Goal: Task Accomplishment & Management: Use online tool/utility

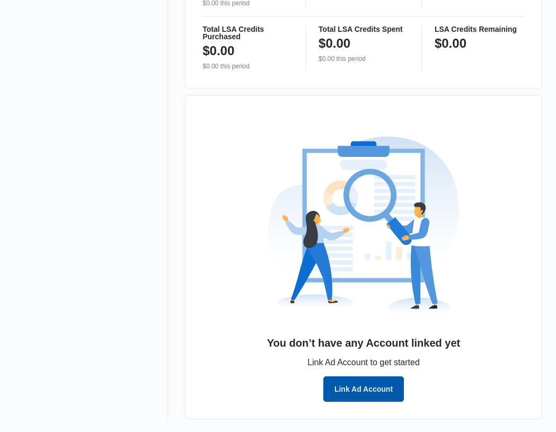
click at [381, 381] on button "Link Ad Account" at bounding box center [363, 388] width 80 height 25
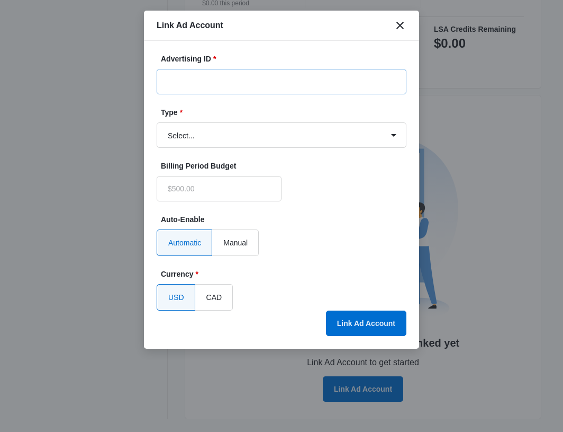
type input "$0.00"
click at [276, 85] on input "Advertising ID *" at bounding box center [282, 81] width 250 height 25
paste input "686-694-2909"
type input "686-694-2909"
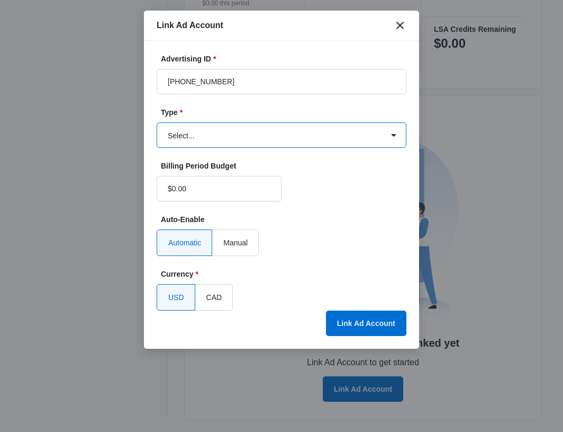
click at [214, 125] on select "Select... Bing Ads Facebook Ads Google Ads" at bounding box center [282, 134] width 250 height 25
select select "google"
click at [157, 122] on select "Select... Bing Ads Facebook Ads Google Ads" at bounding box center [282, 134] width 250 height 25
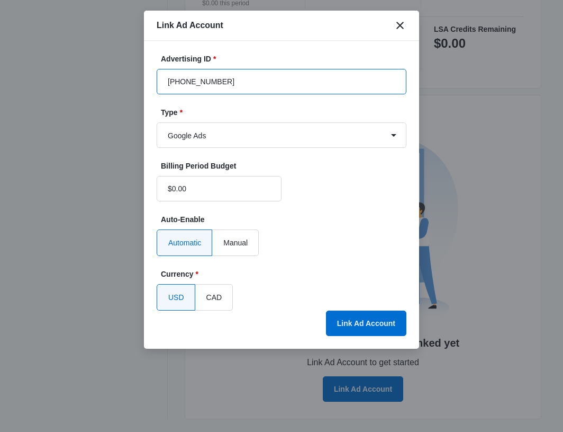
drag, startPoint x: 245, startPoint y: 78, endPoint x: 147, endPoint y: 74, distance: 97.5
click at [147, 74] on div "Advertising ID * 686-694-2909 Type * Select... Bing Ads Facebook Ads Google Ads…" at bounding box center [281, 195] width 275 height 308
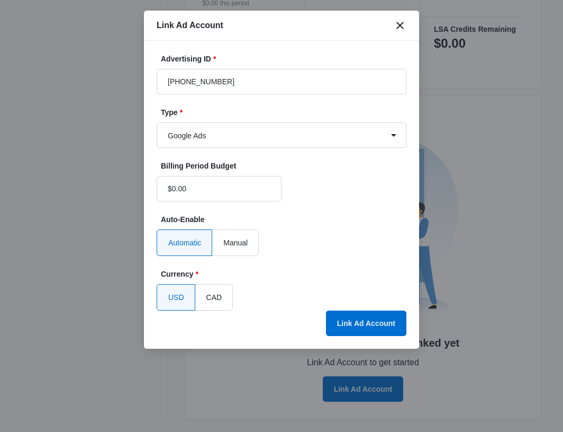
click at [350, 219] on label "Auto-Enable" at bounding box center [286, 219] width 250 height 11
click at [388, 317] on button "Link Ad Account" at bounding box center [366, 322] width 80 height 25
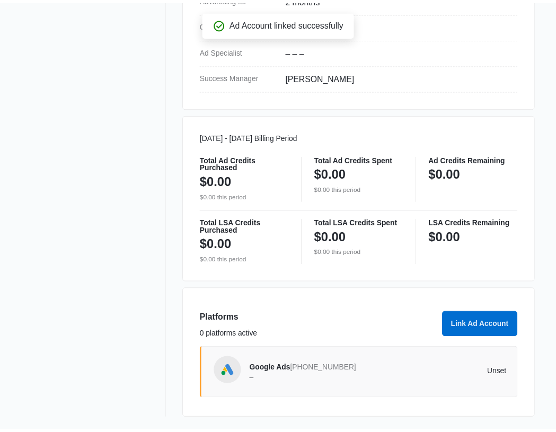
scroll to position [450, 0]
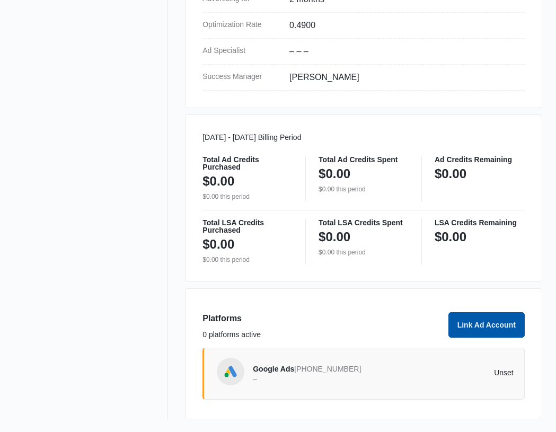
click at [460, 329] on button "Link Ad Account" at bounding box center [486, 324] width 76 height 25
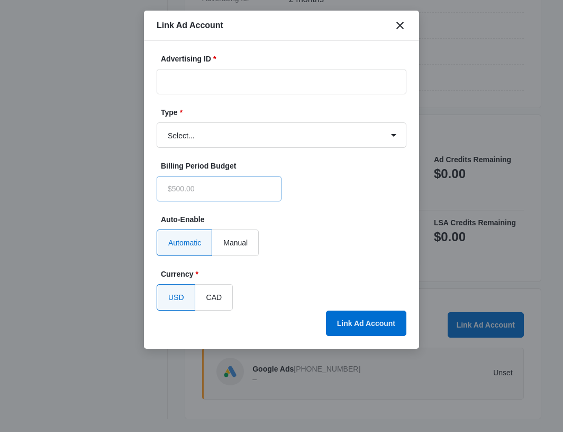
type input "$0.00"
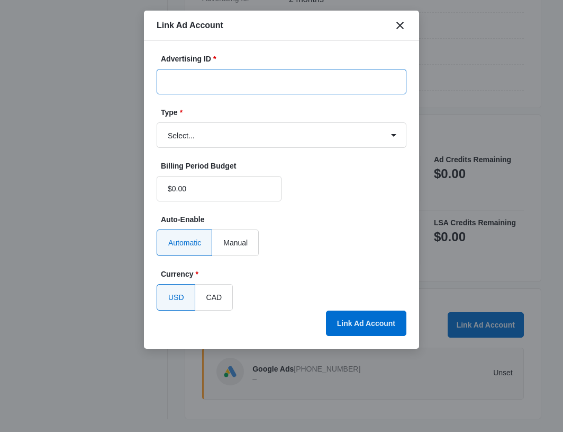
click at [198, 83] on input "Advertising ID *" at bounding box center [282, 81] width 250 height 25
paste input "1963788564176897"
type input "1963788564176897"
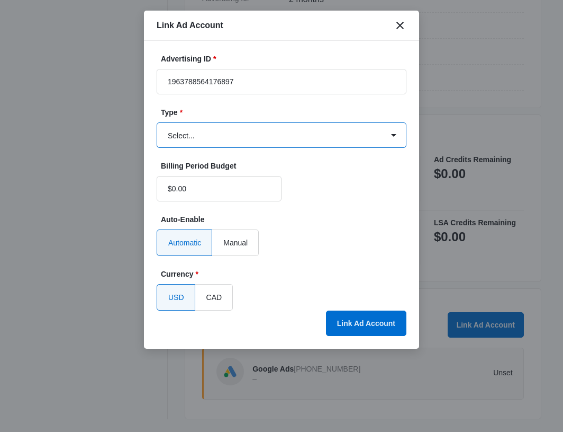
click at [201, 136] on select "Select... Bing Ads Facebook Ads Google Ads" at bounding box center [282, 134] width 250 height 25
select select "facebook"
click at [157, 122] on select "Select... Bing Ads Facebook Ads Google Ads" at bounding box center [282, 134] width 250 height 25
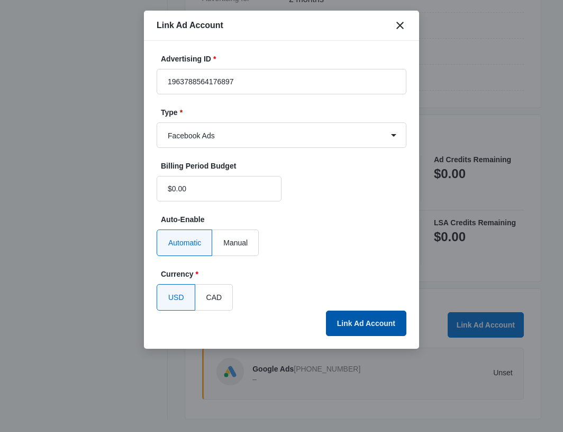
click at [381, 323] on button "Link Ad Account" at bounding box center [366, 322] width 80 height 25
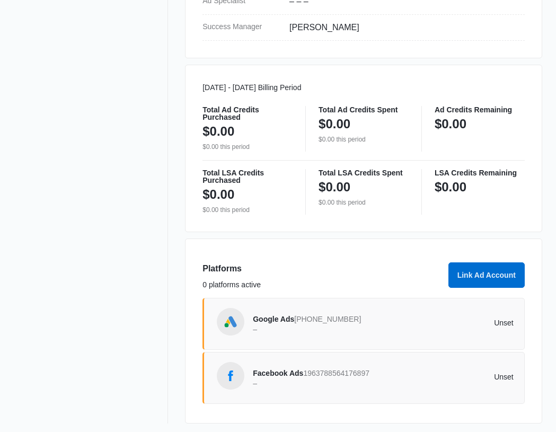
scroll to position [504, 0]
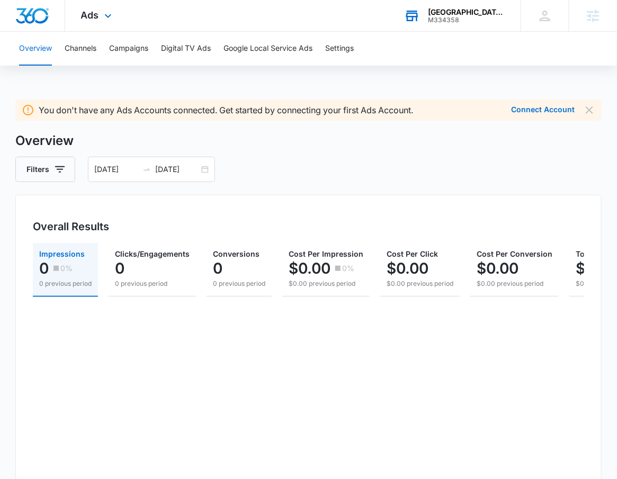
click at [475, 11] on div "[GEOGRAPHIC_DATA] - [GEOGRAPHIC_DATA]" at bounding box center [466, 12] width 77 height 8
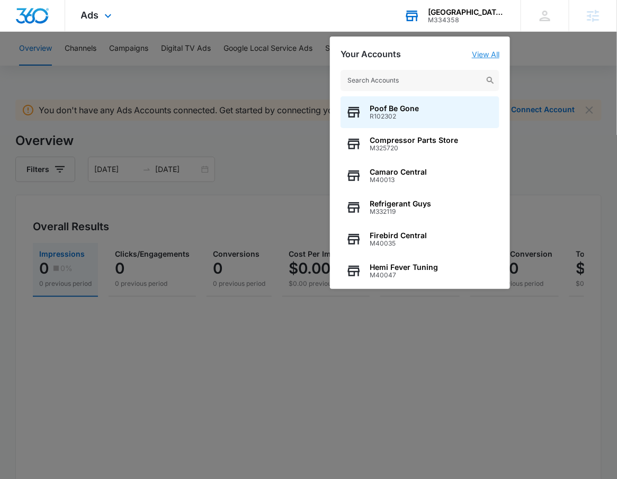
click at [481, 55] on link "View All" at bounding box center [486, 54] width 28 height 9
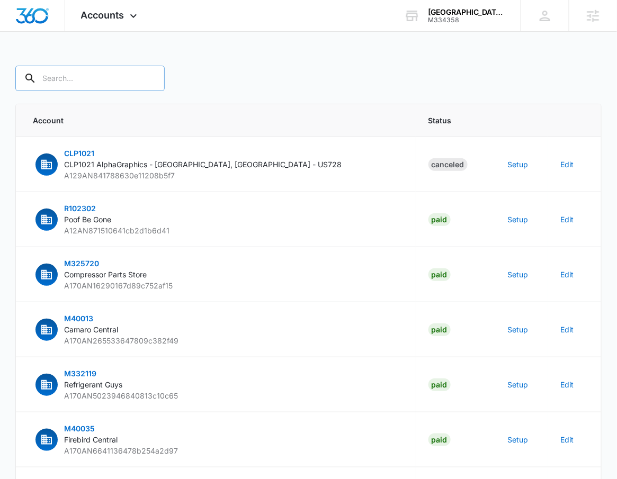
click at [66, 78] on input "text" at bounding box center [89, 78] width 149 height 25
type input "M334358"
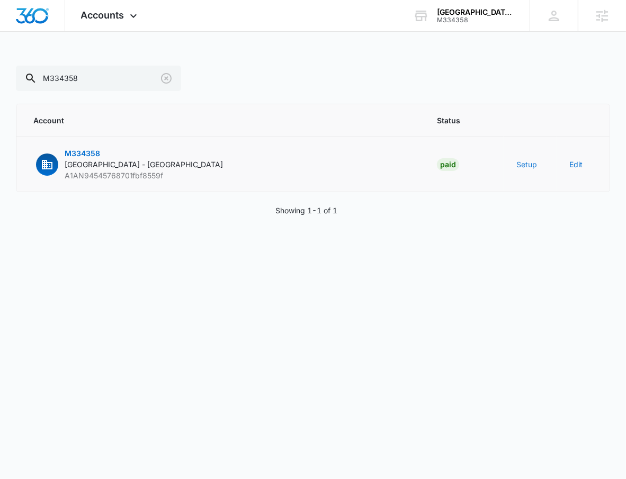
click at [520, 166] on button "Setup" at bounding box center [526, 164] width 21 height 11
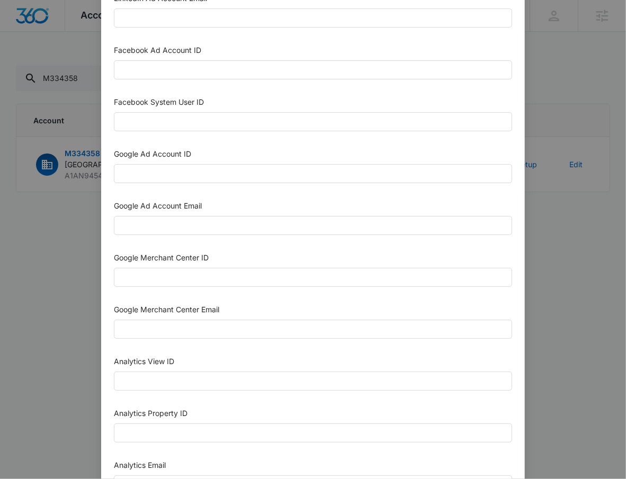
scroll to position [204, 0]
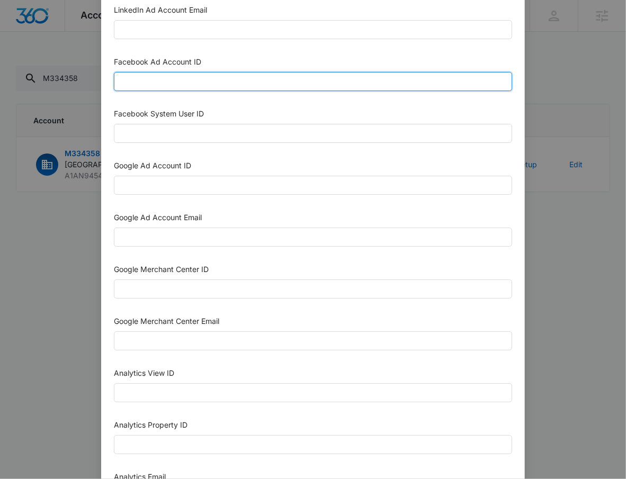
click at [186, 78] on input "Facebook Ad Account ID" at bounding box center [313, 81] width 398 height 19
paste input "1963788564176897"
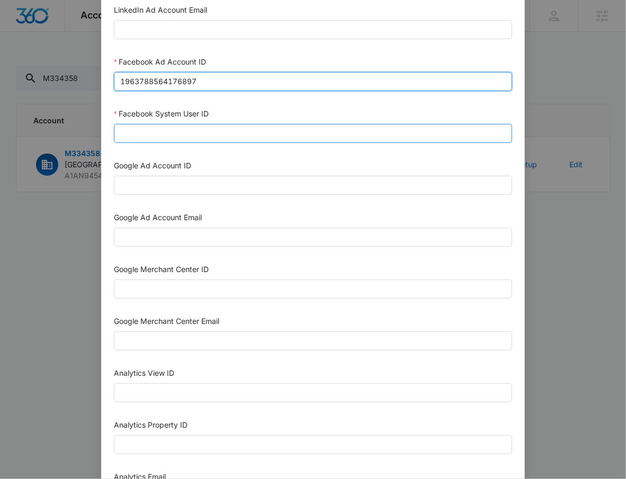
type input "1963788564176897"
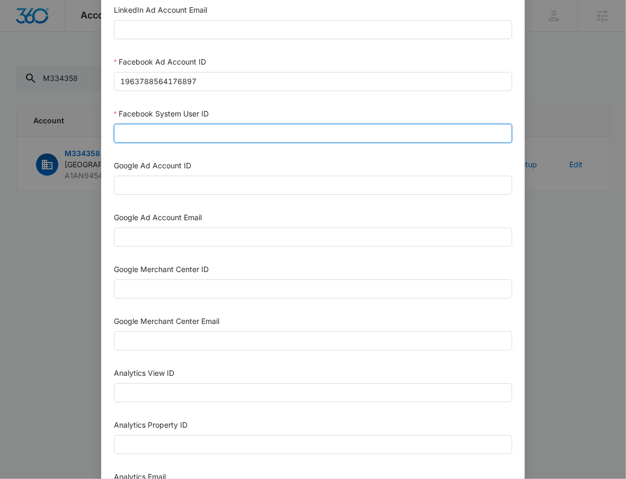
click at [175, 128] on input "Facebook System User ID" at bounding box center [313, 133] width 398 height 19
type input "1023954259108897"
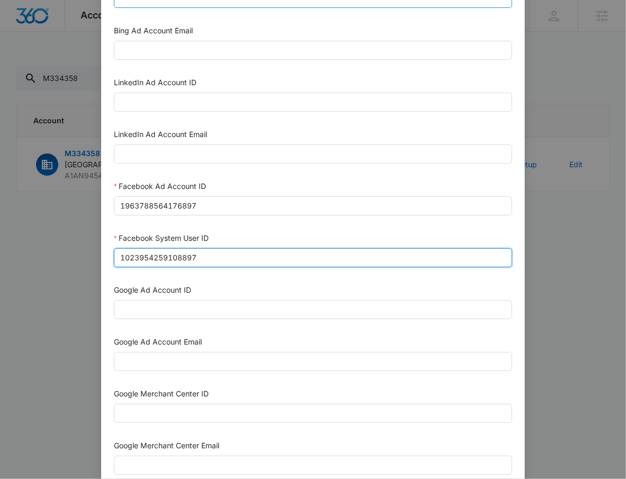
scroll to position [80, 0]
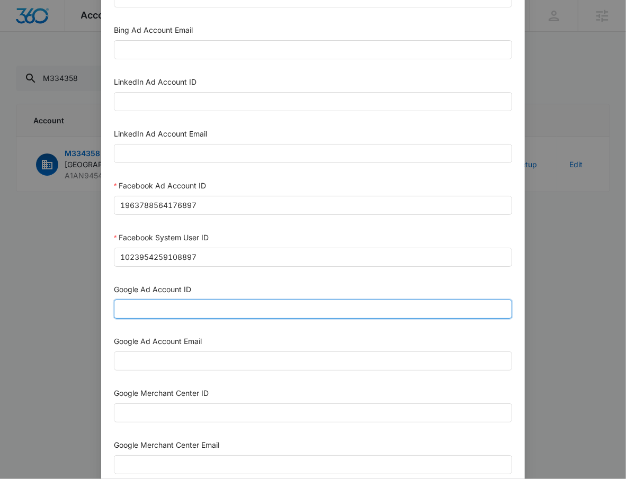
click at [186, 310] on input "Google Ad Account ID" at bounding box center [313, 309] width 398 height 19
paste input "686-694-2909"
type input "686-694-2909"
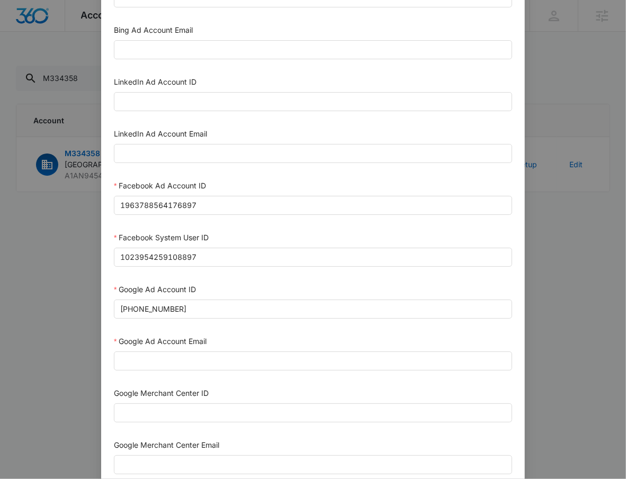
click at [151, 350] on div "Google Ad Account Email" at bounding box center [313, 344] width 398 height 16
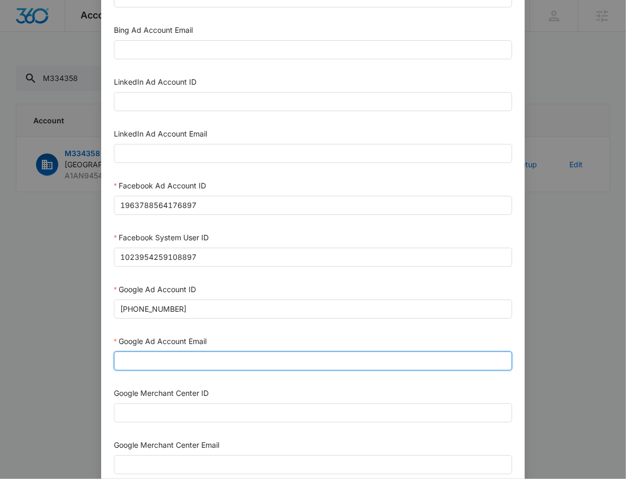
click at [151, 356] on input "Google Ad Account Email" at bounding box center [313, 361] width 398 height 19
click at [186, 362] on input "m360+accounts1020@madwiremedia.com" at bounding box center [313, 361] width 398 height 19
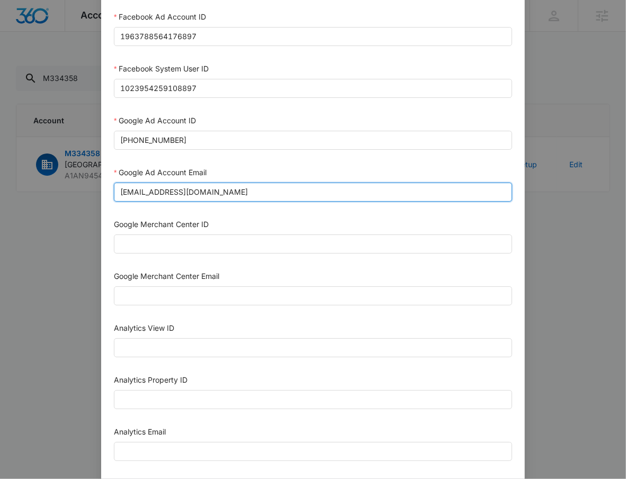
scroll to position [266, 0]
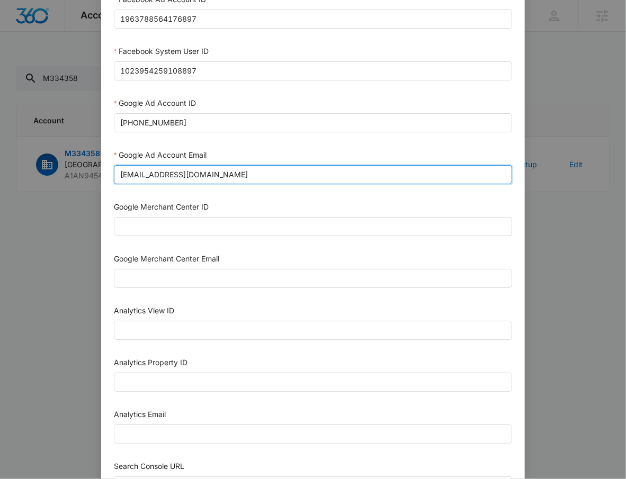
type input "m360+accounts1030@madwiremedia.com"
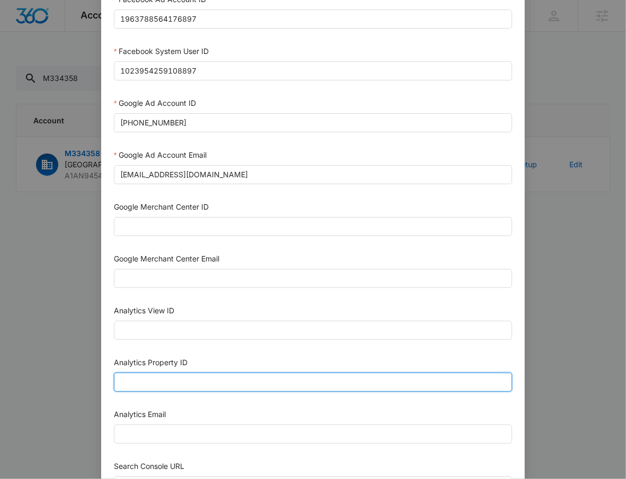
click at [153, 384] on input "Analytics Property ID" at bounding box center [313, 382] width 398 height 19
paste input "508015428"
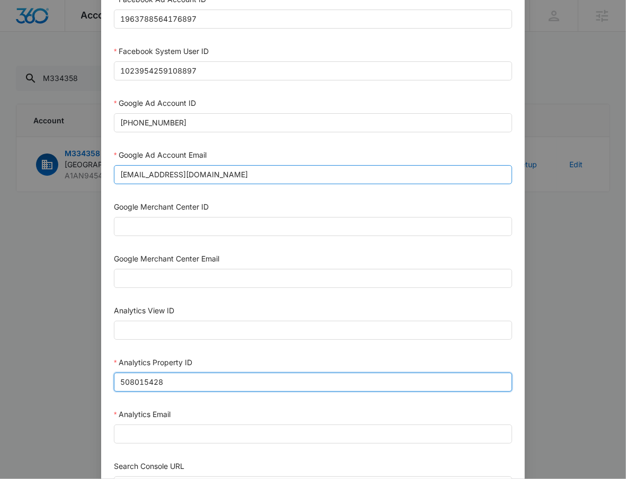
type input "508015428"
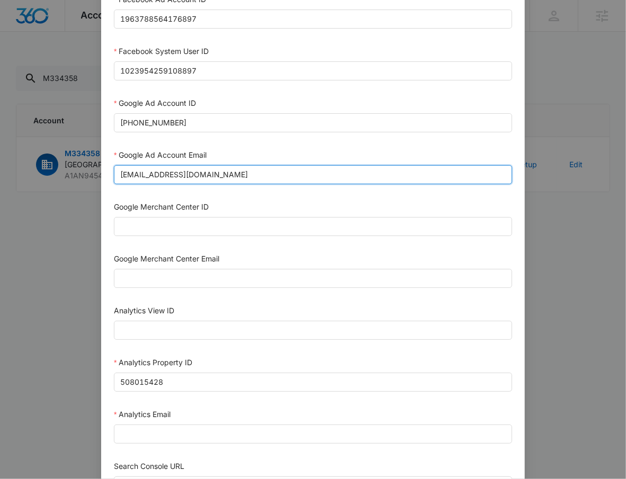
drag, startPoint x: 277, startPoint y: 168, endPoint x: 301, endPoint y: 177, distance: 24.8
click at [301, 177] on input "m360+accounts1030@madwiremedia.com" at bounding box center [313, 174] width 398 height 19
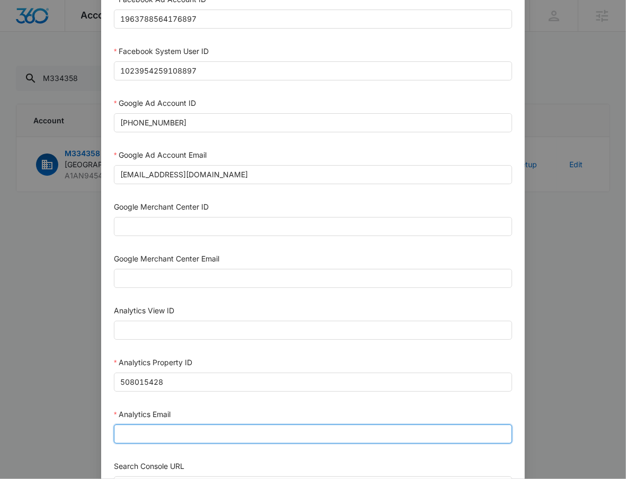
click at [218, 432] on input "Analytics Email" at bounding box center [313, 434] width 398 height 19
paste input "m360+accounts1030@madwiremedia.com"
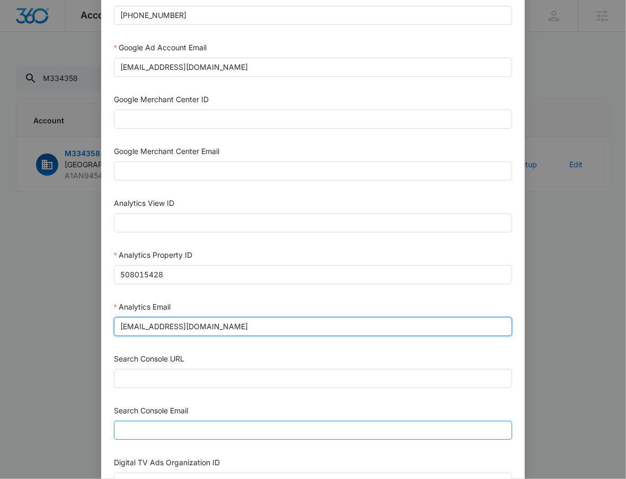
scroll to position [396, 0]
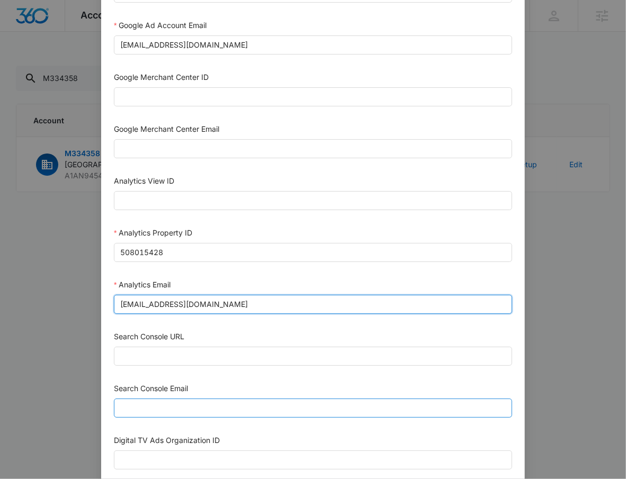
type input "m360+accounts1030@madwiremedia.com"
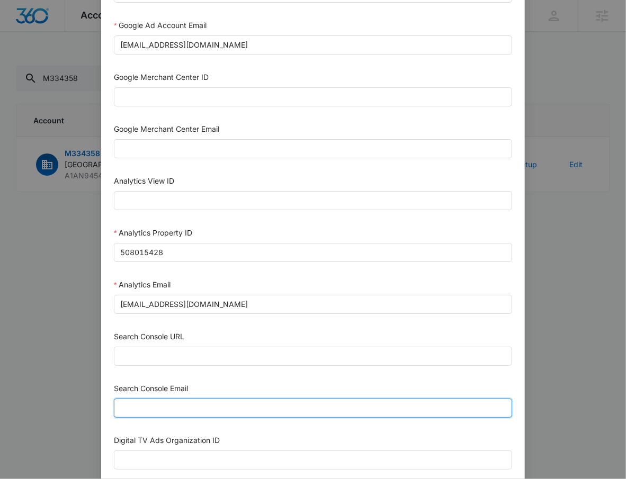
click at [202, 415] on input "Search Console Email" at bounding box center [313, 408] width 398 height 19
paste input "m360+accounts1030@madwiremedia.com"
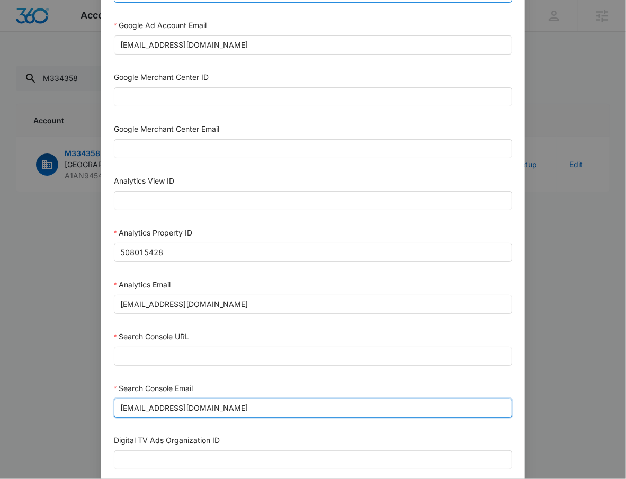
type input "m360+accounts1030@madwiremedia.com"
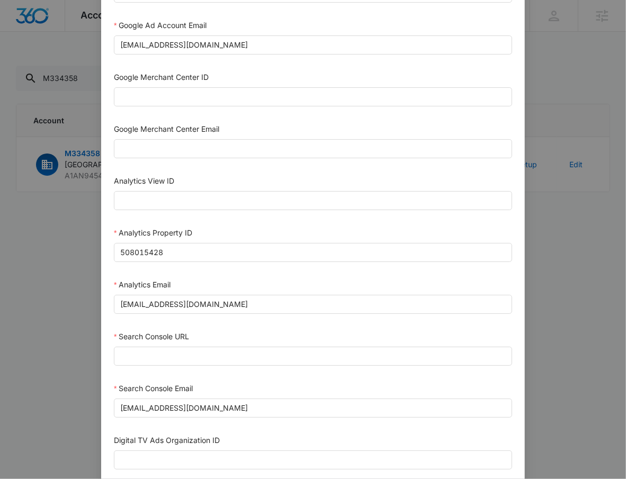
click at [229, 370] on div "Search Console URL" at bounding box center [313, 350] width 398 height 39
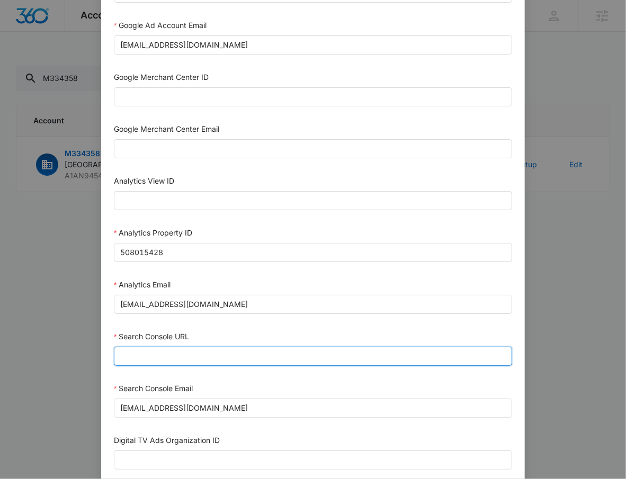
click at [227, 361] on input "Search Console URL" at bounding box center [313, 356] width 398 height 19
paste input "https://albany.kibastudios.com/"
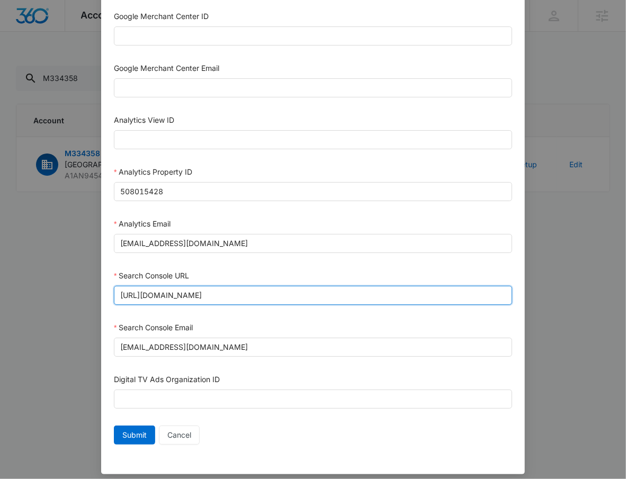
scroll to position [466, 0]
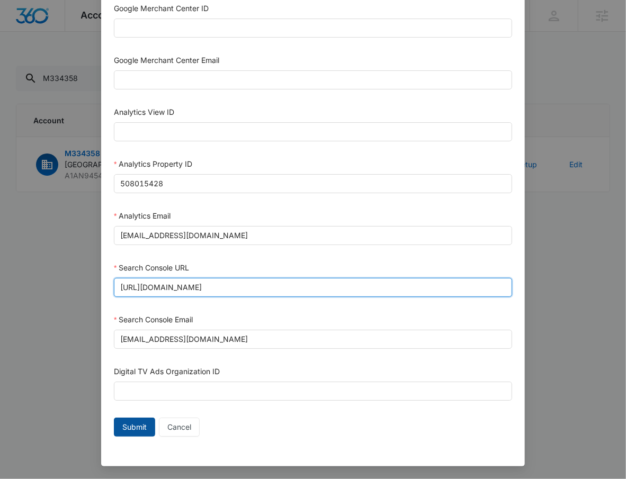
type input "https://albany.kibastudios.com/"
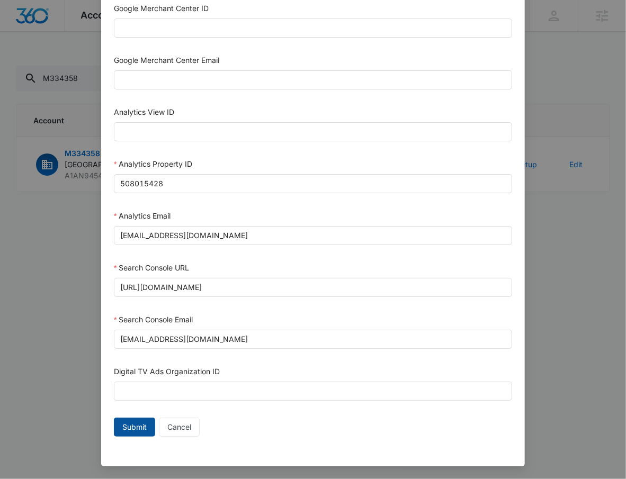
click at [144, 423] on button "Submit" at bounding box center [134, 427] width 41 height 19
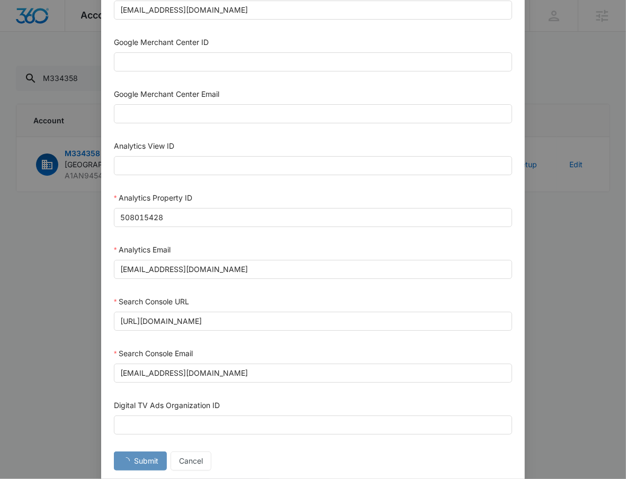
scroll to position [429, 0]
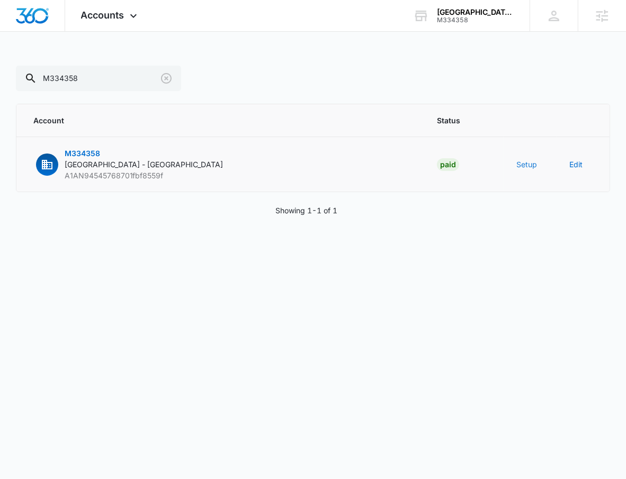
click at [523, 165] on button "Setup" at bounding box center [526, 164] width 21 height 11
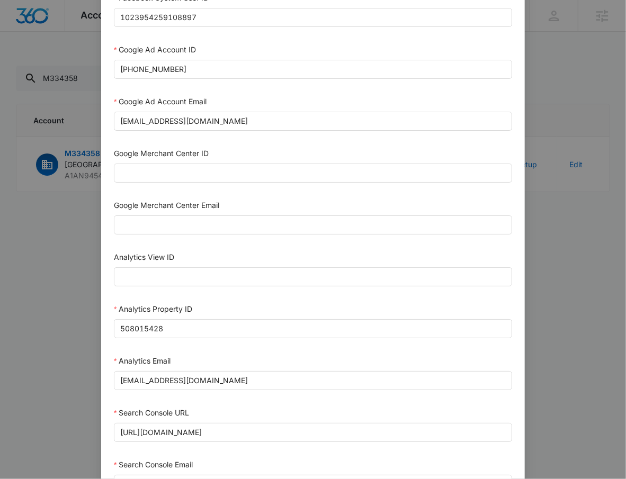
scroll to position [461, 0]
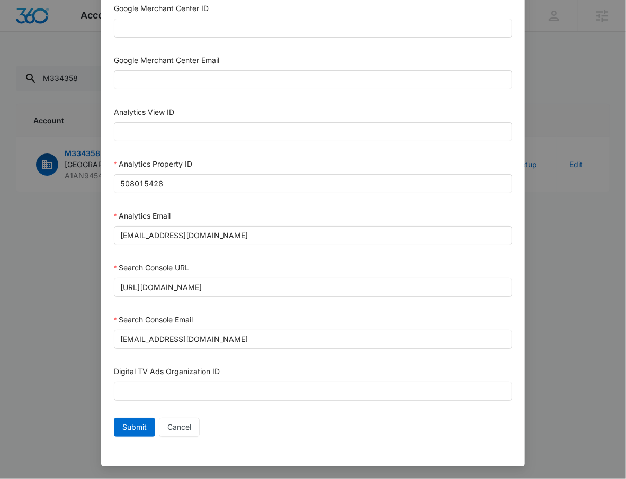
click at [67, 283] on div "Setup Account Bing Ad Account ID Bing Ad Account Email LinkedIn Ad Account ID L…" at bounding box center [313, 239] width 626 height 479
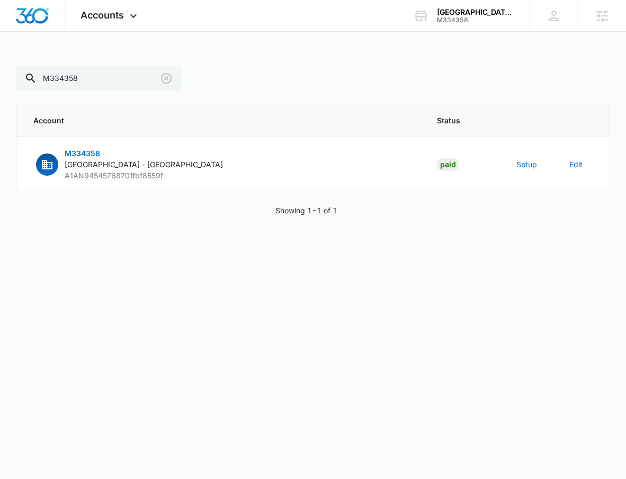
scroll to position [455, 0]
click at [92, 10] on span "Accounts" at bounding box center [102, 15] width 43 height 11
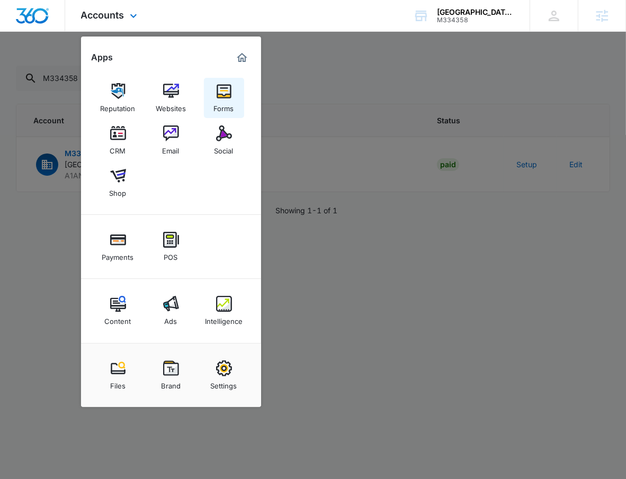
click at [222, 94] on img at bounding box center [224, 91] width 16 height 16
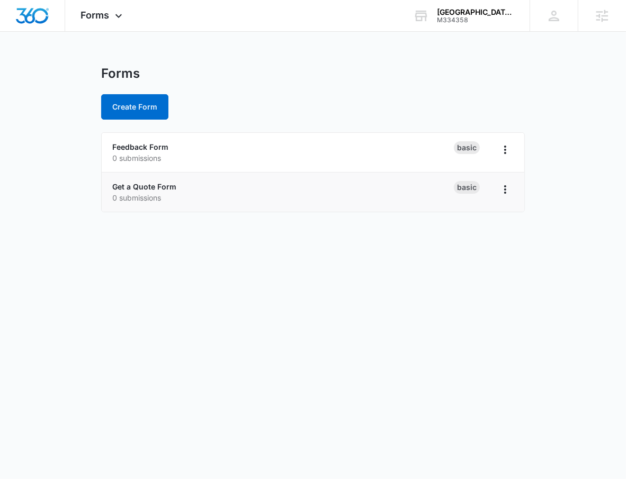
click at [140, 192] on p "0 submissions" at bounding box center [283, 197] width 342 height 11
click at [144, 186] on link "Get a Quote Form" at bounding box center [144, 186] width 64 height 9
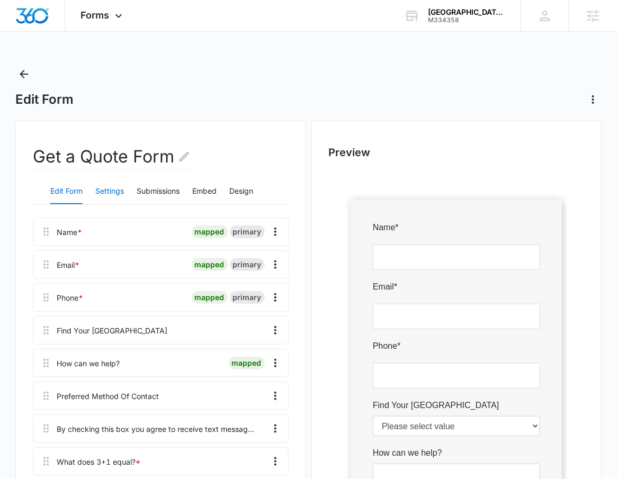
click at [109, 192] on button "Settings" at bounding box center [109, 191] width 29 height 25
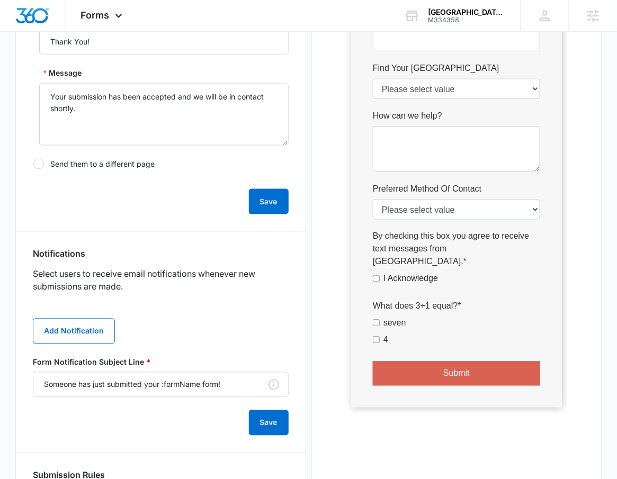
scroll to position [335, 0]
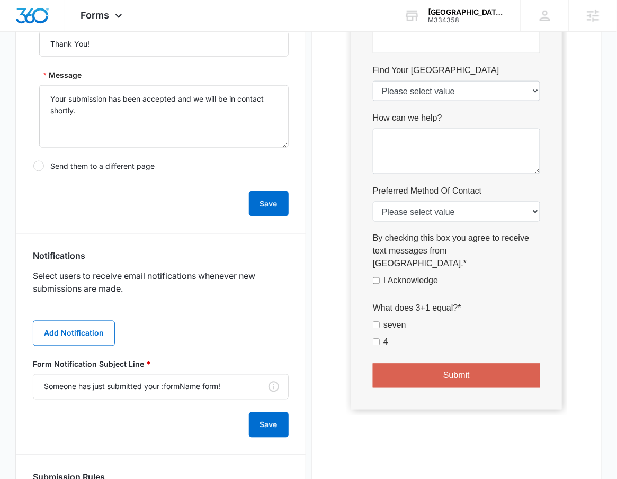
click at [467, 211] on div at bounding box center [456, 135] width 255 height 599
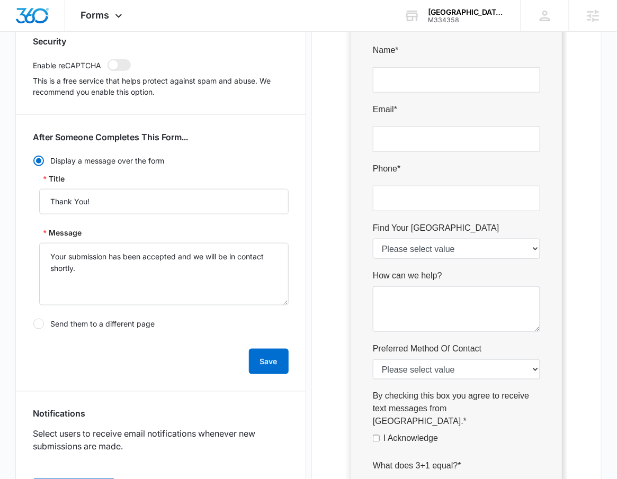
scroll to position [52, 0]
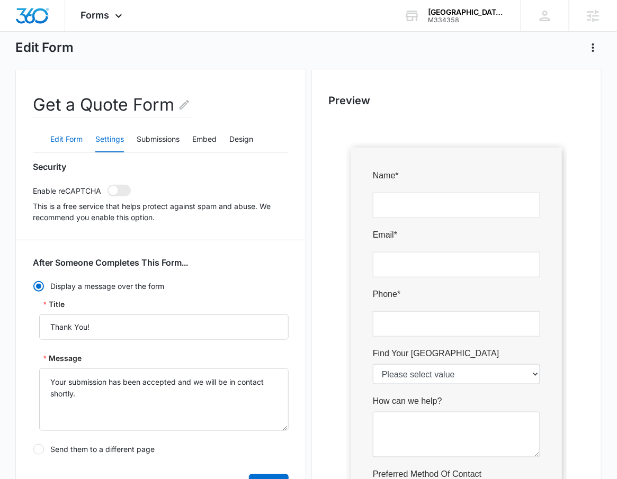
click at [57, 129] on button "Edit Form" at bounding box center [66, 139] width 32 height 25
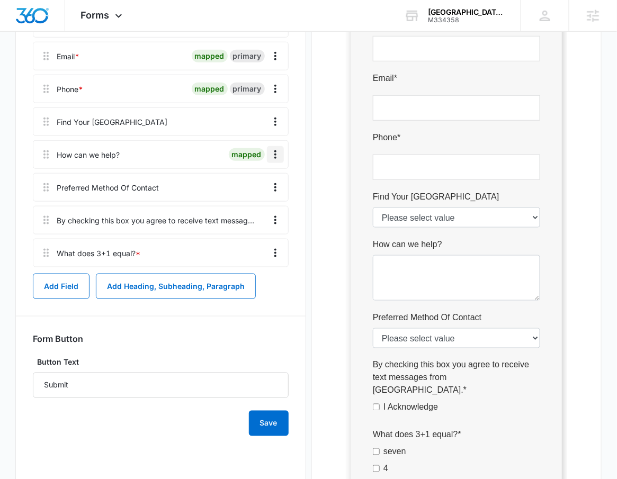
scroll to position [191, 0]
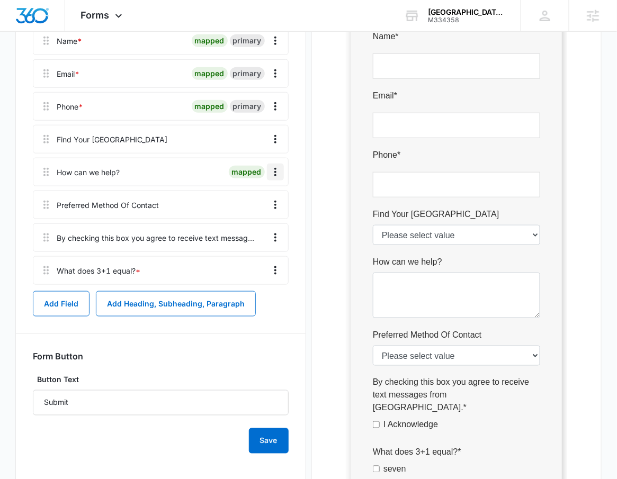
click at [274, 171] on icon "Overflow Menu" at bounding box center [275, 172] width 13 height 13
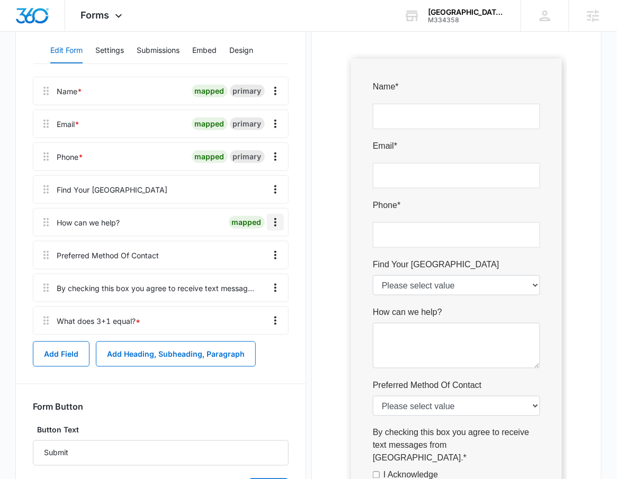
scroll to position [87, 0]
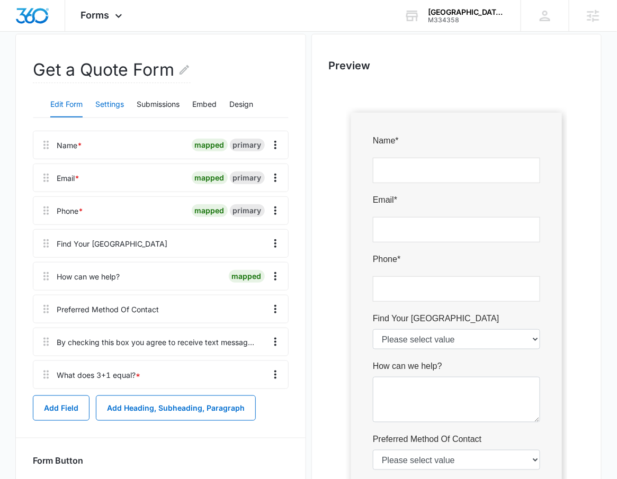
click at [119, 98] on button "Settings" at bounding box center [109, 104] width 29 height 25
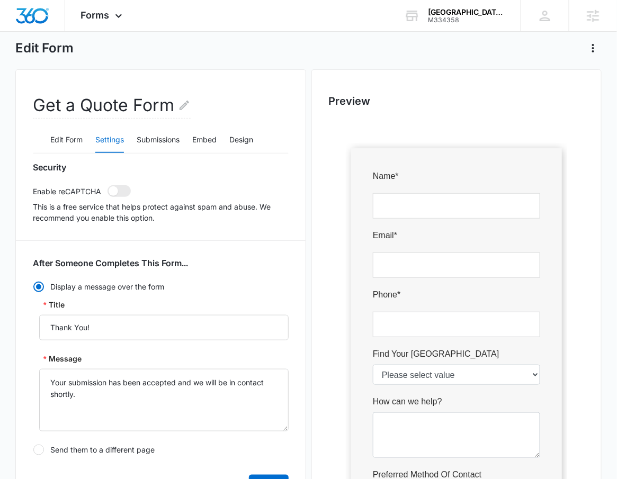
scroll to position [0, 0]
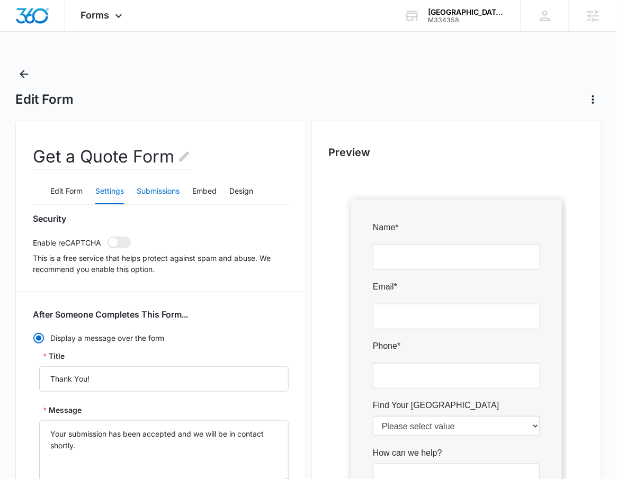
click at [156, 182] on button "Submissions" at bounding box center [158, 191] width 43 height 25
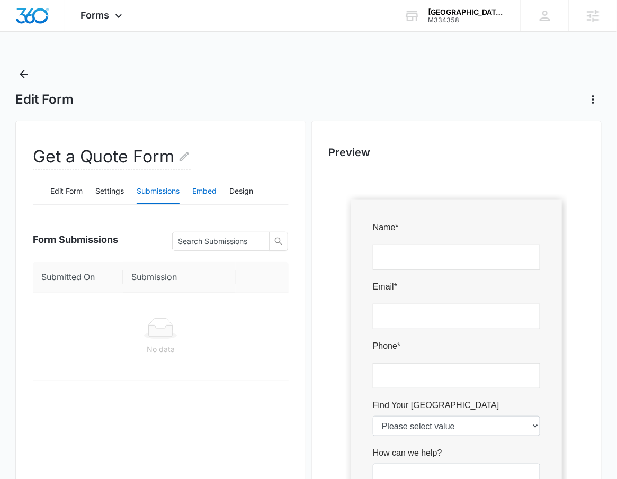
click at [212, 192] on button "Embed" at bounding box center [204, 191] width 24 height 25
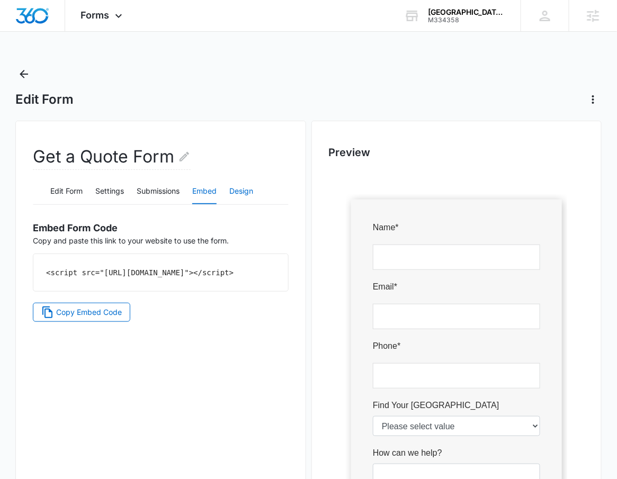
click at [246, 191] on button "Design" at bounding box center [241, 191] width 24 height 25
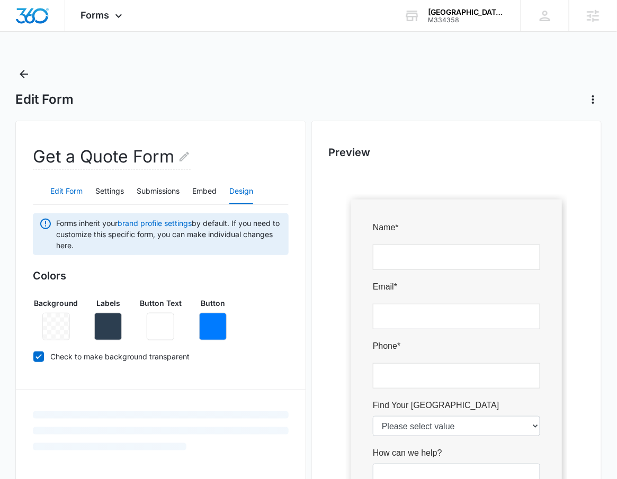
click at [73, 185] on button "Edit Form" at bounding box center [66, 191] width 32 height 25
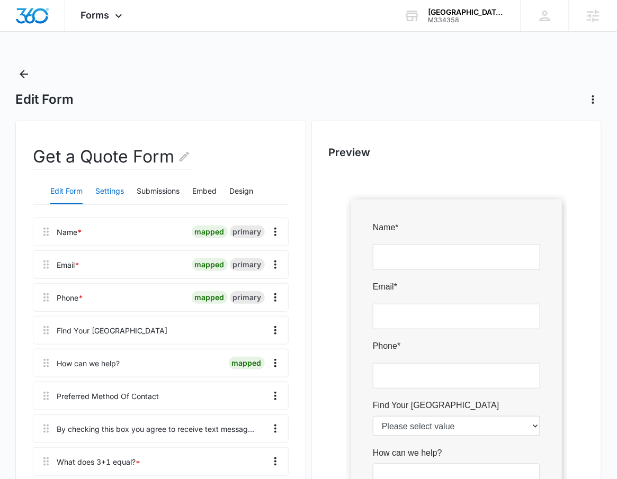
click at [115, 191] on button "Settings" at bounding box center [109, 191] width 29 height 25
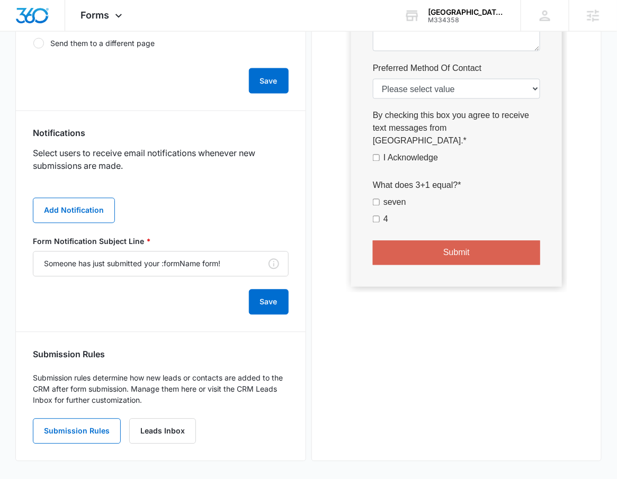
scroll to position [462, 0]
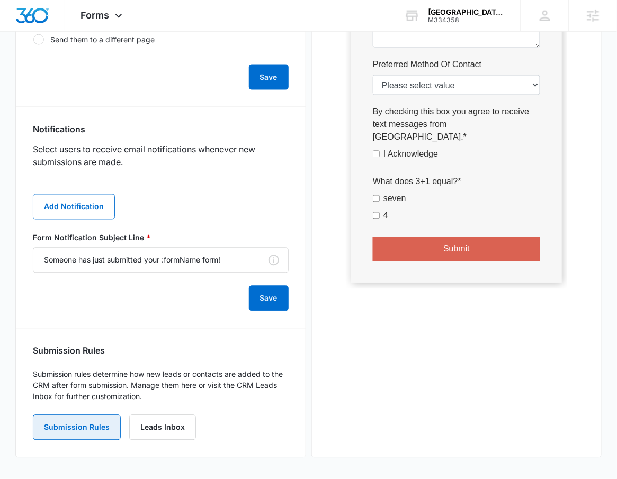
click at [76, 429] on button "Submission Rules" at bounding box center [77, 427] width 88 height 25
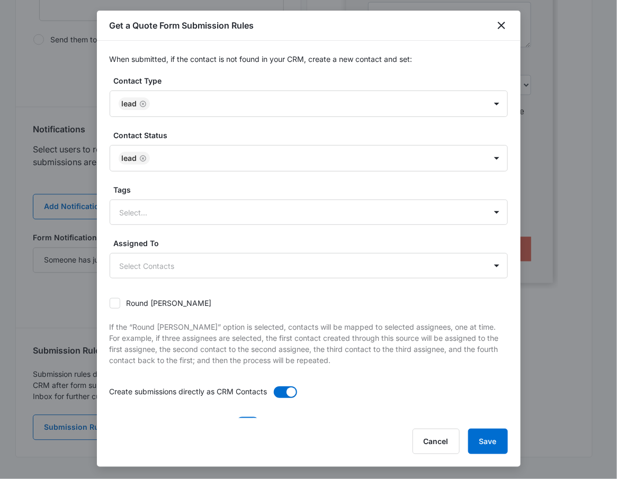
click at [48, 318] on div at bounding box center [308, 239] width 617 height 479
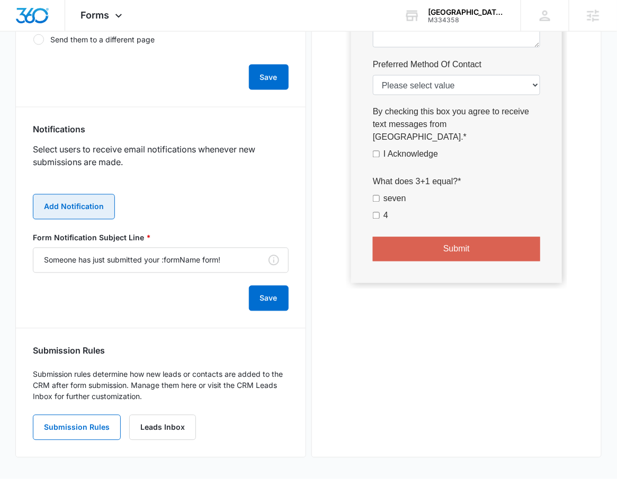
click at [81, 210] on button "Add Notification" at bounding box center [74, 206] width 82 height 25
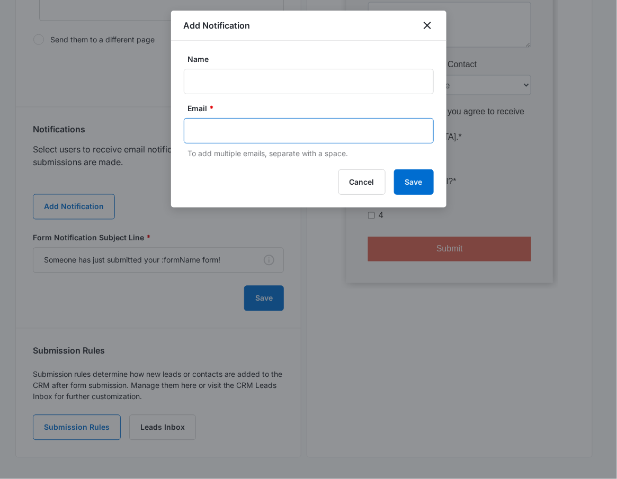
click at [253, 128] on input "text" at bounding box center [310, 131] width 230 height 16
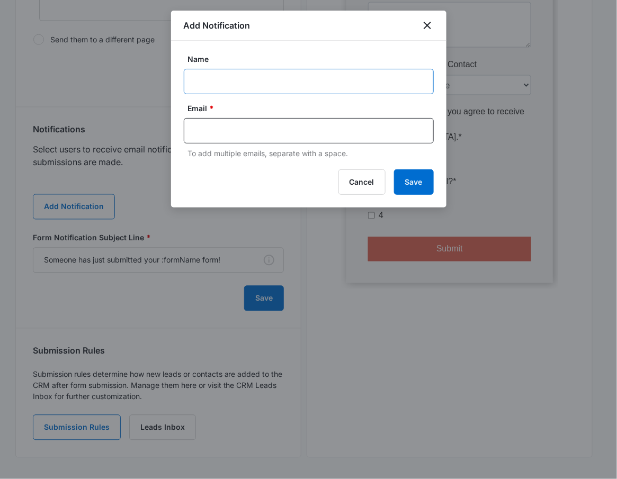
click at [255, 76] on input "Name" at bounding box center [309, 81] width 250 height 25
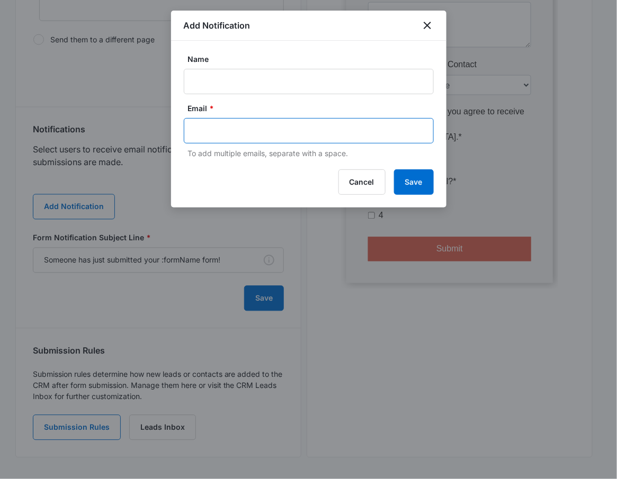
click at [201, 136] on input "text" at bounding box center [310, 131] width 230 height 16
paste input "crm+A1AN5491135e1ff5f682f85.ls.173@bcc.marketing360.com"
type input "crm+A1AN5491135e1ff5f682f85.ls.173@bcc.marketing360.com"
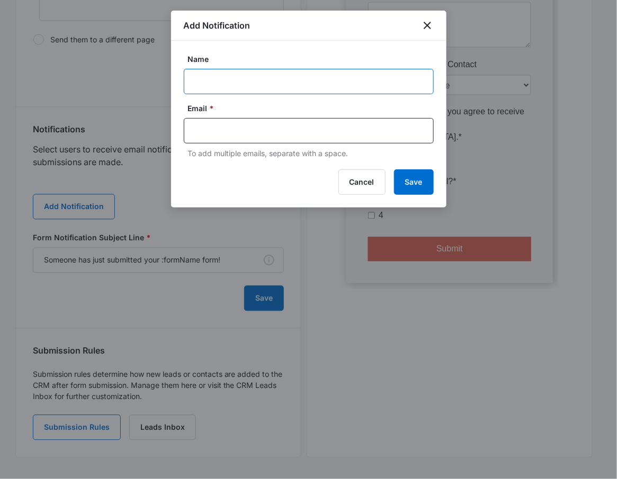
click at [220, 80] on input "Name" at bounding box center [309, 81] width 250 height 25
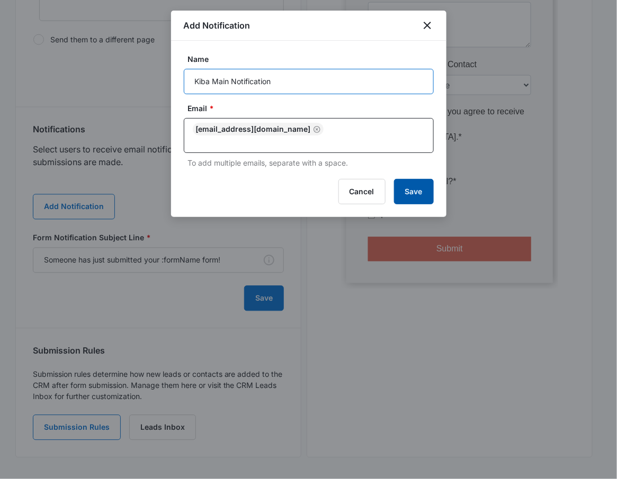
type input "Kiba Main Notification"
click at [411, 202] on button "Save" at bounding box center [414, 191] width 40 height 25
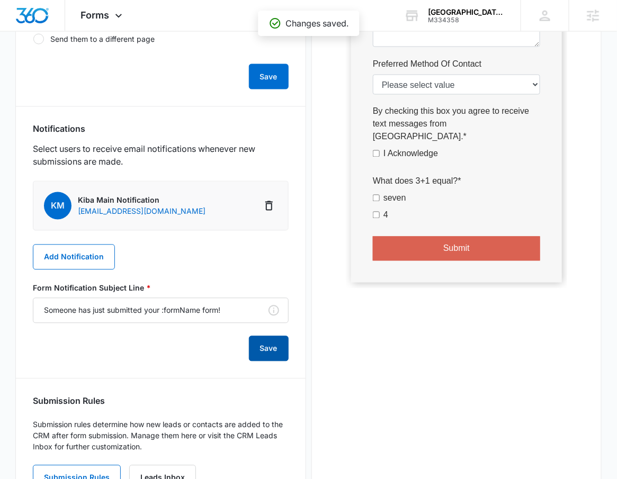
click at [281, 352] on button "Save" at bounding box center [269, 348] width 40 height 25
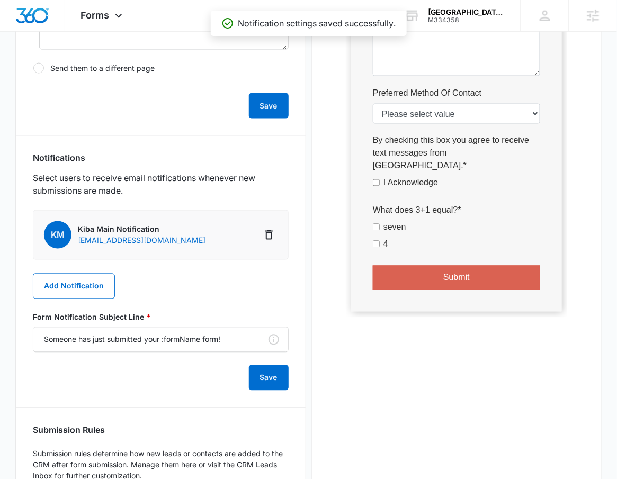
scroll to position [234, 0]
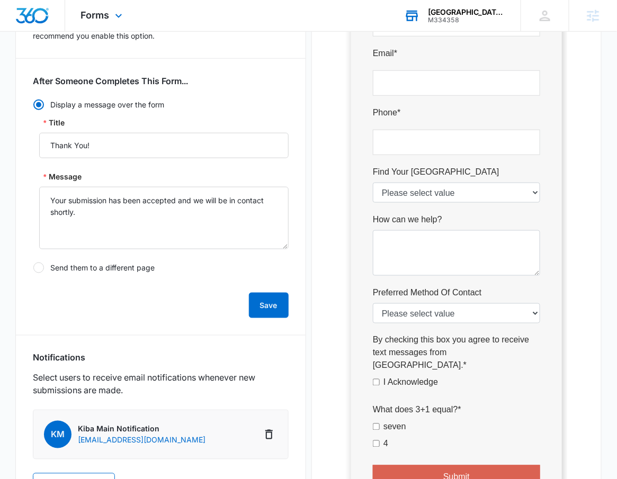
click at [474, 19] on div "M334358" at bounding box center [466, 19] width 77 height 7
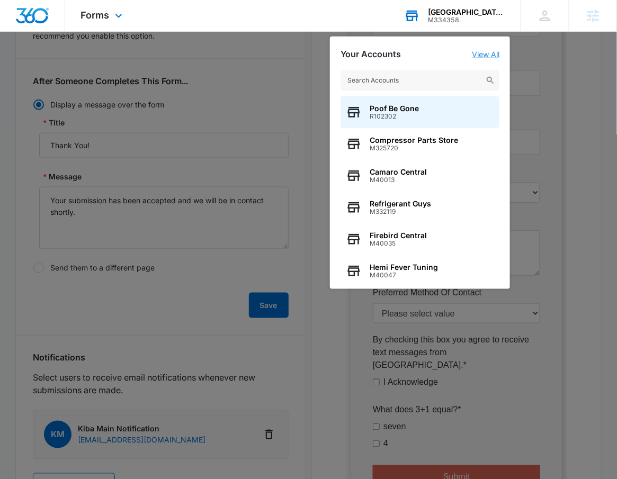
click at [488, 50] on link "View All" at bounding box center [486, 54] width 28 height 9
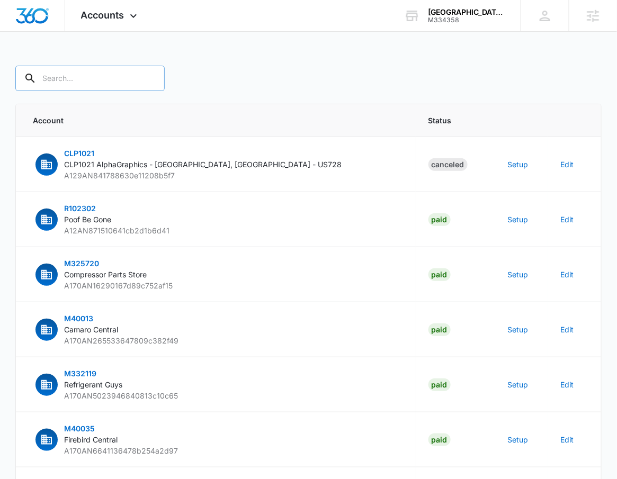
click at [113, 80] on input "text" at bounding box center [89, 78] width 149 height 25
type input "M334358"
click at [200, 81] on div "M334358" at bounding box center [308, 78] width 586 height 25
click at [107, 80] on input "M334358" at bounding box center [97, 78] width 165 height 25
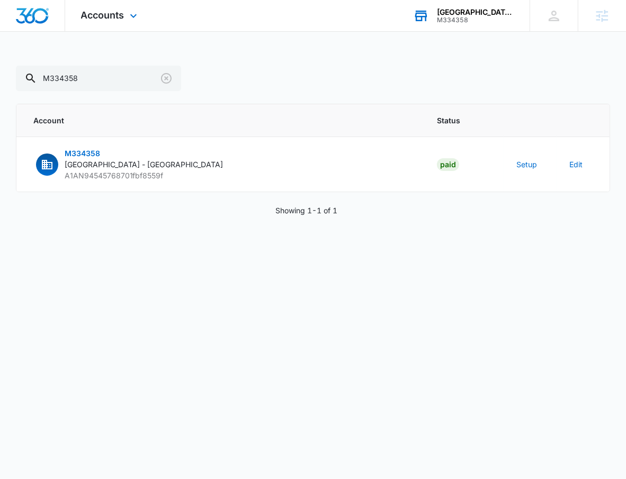
click at [496, 15] on div "Kiba - Albany" at bounding box center [475, 12] width 77 height 8
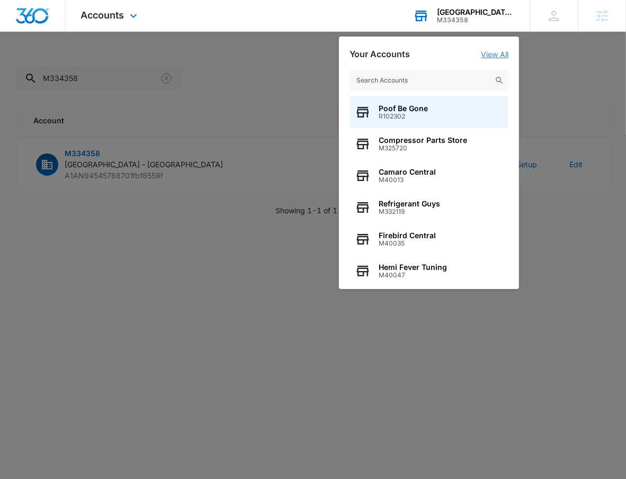
click at [496, 56] on link "View All" at bounding box center [495, 54] width 28 height 9
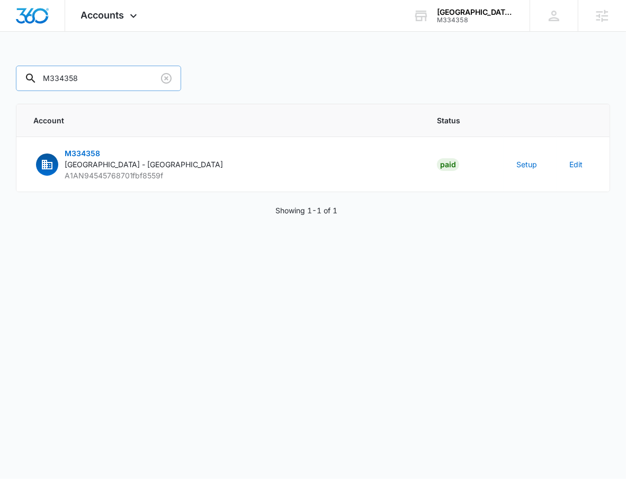
click at [104, 81] on input "M334358" at bounding box center [98, 78] width 165 height 25
click at [473, 17] on div "M334358" at bounding box center [475, 19] width 77 height 7
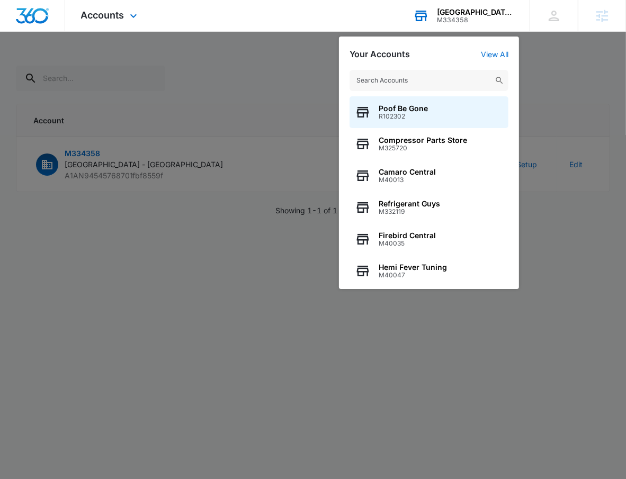
click at [447, 76] on input "text" at bounding box center [429, 80] width 159 height 21
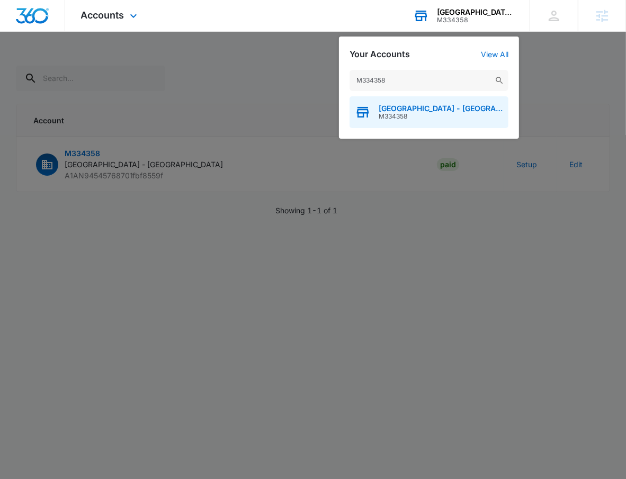
type input "M334358"
click at [408, 117] on span "M334358" at bounding box center [441, 116] width 124 height 7
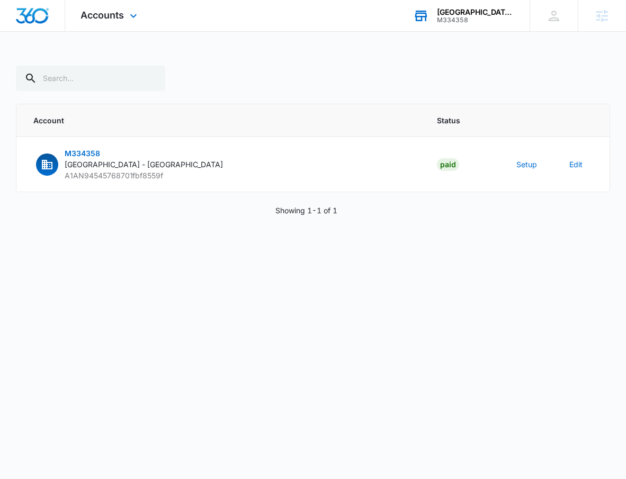
click at [38, 16] on img "Dashboard" at bounding box center [32, 16] width 34 height 16
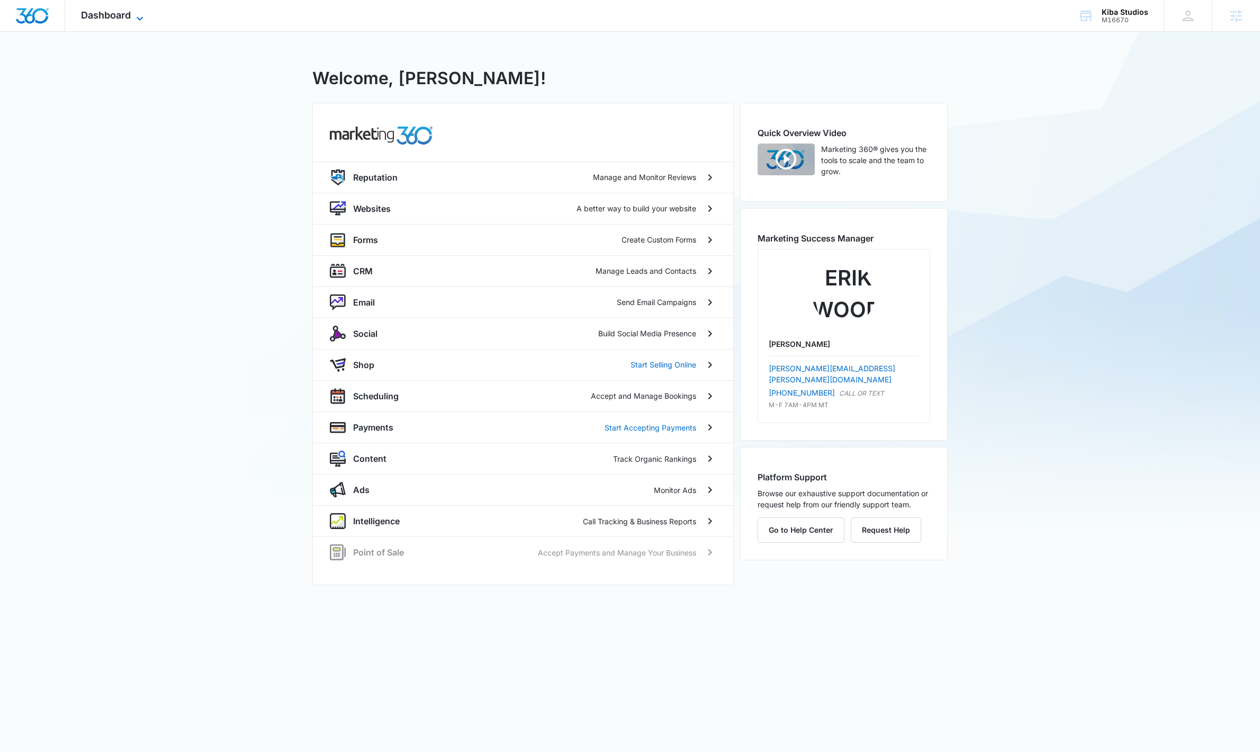
click at [116, 16] on span "Dashboard" at bounding box center [106, 15] width 50 height 11
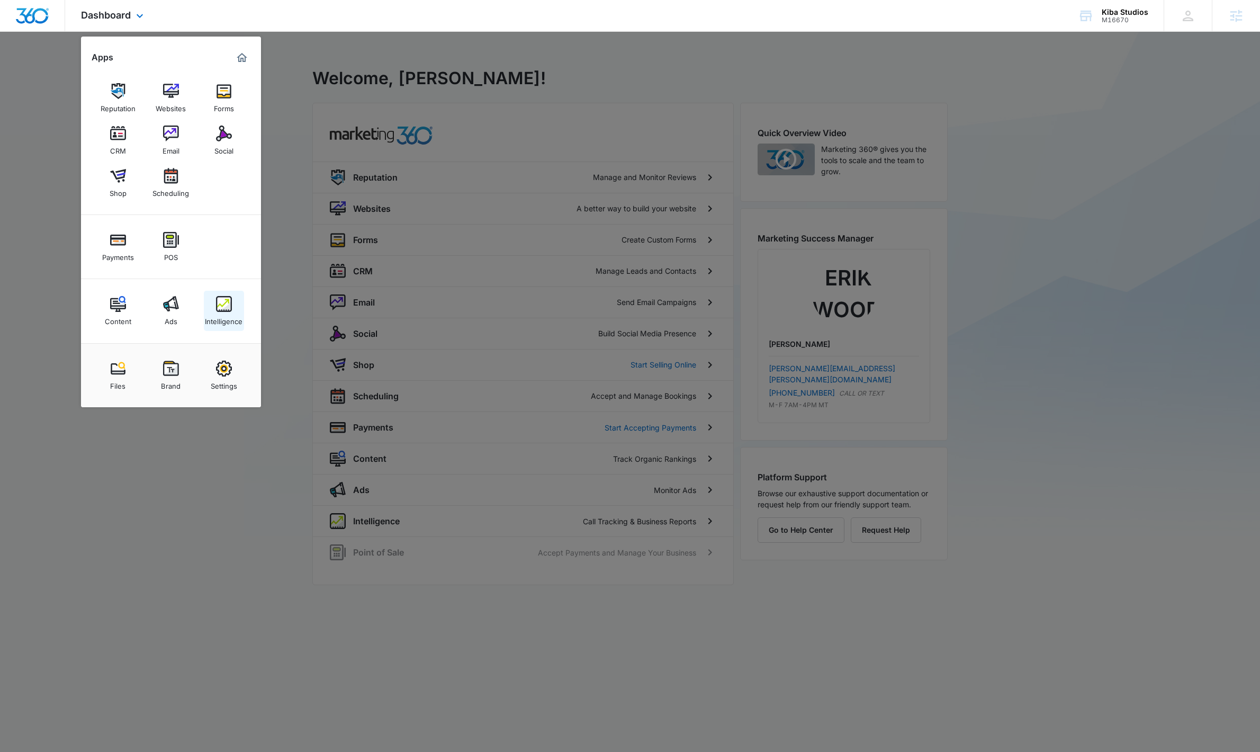
click at [214, 313] on div "Intelligence" at bounding box center [224, 319] width 38 height 14
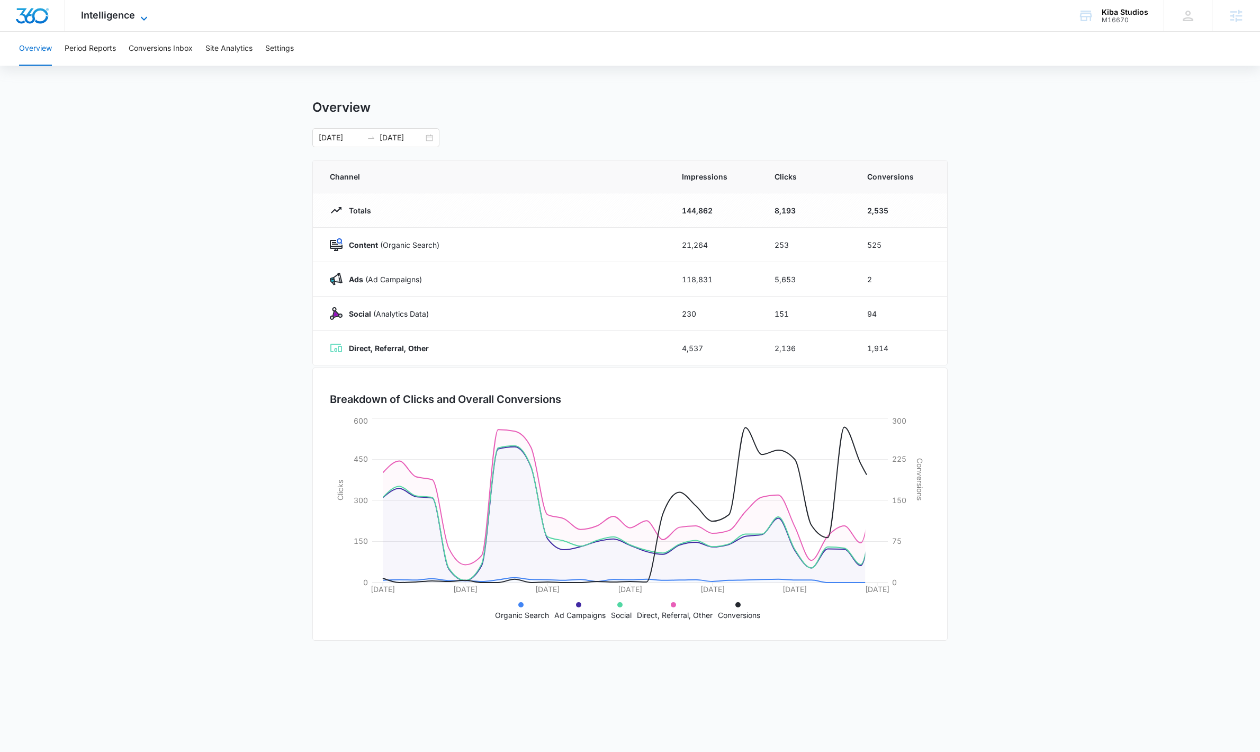
click at [116, 14] on span "Intelligence" at bounding box center [108, 15] width 54 height 11
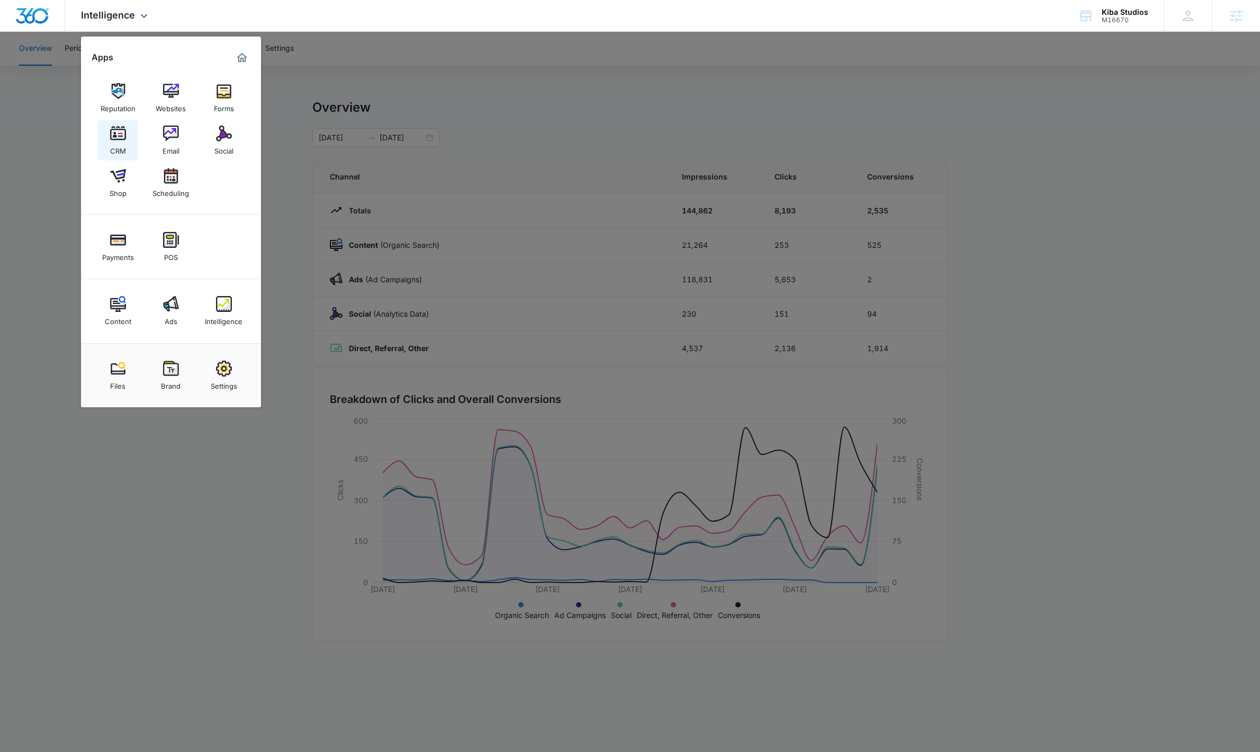
click at [116, 147] on div "CRM" at bounding box center [118, 148] width 16 height 14
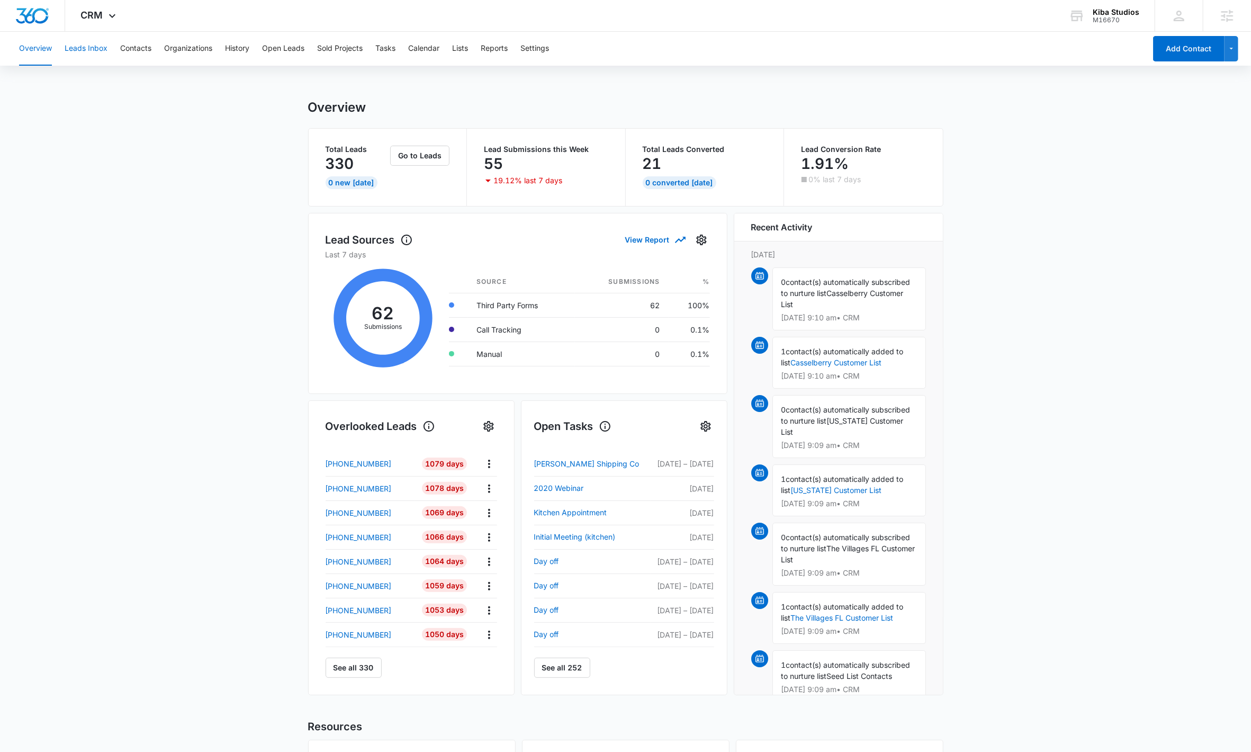
click at [81, 40] on button "Leads Inbox" at bounding box center [86, 49] width 43 height 34
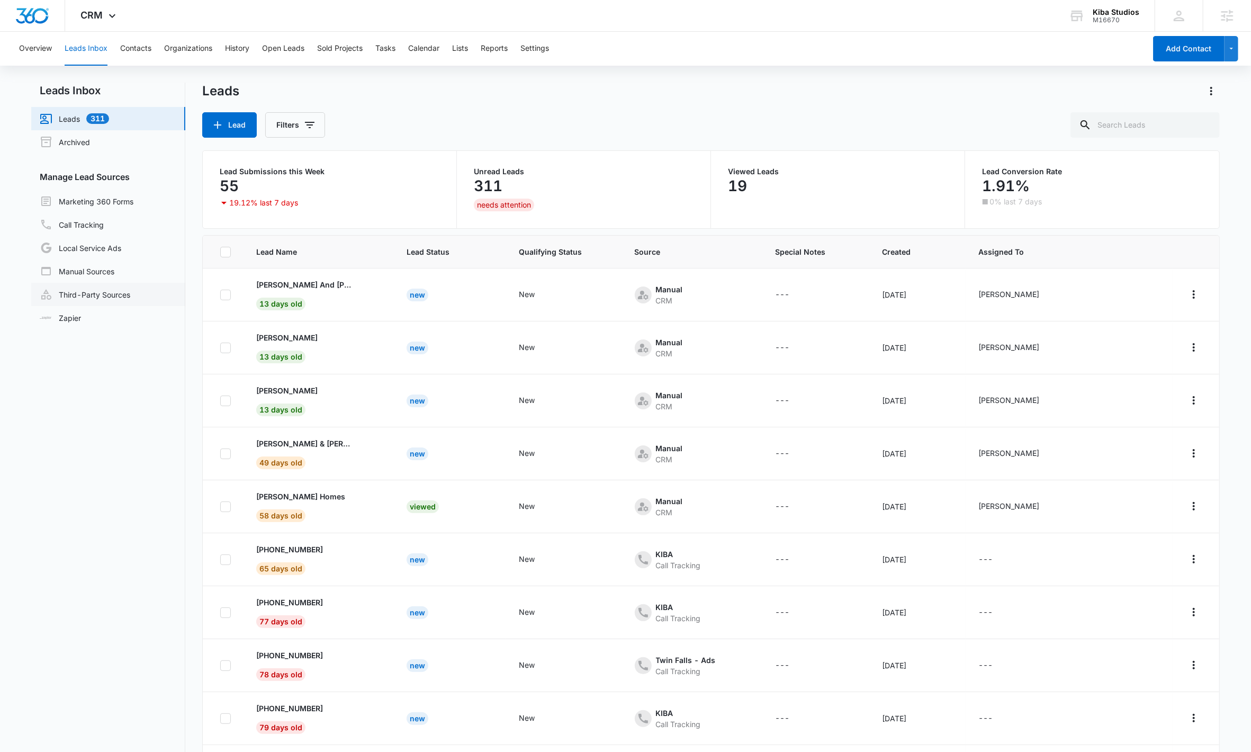
click at [93, 298] on link "Third-Party Sources" at bounding box center [85, 294] width 91 height 13
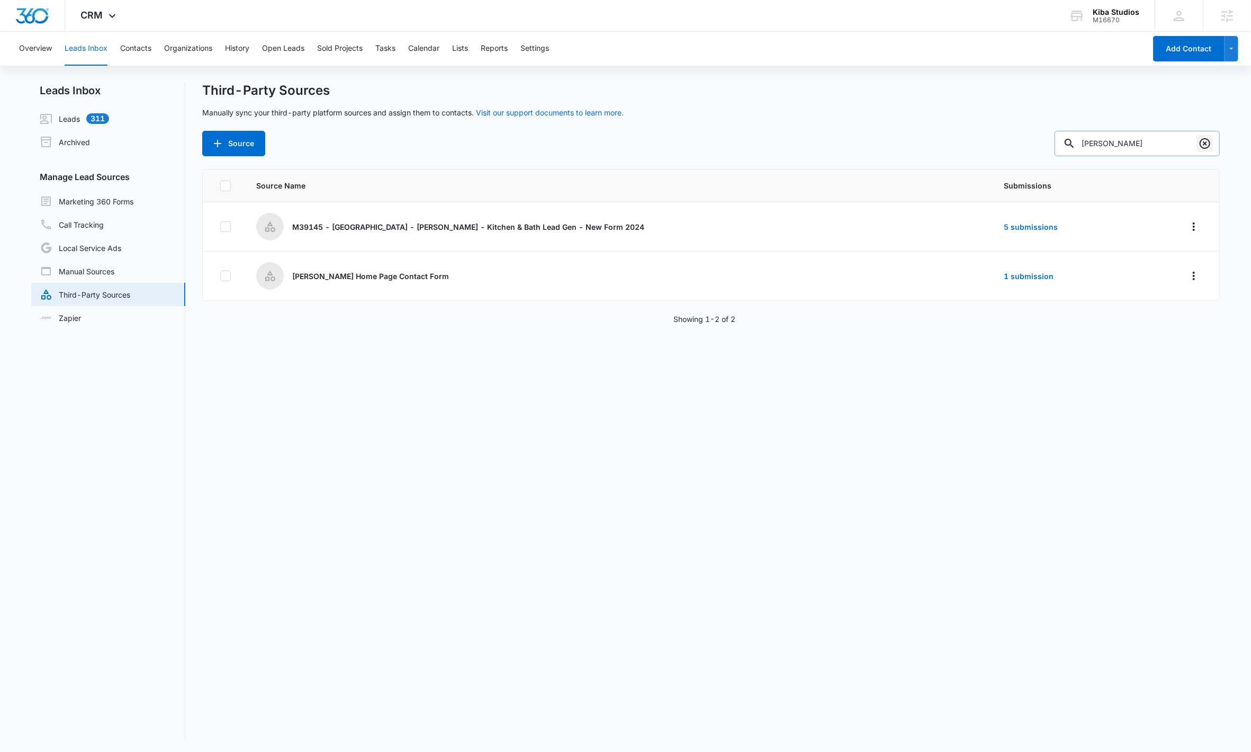
click at [625, 142] on icon "Clear" at bounding box center [1205, 143] width 13 height 13
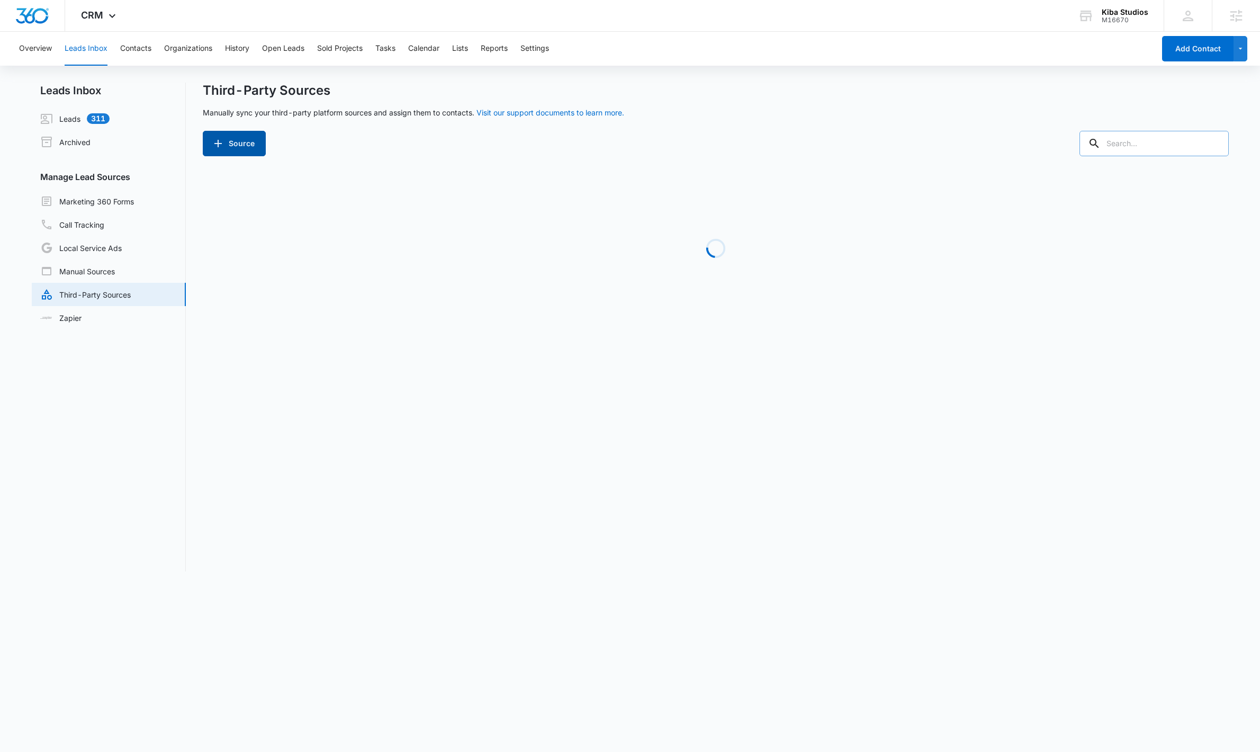
click at [241, 147] on button "Source" at bounding box center [234, 143] width 63 height 25
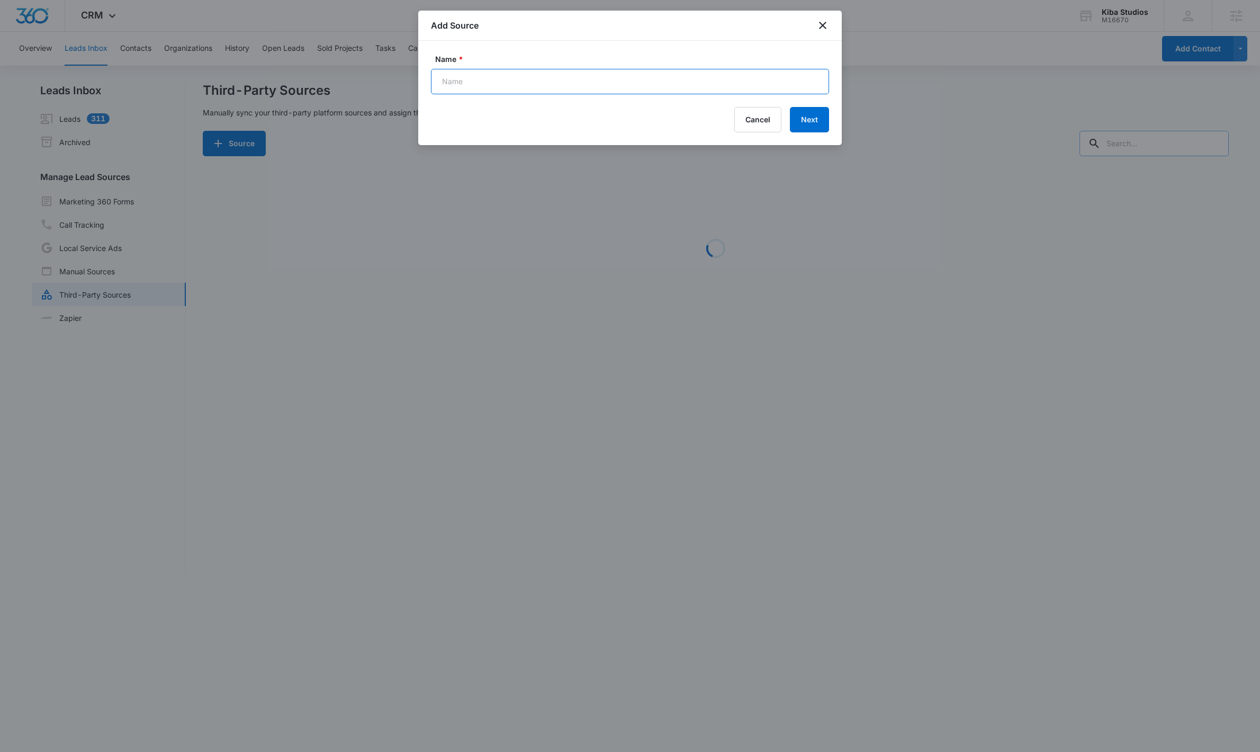
click at [537, 86] on input "Name *" at bounding box center [630, 81] width 398 height 25
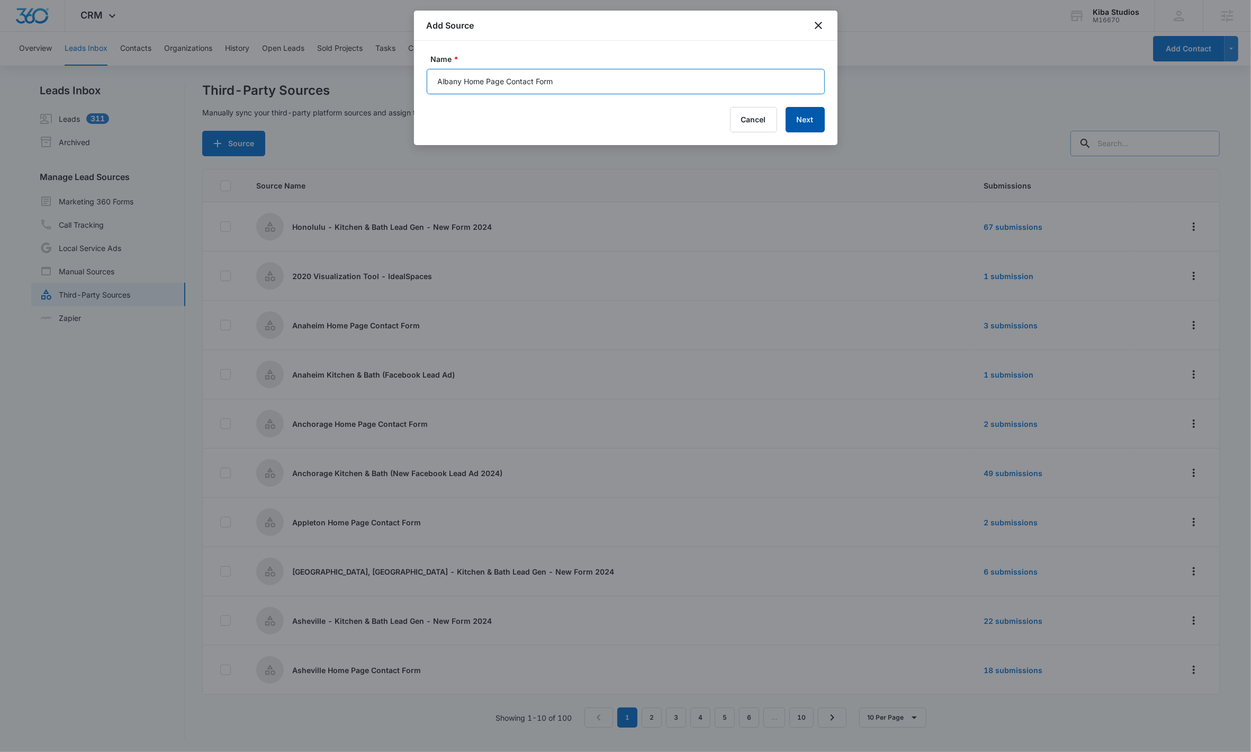
type input "Albany Home Page Contact Form"
click at [625, 123] on button "Next" at bounding box center [805, 119] width 39 height 25
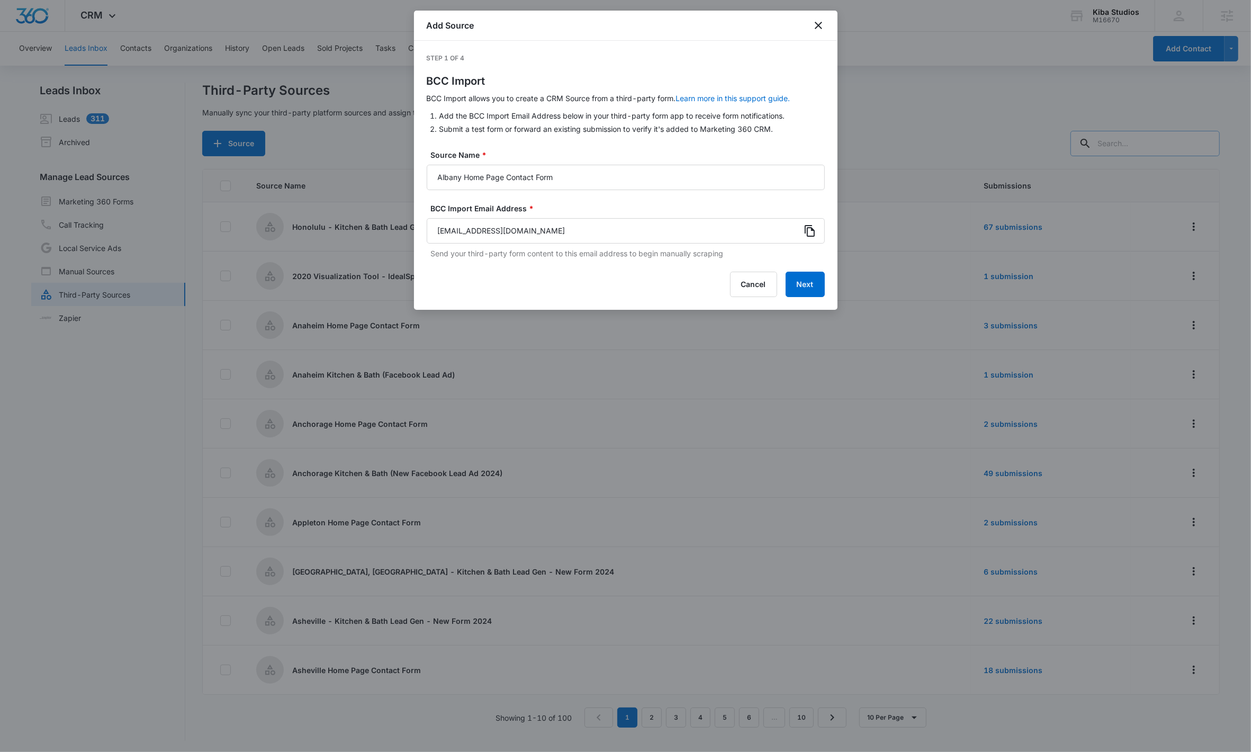
click at [625, 234] on icon at bounding box center [810, 231] width 13 height 13
click at [625, 284] on button "Next" at bounding box center [805, 284] width 39 height 25
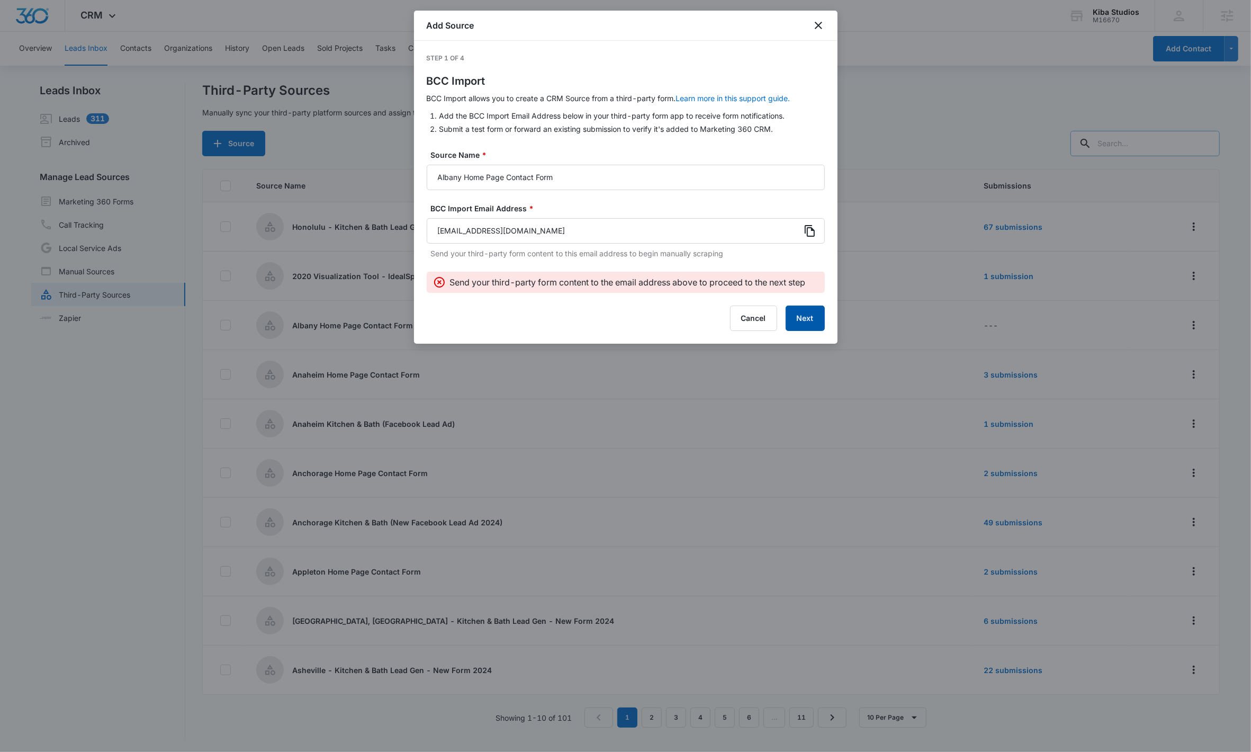
click at [625, 314] on button "Next" at bounding box center [805, 318] width 39 height 25
click at [625, 316] on button "Next" at bounding box center [805, 318] width 39 height 25
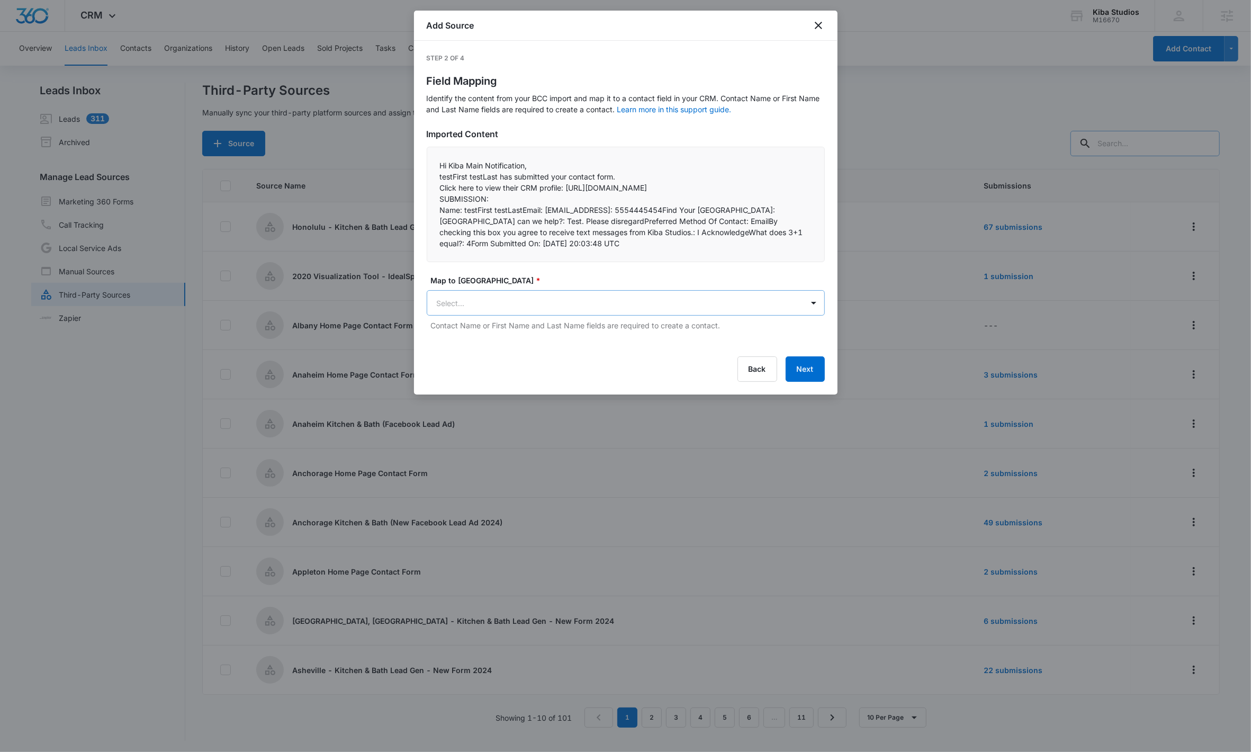
click at [487, 313] on body "CRM Apps Reputation Websites Forms CRM Email Social Shop Scheduling Payments PO…" at bounding box center [625, 377] width 1251 height 754
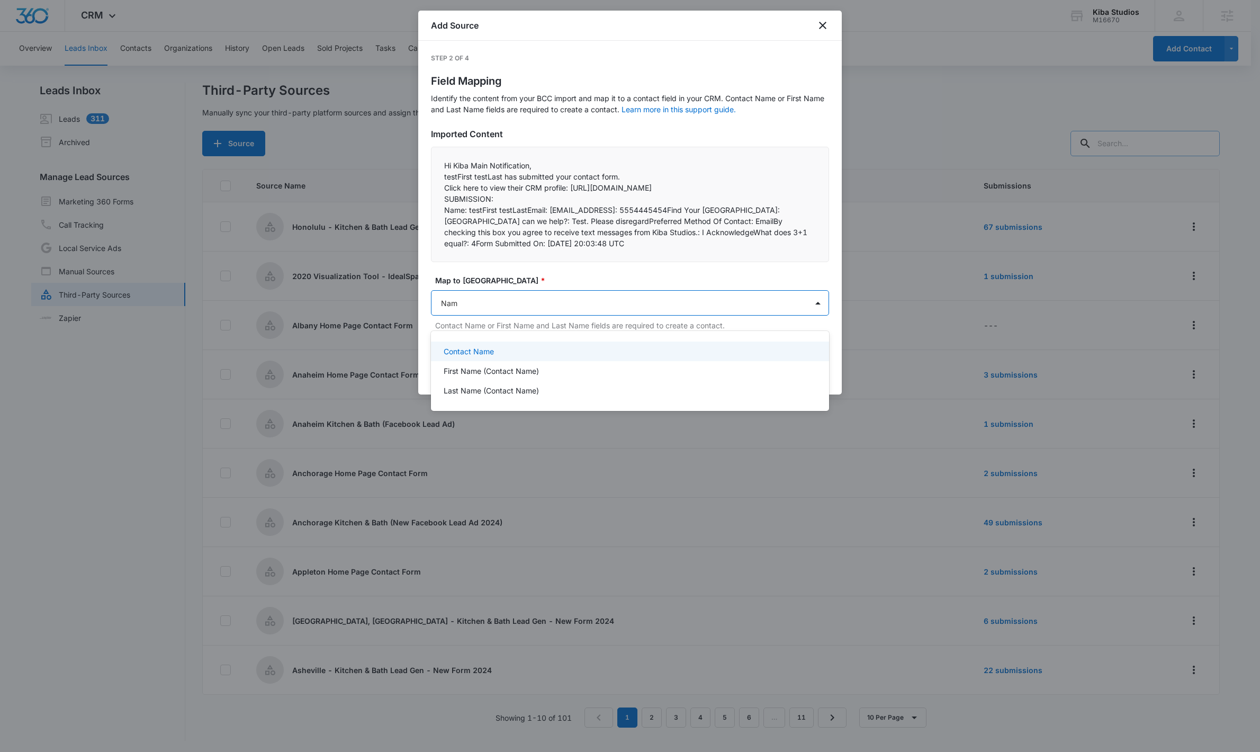
type input "Name"
click at [508, 343] on div "Contact Name" at bounding box center [630, 352] width 398 height 20
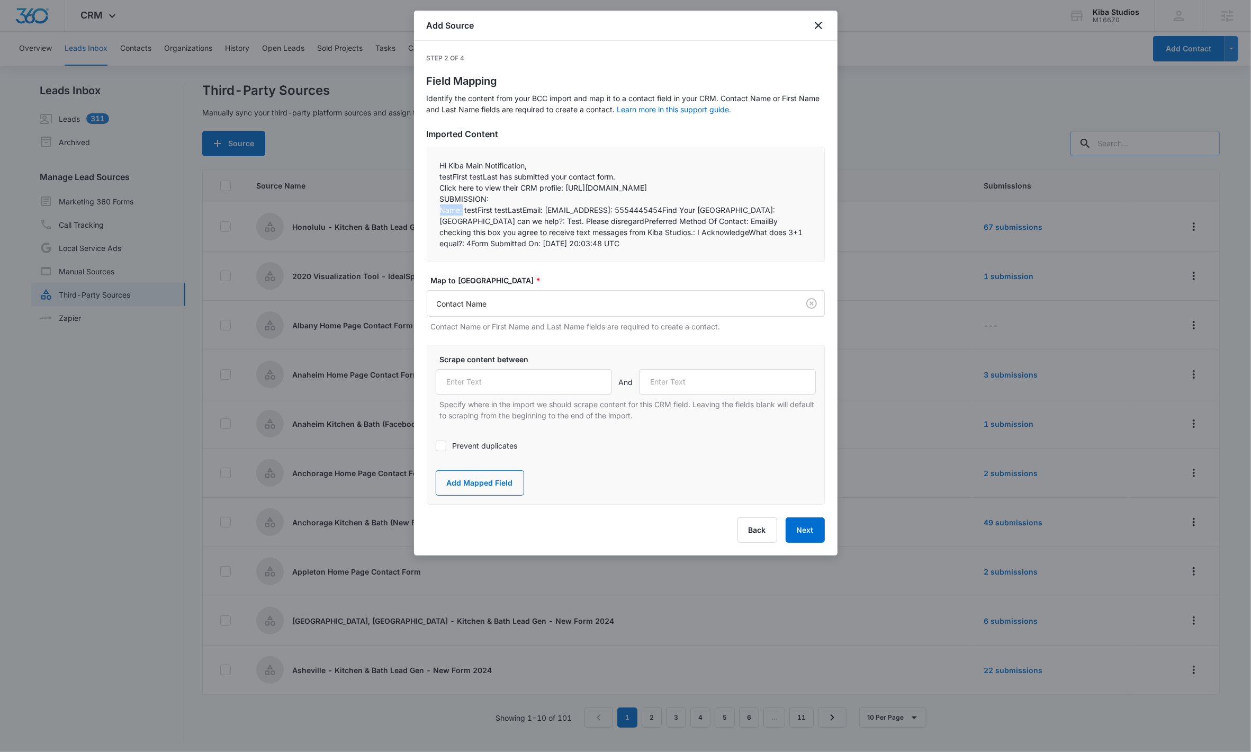
drag, startPoint x: 436, startPoint y: 221, endPoint x: 558, endPoint y: 320, distance: 156.6
click at [462, 222] on div "Hi Kiba Main Notification,  testFirst testLast has submitted your contact for…" at bounding box center [626, 204] width 398 height 115
copy p "Name:"
click at [491, 395] on input "text" at bounding box center [524, 381] width 177 height 25
paste input "Name:"
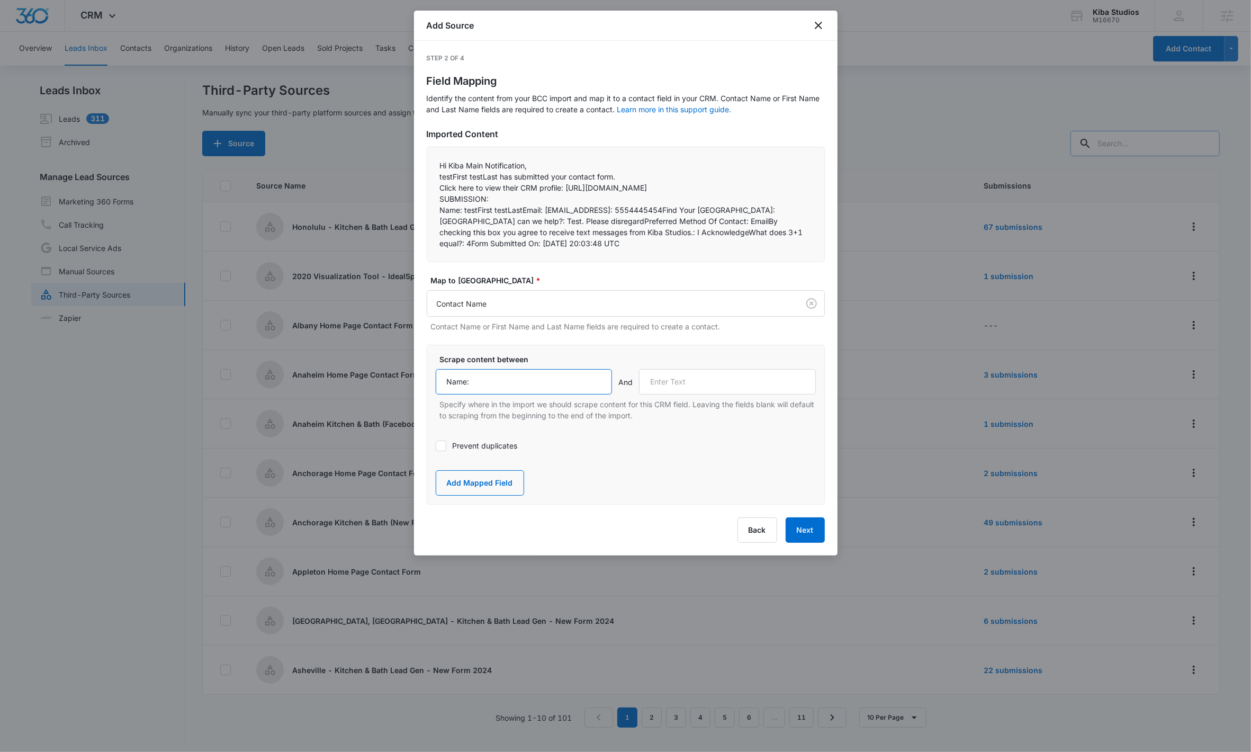
type input "Name:"
drag, startPoint x: 543, startPoint y: 221, endPoint x: 522, endPoint y: 225, distance: 21.5
click at [522, 225] on p "Name: testFirst testLastEmail: testEmail@madwire.comPhone: 5554445454Find Your …" at bounding box center [626, 226] width 372 height 44
copy p "Email:"
click at [625, 395] on input "text" at bounding box center [727, 381] width 177 height 25
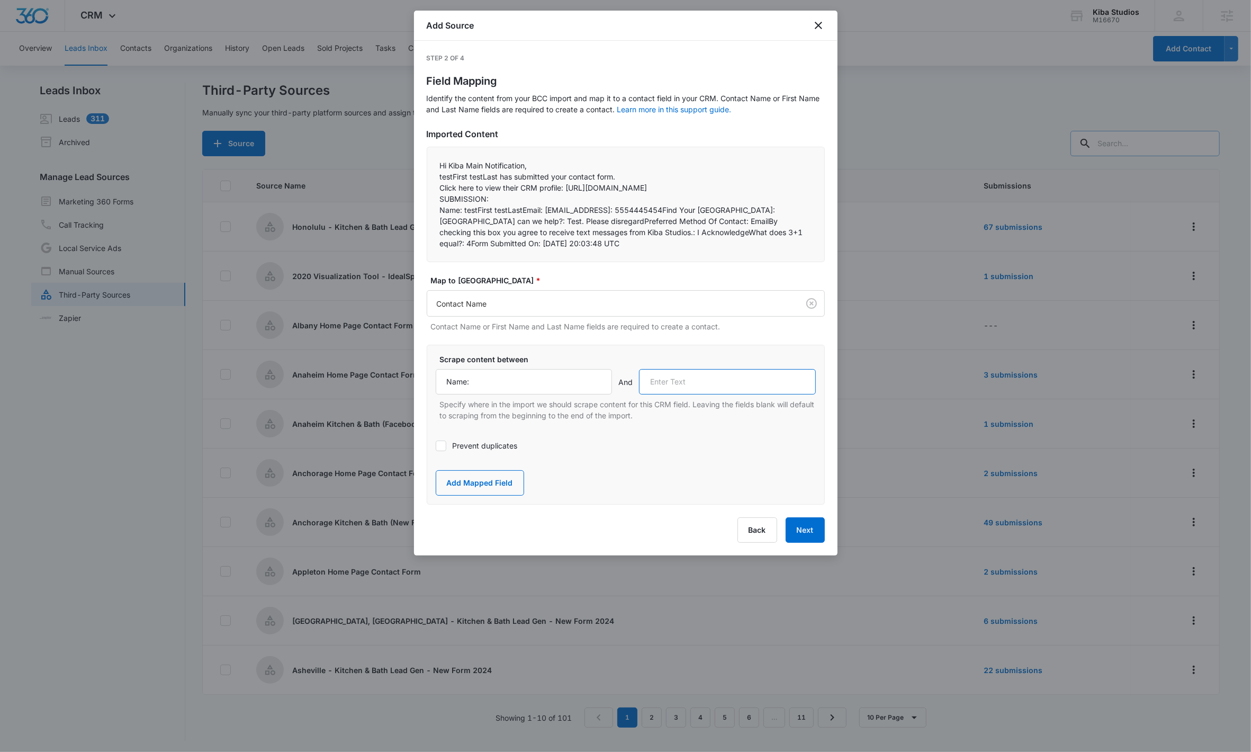
paste input "Email:"
type input "Email:"
click at [508, 479] on button "Add Mapped Field" at bounding box center [480, 482] width 88 height 25
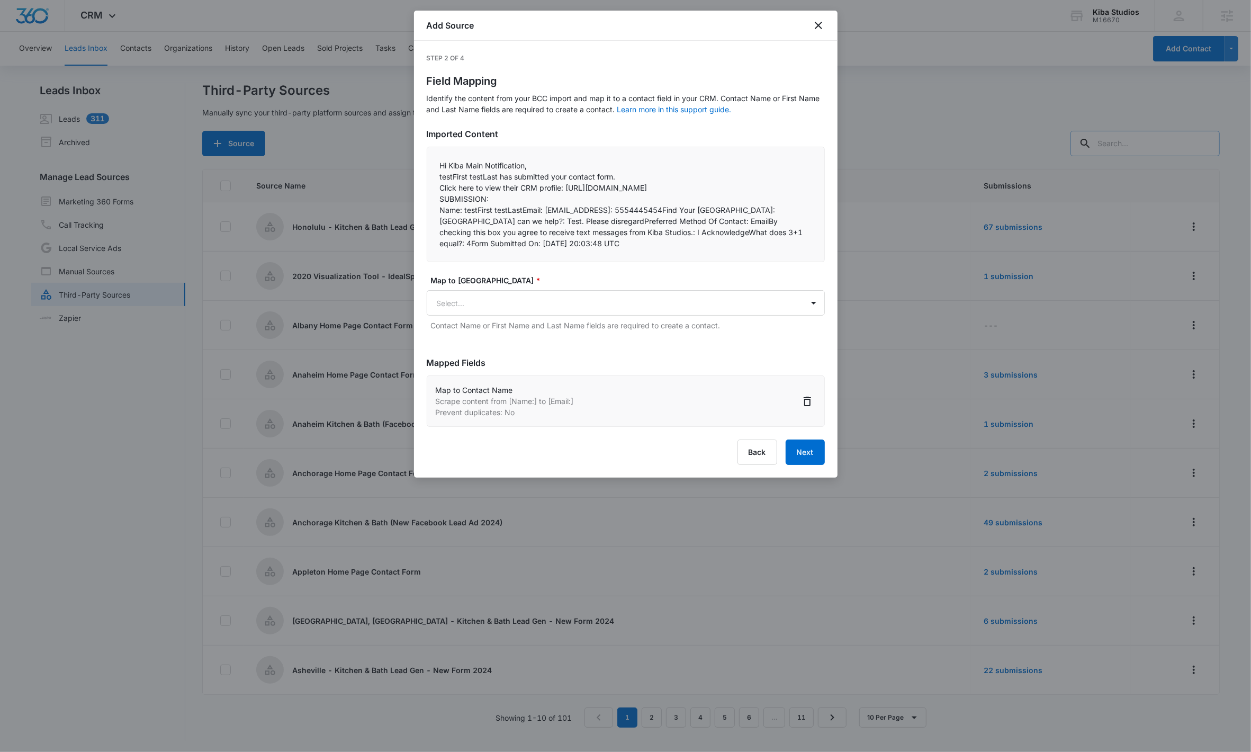
click at [508, 328] on div "Map to CRM Field * Select... Contact Name or First Name and Last Name fields ar…" at bounding box center [626, 303] width 398 height 56
click at [504, 313] on body "CRM Apps Reputation Websites Forms CRM Email Social Shop Scheduling Payments PO…" at bounding box center [625, 377] width 1251 height 754
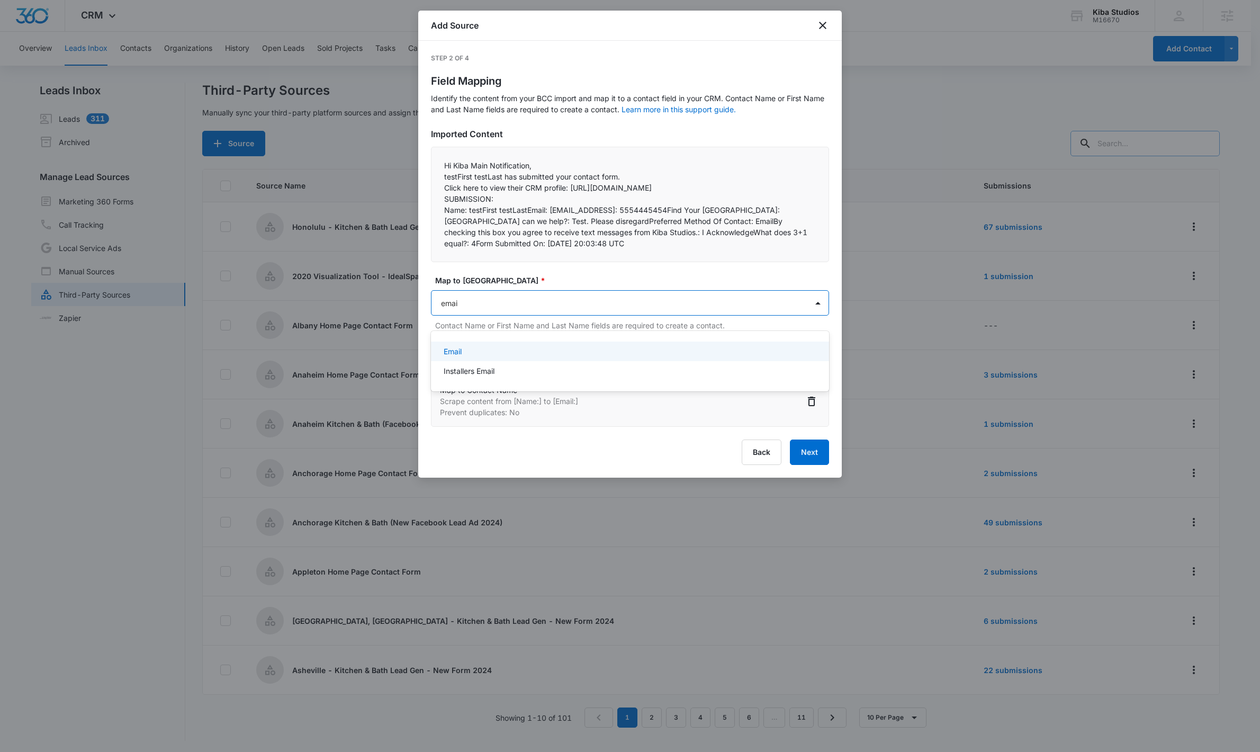
type input "email"
click at [516, 348] on div "Email" at bounding box center [629, 351] width 371 height 11
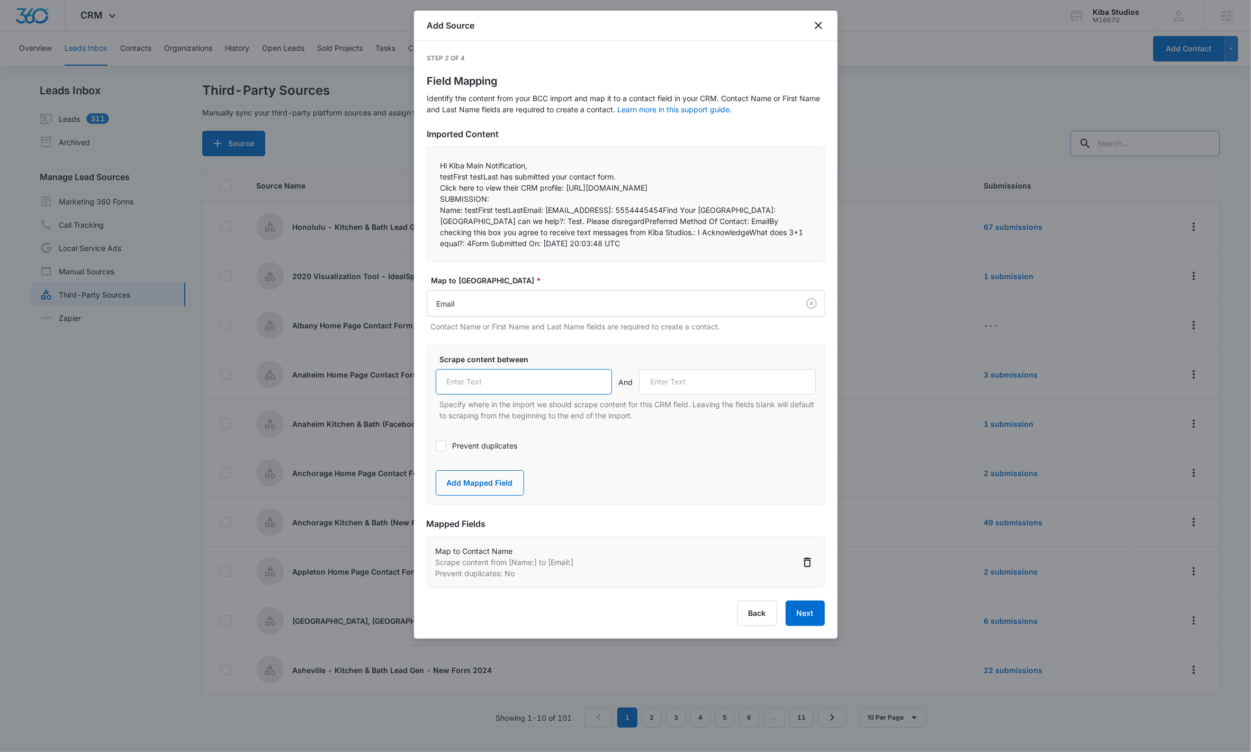
click at [461, 386] on input "text" at bounding box center [524, 381] width 177 height 25
paste input "Email:"
type input "Email:"
drag, startPoint x: 631, startPoint y: 220, endPoint x: 655, endPoint y: 225, distance: 24.8
click at [625, 225] on p "Name: testFirst testLastEmail: testEmail@madwire.comPhone: 5554445454Find Your …" at bounding box center [626, 226] width 372 height 44
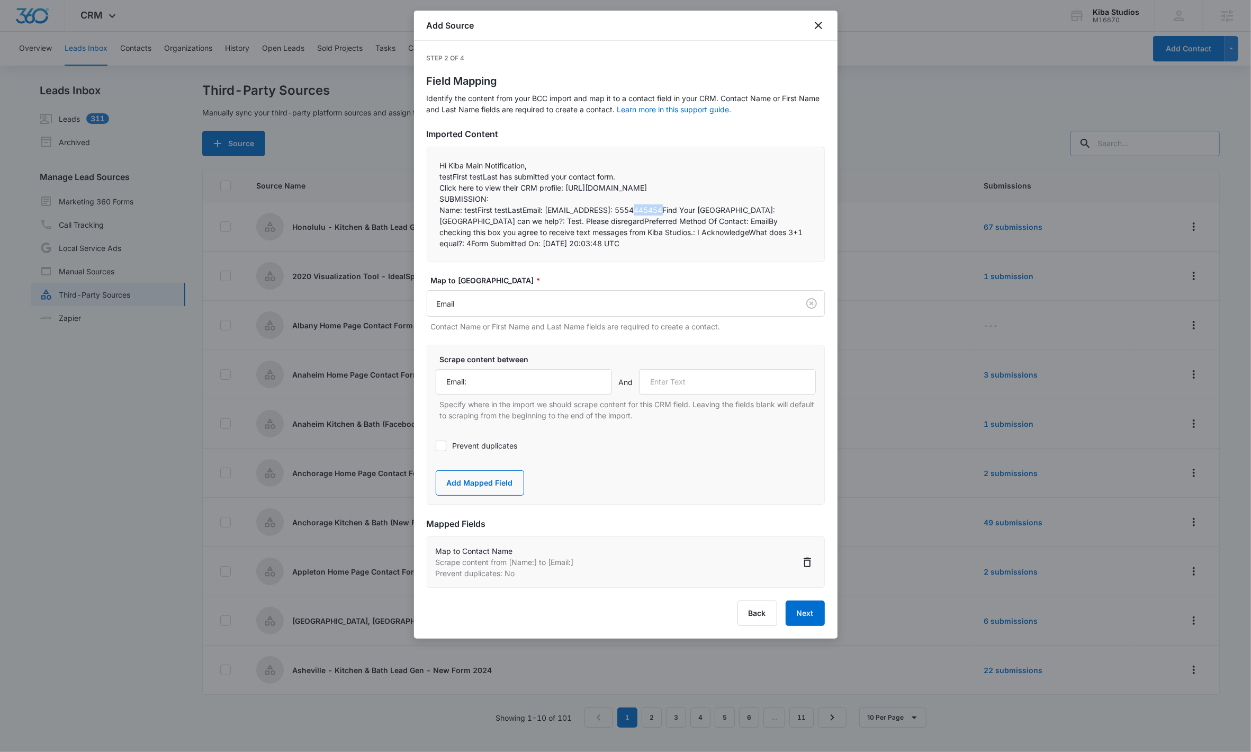
copy p "Phone:"
click at [625, 390] on input "text" at bounding box center [727, 381] width 177 height 25
paste input "Phone:"
type input "Phone:"
click at [474, 479] on button "Add Mapped Field" at bounding box center [480, 482] width 88 height 25
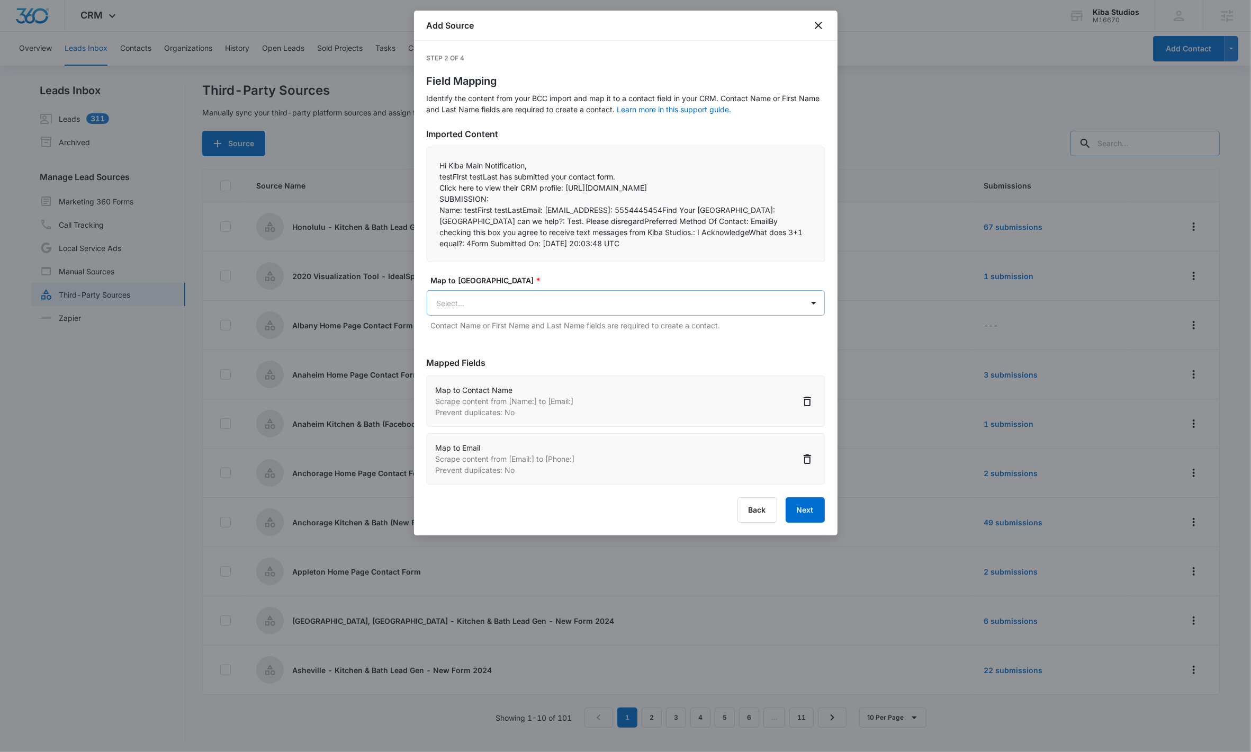
click at [507, 318] on body "CRM Apps Reputation Websites Forms CRM Email Social Shop Scheduling Payments PO…" at bounding box center [625, 377] width 1251 height 754
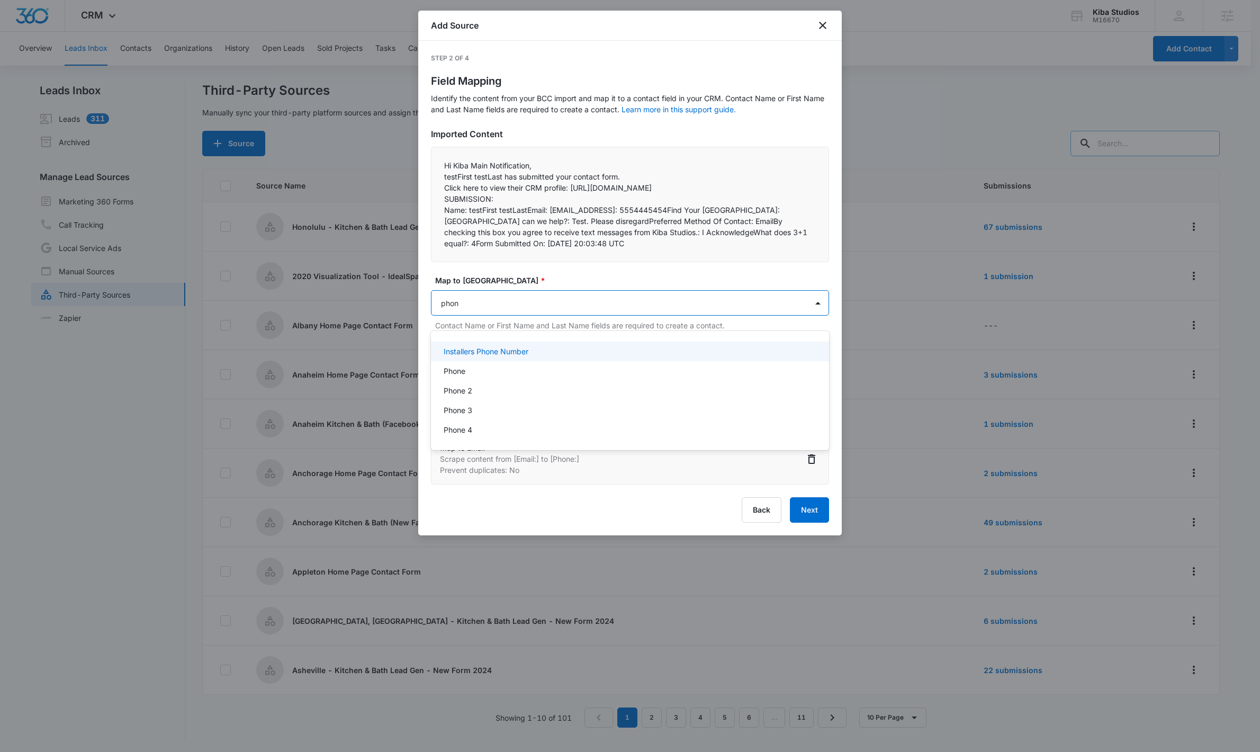
type input "phone"
click at [567, 363] on div "Phone" at bounding box center [630, 371] width 398 height 20
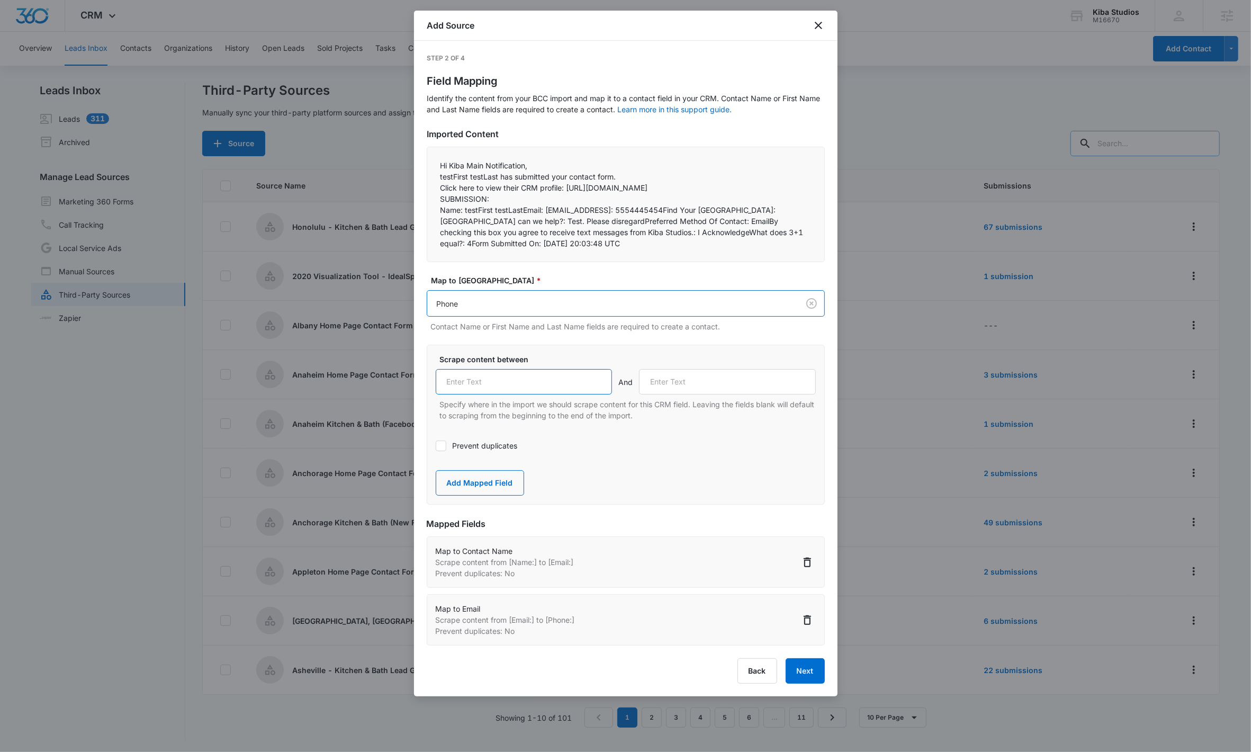
click at [531, 395] on input "text" at bounding box center [524, 381] width 177 height 25
paste input "Phone:"
type input "Phone:"
drag, startPoint x: 706, startPoint y: 220, endPoint x: 791, endPoint y: 220, distance: 84.7
click at [625, 220] on p "Name: testFirst testLastEmail: testEmail@madwire.comPhone: 5554445454Find Your …" at bounding box center [626, 226] width 372 height 44
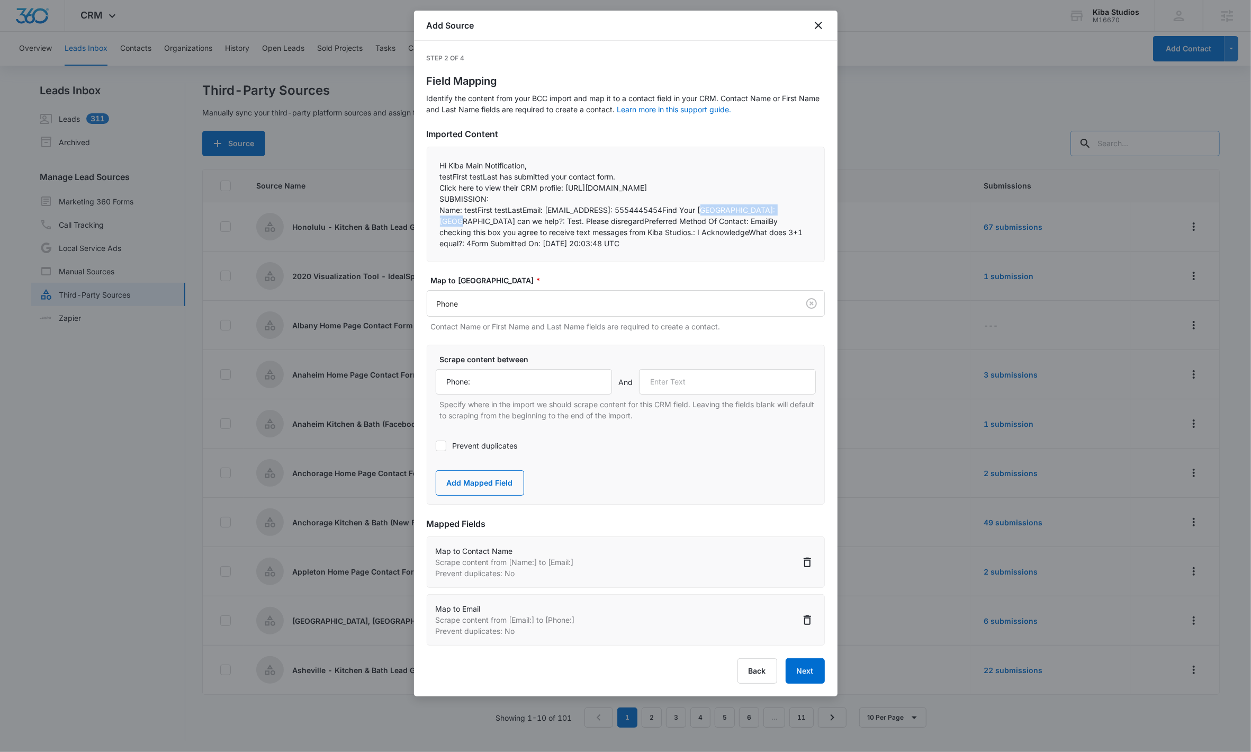
copy p "Find Your Kiba Studios:"
click at [625, 395] on input "text" at bounding box center [727, 381] width 177 height 25
paste input "Find Your Kiba Studios:"
type input "Find Your Kiba Studios:"
click at [480, 479] on button "Add Mapped Field" at bounding box center [480, 482] width 88 height 25
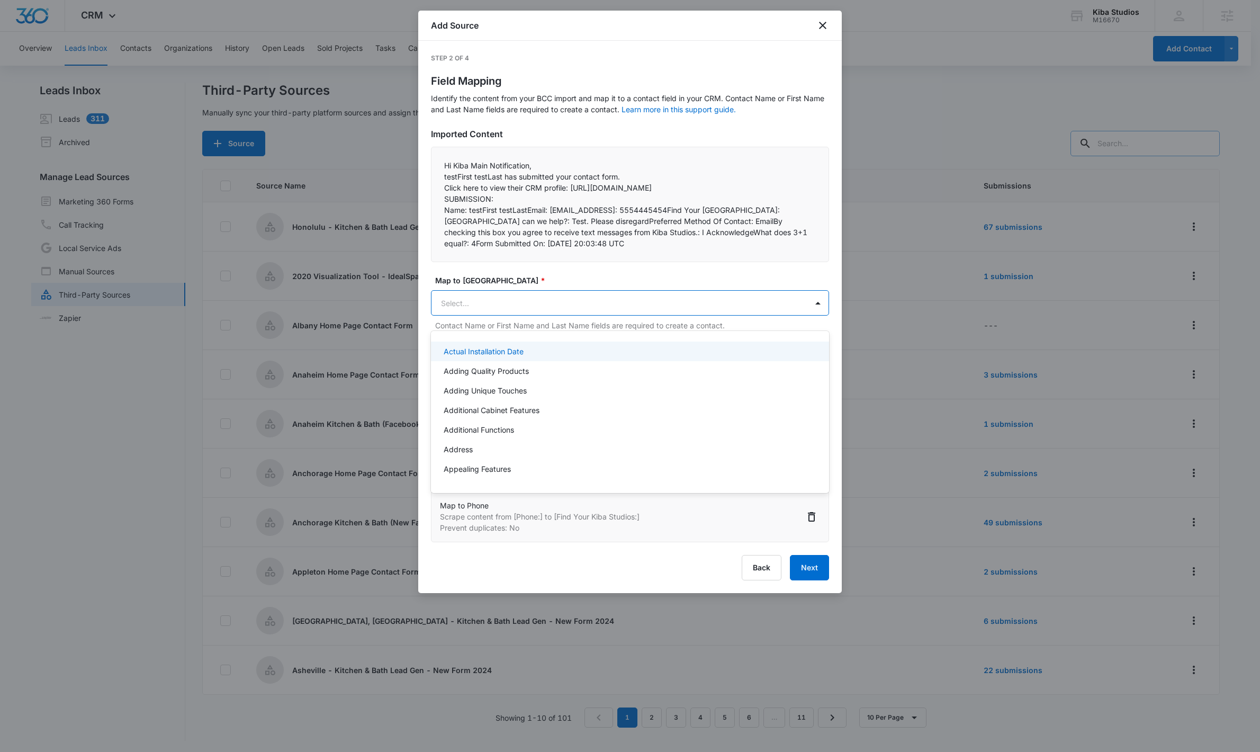
click at [473, 310] on body "CRM Apps Reputation Websites Forms CRM Email Social Shop Scheduling Payments PO…" at bounding box center [630, 376] width 1260 height 752
type input "kiba"
click at [539, 340] on div "Kiba Location" at bounding box center [630, 351] width 398 height 24
click at [537, 351] on div "Kiba Location" at bounding box center [629, 351] width 371 height 11
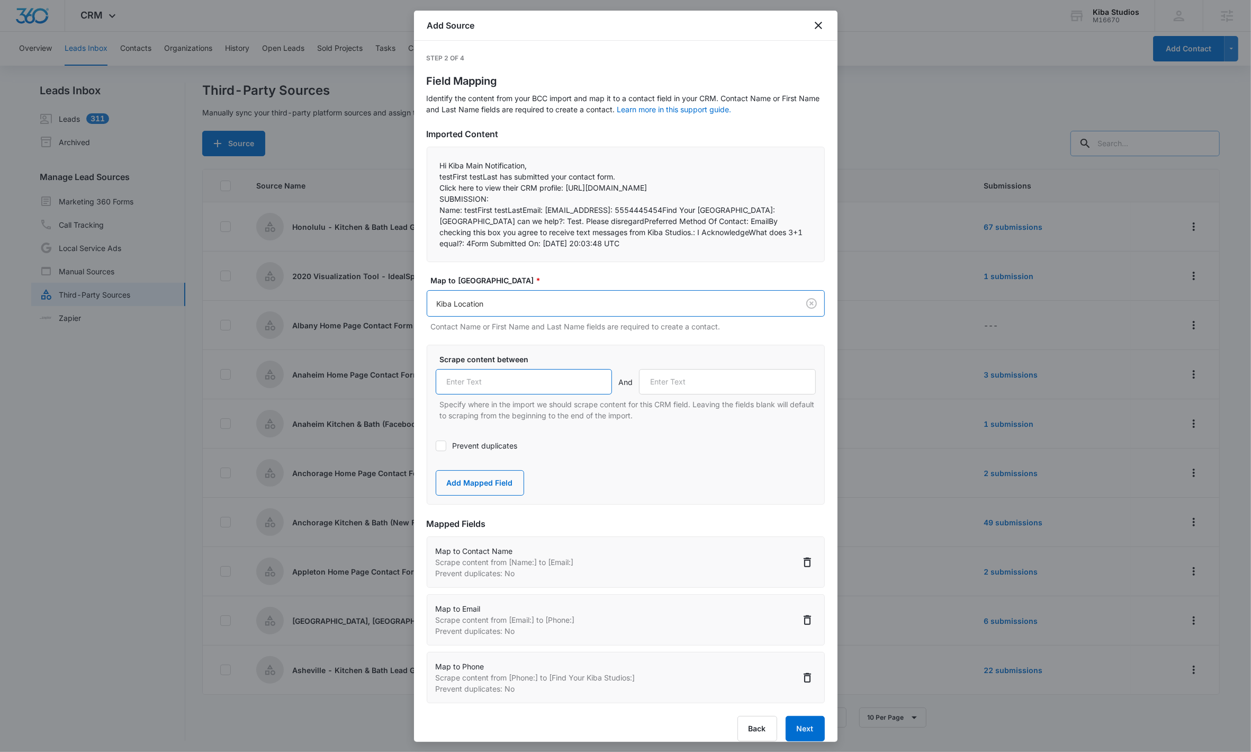
click at [490, 387] on input "text" at bounding box center [524, 381] width 177 height 25
paste input "Find Your Kiba Studios:"
type input "Find Your Kiba Studios:"
drag, startPoint x: 463, startPoint y: 230, endPoint x: 532, endPoint y: 230, distance: 68.3
click at [532, 230] on p "Name: testFirst testLastEmail: testEmail@madwire.comPhone: 5554445454Find Your …" at bounding box center [626, 226] width 372 height 44
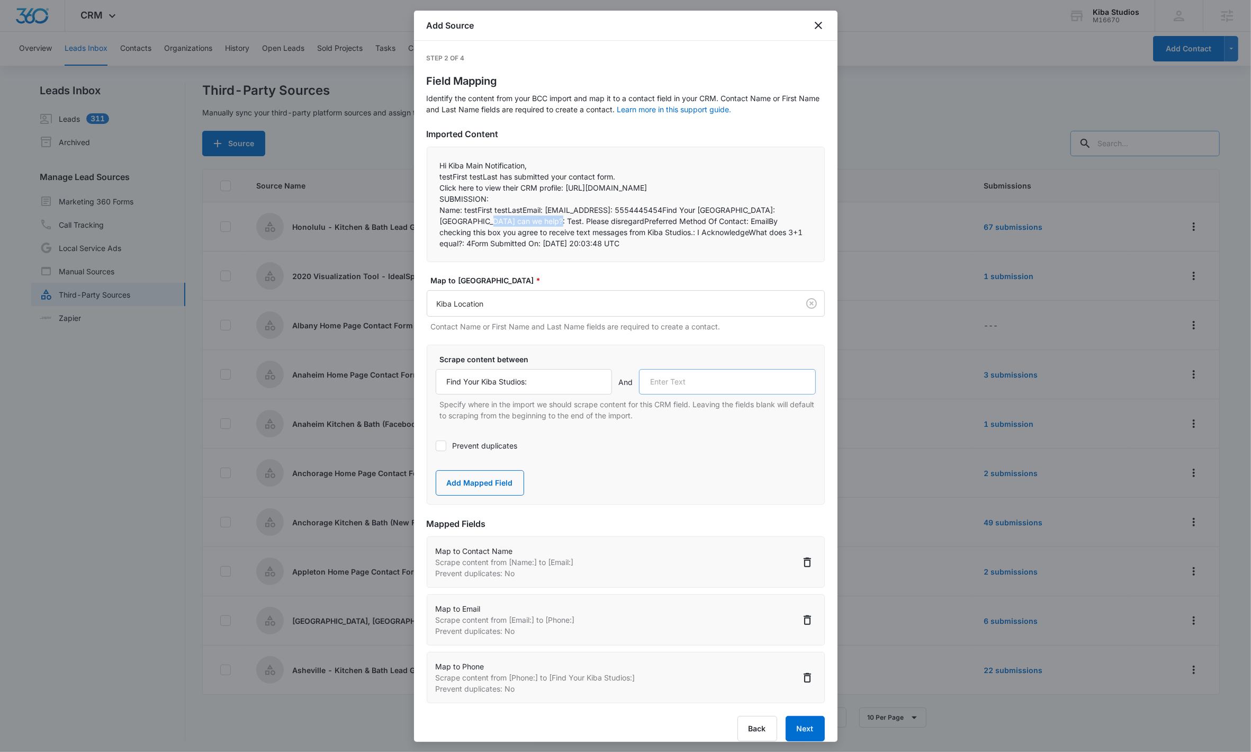
copy p "How can we help?:"
click at [625, 395] on input "text" at bounding box center [727, 381] width 177 height 25
paste input "How can we help?:"
type input "How can we help?:"
click at [502, 479] on button "Add Mapped Field" at bounding box center [480, 482] width 88 height 25
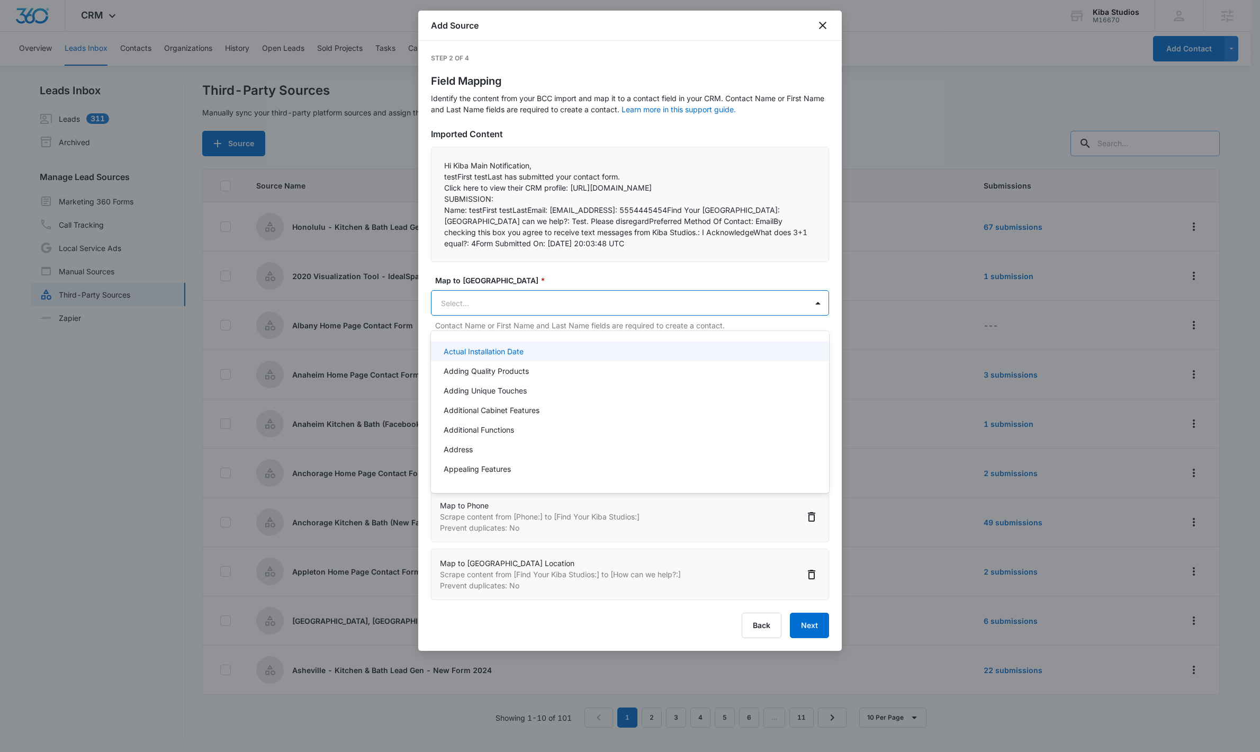
click at [526, 320] on body "CRM Apps Reputation Websites Forms CRM Email Social Shop Scheduling Payments PO…" at bounding box center [630, 376] width 1260 height 752
type input "how"
click at [536, 353] on div "How Can We Help You?" at bounding box center [629, 351] width 371 height 11
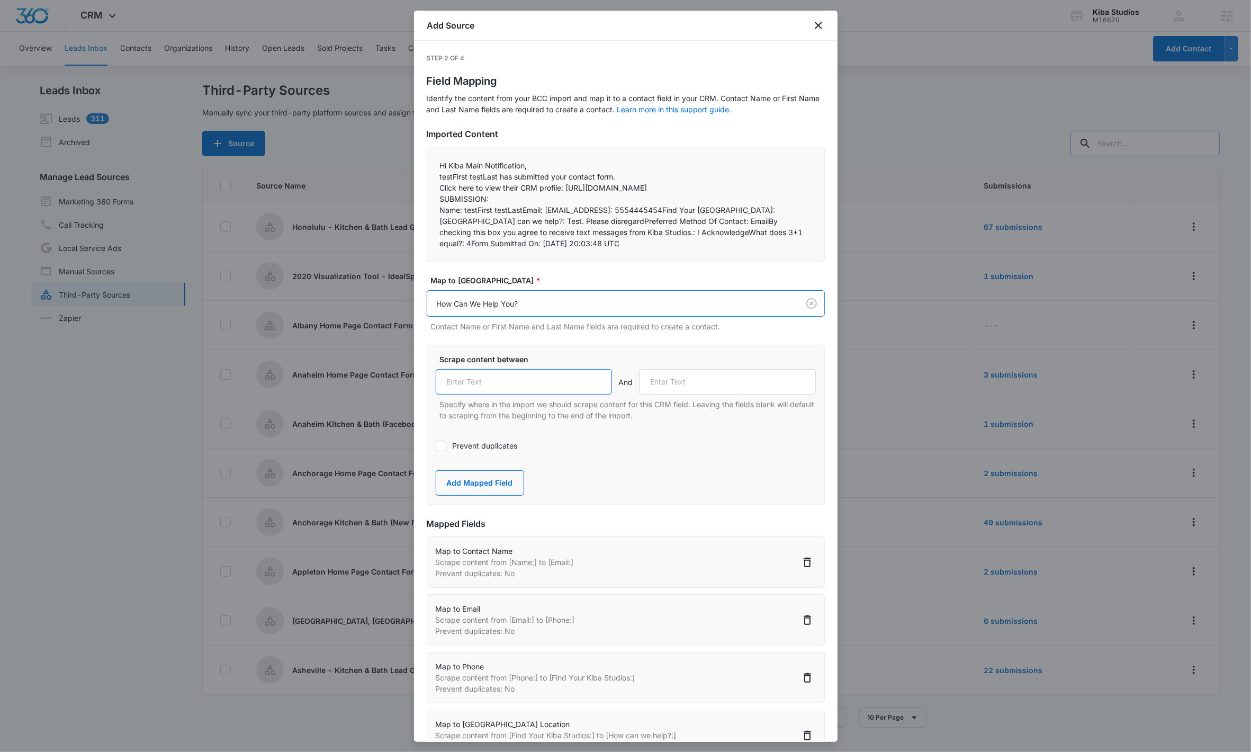
click at [515, 395] on input "text" at bounding box center [524, 381] width 177 height 25
paste input "How can we help?:"
type input "How can we help?:"
drag, startPoint x: 611, startPoint y: 228, endPoint x: 713, endPoint y: 228, distance: 102.2
click at [625, 228] on p "Name: testFirst testLastEmail: testEmail@madwire.comPhone: 5554445454Find Your …" at bounding box center [626, 226] width 372 height 44
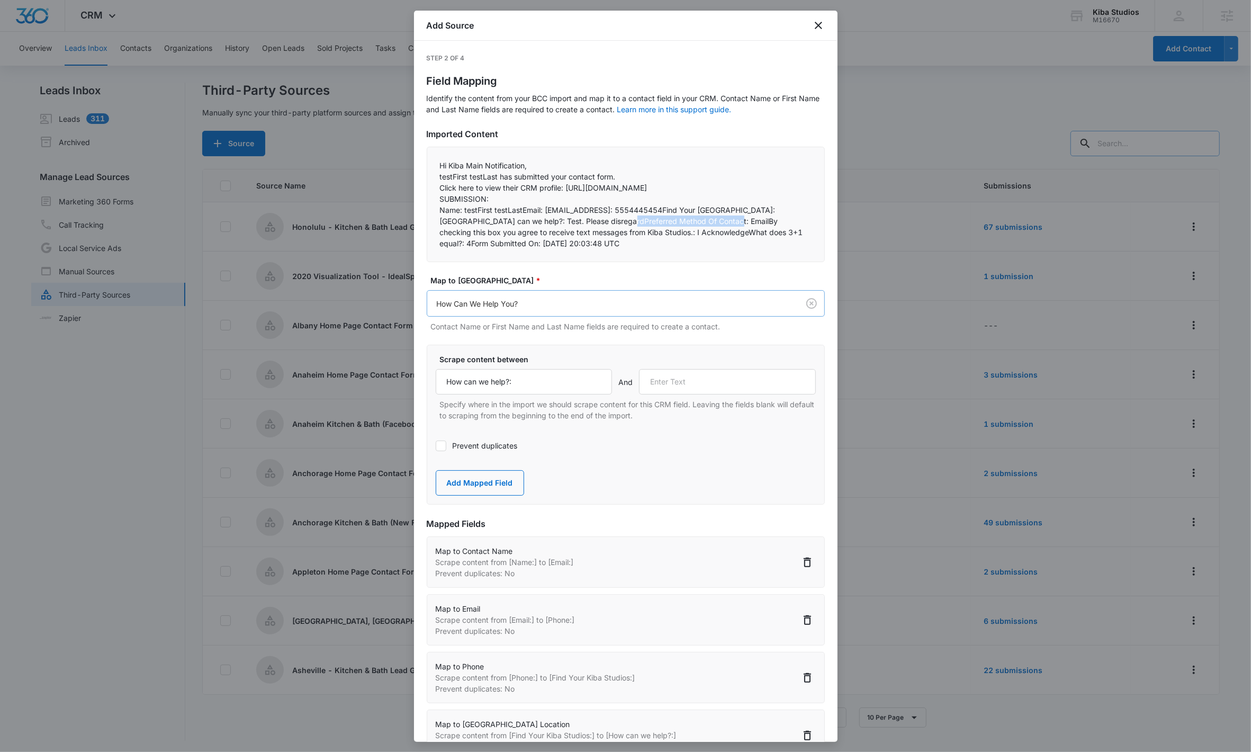
copy p "Preferred Method Of Contact:"
click at [625, 395] on input "text" at bounding box center [727, 381] width 177 height 25
paste input "Preferred Method Of Contact:"
type input "Preferred Method of Contact:"
click at [466, 479] on button "Add Mapped Field" at bounding box center [480, 482] width 88 height 25
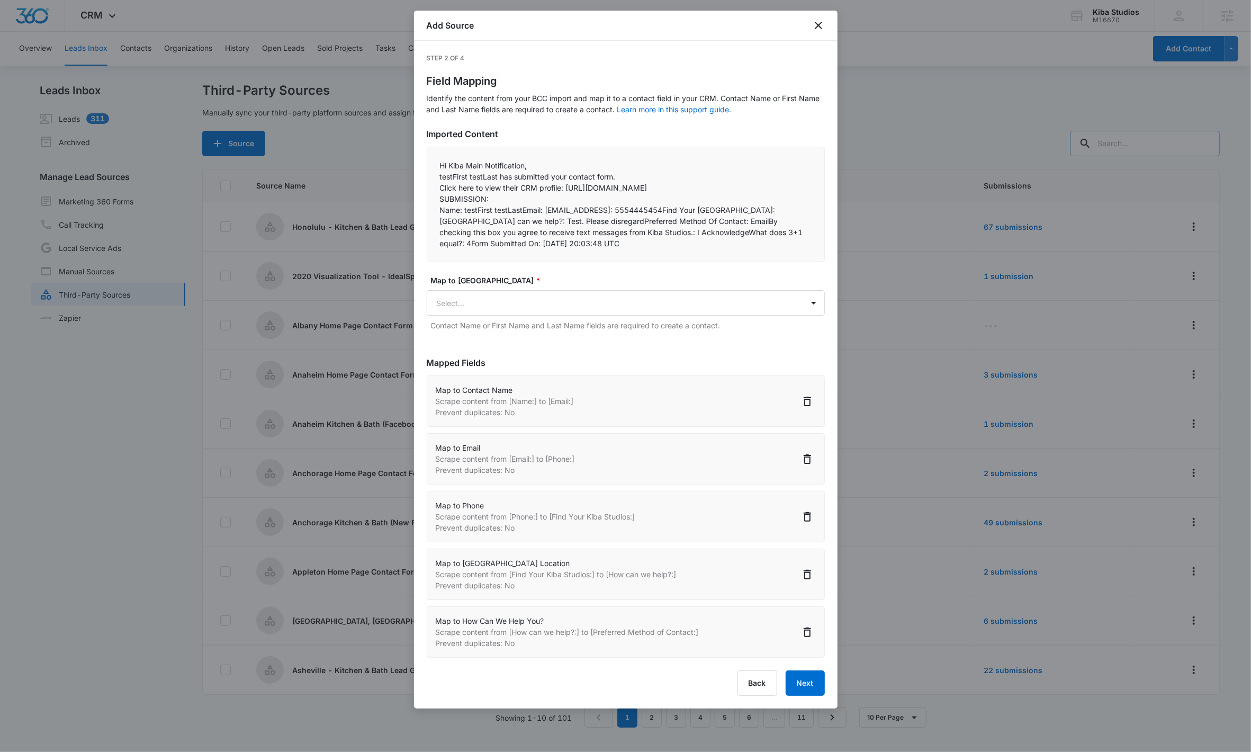
click at [544, 300] on div "Map to CRM Field * Select... Contact Name or First Name and Last Name fields ar…" at bounding box center [626, 303] width 398 height 56
click at [546, 303] on body "CRM Apps Reputation Websites Forms CRM Email Social Shop Scheduling Payments PO…" at bounding box center [625, 377] width 1251 height 754
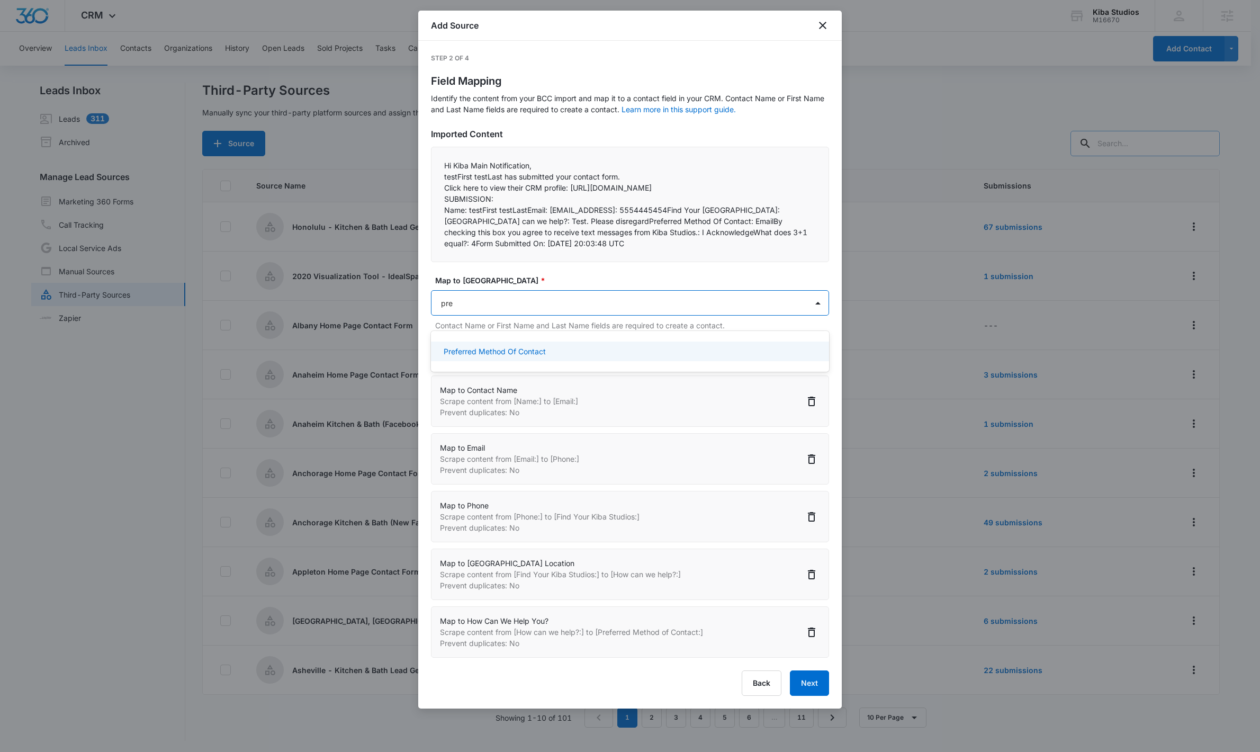
type input "pref"
click at [520, 356] on p "Preferred Method Of Contact" at bounding box center [495, 351] width 102 height 11
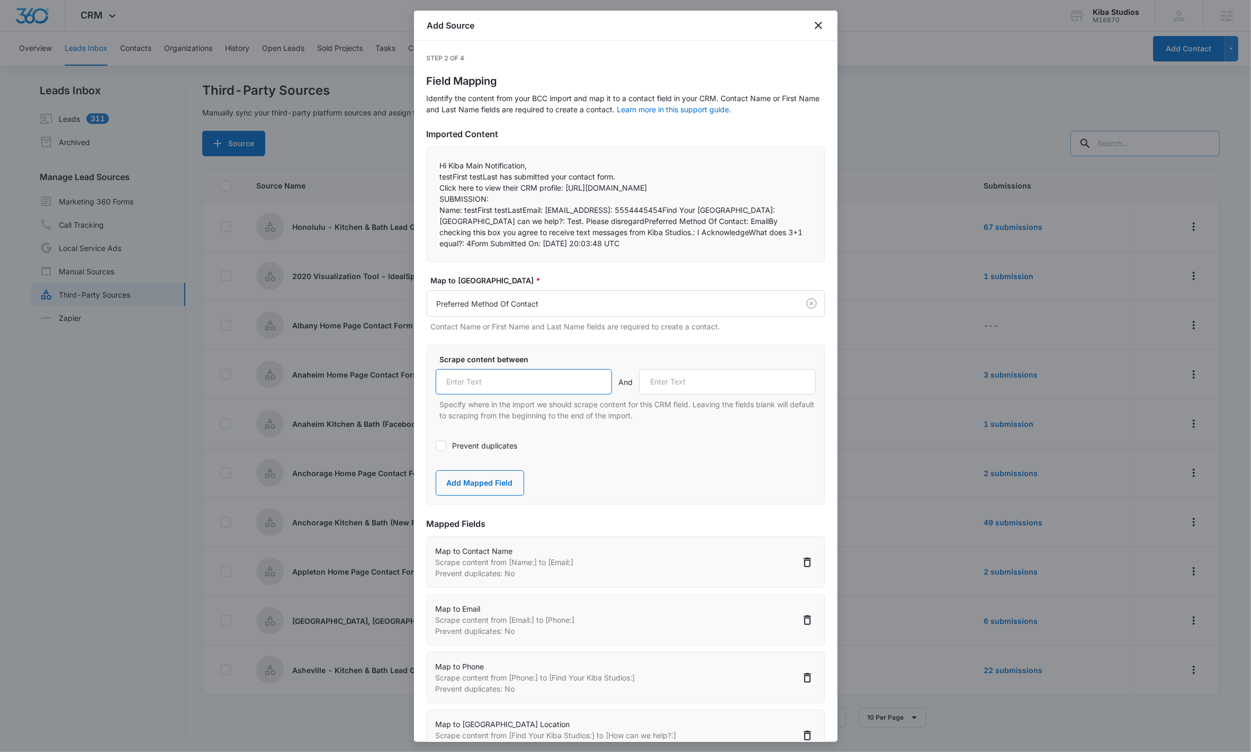
click at [510, 384] on input "text" at bounding box center [524, 381] width 177 height 25
paste input "Preferred Method Of Contact:"
type input "Preferred Method Of Contact:"
drag, startPoint x: 735, startPoint y: 229, endPoint x: 647, endPoint y: 245, distance: 89.2
click at [625, 245] on p "Name: testFirst testLastEmail: testEmail@madwire.comPhone: 5554445454Find Your …" at bounding box center [626, 226] width 372 height 44
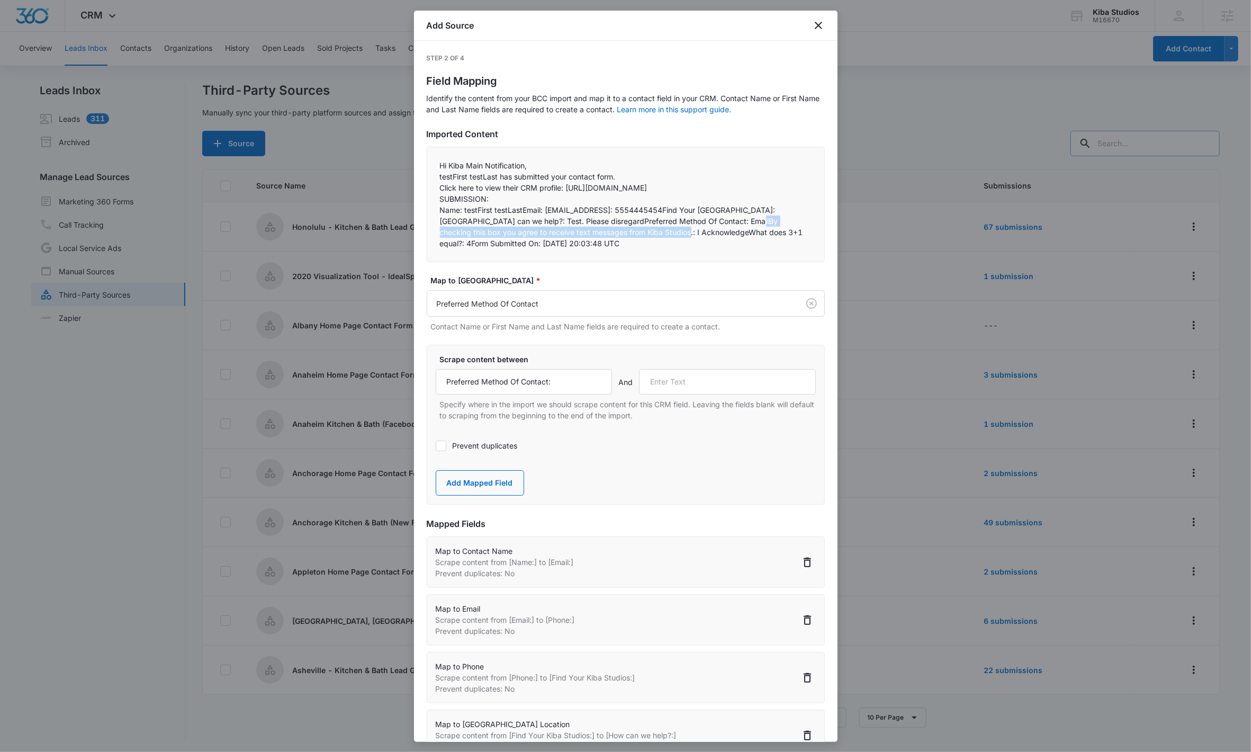
copy p "By checking this box you agree to receive text messages from Kiba Studios.:"
click at [625, 395] on input "text" at bounding box center [727, 381] width 177 height 25
paste input "By checking this box you agree to receive text messages from Kiba Studios.:"
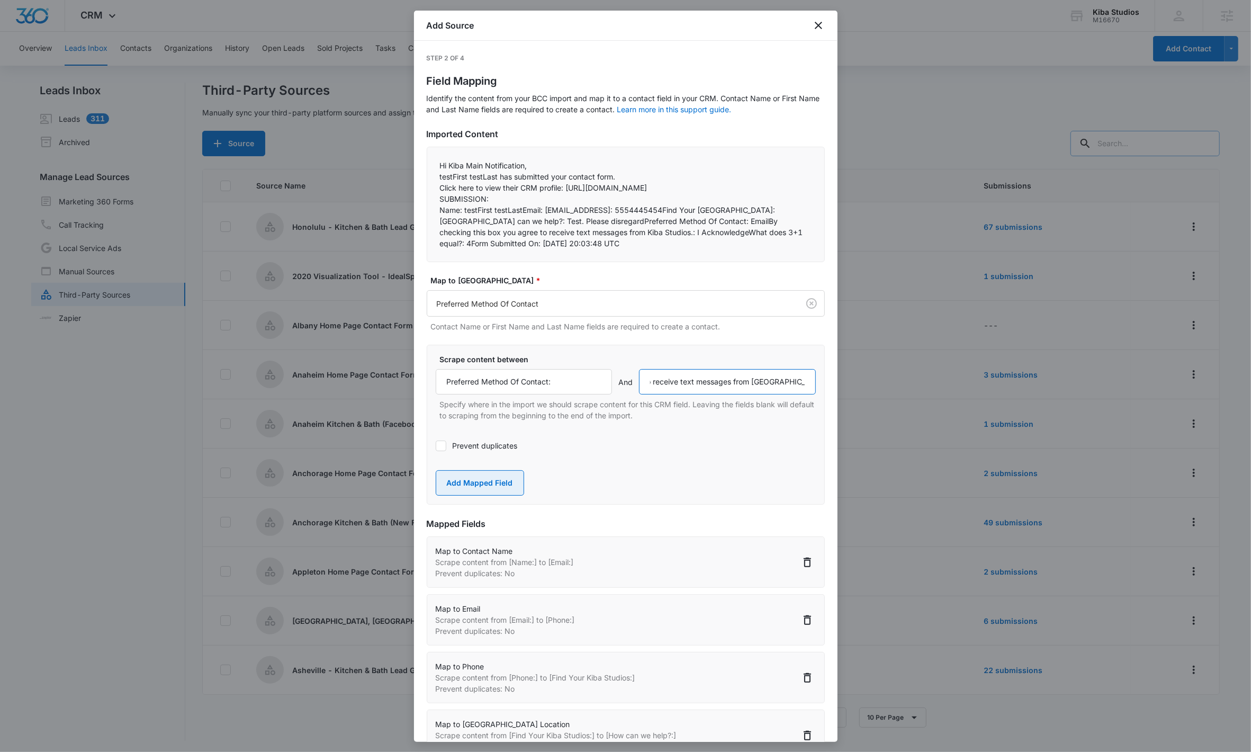
type input "By checking this box you agree to receive text messages from Kiba Studios.:"
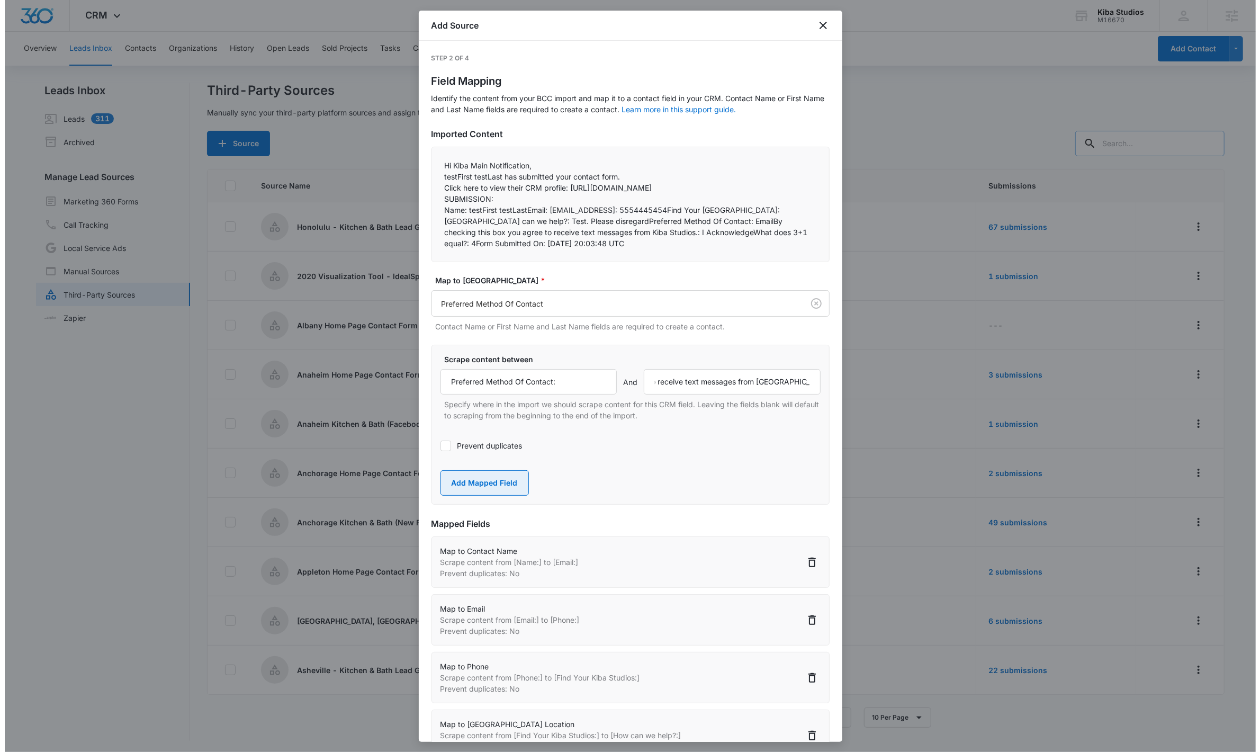
scroll to position [0, 0]
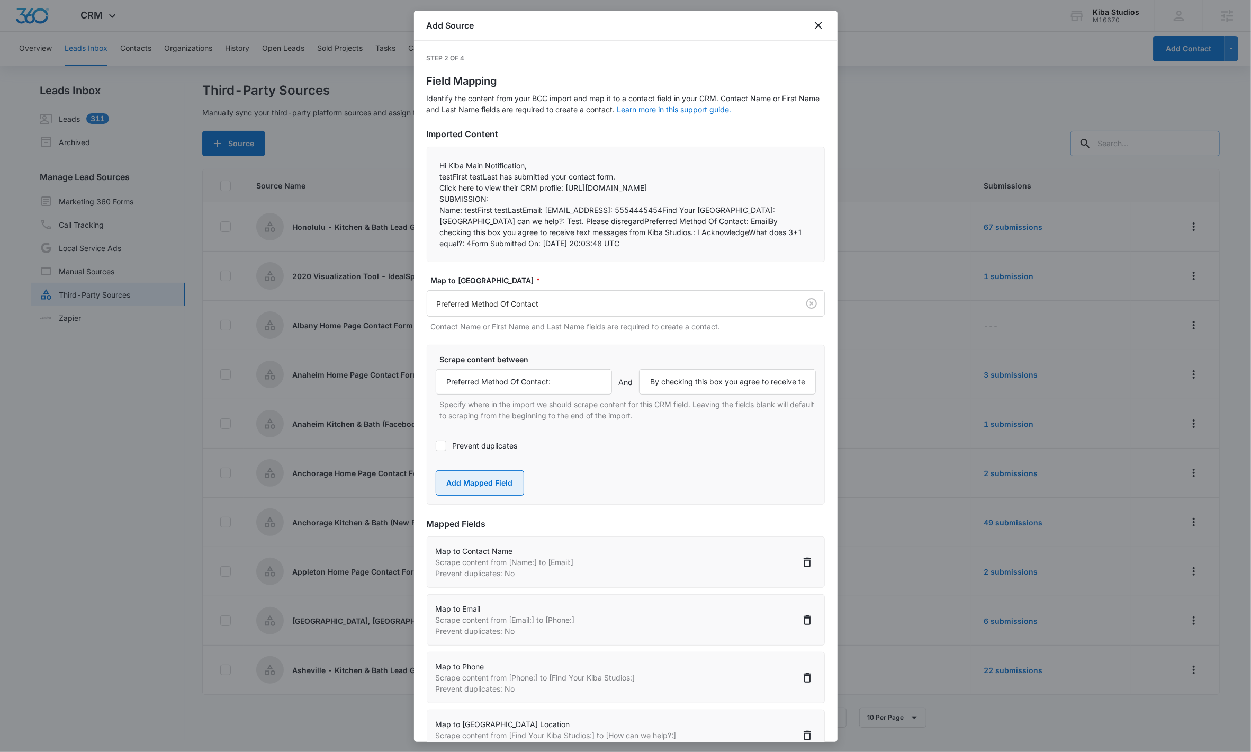
click at [491, 479] on button "Add Mapped Field" at bounding box center [480, 482] width 88 height 25
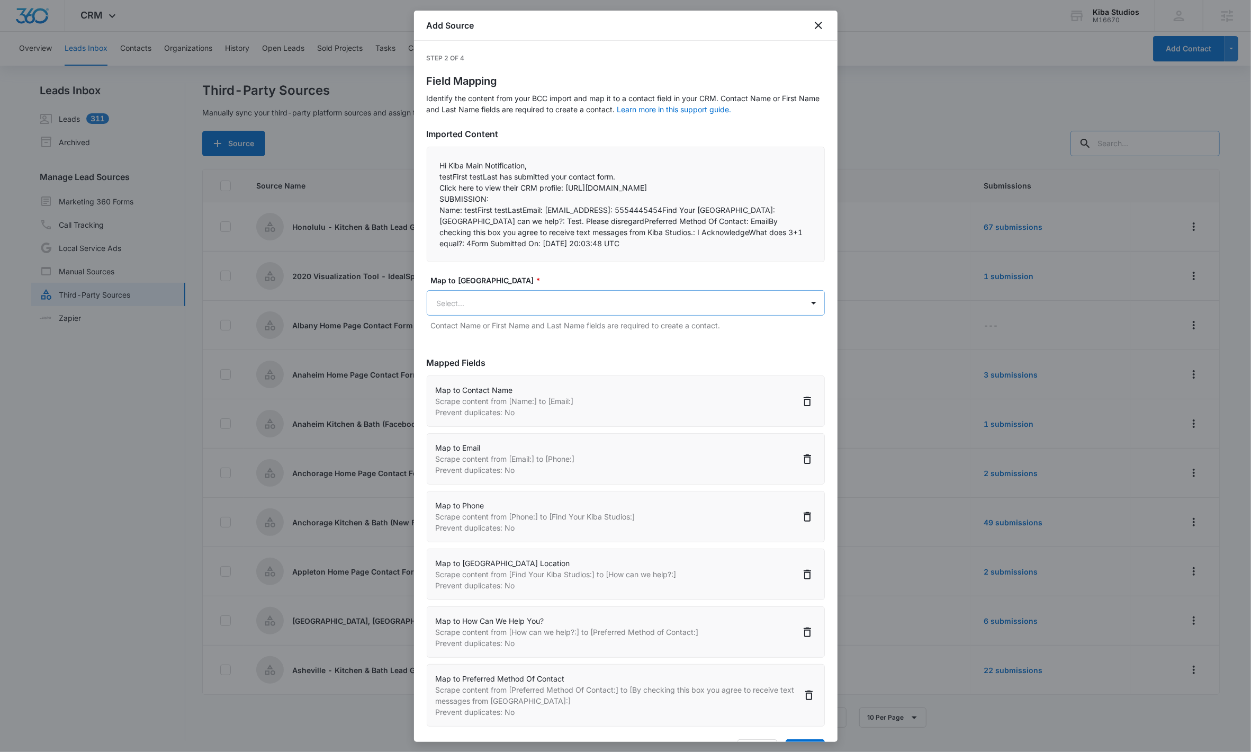
click at [535, 315] on body "CRM Apps Reputation Websites Forms CRM Email Social Shop Scheduling Payments PO…" at bounding box center [625, 377] width 1251 height 754
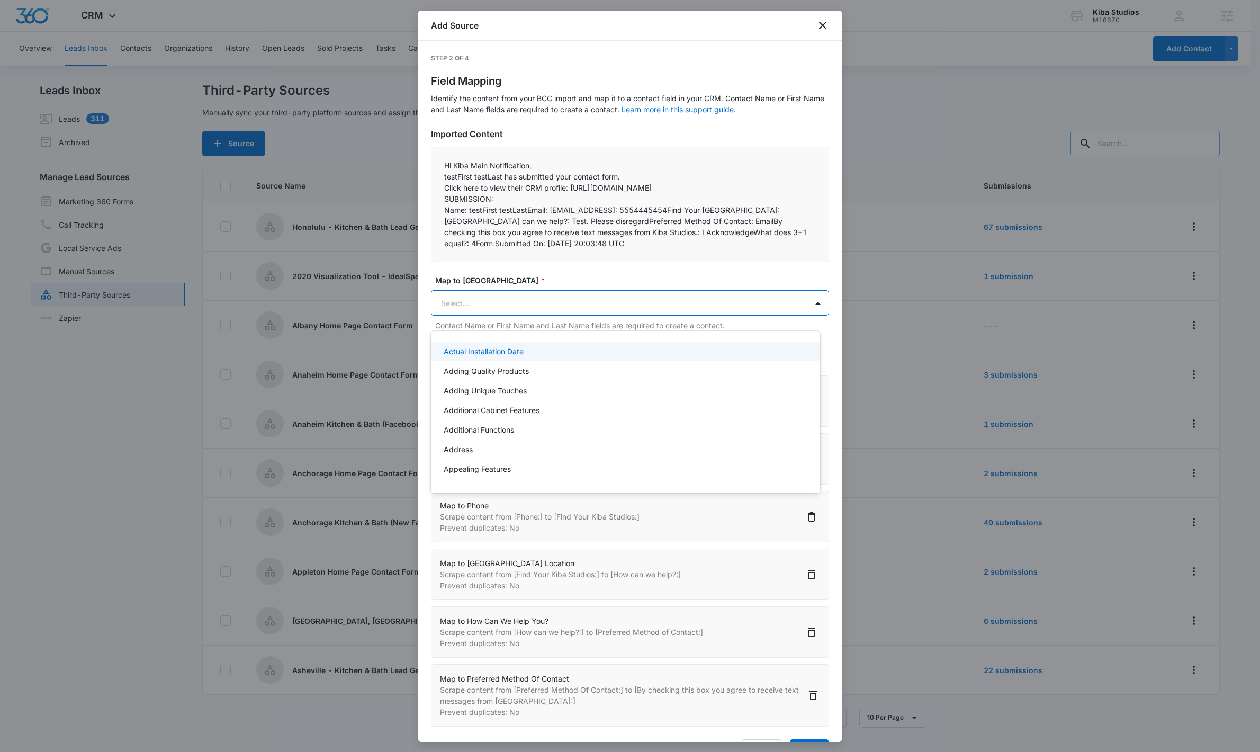
type input "w"
type input "a"
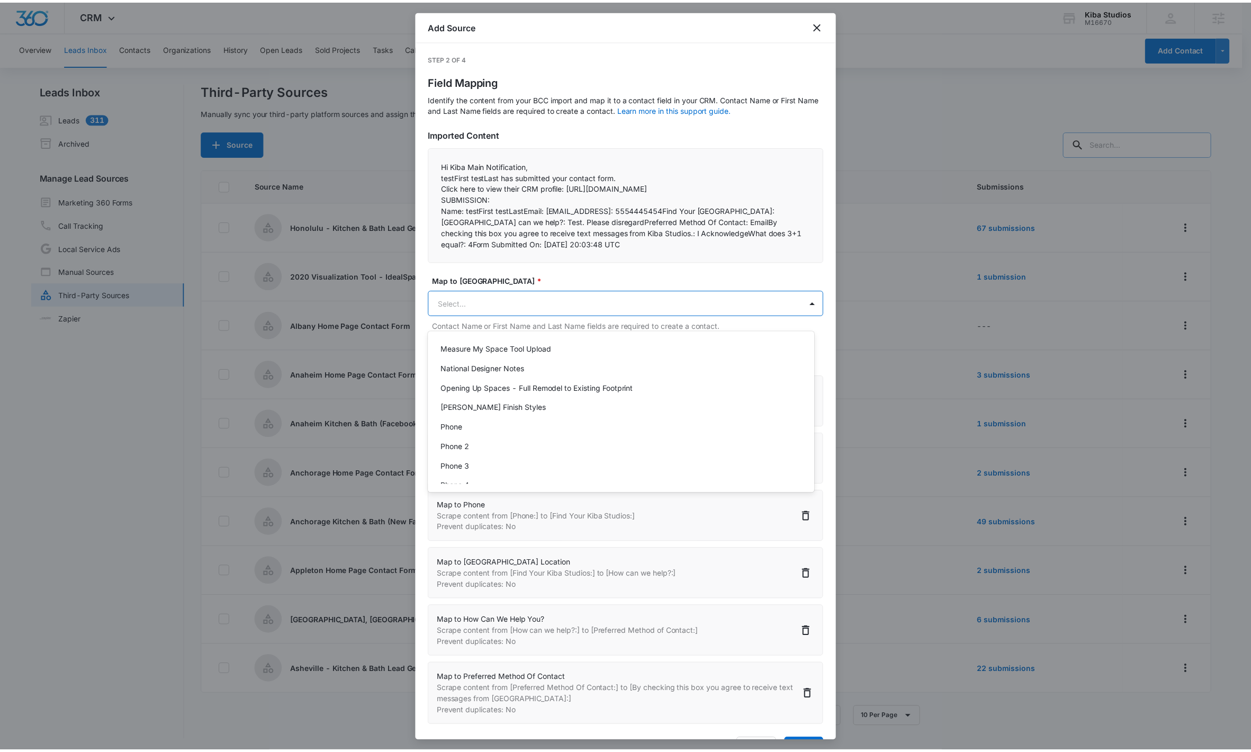
scroll to position [1042, 0]
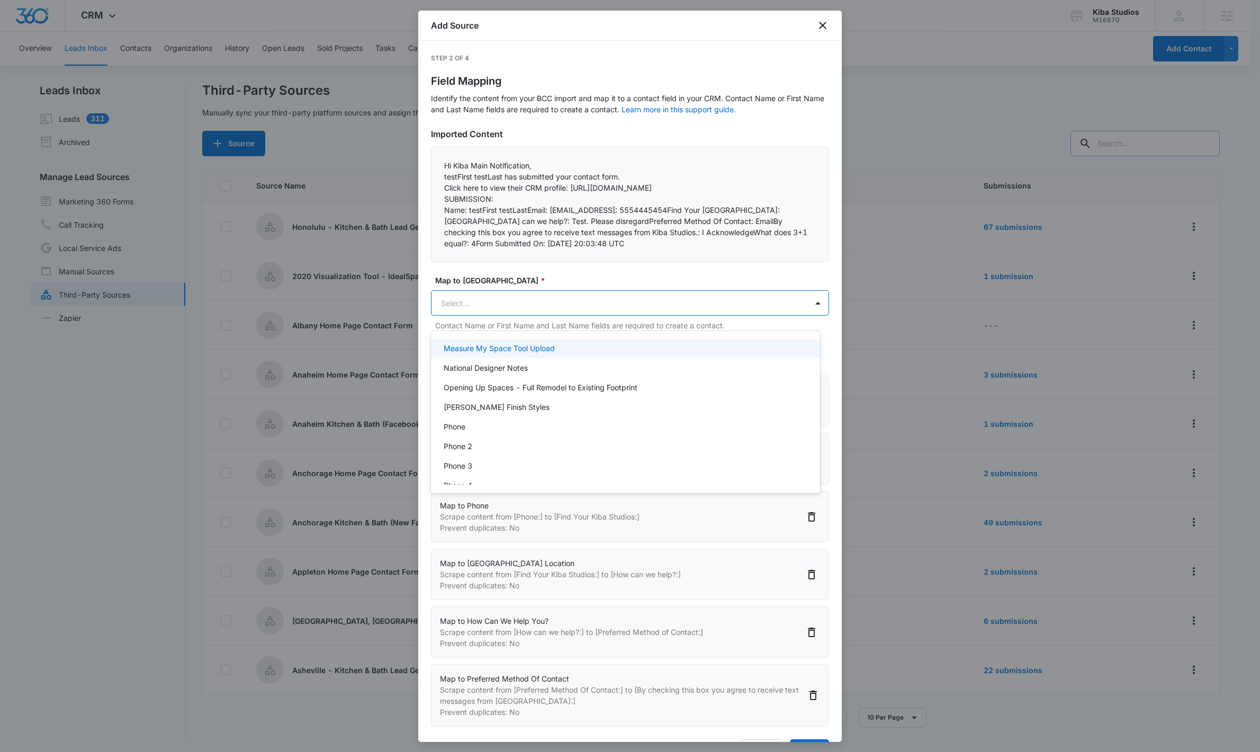
click at [617, 293] on div at bounding box center [630, 376] width 1260 height 752
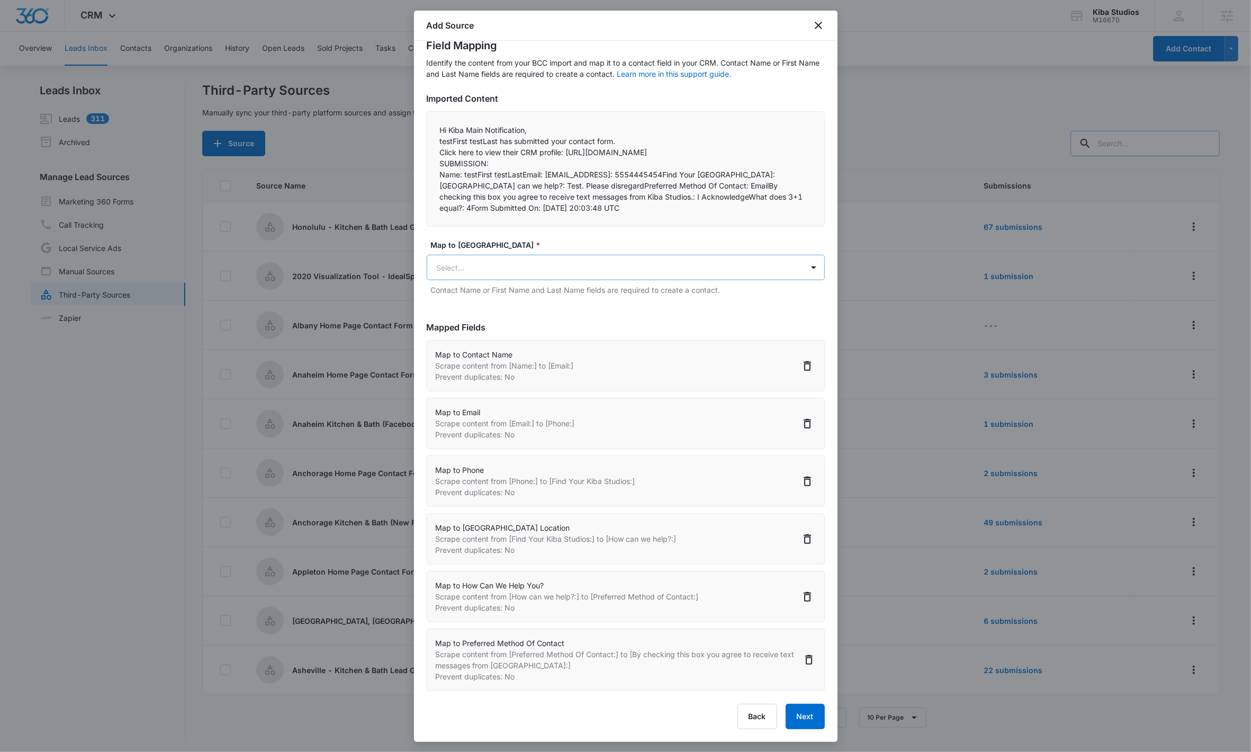
scroll to position [2, 0]
click at [625, 479] on button "Next" at bounding box center [805, 716] width 39 height 25
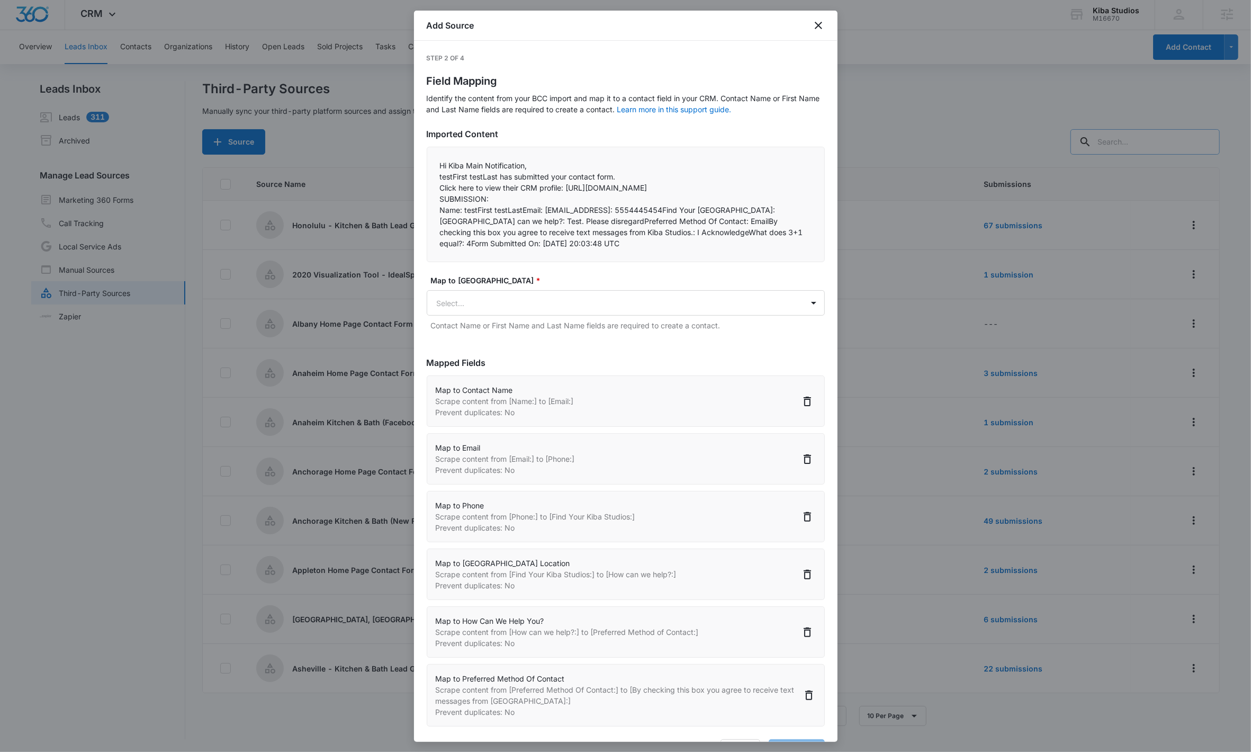
select select "77"
select select "185"
select select "184"
select select "379"
select select "358"
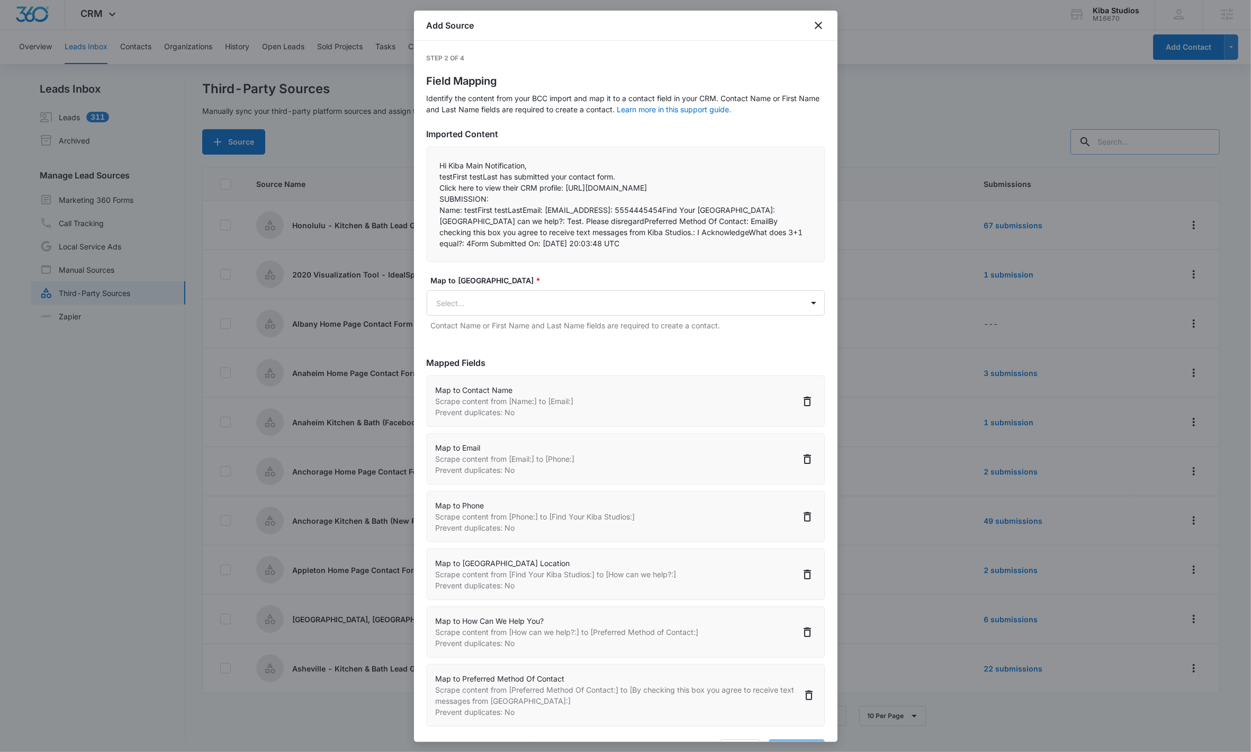
select select "423"
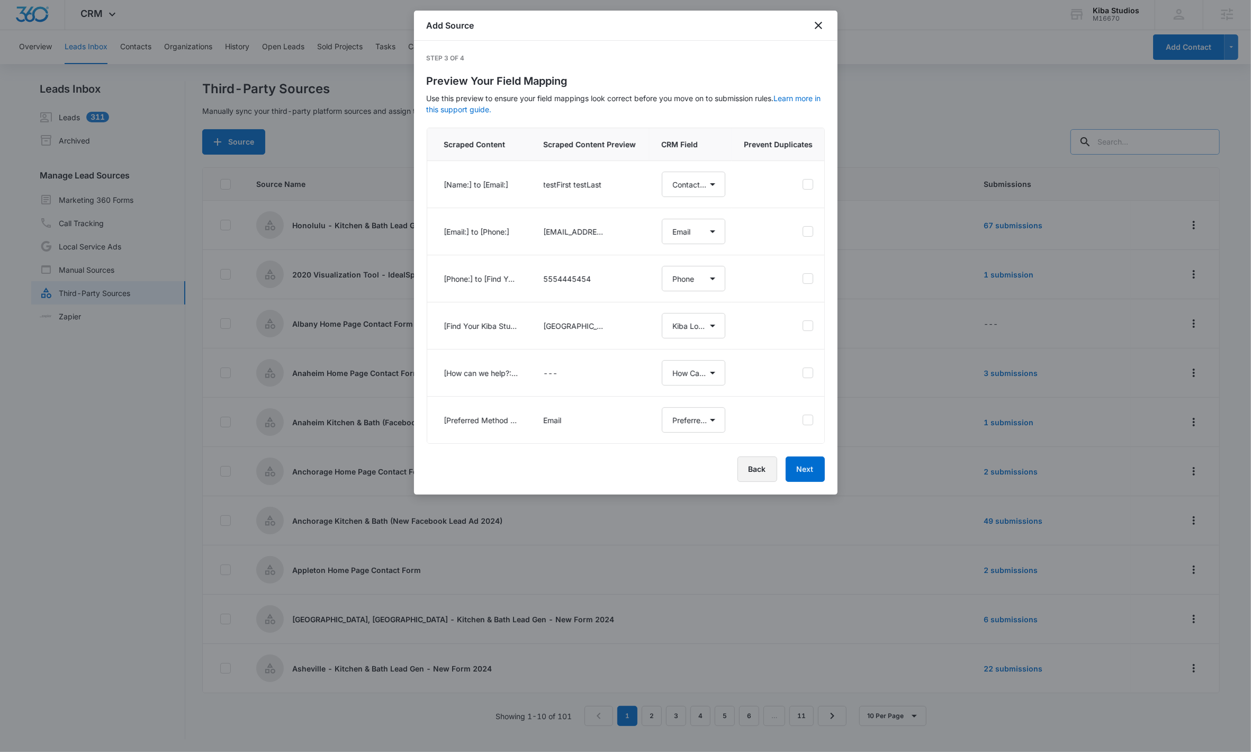
click at [625, 479] on button "Back" at bounding box center [758, 468] width 40 height 25
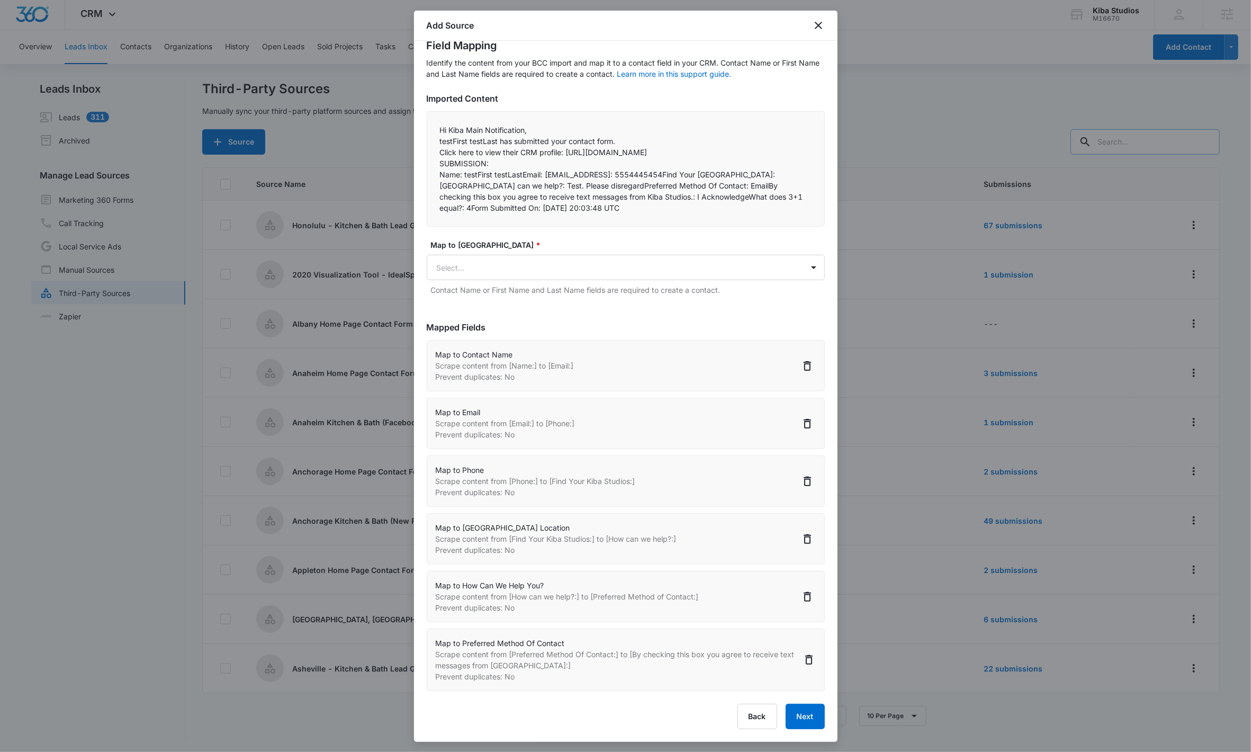
scroll to position [47, 0]
click at [625, 479] on p "Scrape content from [How can we help?:] to [Preferred Method of Contact:]" at bounding box center [567, 596] width 263 height 11
click at [625, 479] on button "Next" at bounding box center [805, 716] width 39 height 25
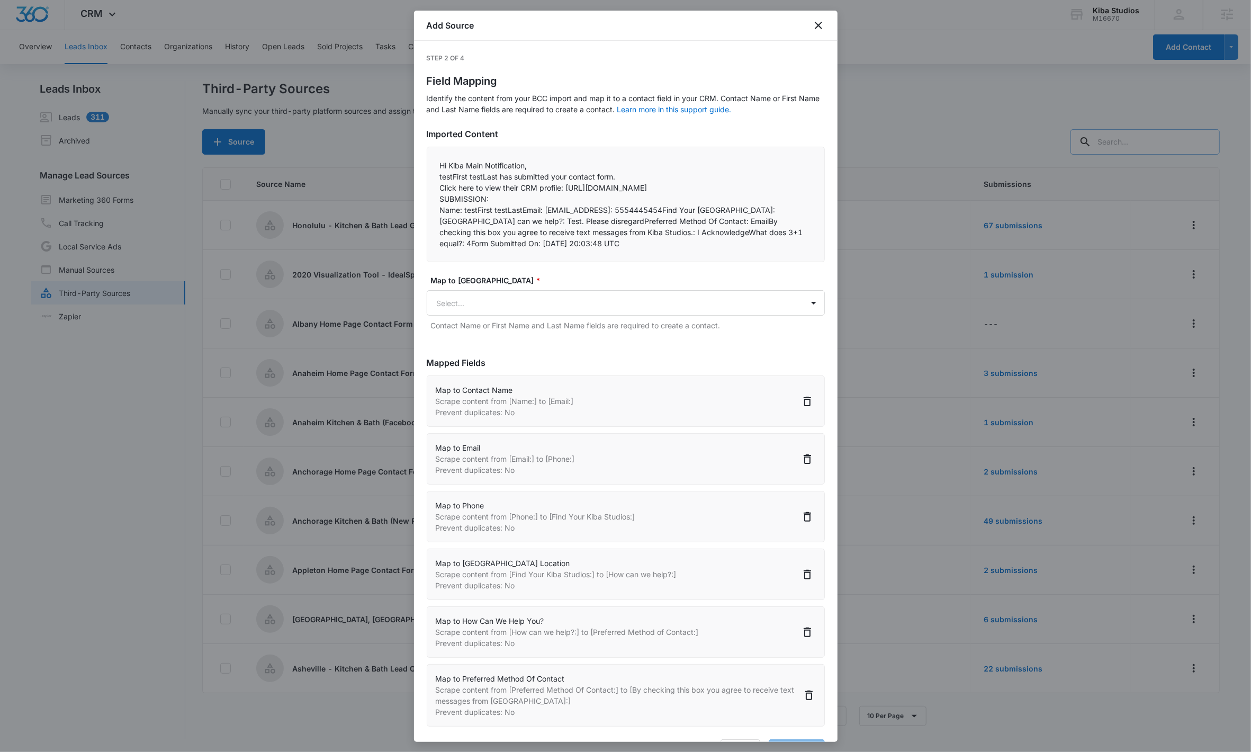
select select "77"
select select "185"
select select "184"
select select "379"
select select "358"
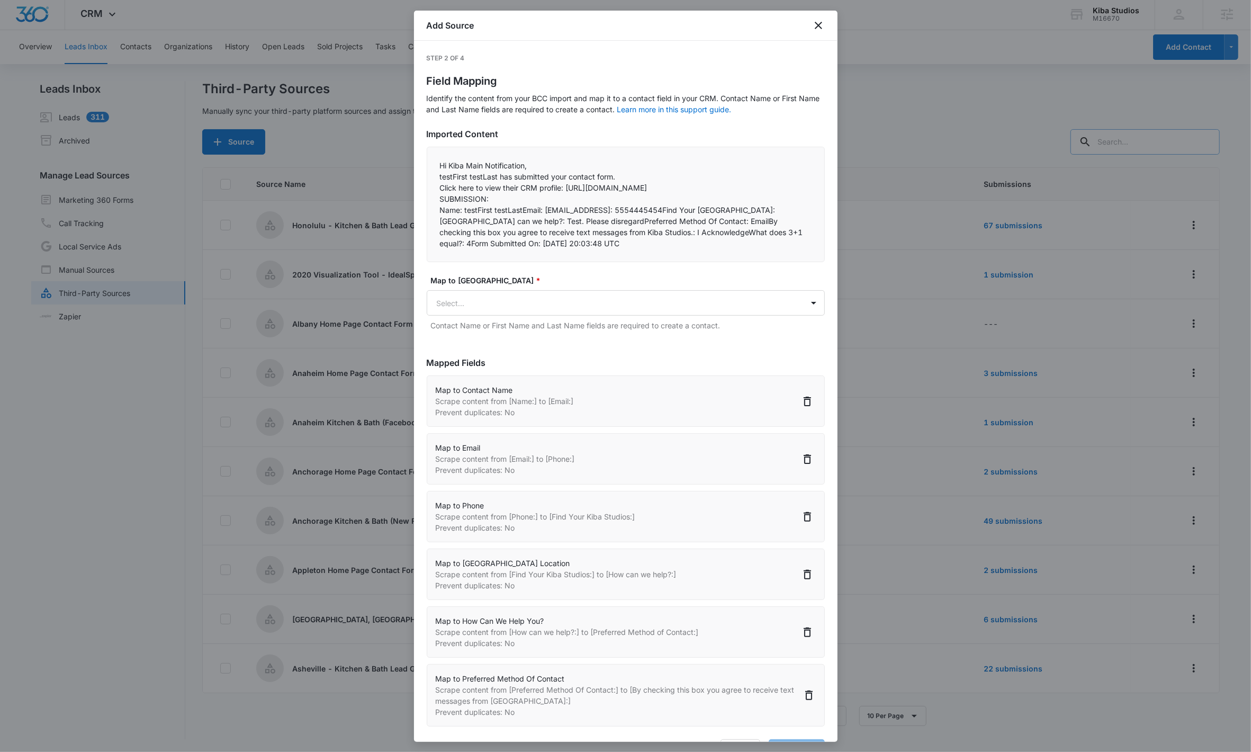
select select "423"
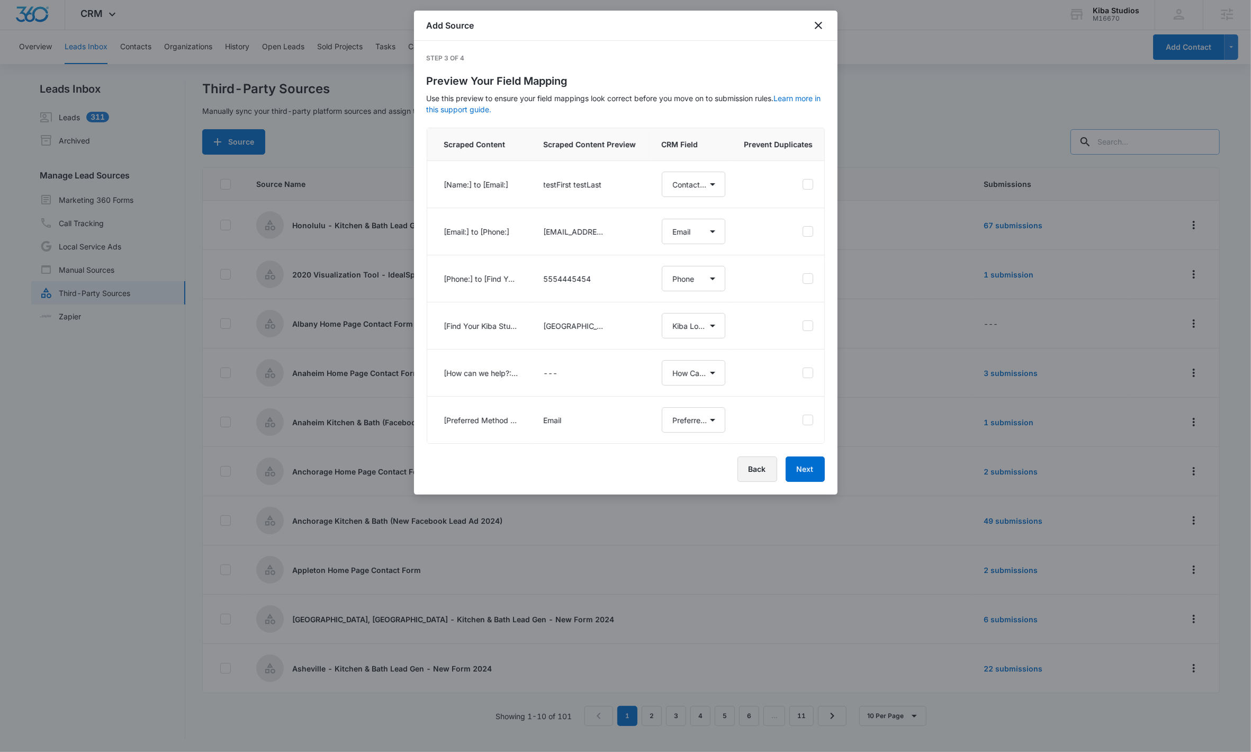
click at [625, 479] on button "Back" at bounding box center [758, 468] width 40 height 25
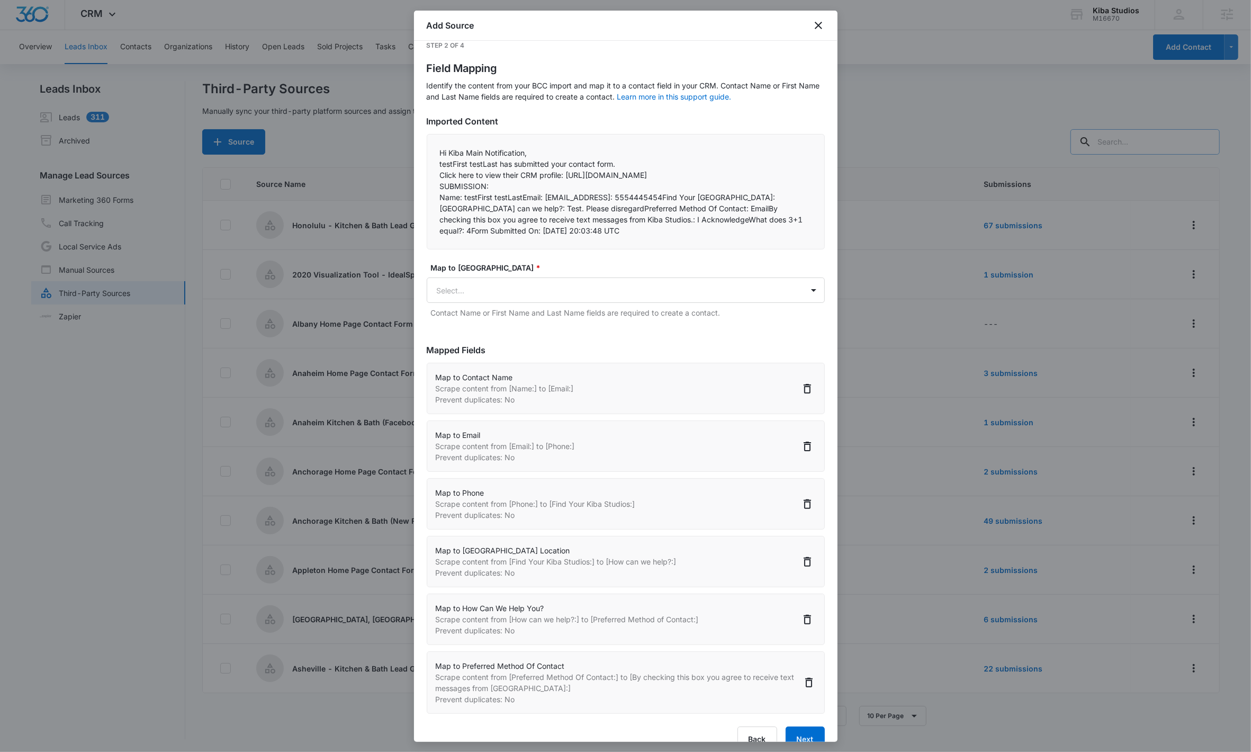
scroll to position [47, 0]
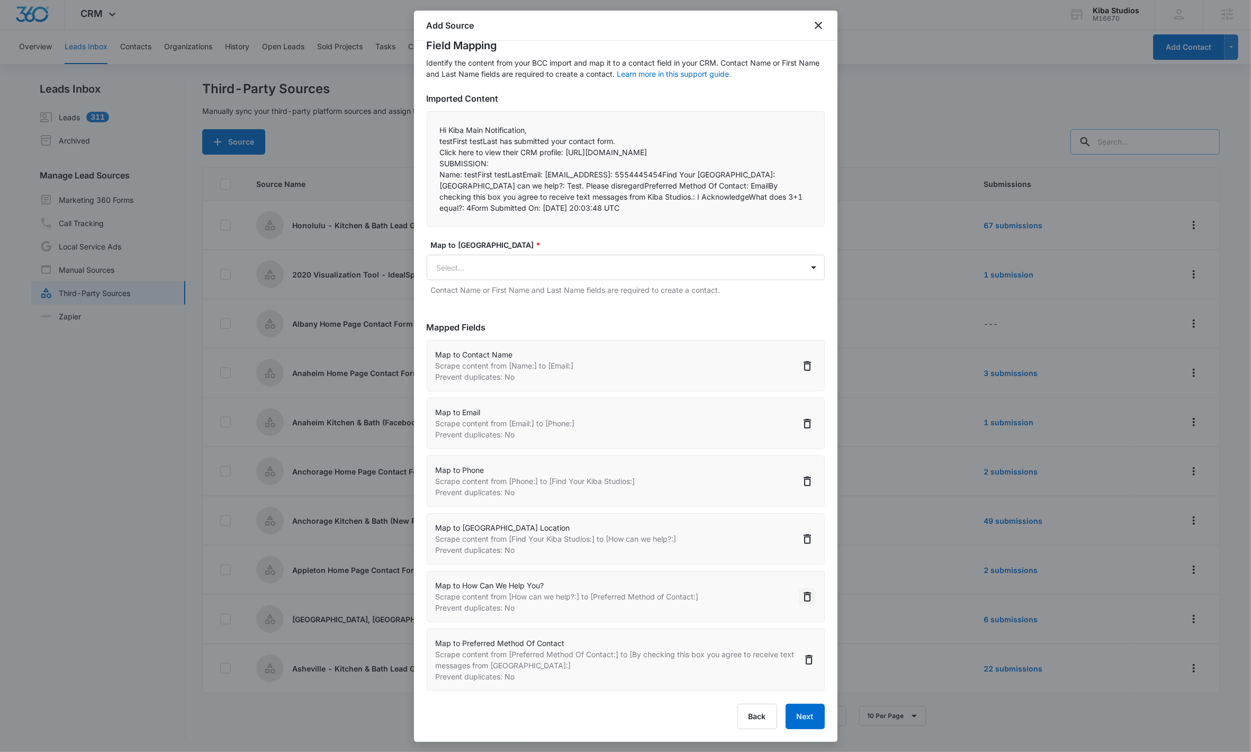
click at [625, 479] on icon "Delete" at bounding box center [807, 596] width 13 height 13
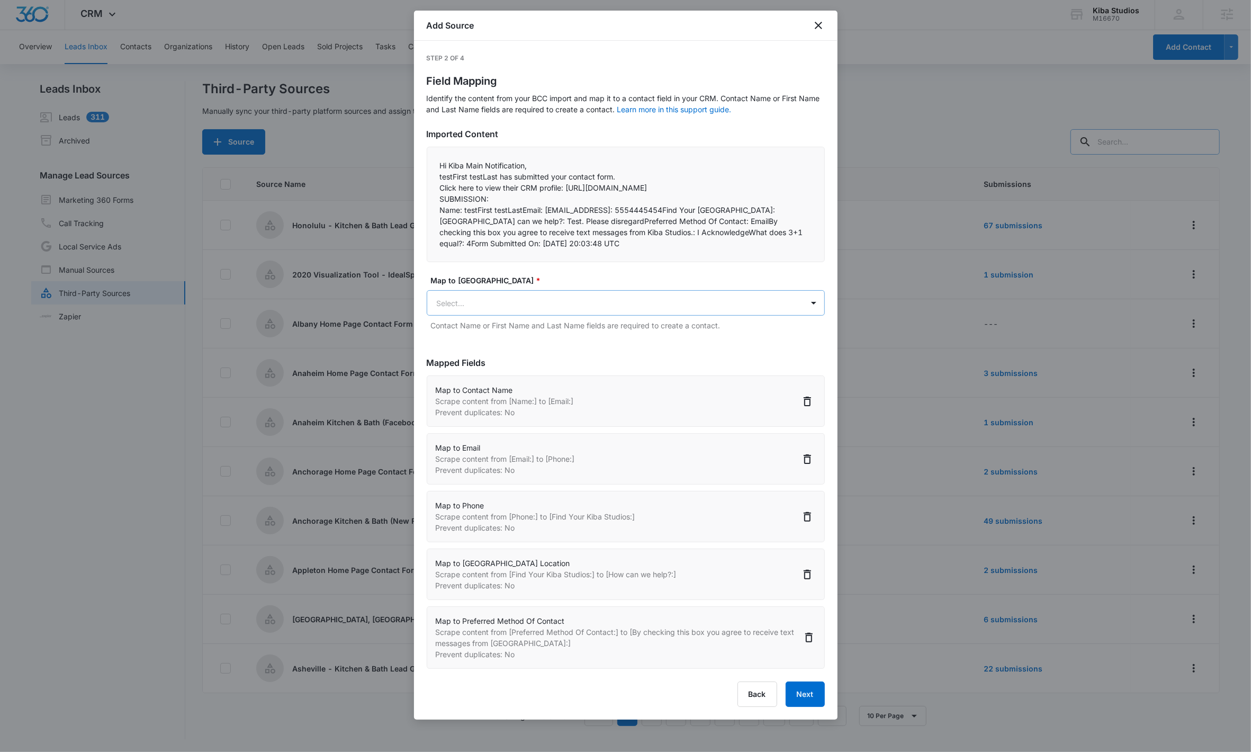
click at [491, 309] on body "CRM Apps Reputation Websites Forms CRM Email Social Shop Scheduling Payments PO…" at bounding box center [625, 375] width 1251 height 754
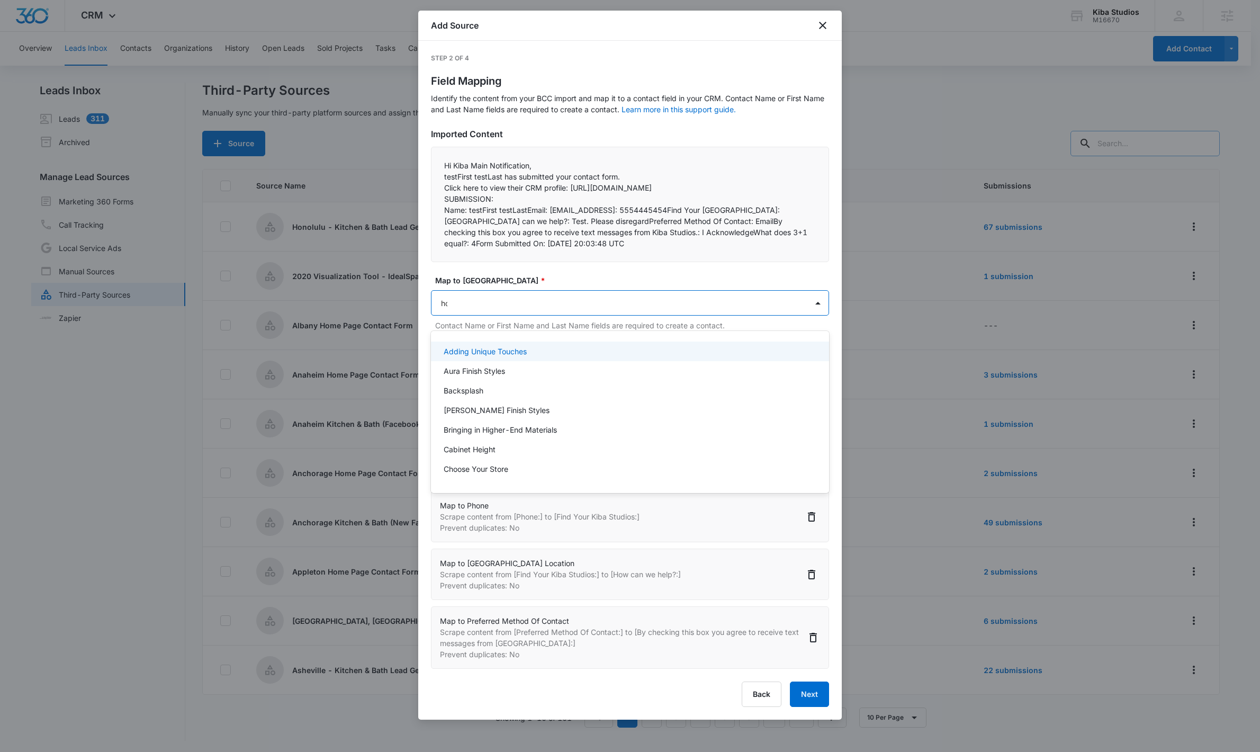
type input "how"
click at [509, 351] on p "How Can We Help You?" at bounding box center [485, 351] width 82 height 11
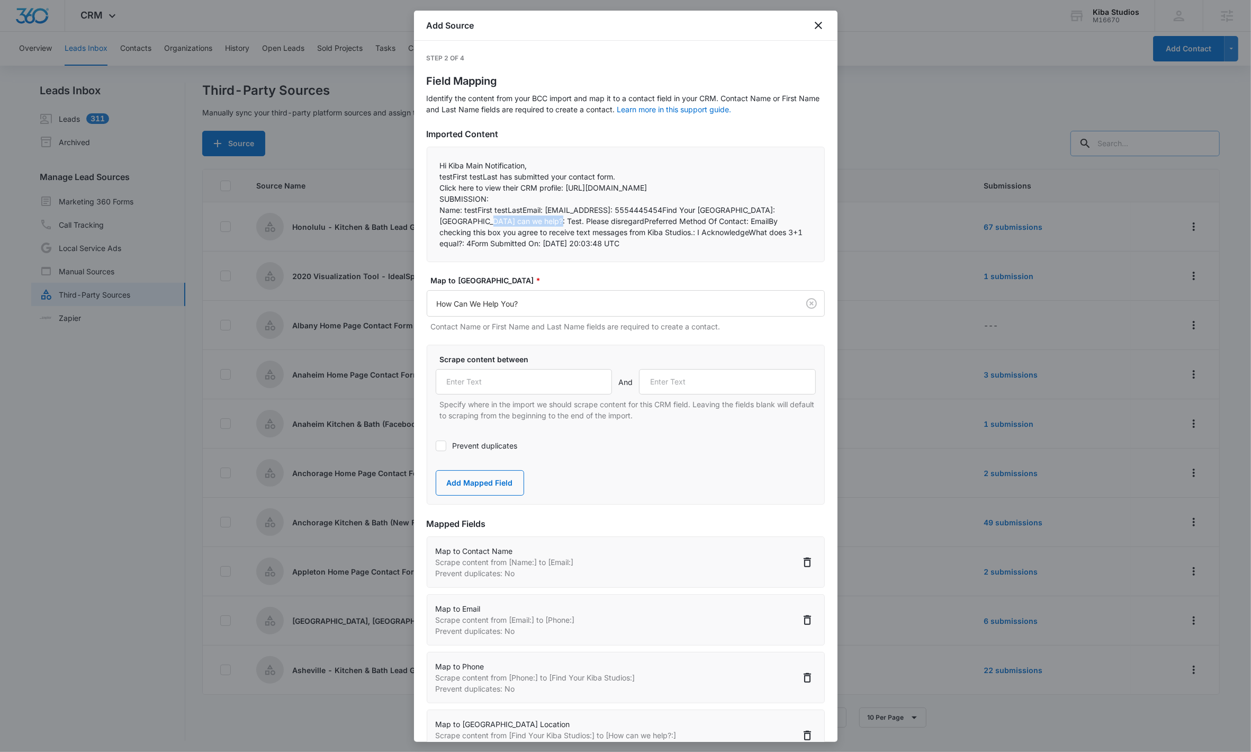
drag, startPoint x: 465, startPoint y: 230, endPoint x: 533, endPoint y: 229, distance: 67.3
click at [533, 229] on p "Name: testFirst testLastEmail: testEmail@madwire.comPhone: 5554445454Find Your …" at bounding box center [626, 226] width 372 height 44
copy p "How can we help?:"
click at [523, 394] on input "text" at bounding box center [524, 381] width 177 height 25
paste input "How can we help?:"
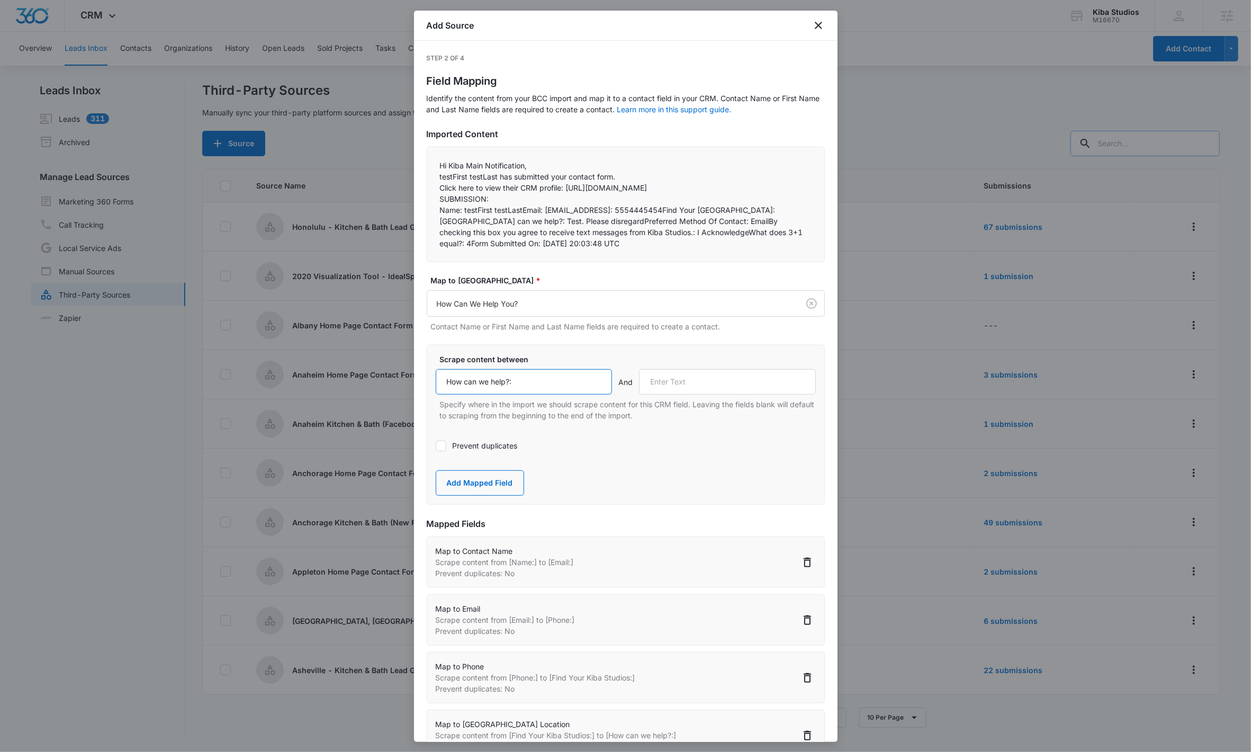
type input "How can we help?:"
drag, startPoint x: 610, startPoint y: 232, endPoint x: 714, endPoint y: 234, distance: 104.3
click at [625, 234] on p "Name: testFirst testLastEmail: testEmail@madwire.comPhone: 5554445454Find Your …" at bounding box center [626, 226] width 372 height 44
copy p "Preferred Method Of Contact:"
drag, startPoint x: 707, startPoint y: 407, endPoint x: 711, endPoint y: 395, distance: 12.2
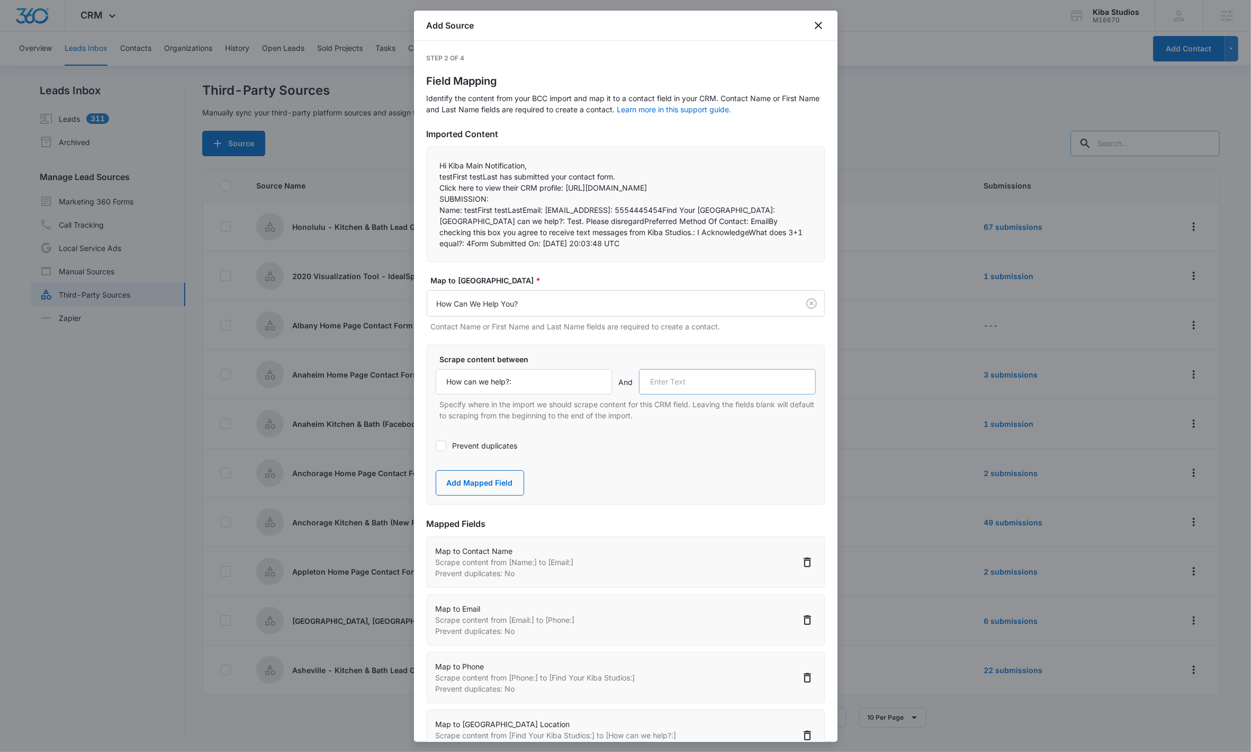
click at [625, 405] on div "Scrape content between How can we help?: And Specify where in the import we sho…" at bounding box center [626, 387] width 380 height 67
click at [625, 395] on input "text" at bounding box center [727, 381] width 177 height 25
paste input "Preferred Method Of Contact:"
type input "Preferred Method Of Contact:"
click at [509, 479] on button "Add Mapped Field" at bounding box center [480, 482] width 88 height 25
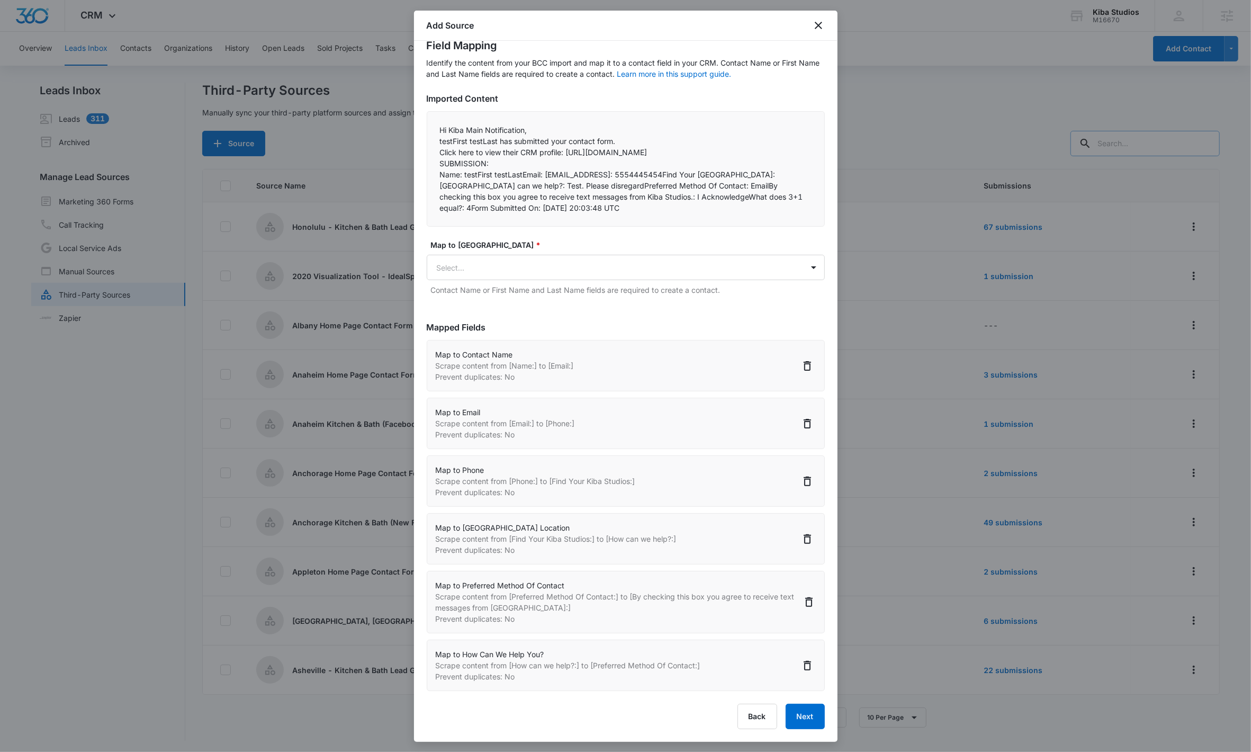
scroll to position [47, 0]
click at [625, 479] on button "Next" at bounding box center [805, 716] width 39 height 25
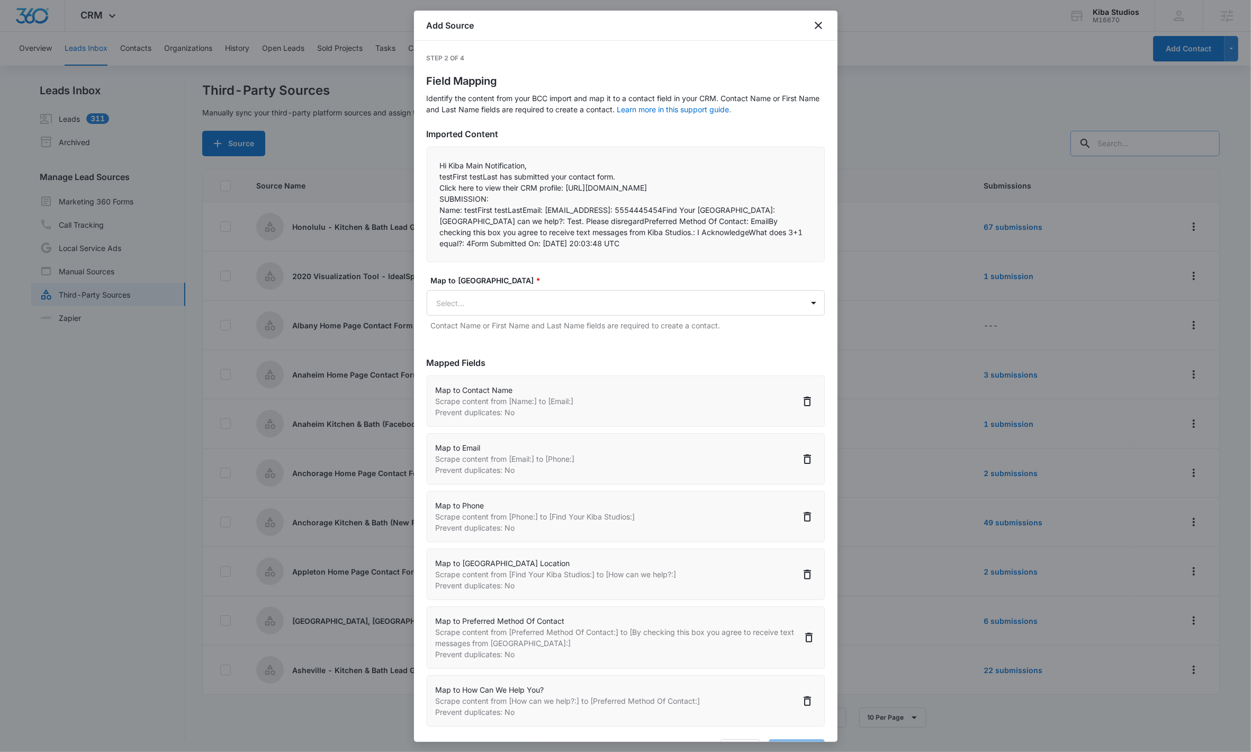
select select "77"
select select "185"
select select "184"
select select "379"
select select "423"
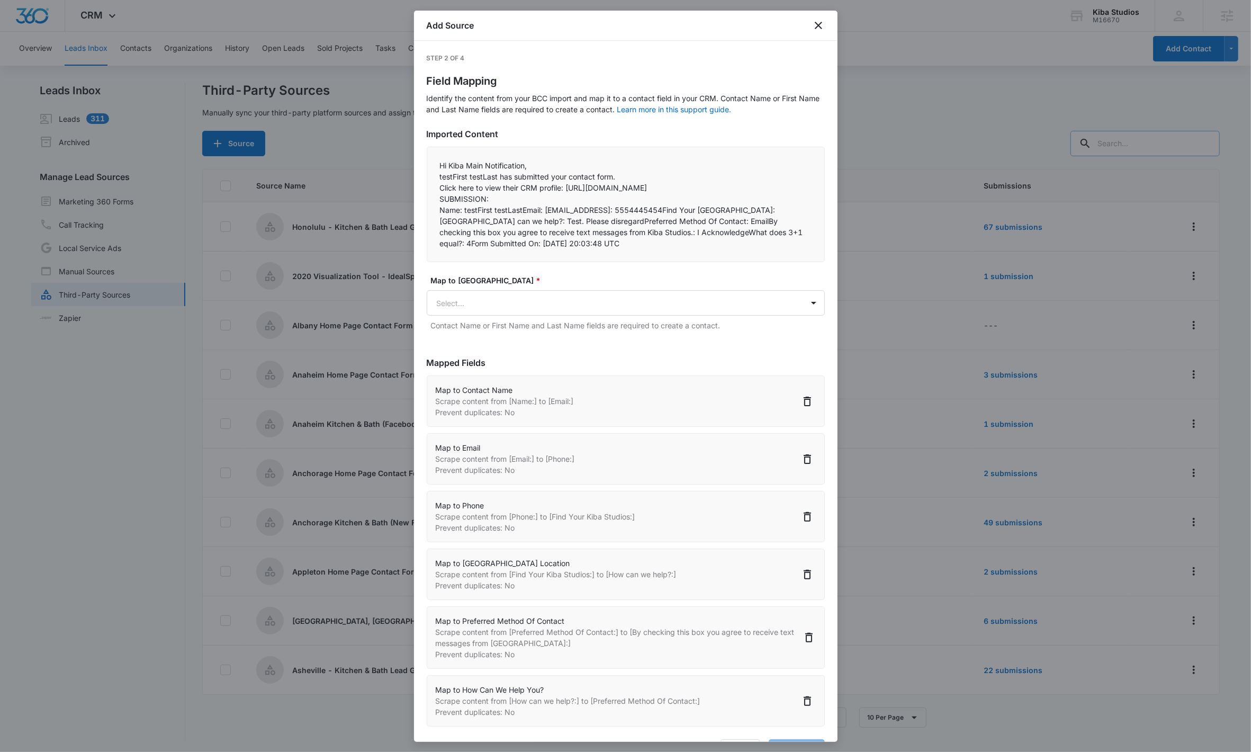
select select "358"
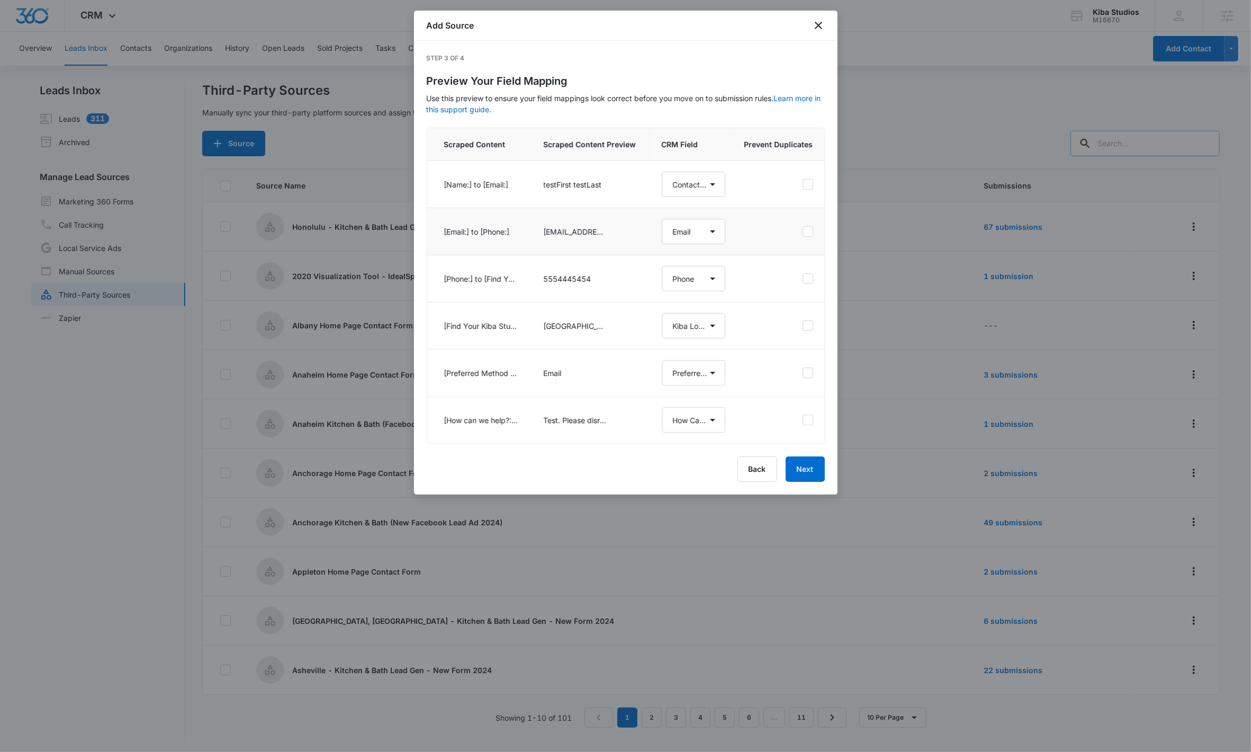
click at [625, 231] on icon at bounding box center [808, 232] width 10 height 10
click at [625, 231] on input "checkbox" at bounding box center [802, 231] width 1 height 1
checkbox input "true"
click at [625, 479] on button "Next" at bounding box center [805, 468] width 39 height 25
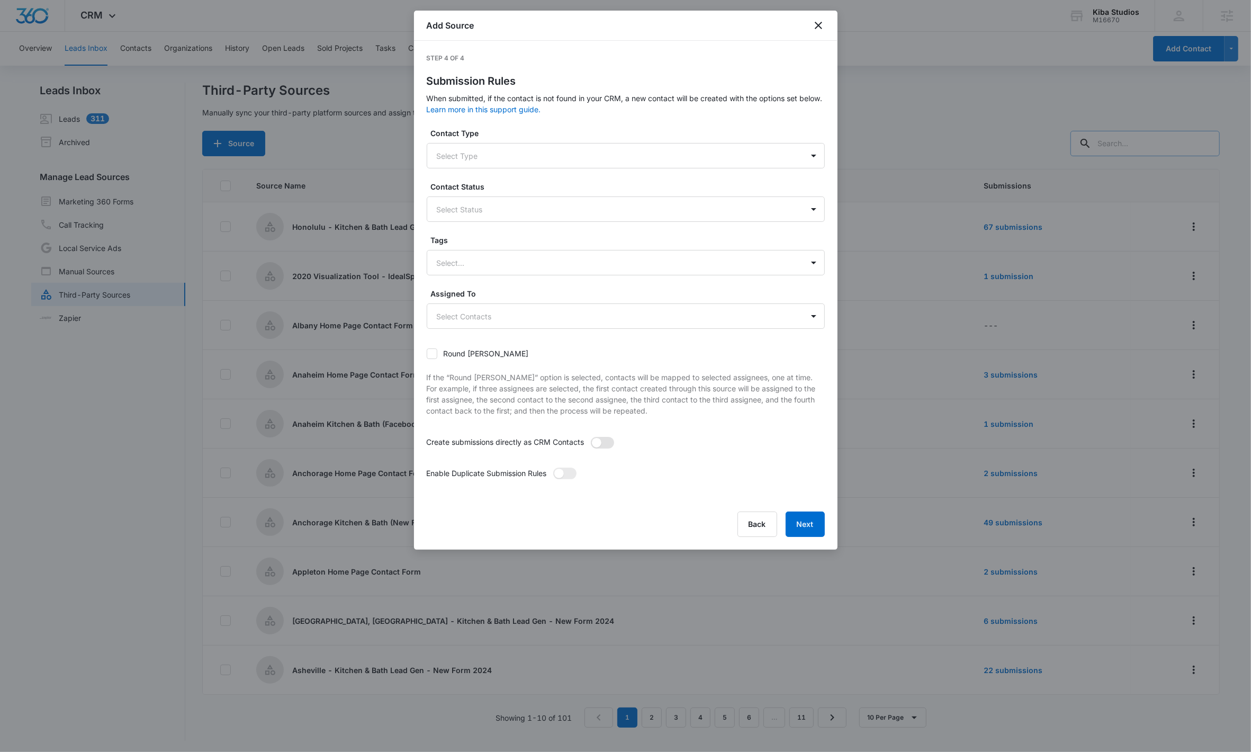
click at [605, 446] on span at bounding box center [602, 443] width 23 height 12
click at [590, 436] on input "checkbox" at bounding box center [590, 436] width 0 height 0
click at [573, 476] on span at bounding box center [564, 474] width 23 height 12
click at [553, 467] on input "checkbox" at bounding box center [553, 467] width 0 height 0
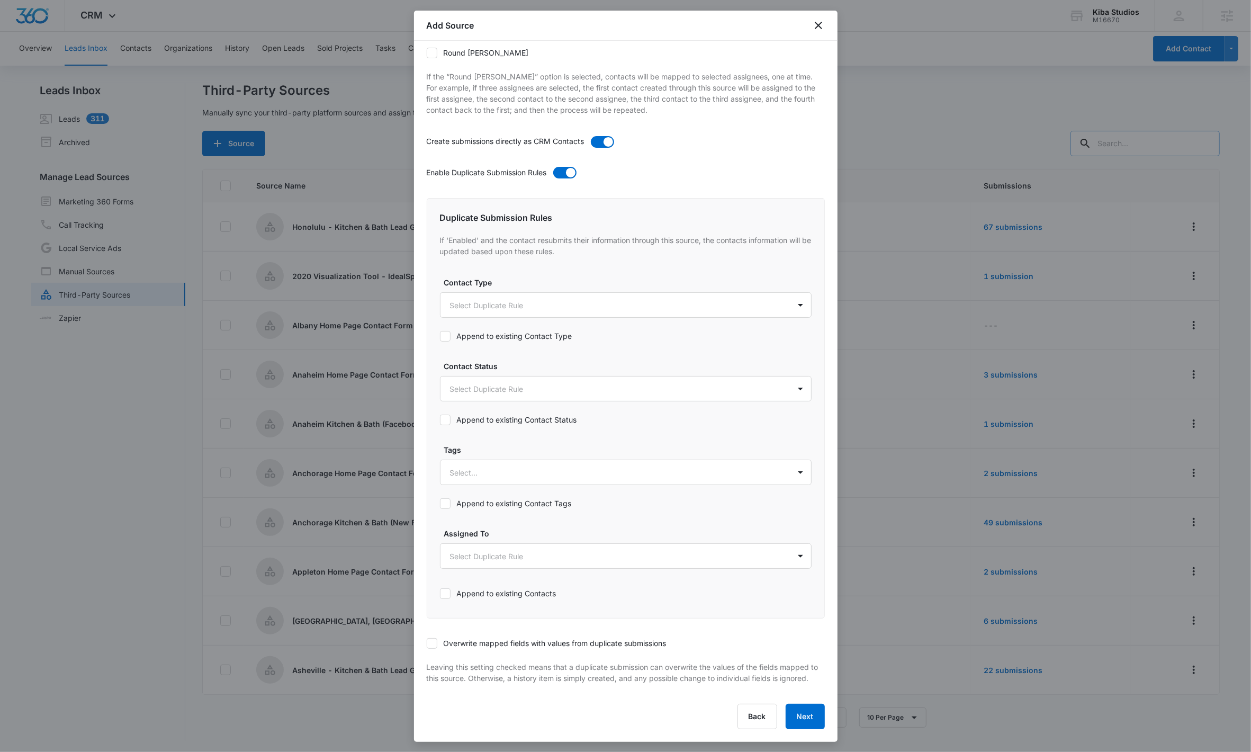
scroll to position [311, 0]
click at [440, 479] on label "Overwrite mapped fields with values from duplicate submissions" at bounding box center [626, 643] width 398 height 11
click at [427, 479] on input "Overwrite mapped fields with values from duplicate submissions" at bounding box center [427, 643] width 0 height 0
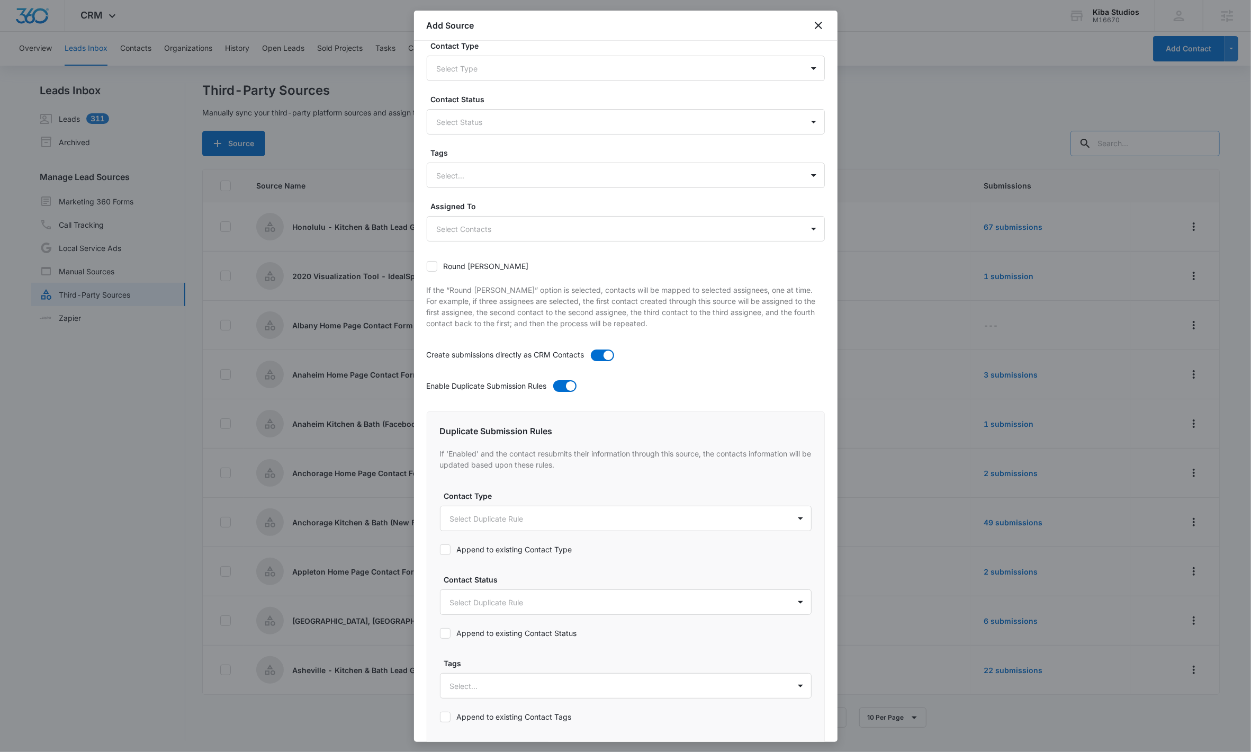
scroll to position [0, 0]
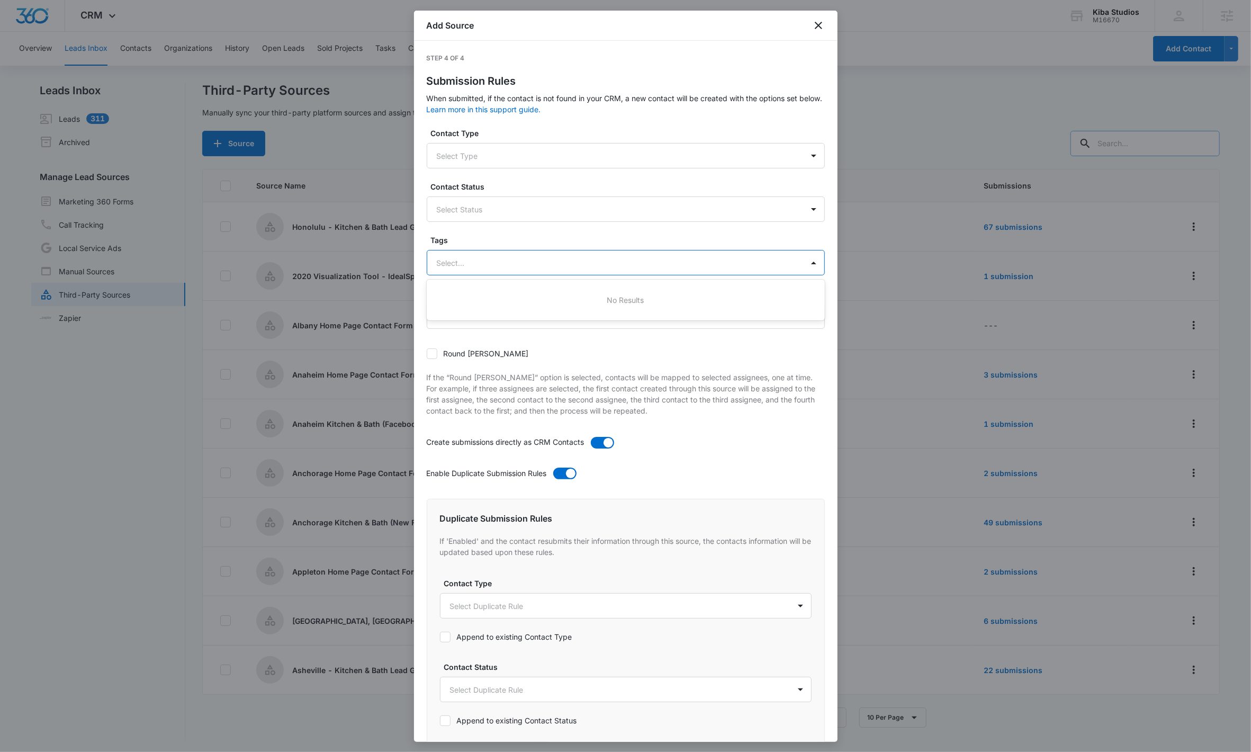
click at [517, 256] on div at bounding box center [613, 262] width 353 height 13
type input "a"
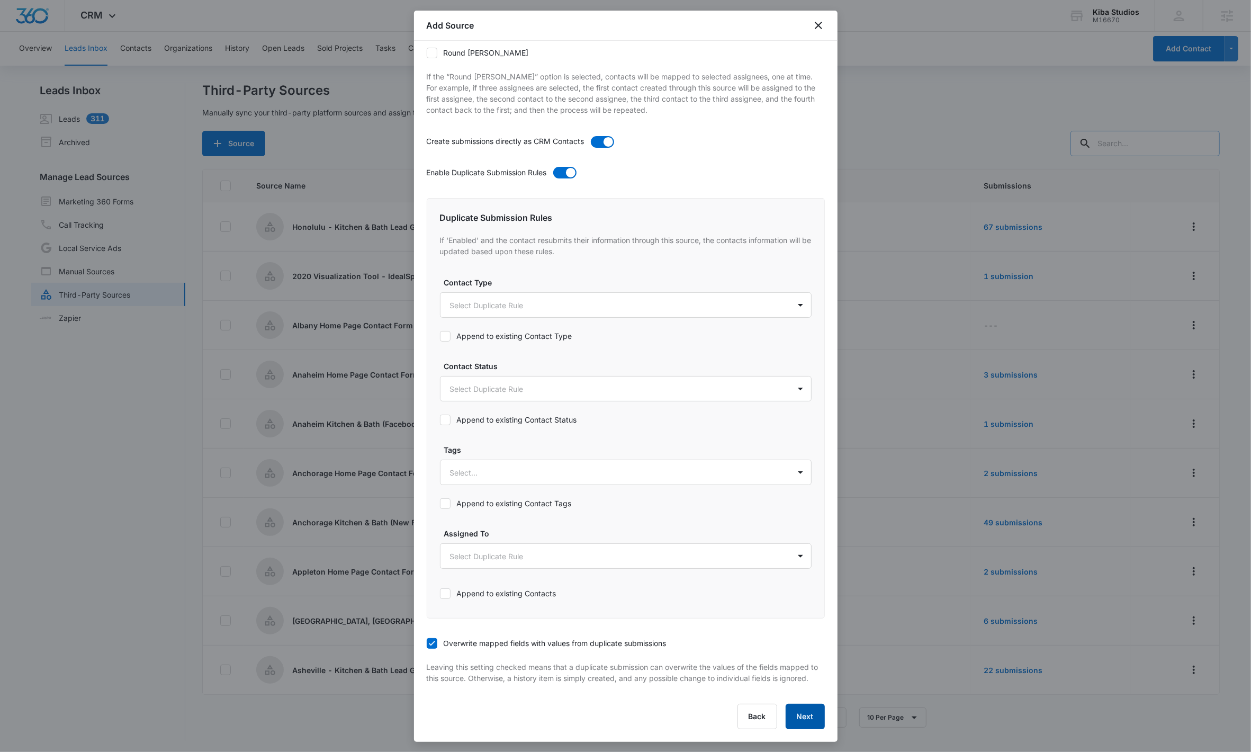
drag, startPoint x: 801, startPoint y: 726, endPoint x: 753, endPoint y: 427, distance: 303.1
click at [625, 427] on div "Step 4 of 4 Submission Rules When submitted, if the contact is not found in you…" at bounding box center [626, 241] width 398 height 976
click at [625, 479] on button "Next" at bounding box center [805, 716] width 39 height 25
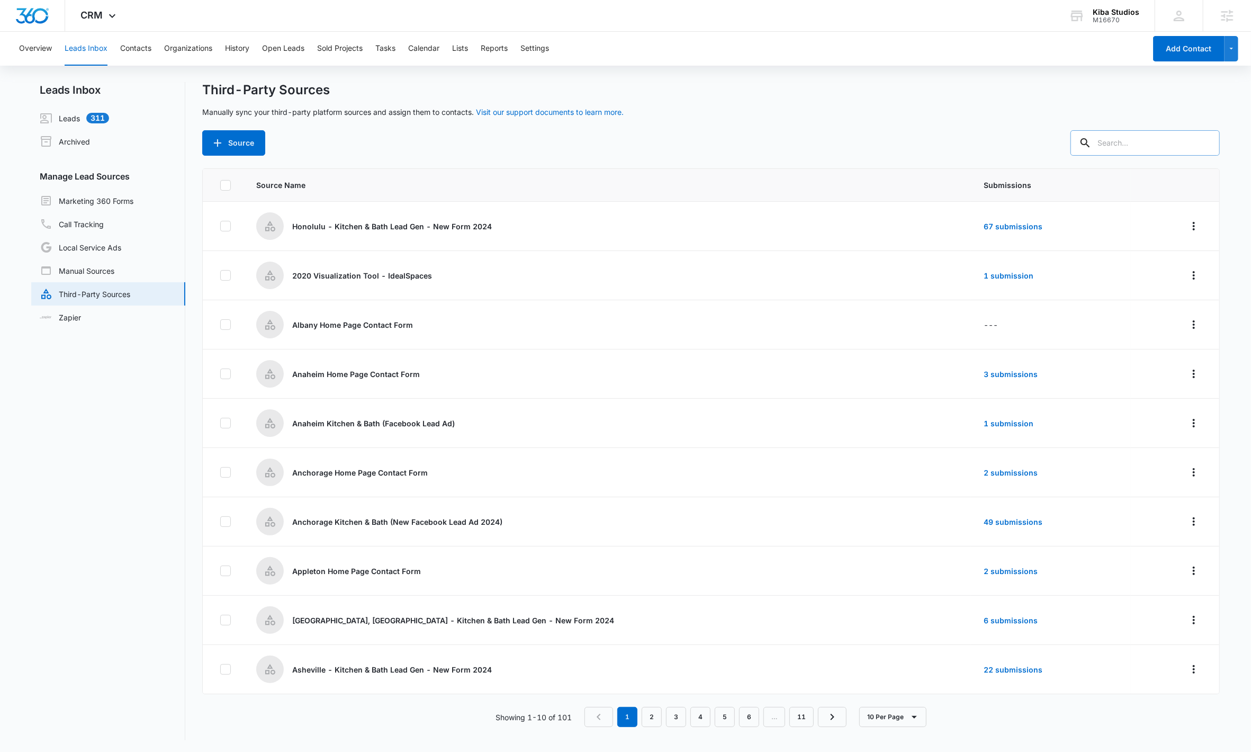
scroll to position [0, 0]
click at [549, 47] on button "Settings" at bounding box center [535, 49] width 29 height 34
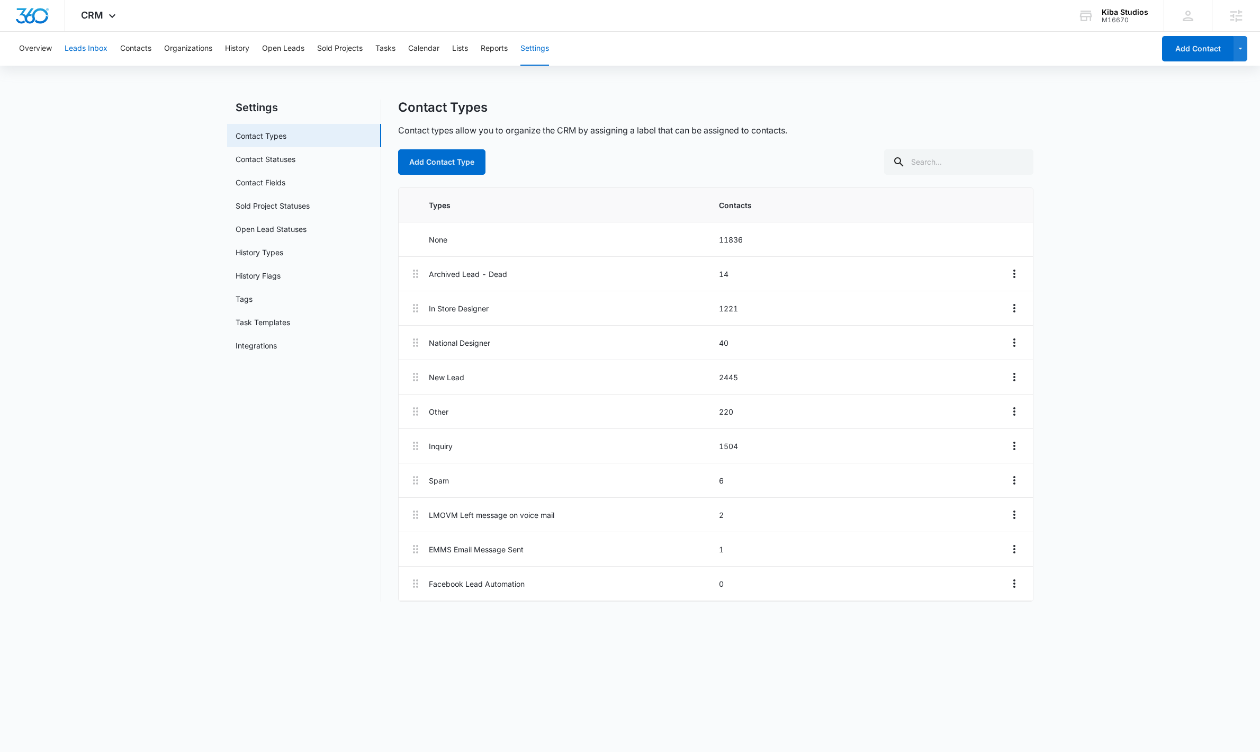
click at [77, 45] on button "Leads Inbox" at bounding box center [86, 49] width 43 height 34
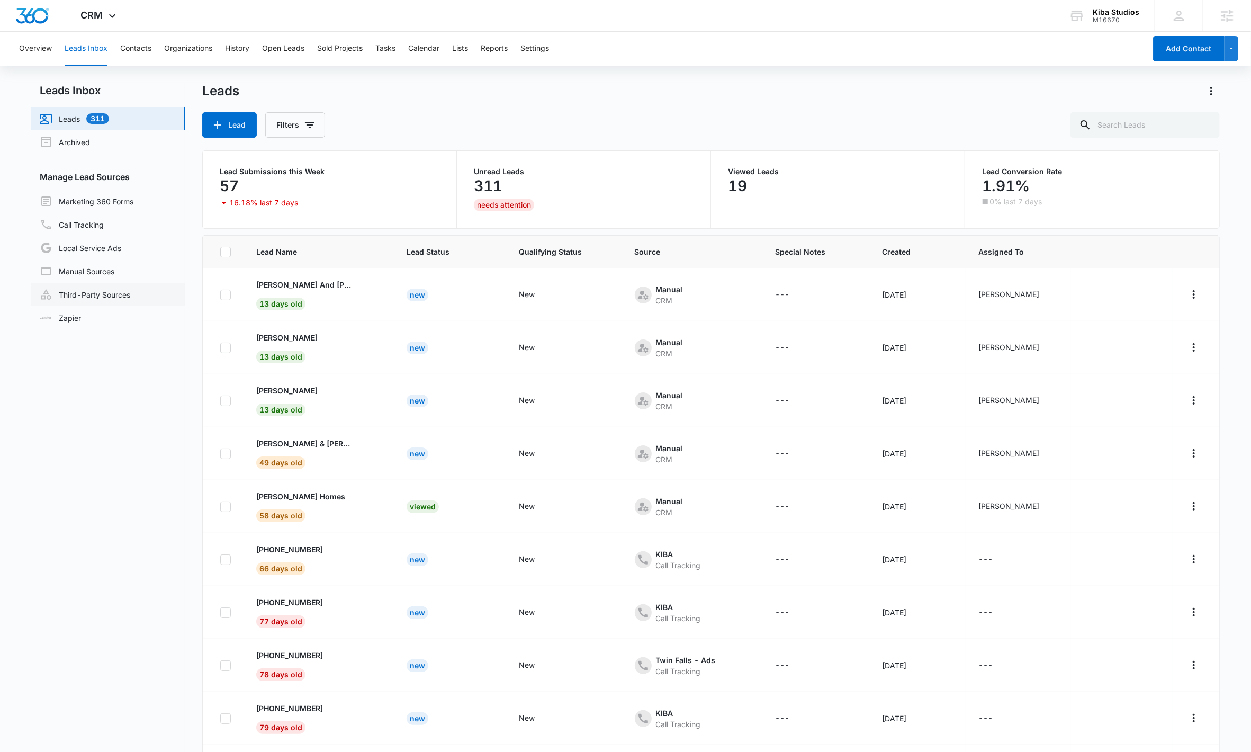
click at [127, 291] on link "Third-Party Sources" at bounding box center [85, 294] width 91 height 13
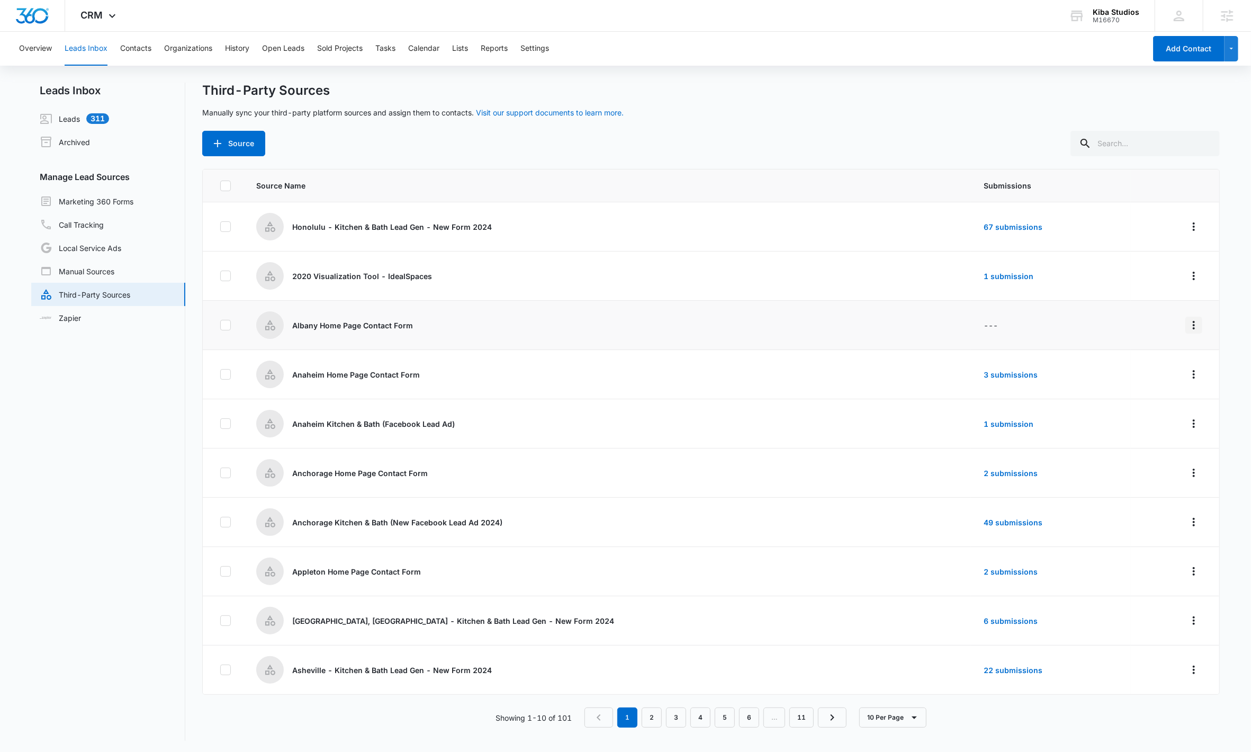
click at [625, 321] on icon "Overflow Menu" at bounding box center [1194, 325] width 13 height 13
click at [625, 386] on div "Submission Rules" at bounding box center [1138, 385] width 60 height 7
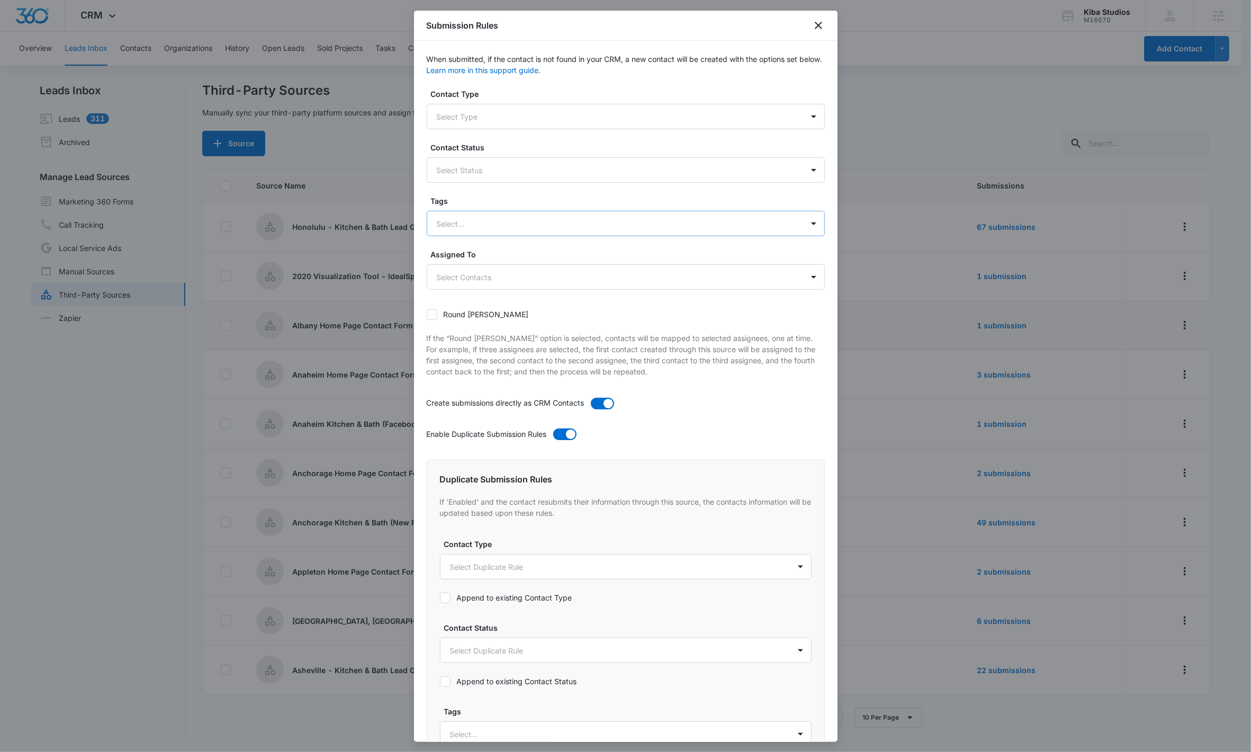
click at [527, 214] on div "Select..." at bounding box center [615, 224] width 376 height 24
type input "welcom"
click at [508, 280] on div "Welcome Journey" at bounding box center [625, 280] width 371 height 11
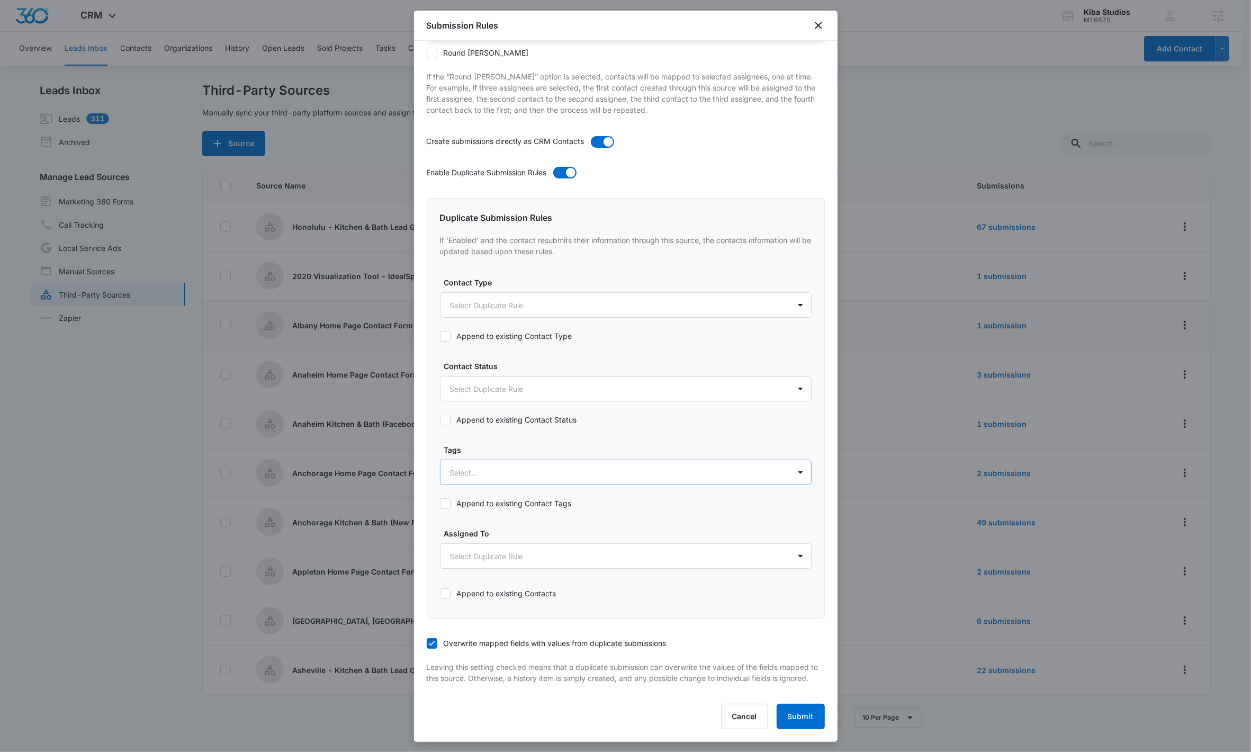
click at [490, 466] on div at bounding box center [613, 472] width 326 height 13
type input "welcome"
click at [500, 479] on div "Welcome Journey" at bounding box center [626, 529] width 372 height 20
click at [567, 424] on div "Duplicate Submission Rules If 'Enabled' and the contact resubmits their informa…" at bounding box center [626, 408] width 398 height 422
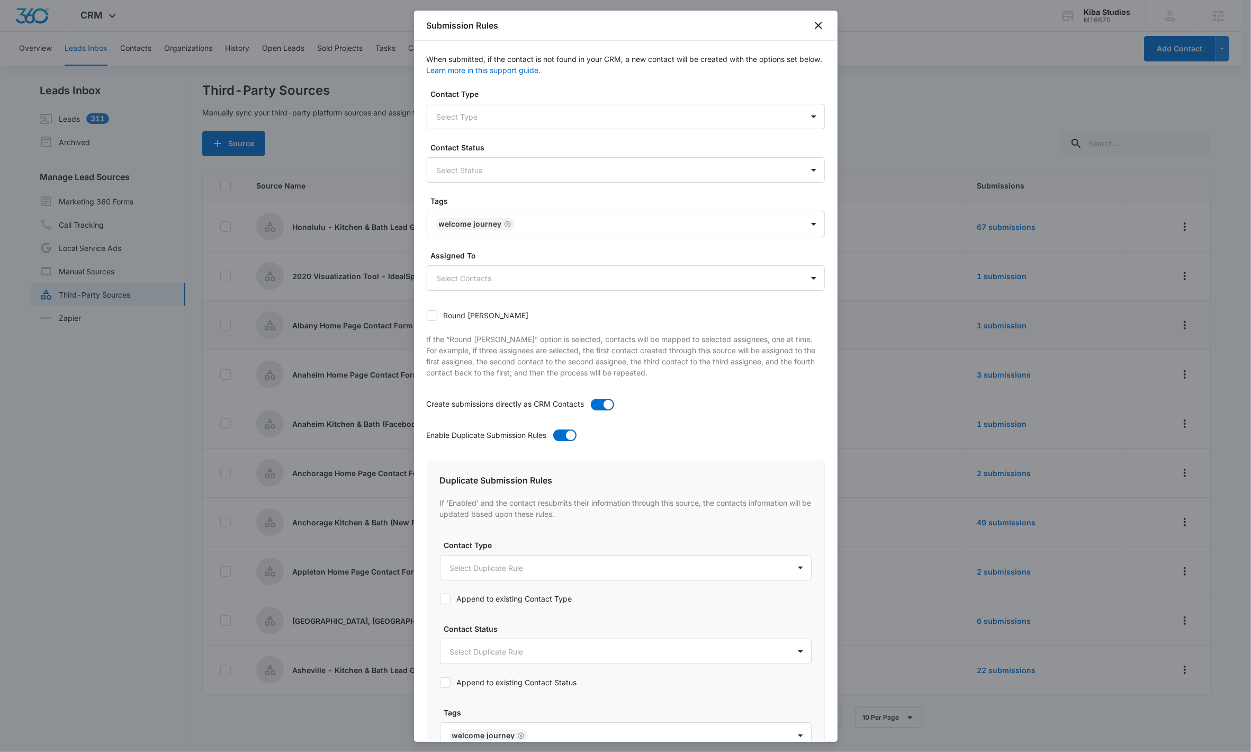
scroll to position [274, 0]
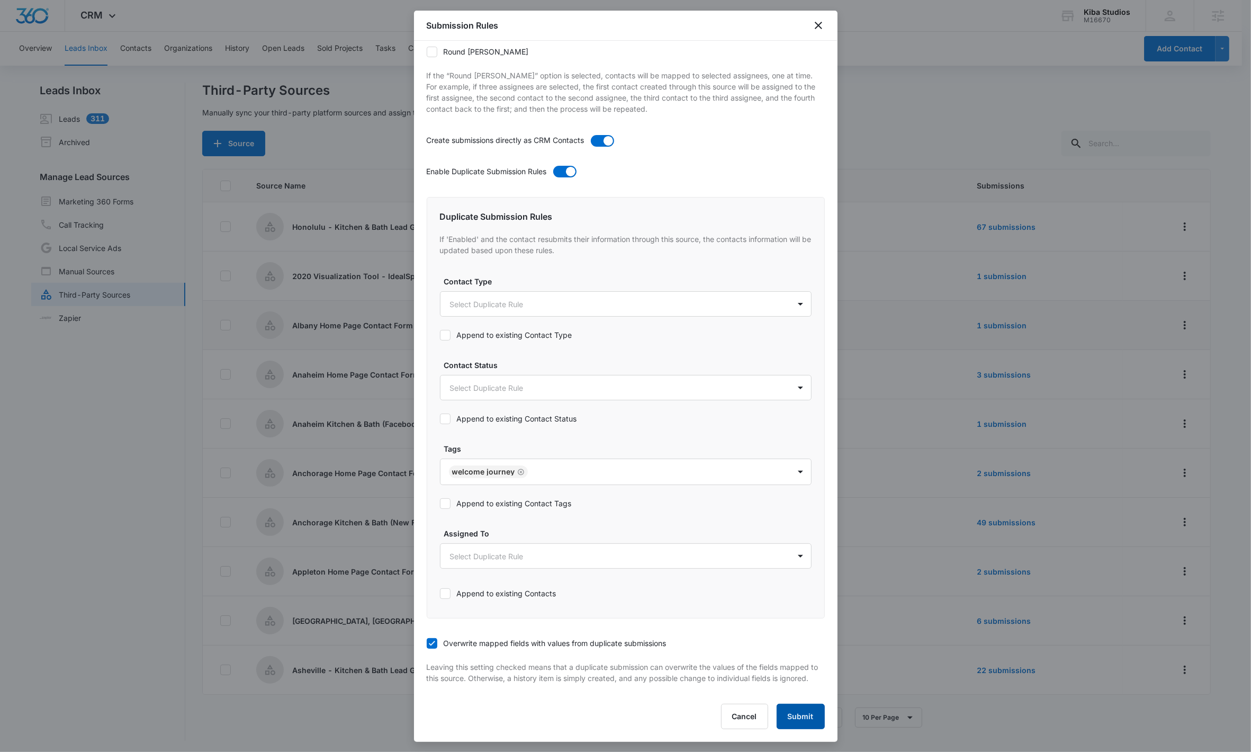
click at [625, 479] on button "Submit" at bounding box center [801, 716] width 48 height 25
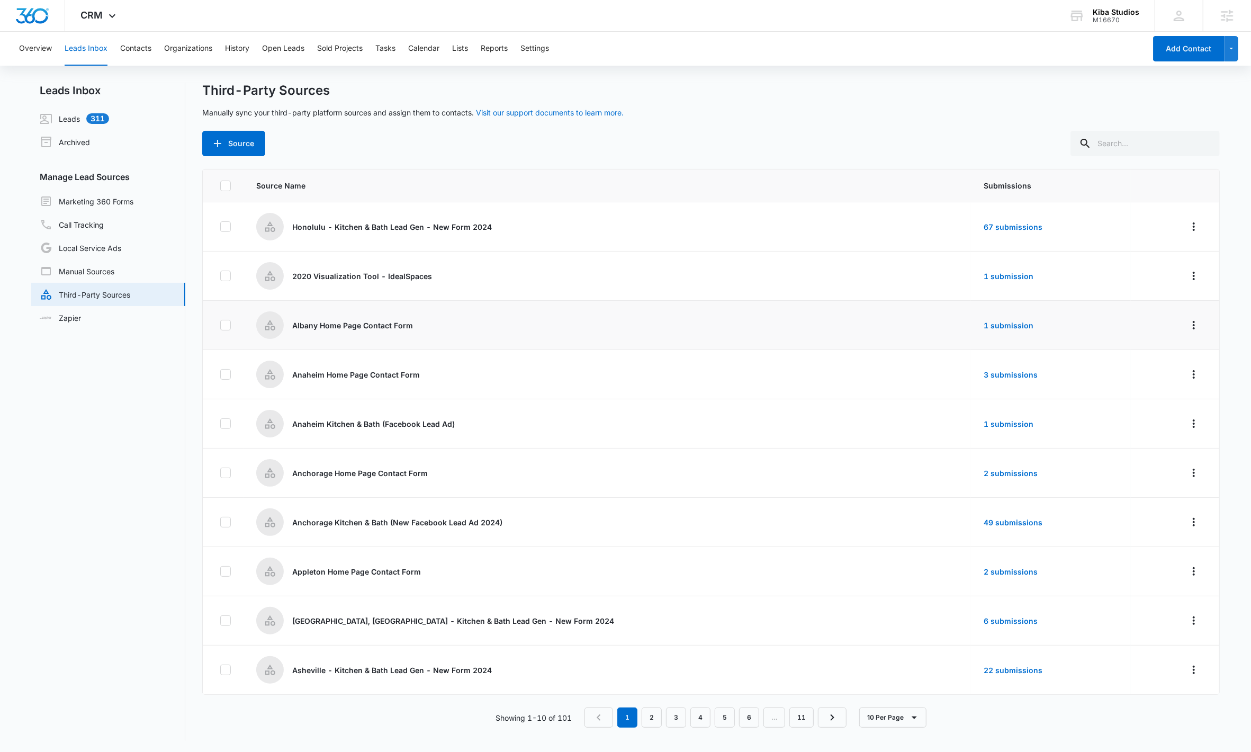
scroll to position [2, 0]
click at [625, 310] on main "Leads Inbox Leads 311 Archived Manage Lead Sources Marketing 360 Forms Call Tra…" at bounding box center [625, 416] width 1251 height 671
click at [625, 324] on main "Leads Inbox Leads 311 Archived Manage Lead Sources Marketing 360 Forms Call Tra…" at bounding box center [625, 416] width 1251 height 671
click at [540, 55] on button "Settings" at bounding box center [535, 49] width 29 height 34
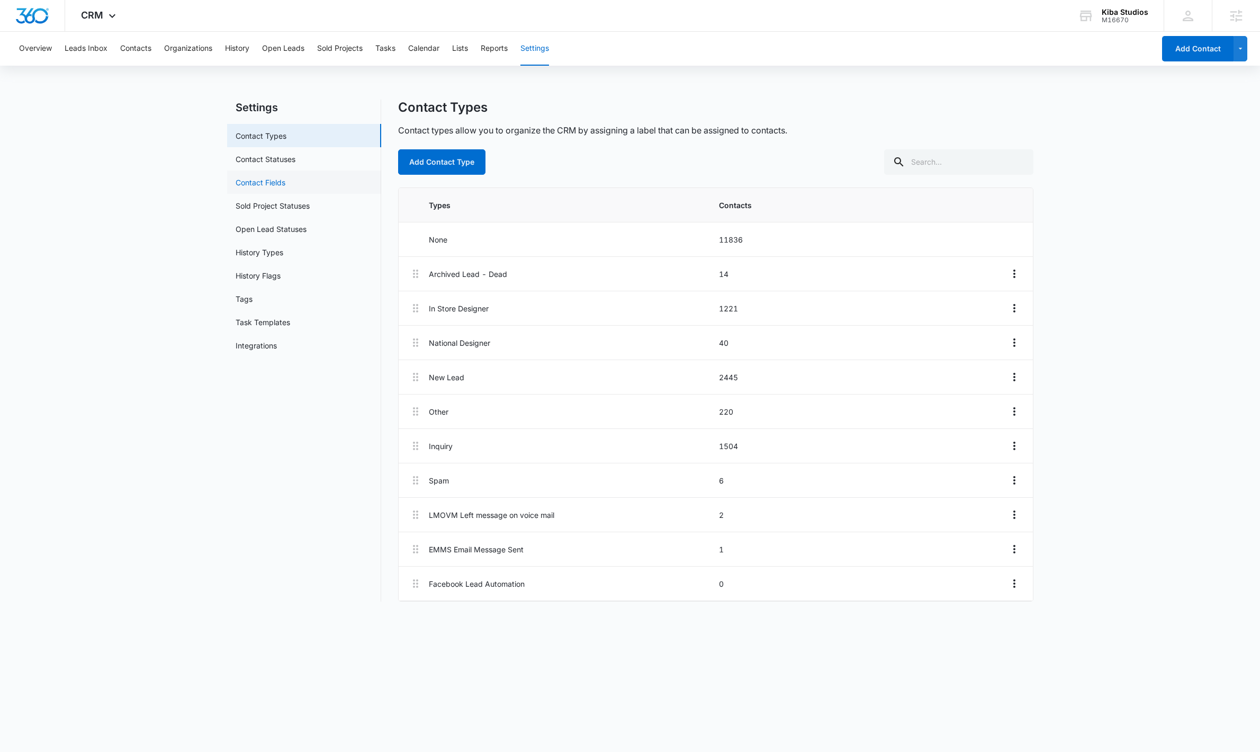
click at [258, 184] on link "Contact Fields" at bounding box center [261, 182] width 50 height 11
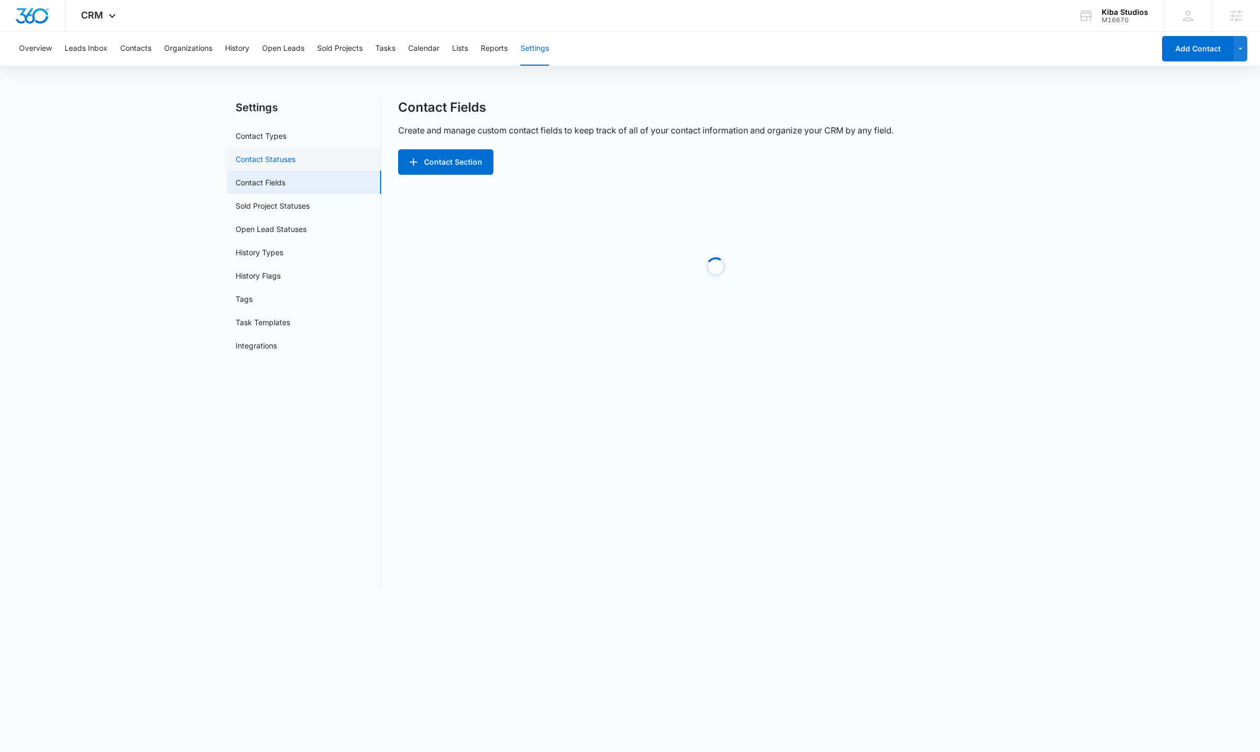
click at [272, 158] on link "Contact Statuses" at bounding box center [266, 159] width 60 height 11
click at [266, 200] on link "Sold Project Statuses" at bounding box center [273, 205] width 74 height 11
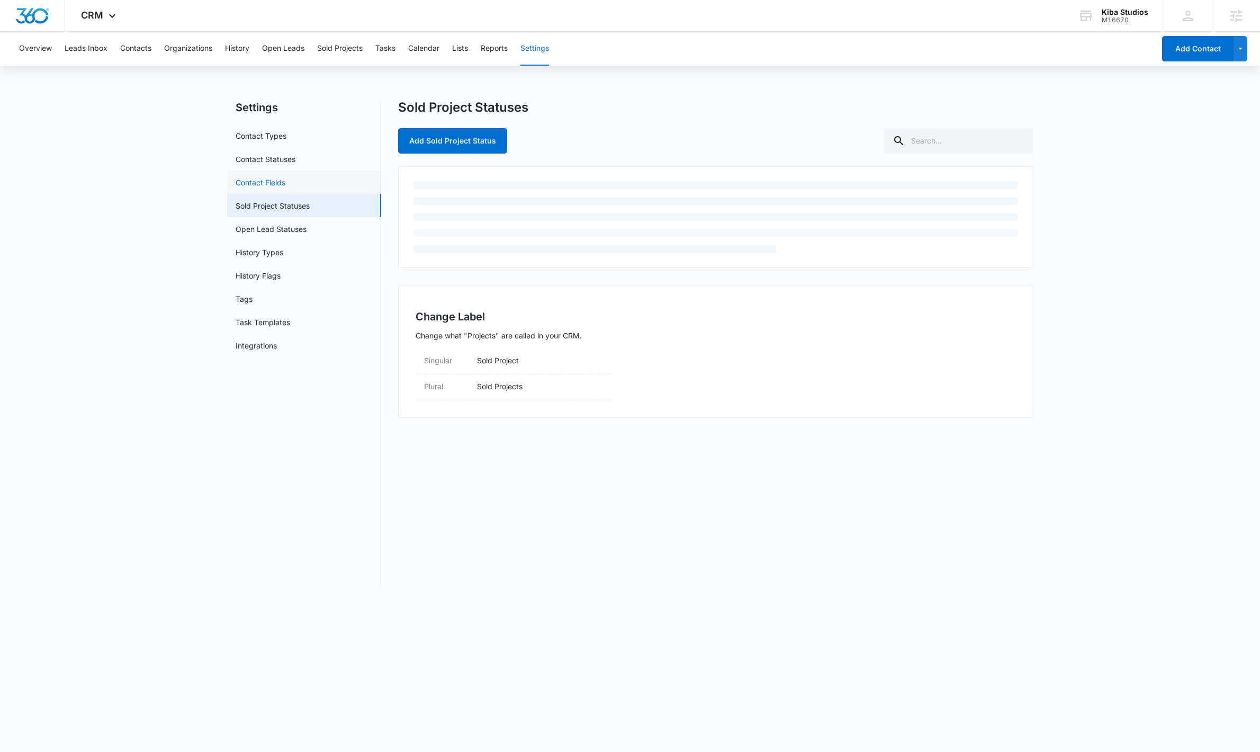
click at [266, 177] on link "Contact Fields" at bounding box center [261, 182] width 50 height 11
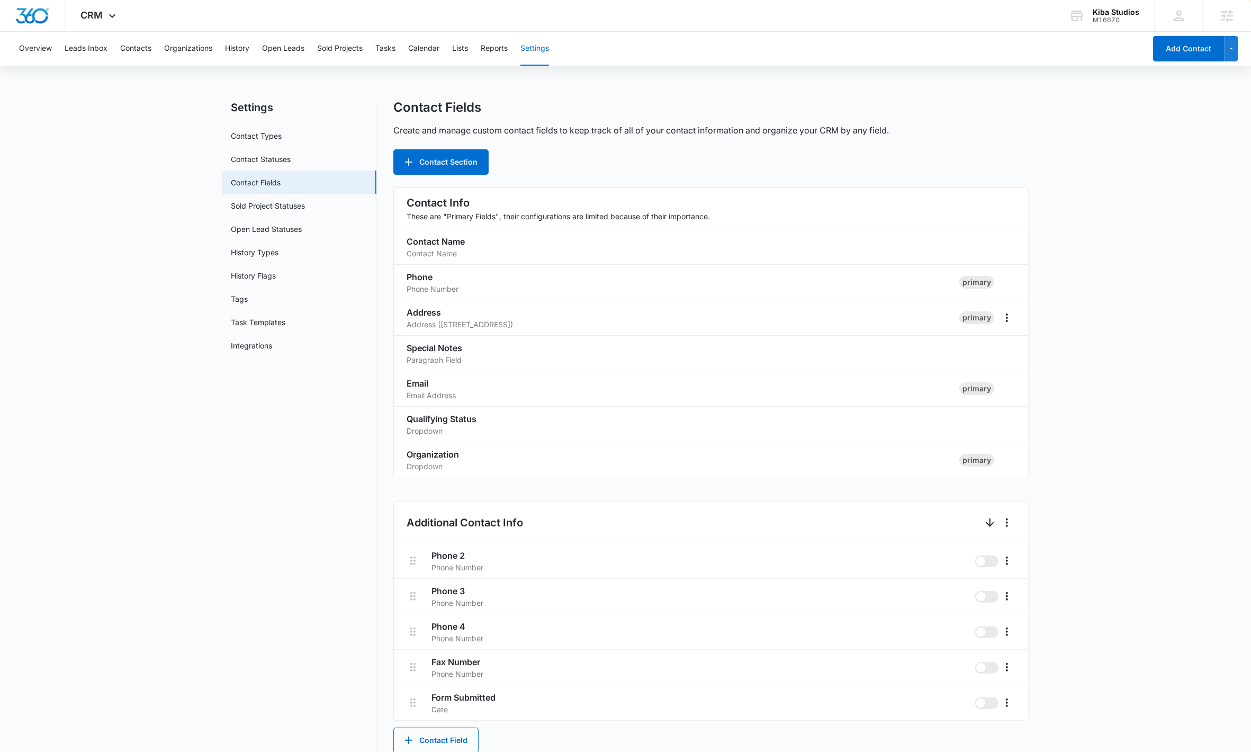
click at [91, 41] on button "Leads Inbox" at bounding box center [86, 49] width 43 height 34
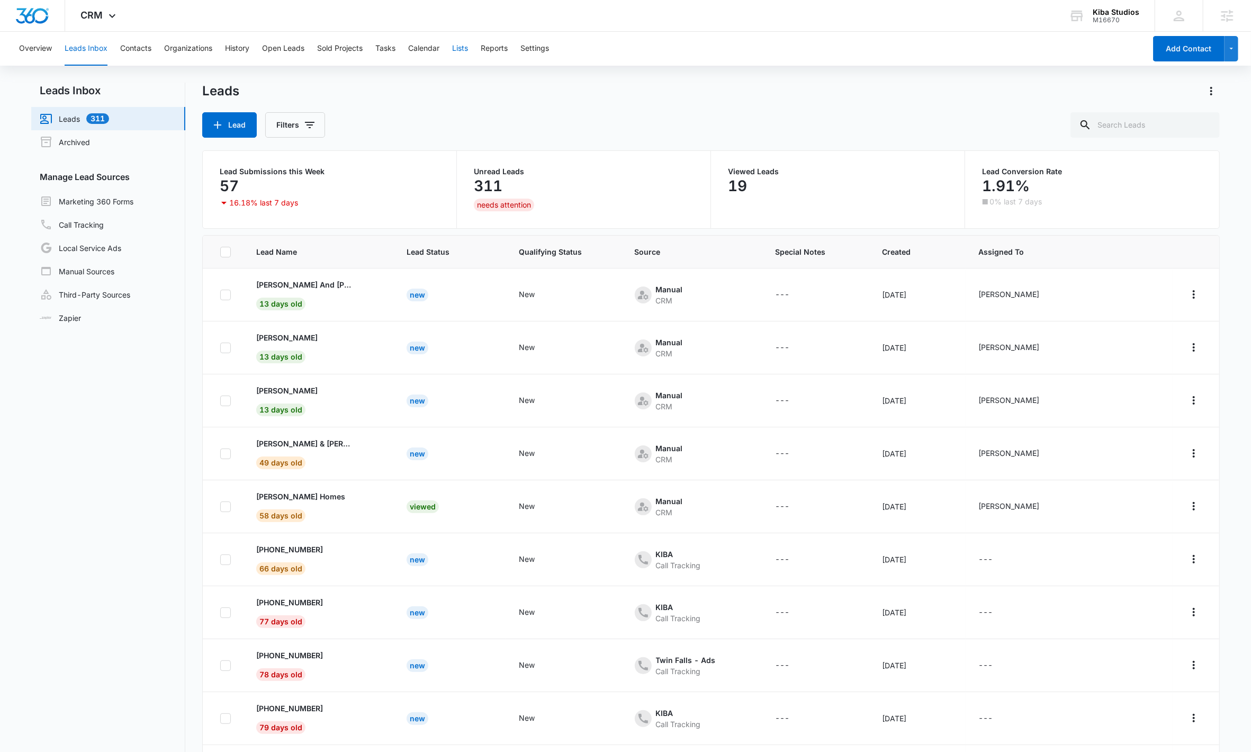
click at [464, 50] on button "Lists" at bounding box center [460, 49] width 16 height 34
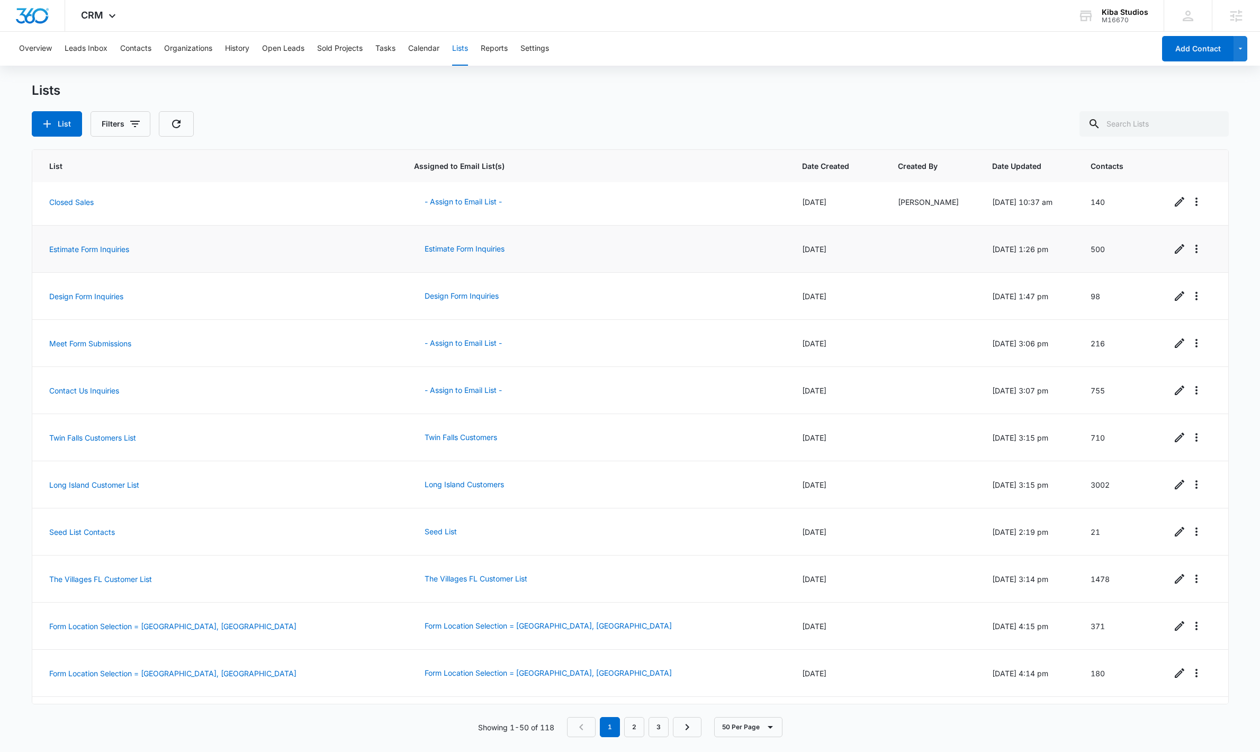
scroll to position [113, 0]
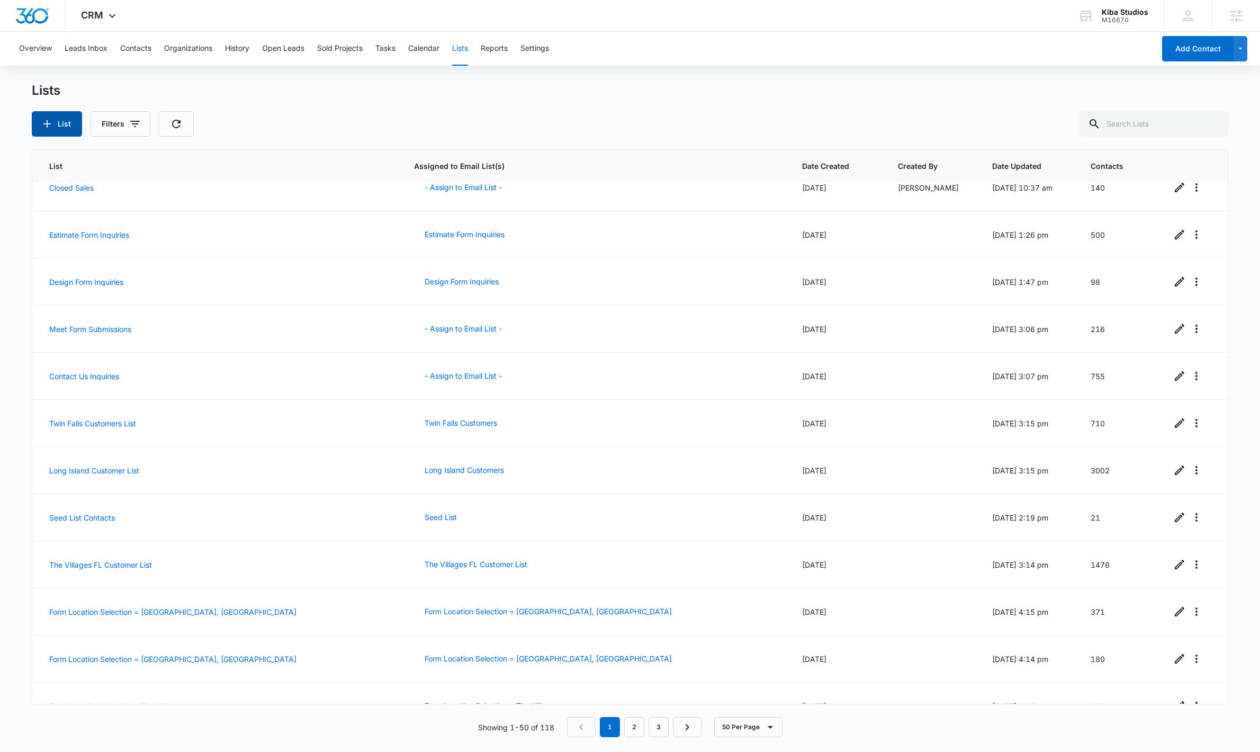
click at [44, 126] on icon "button" at bounding box center [47, 124] width 13 height 13
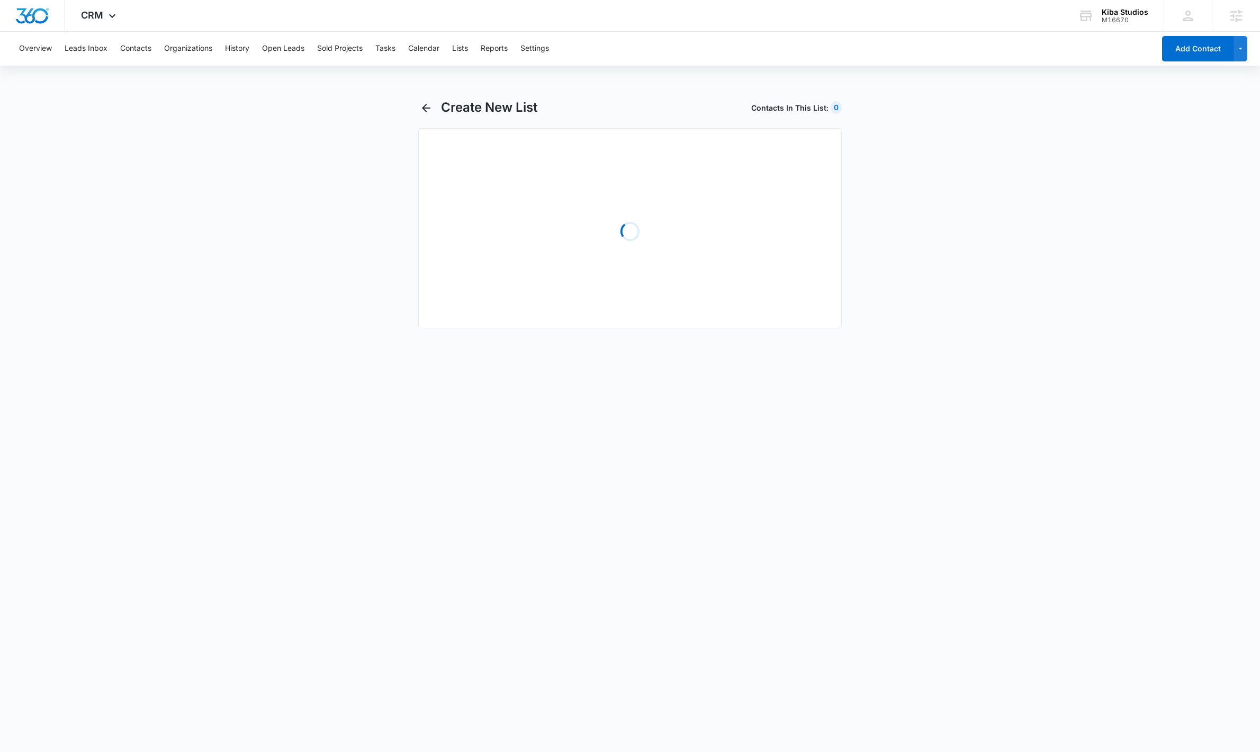
select select "31"
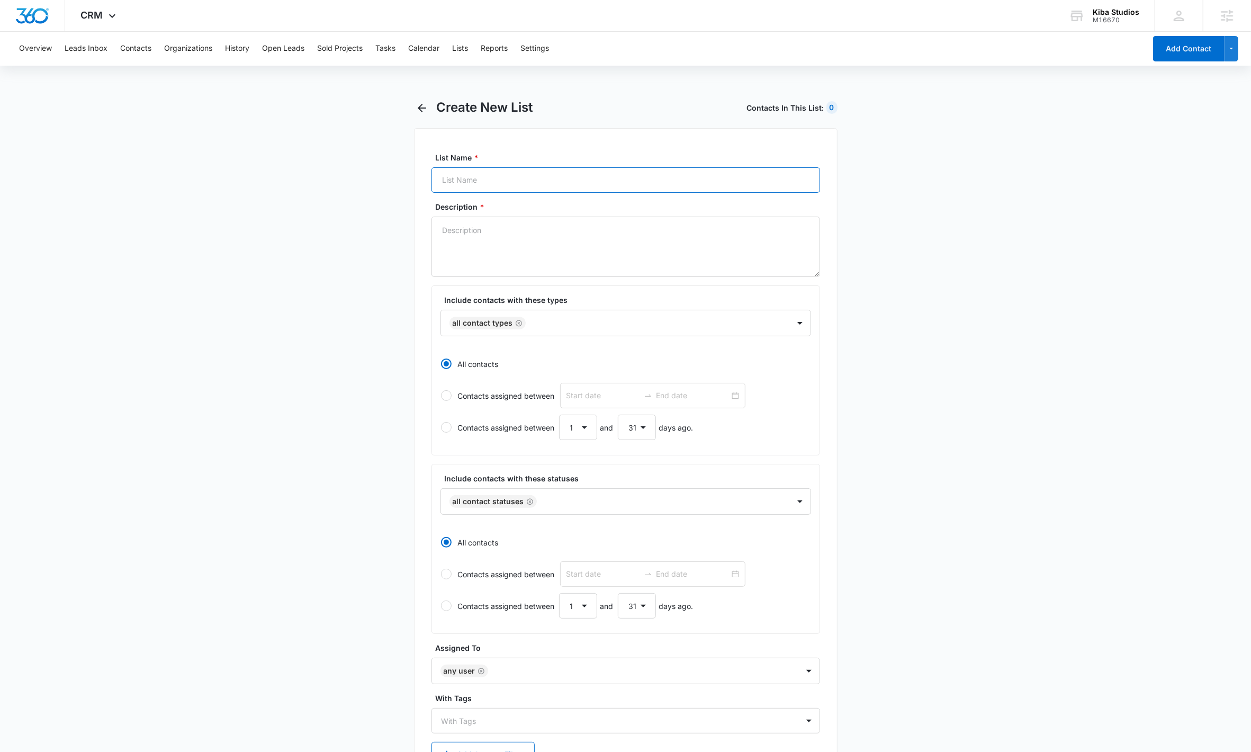
click at [540, 181] on input "List Name *" at bounding box center [626, 179] width 389 height 25
type input "Form Location"
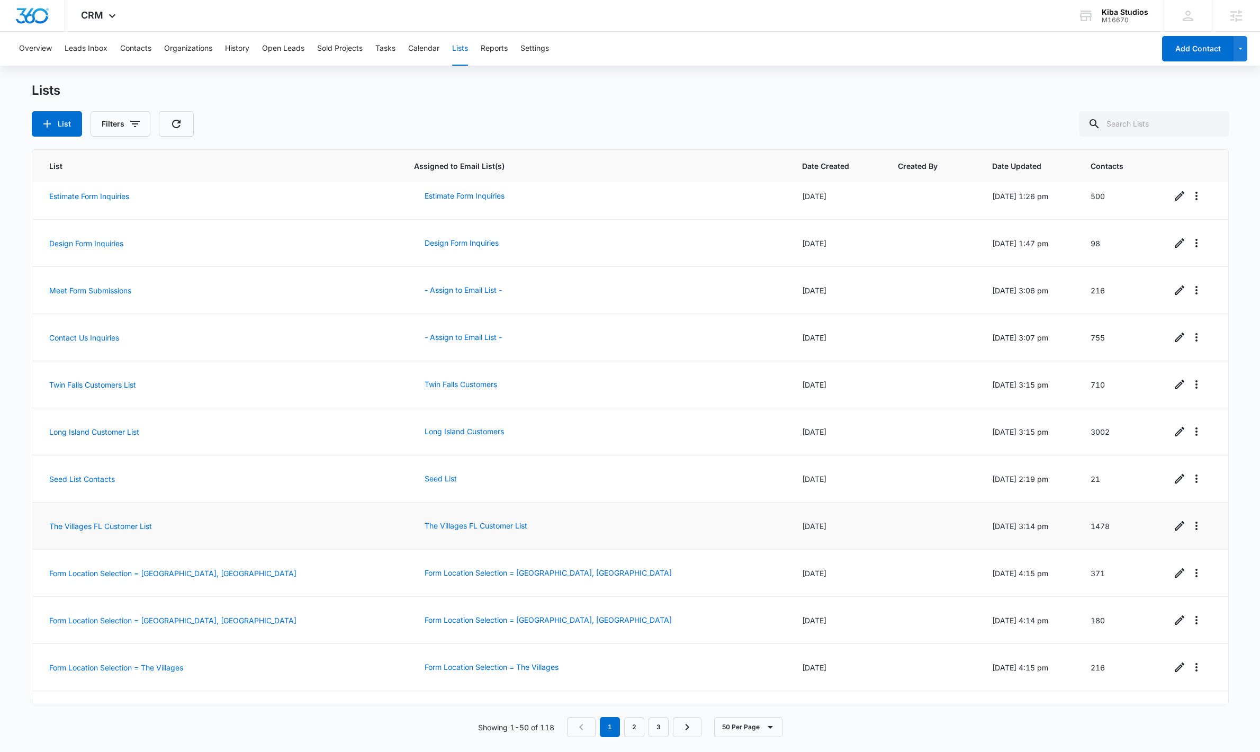
scroll to position [476, 0]
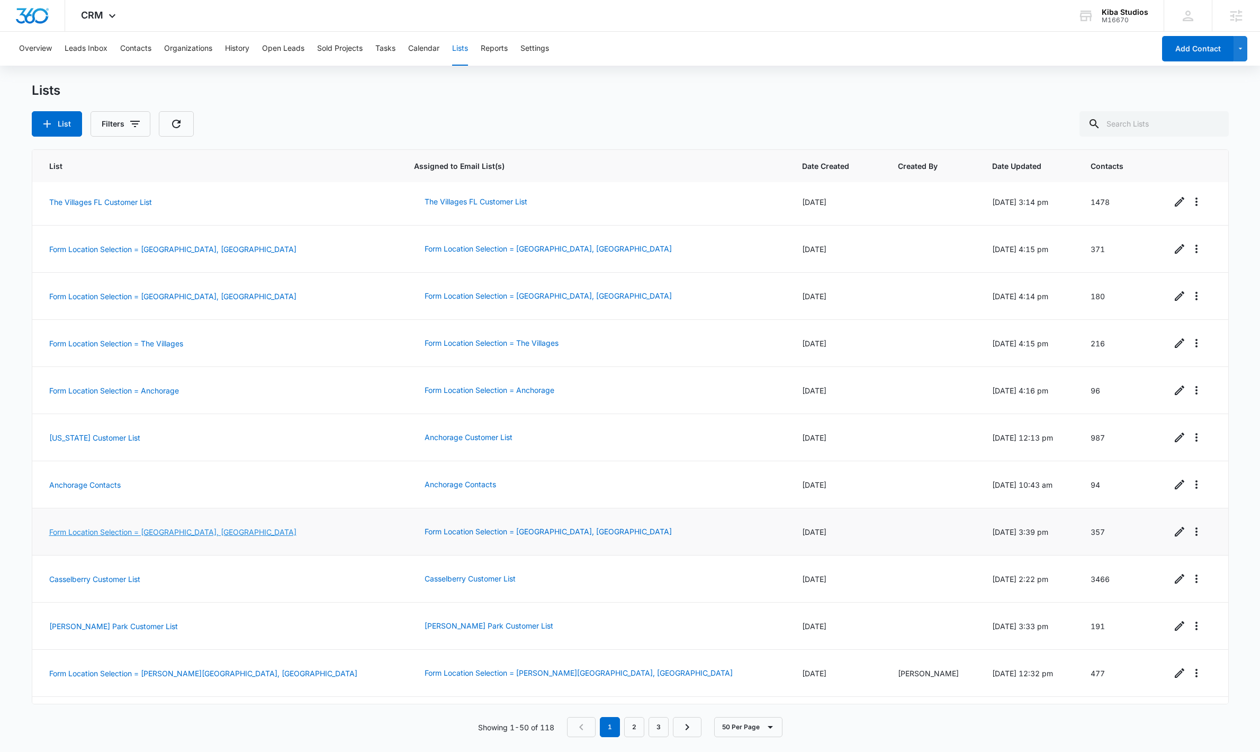
click at [95, 479] on link "Form Location Selection = Casselberry, FL" at bounding box center [172, 531] width 247 height 9
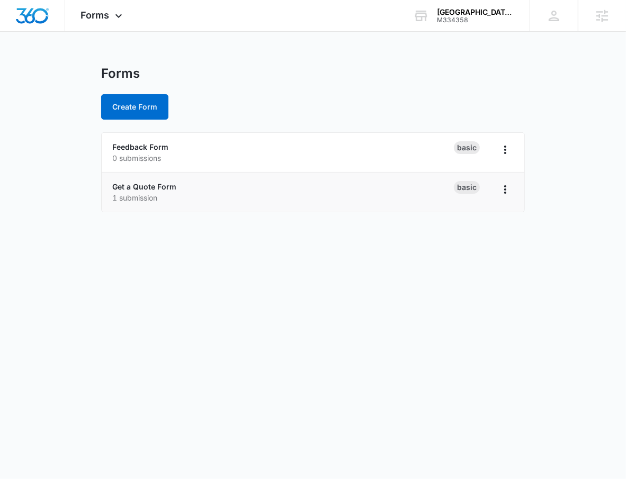
click at [182, 189] on div "Get a Quote Form 1 submission" at bounding box center [283, 192] width 342 height 22
click at [495, 194] on div "Basic" at bounding box center [484, 192] width 60 height 22
click at [500, 193] on icon "Overflow Menu" at bounding box center [505, 189] width 13 height 13
click at [103, 181] on li "Get a Quote Form 1 submission Basic Rename Duplicate Delete" at bounding box center [313, 192] width 423 height 39
click at [139, 188] on link "Get a Quote Form" at bounding box center [144, 186] width 64 height 9
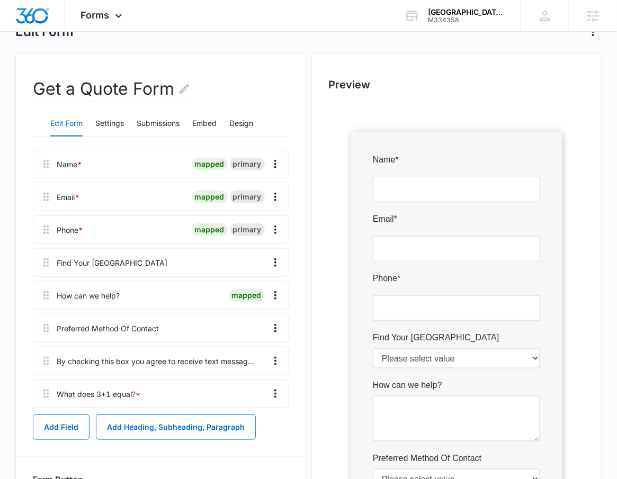
scroll to position [73, 0]
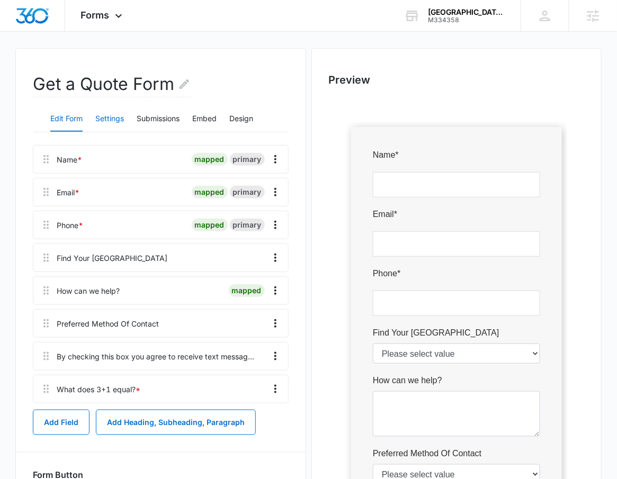
click at [109, 118] on button "Settings" at bounding box center [109, 118] width 29 height 25
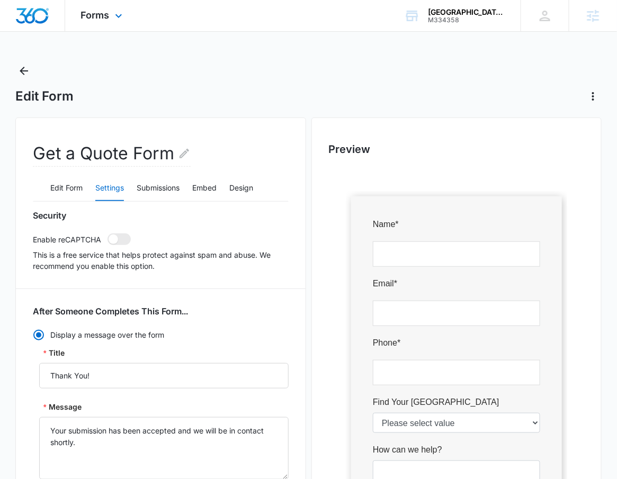
scroll to position [0, 0]
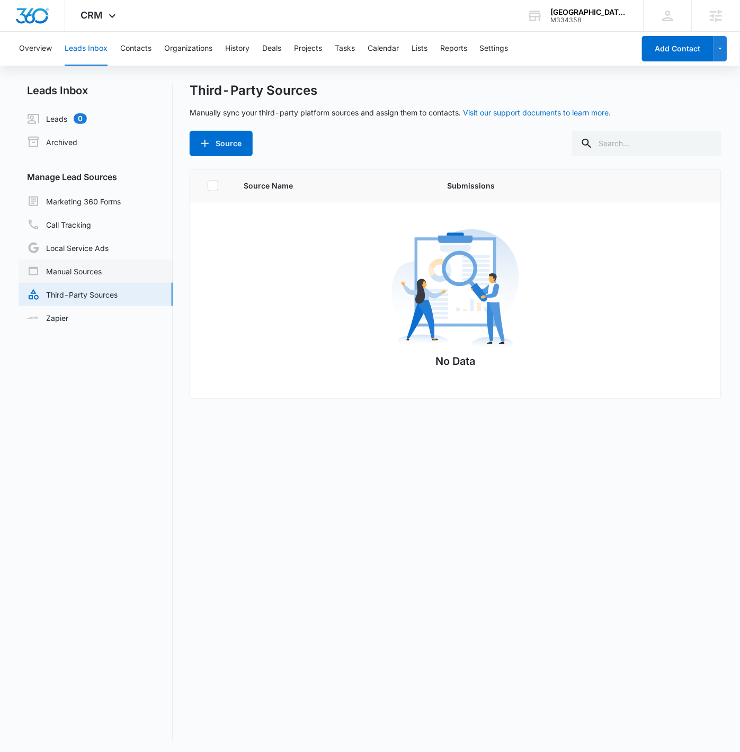
click at [94, 272] on link "Manual Sources" at bounding box center [64, 271] width 75 height 13
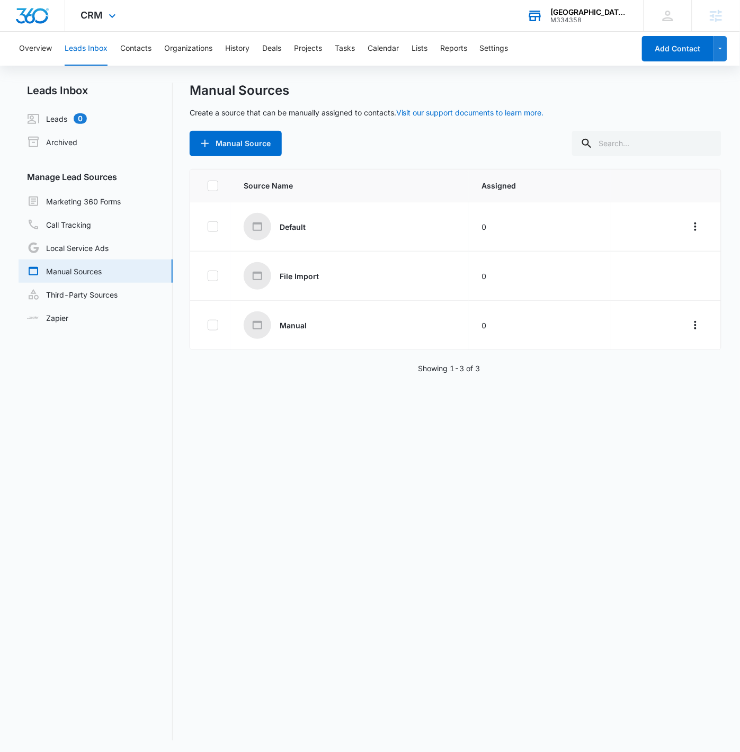
click at [606, 17] on div "M334358" at bounding box center [589, 19] width 77 height 7
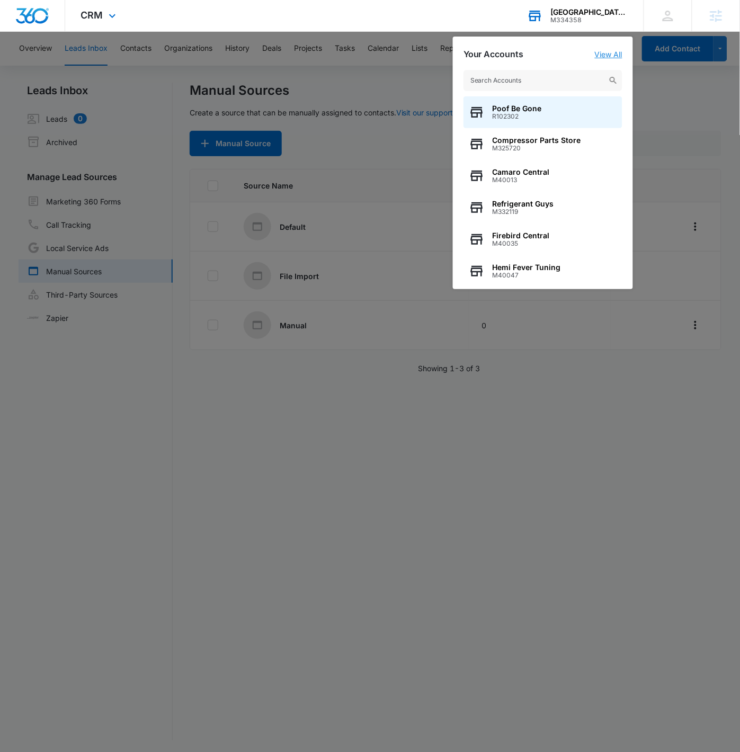
click at [608, 53] on link "View All" at bounding box center [609, 54] width 28 height 9
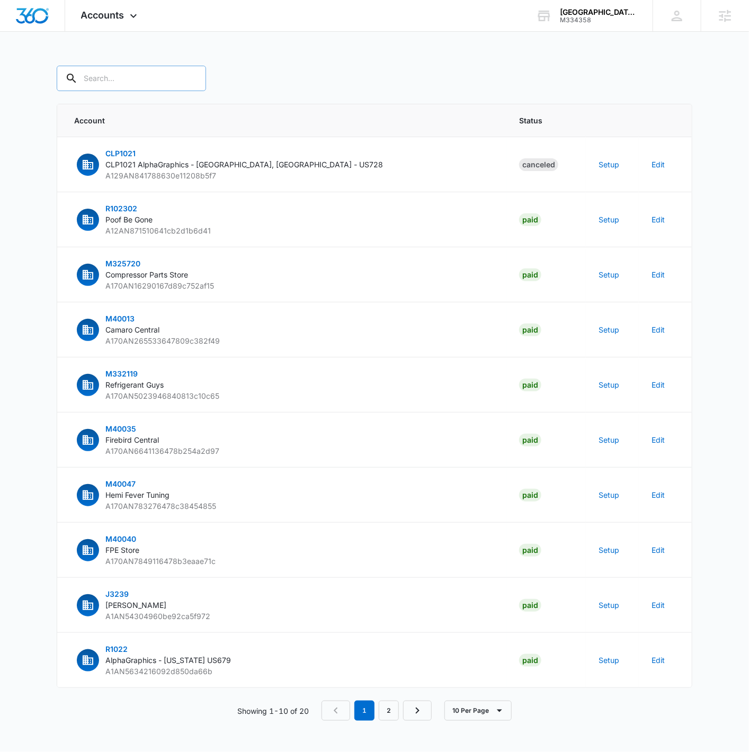
click at [110, 68] on input "text" at bounding box center [131, 78] width 149 height 25
click at [594, 12] on div "[GEOGRAPHIC_DATA] - [GEOGRAPHIC_DATA]" at bounding box center [598, 12] width 77 height 8
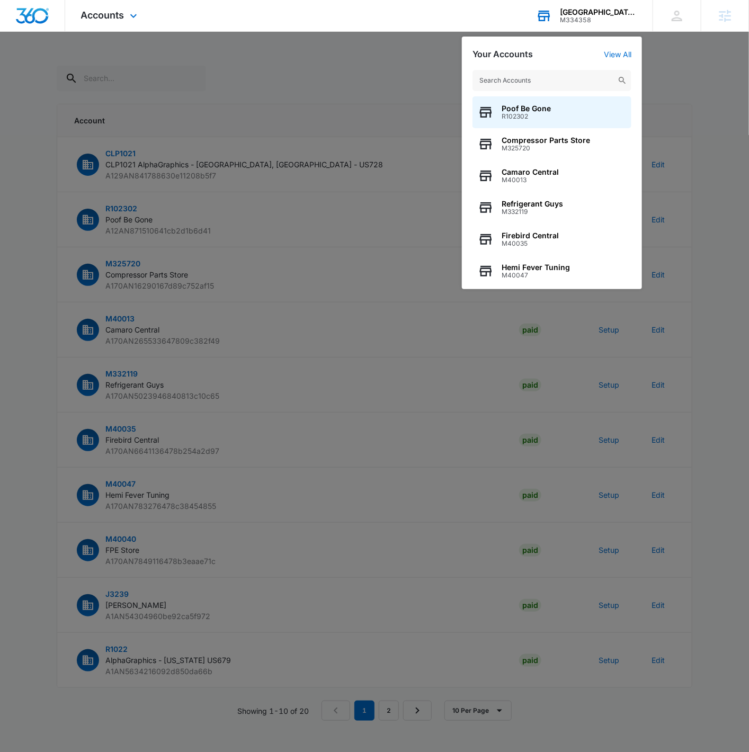
click at [568, 80] on input "text" at bounding box center [551, 80] width 159 height 21
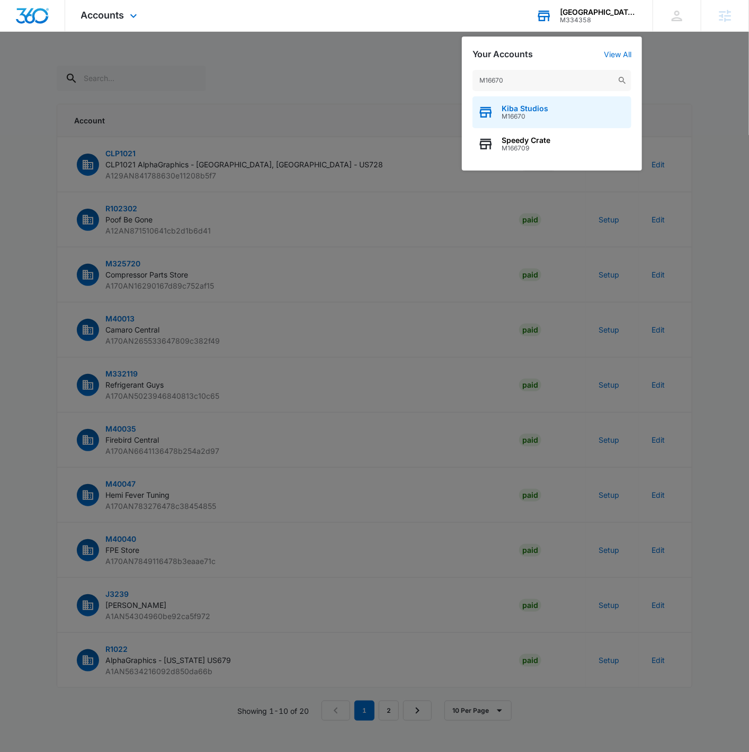
type input "M16670"
click at [543, 119] on span "M16670" at bounding box center [524, 116] width 47 height 7
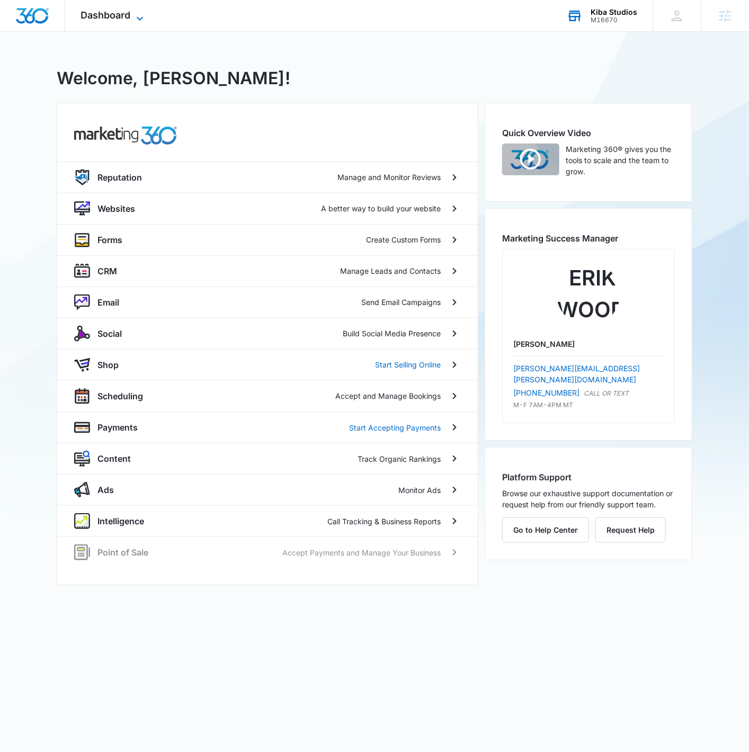
click at [113, 10] on span "Dashboard" at bounding box center [106, 15] width 50 height 11
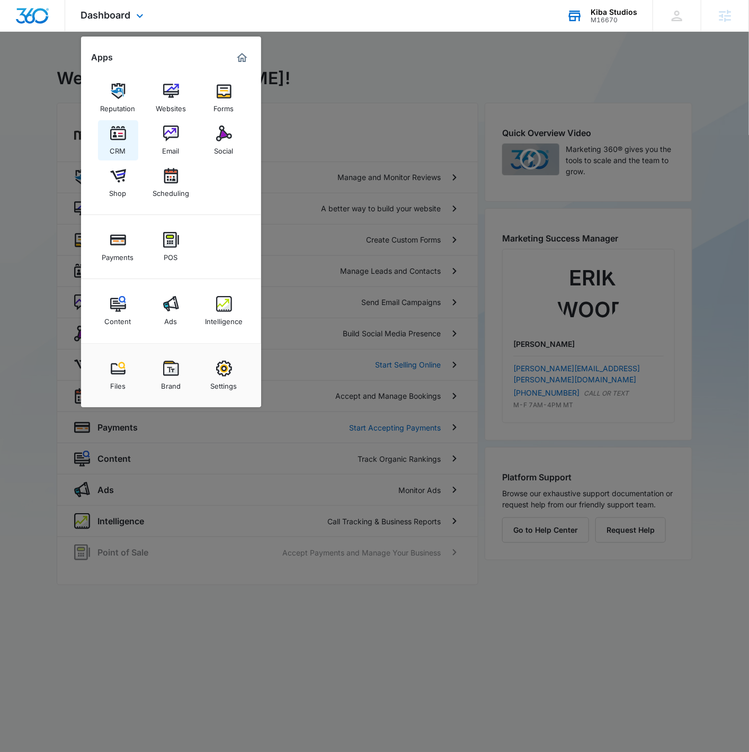
click at [119, 144] on div "CRM" at bounding box center [118, 148] width 16 height 14
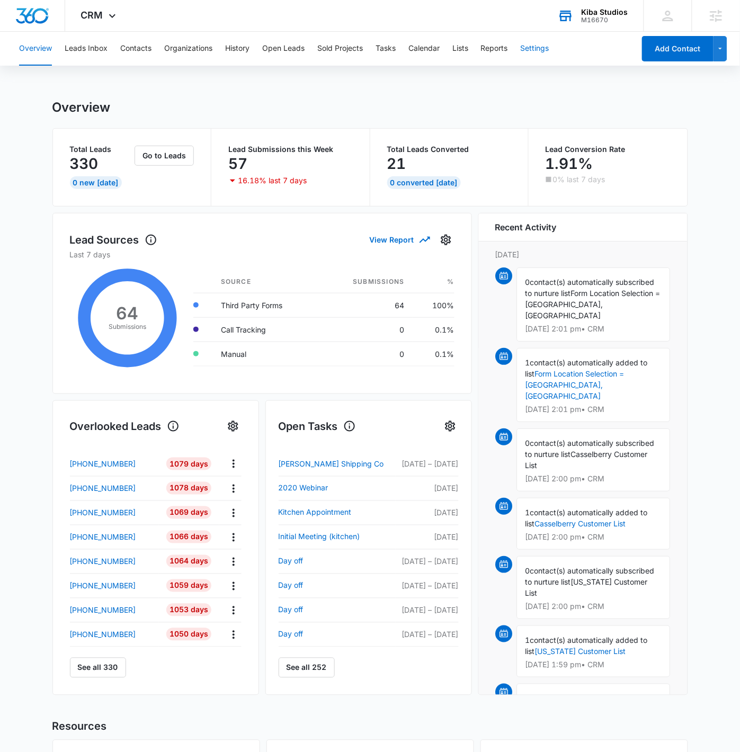
click at [536, 42] on button "Settings" at bounding box center [535, 49] width 29 height 34
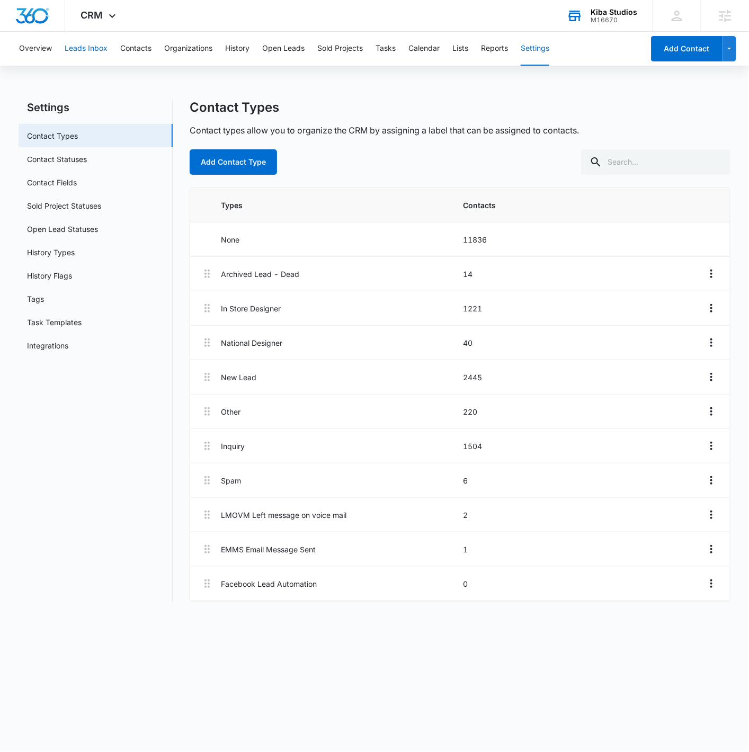
click at [80, 49] on button "Leads Inbox" at bounding box center [86, 49] width 43 height 34
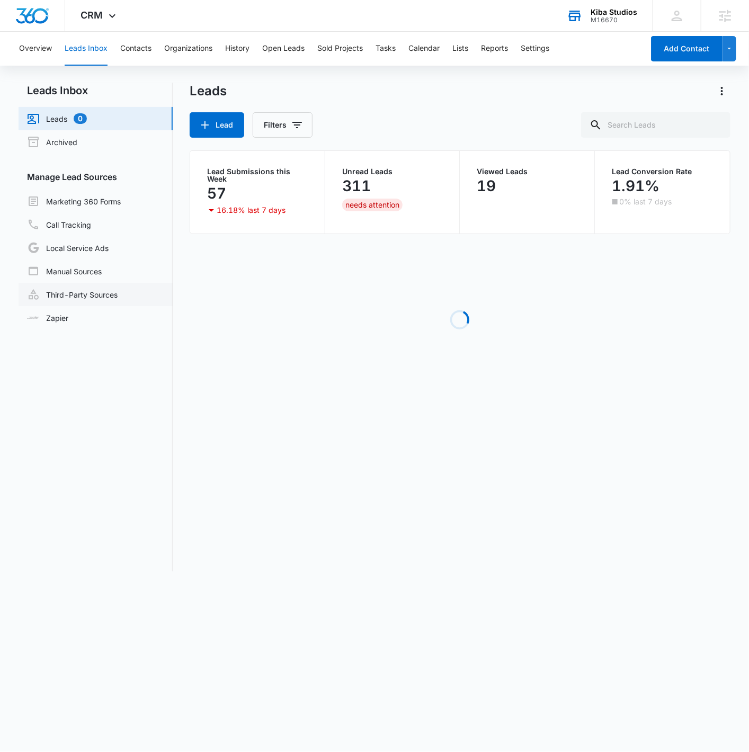
click at [118, 299] on link "Third-Party Sources" at bounding box center [72, 294] width 91 height 13
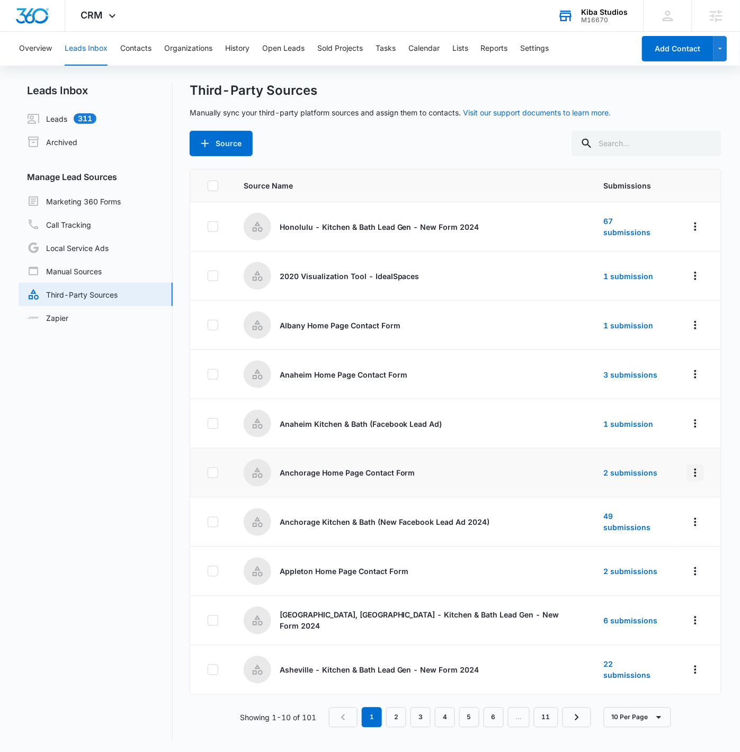
click at [694, 472] on button "Overflow Menu" at bounding box center [695, 472] width 17 height 17
click at [666, 522] on button "Edit" at bounding box center [646, 518] width 98 height 16
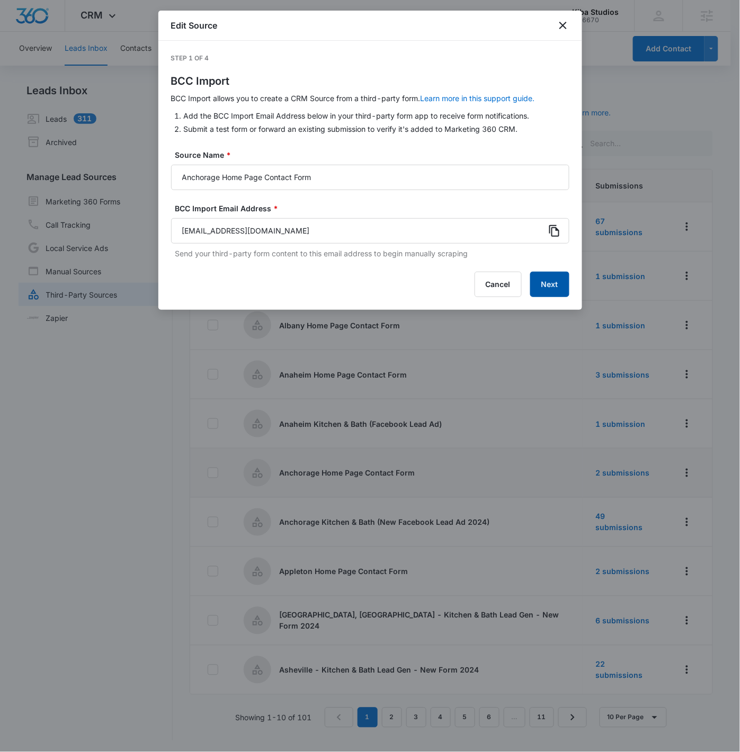
click at [549, 286] on button "Next" at bounding box center [549, 284] width 39 height 25
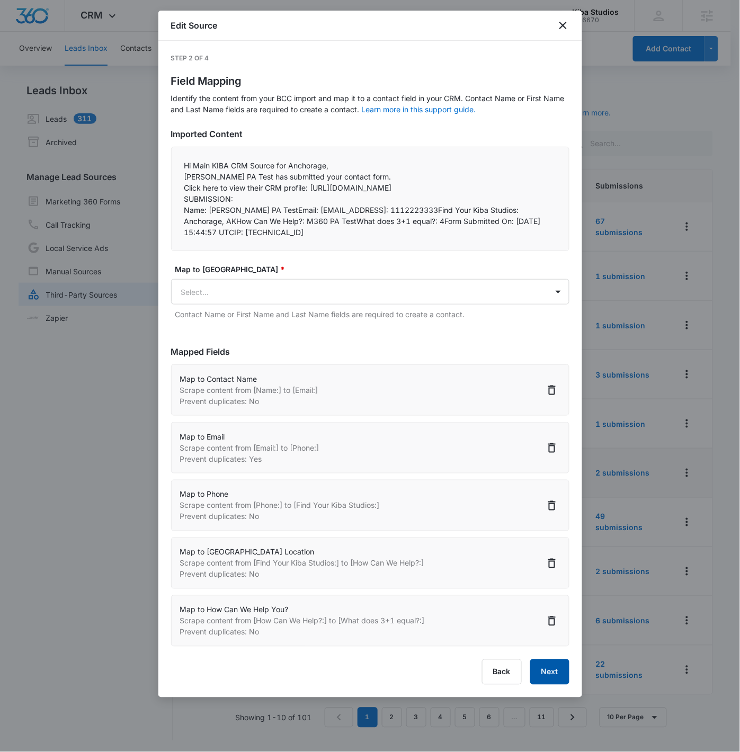
click at [559, 678] on button "Next" at bounding box center [549, 671] width 39 height 25
select select "77"
select select "185"
select select "184"
select select "379"
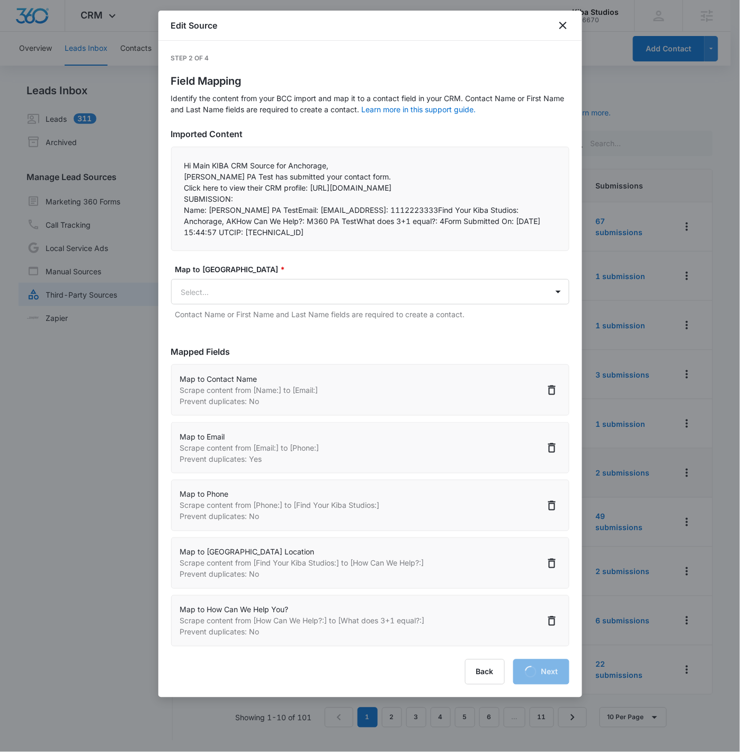
select select "358"
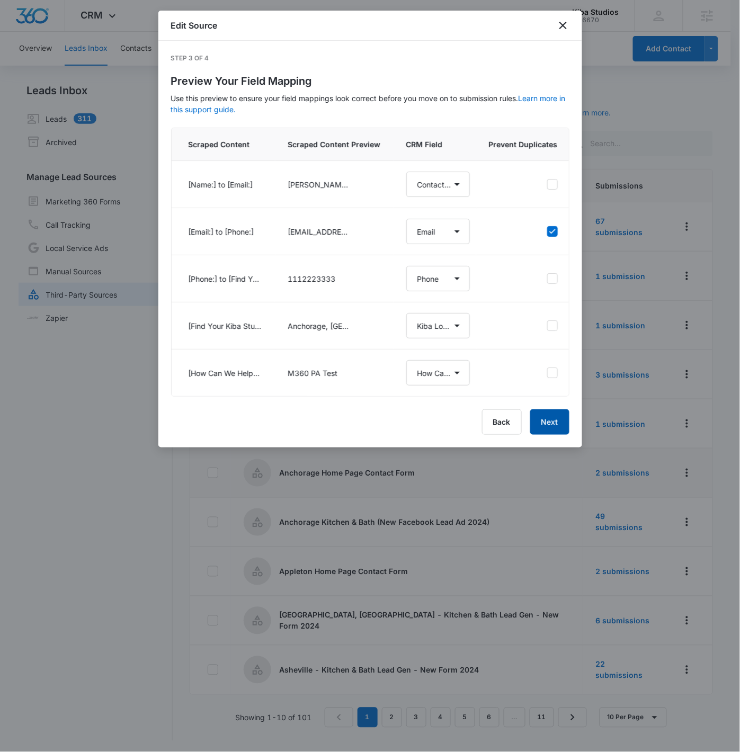
select select "77"
select select "185"
select select "184"
select select "379"
select select "358"
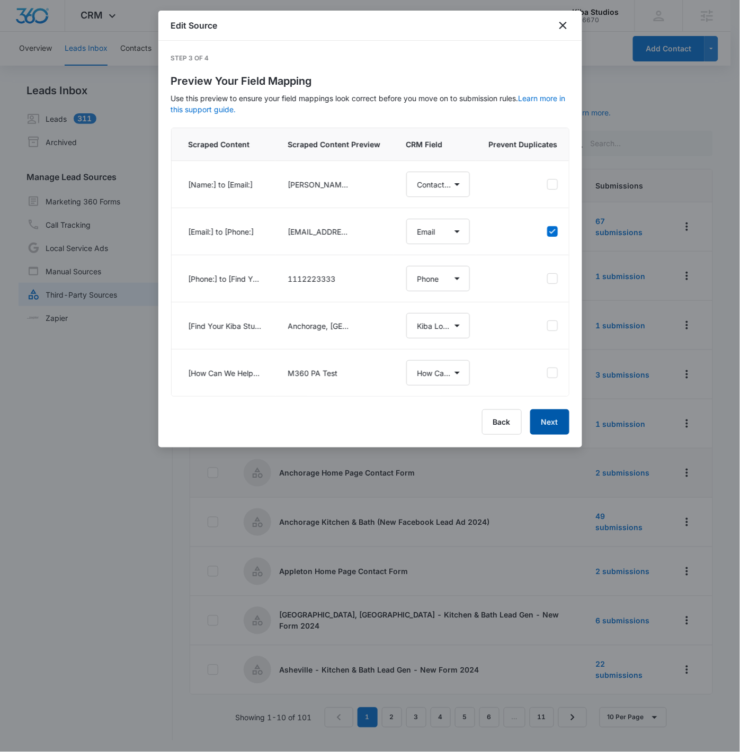
click at [554, 435] on button "Next" at bounding box center [549, 421] width 39 height 25
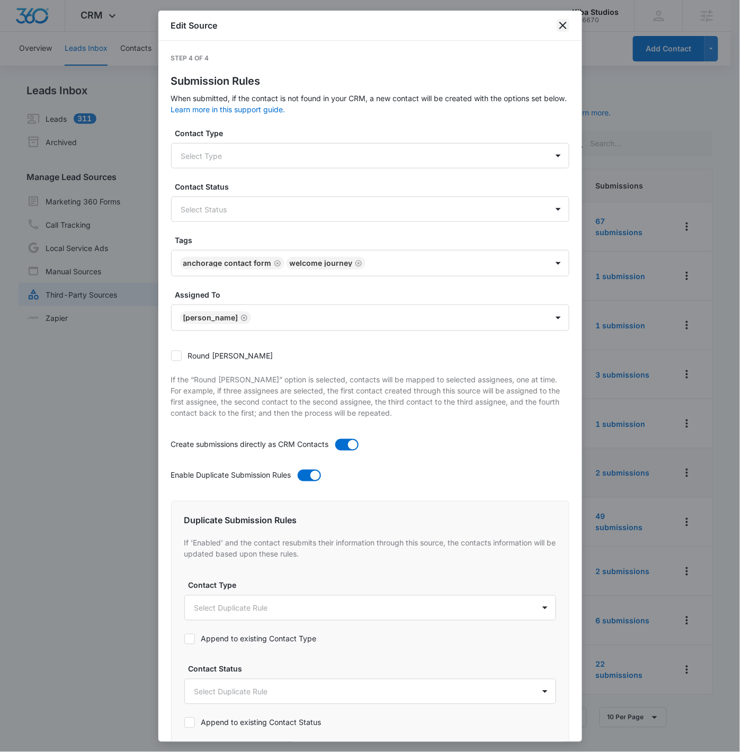
click at [567, 27] on icon "close" at bounding box center [563, 25] width 13 height 13
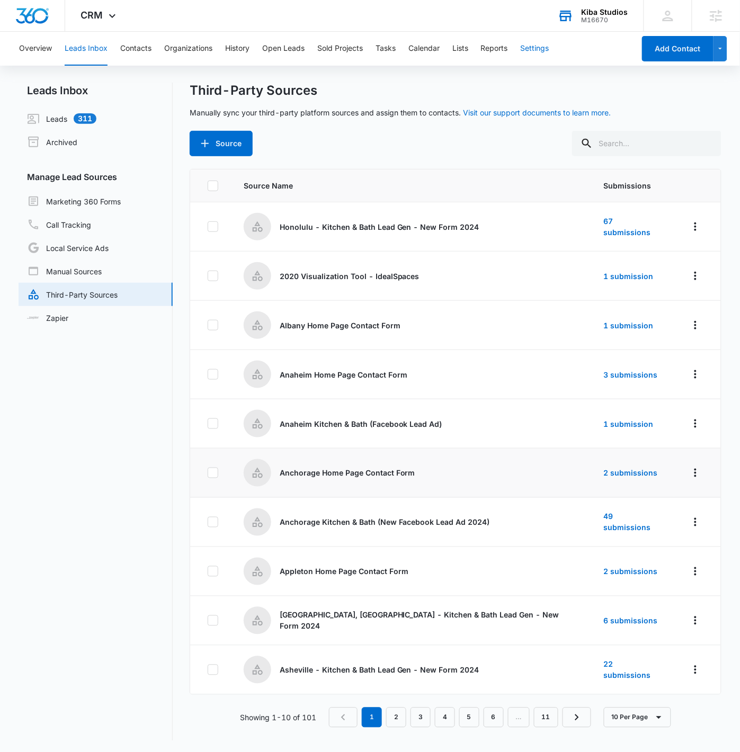
click at [539, 47] on button "Settings" at bounding box center [535, 49] width 29 height 34
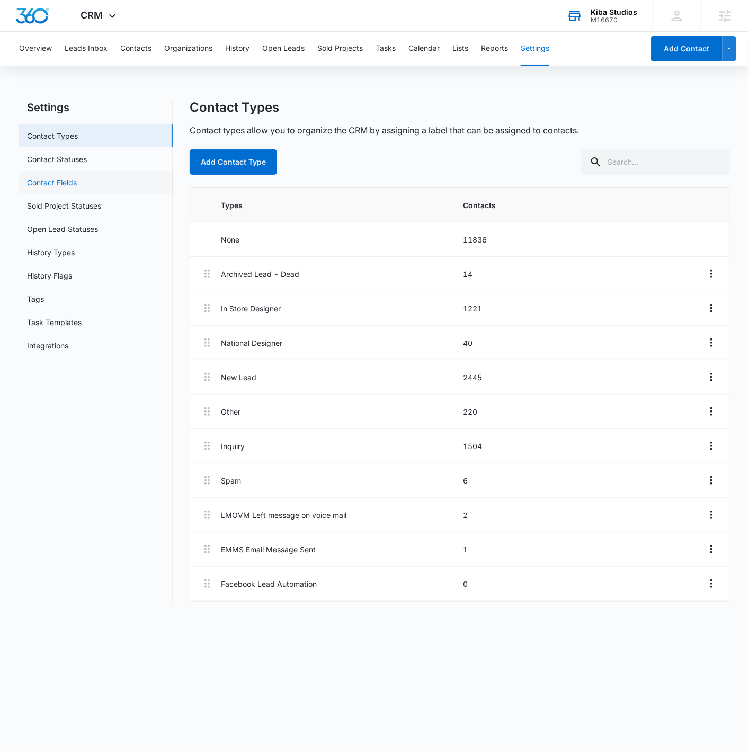
click at [67, 182] on link "Contact Fields" at bounding box center [52, 182] width 50 height 11
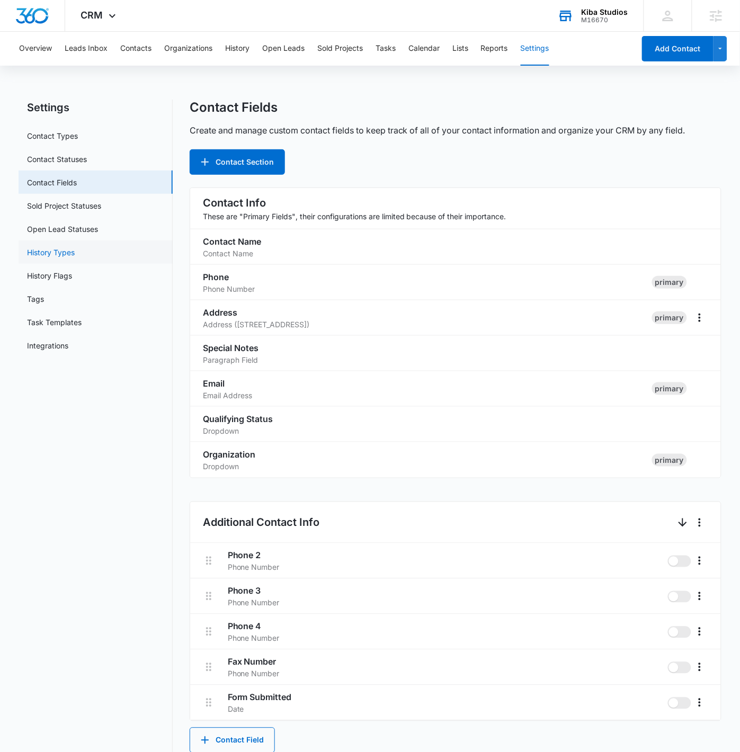
click at [74, 258] on link "History Types" at bounding box center [51, 252] width 48 height 11
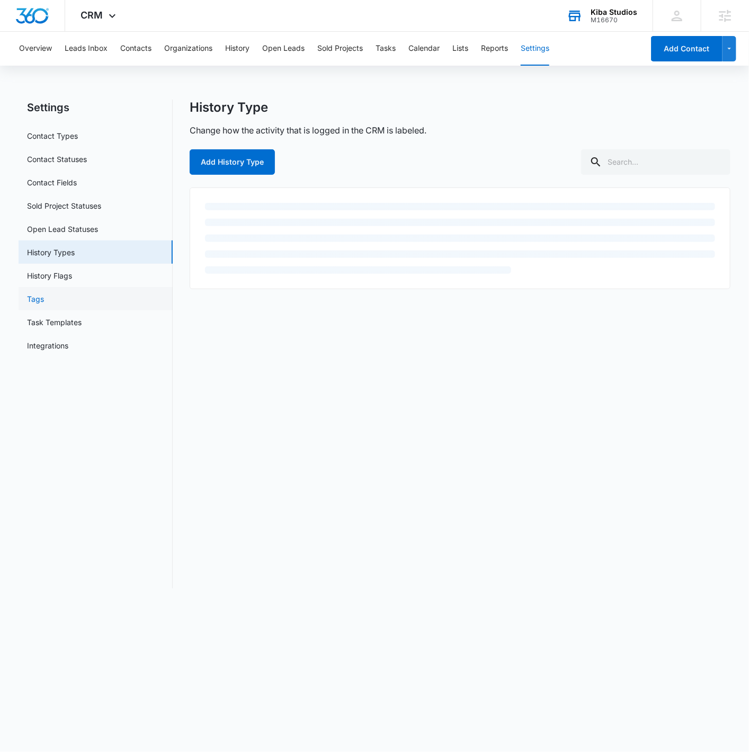
click at [44, 300] on link "Tags" at bounding box center [35, 298] width 17 height 11
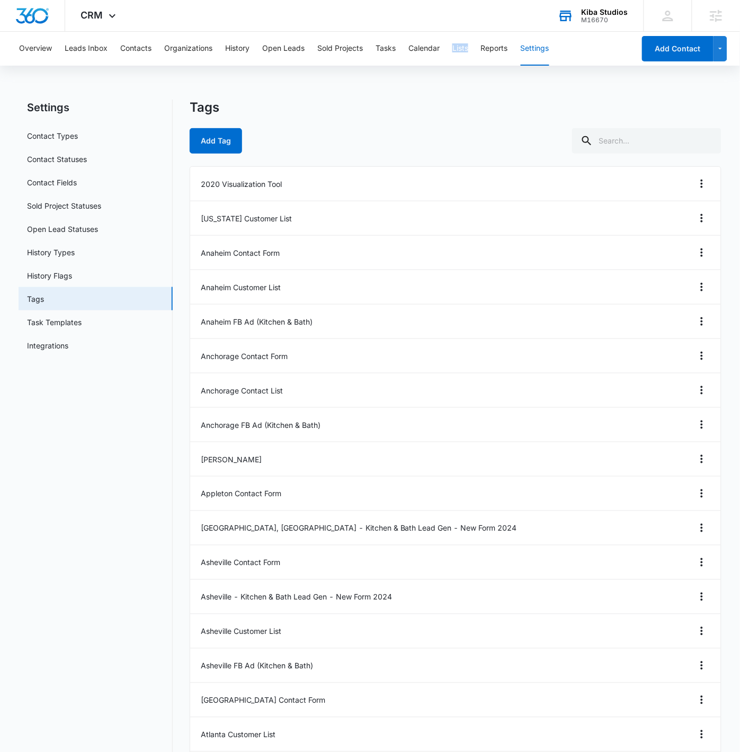
click at [464, 53] on button "Lists" at bounding box center [460, 49] width 16 height 34
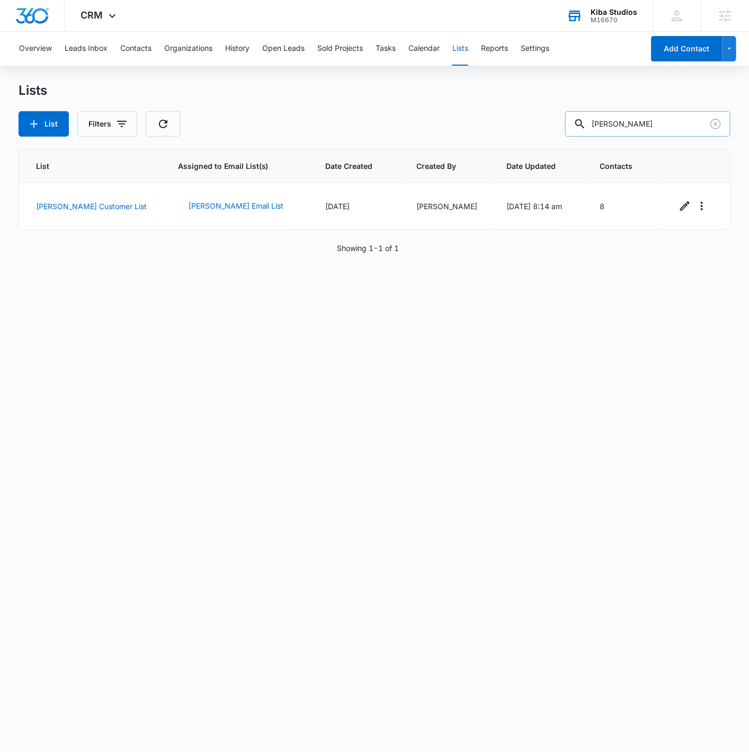
click at [647, 118] on input "ramsey" at bounding box center [647, 123] width 165 height 25
type input "[GEOGRAPHIC_DATA]"
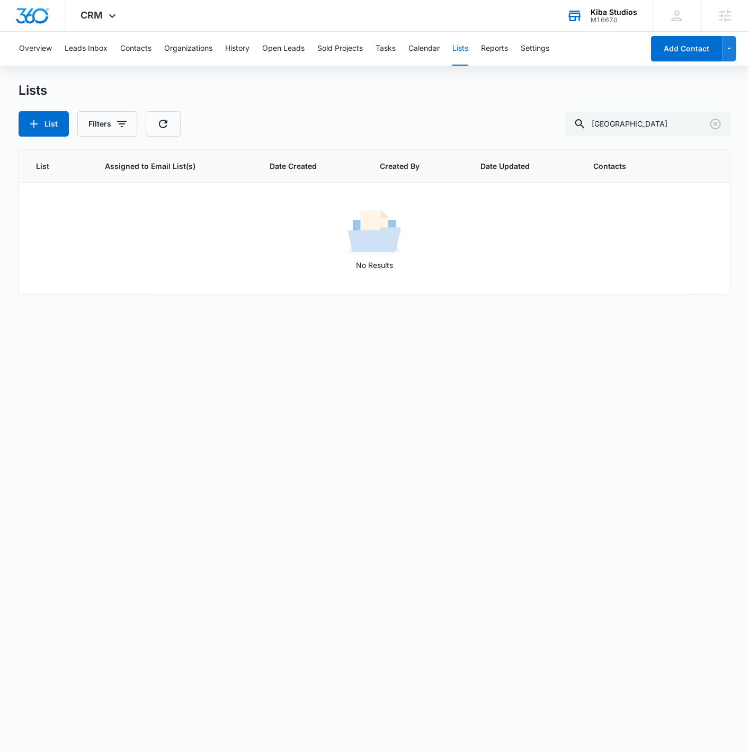
click at [408, 120] on div "List Filters albany" at bounding box center [374, 123] width 711 height 25
click at [649, 121] on input "[GEOGRAPHIC_DATA]" at bounding box center [647, 123] width 165 height 25
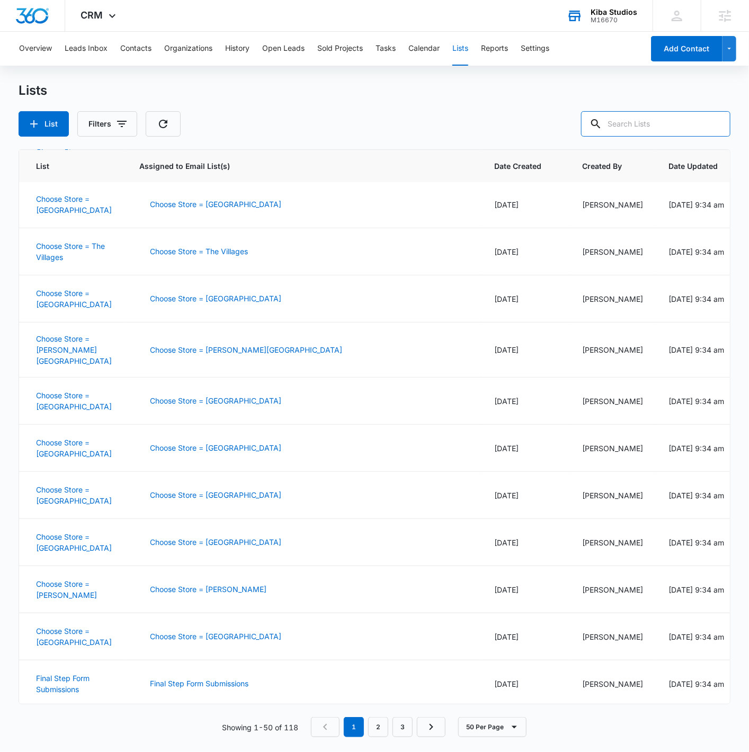
scroll to position [2069, 0]
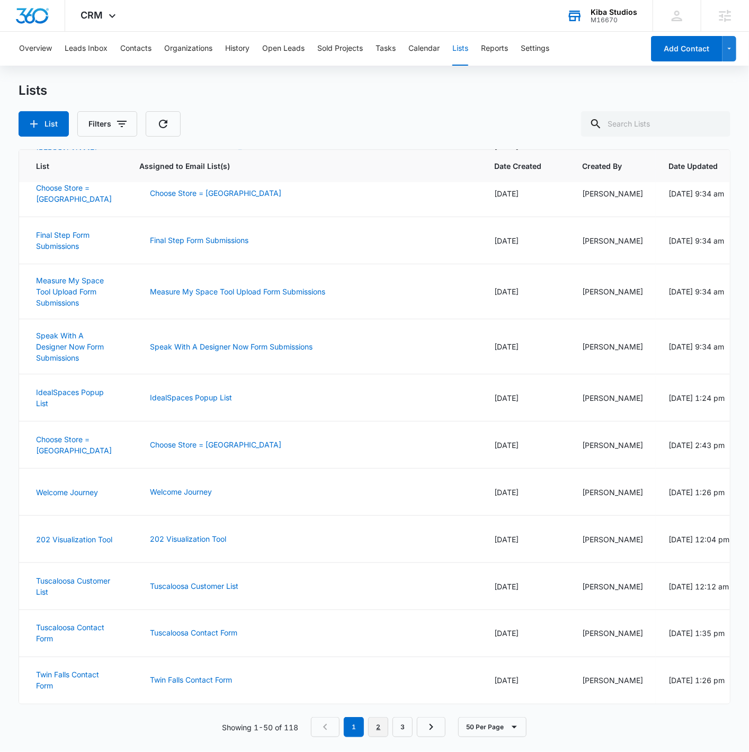
click at [378, 730] on link "2" at bounding box center [378, 727] width 20 height 20
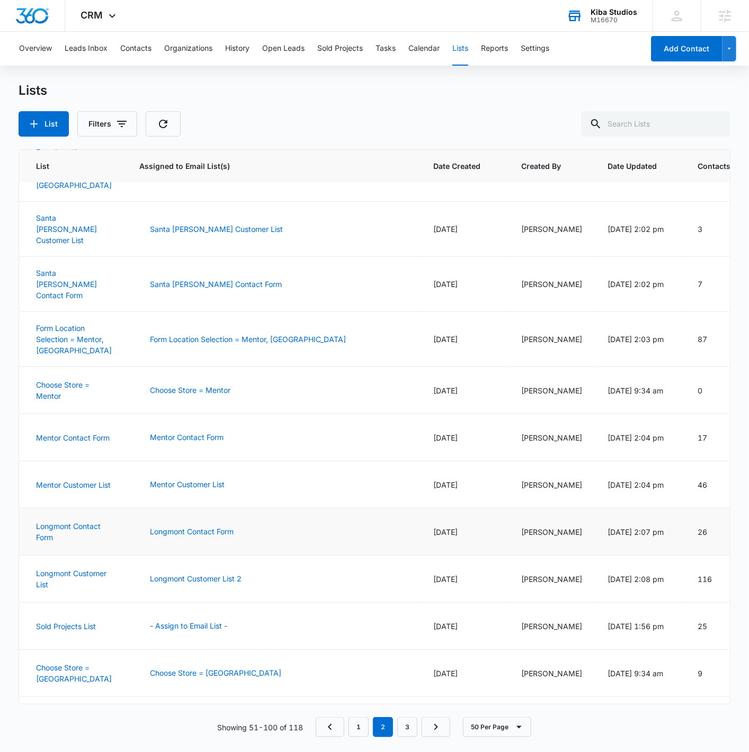
scroll to position [1917, 0]
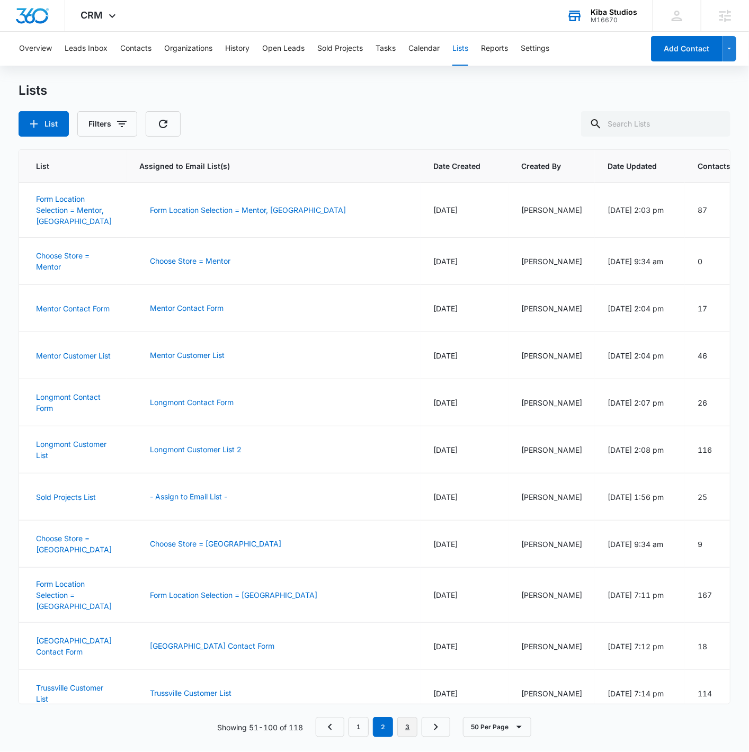
click at [410, 723] on link "3" at bounding box center [407, 727] width 20 height 20
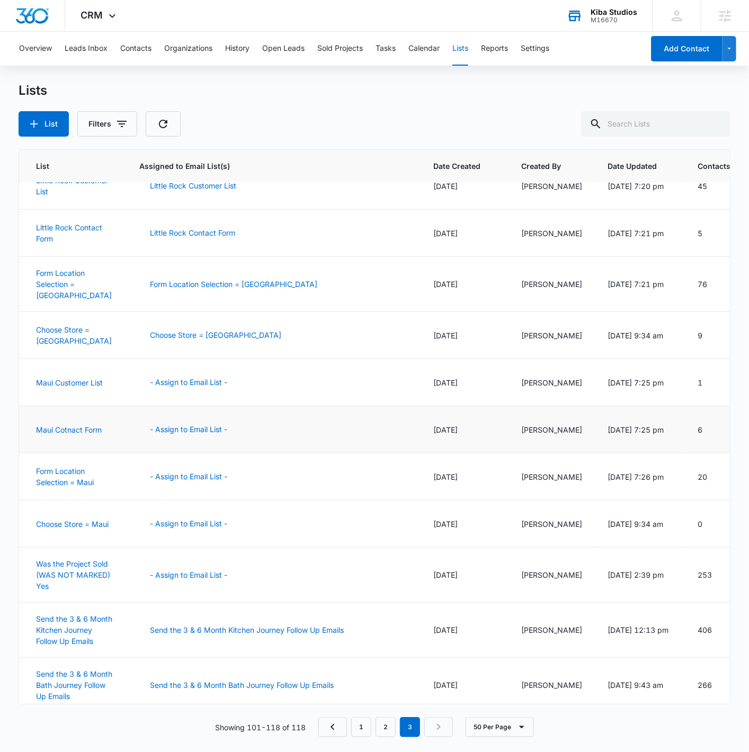
scroll to position [126, 0]
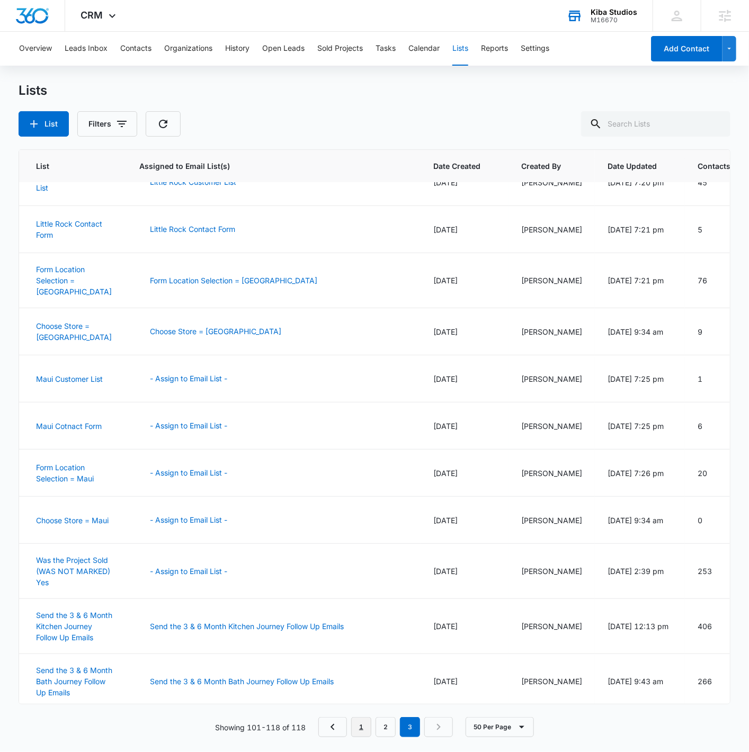
click at [356, 718] on link "1" at bounding box center [361, 727] width 20 height 20
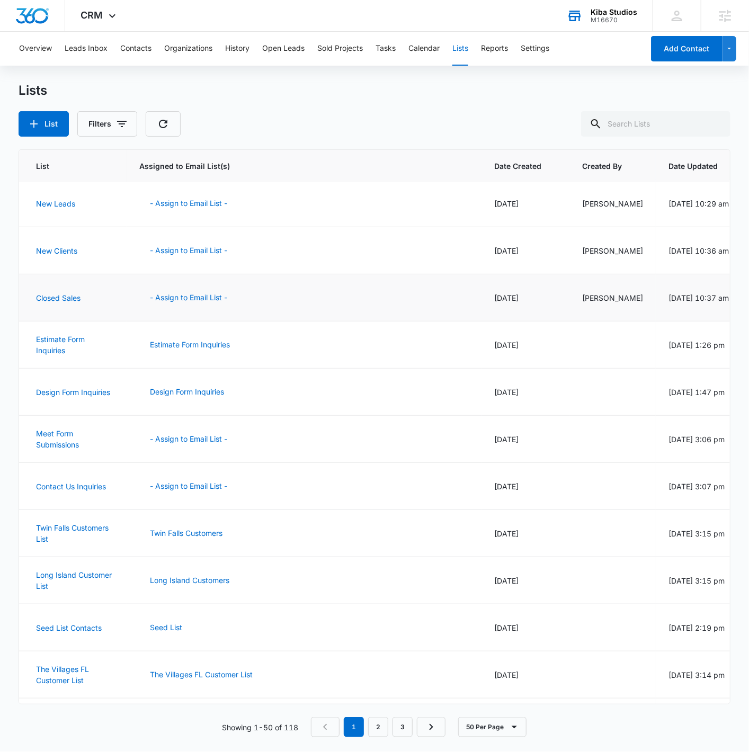
scroll to position [0, 0]
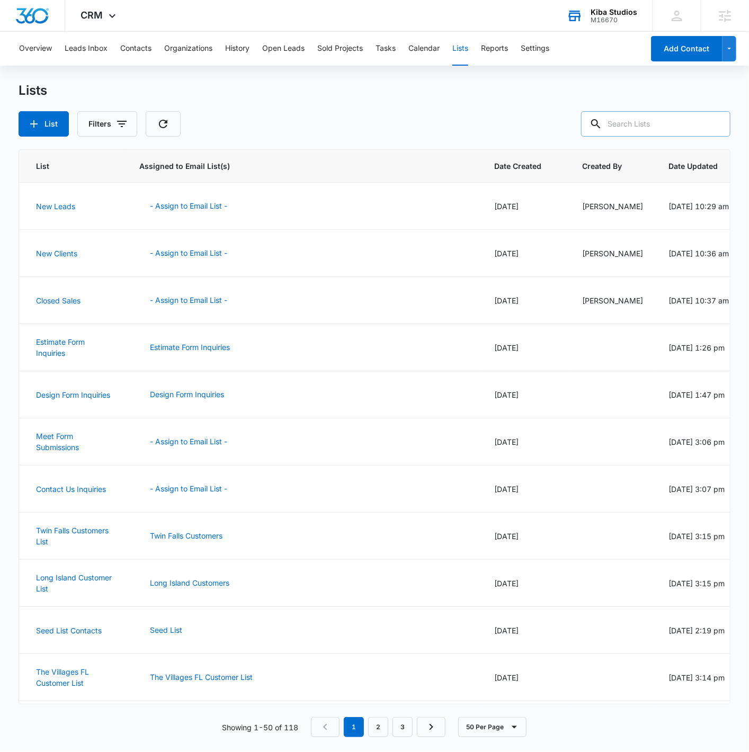
click at [664, 129] on input "text" at bounding box center [655, 123] width 149 height 25
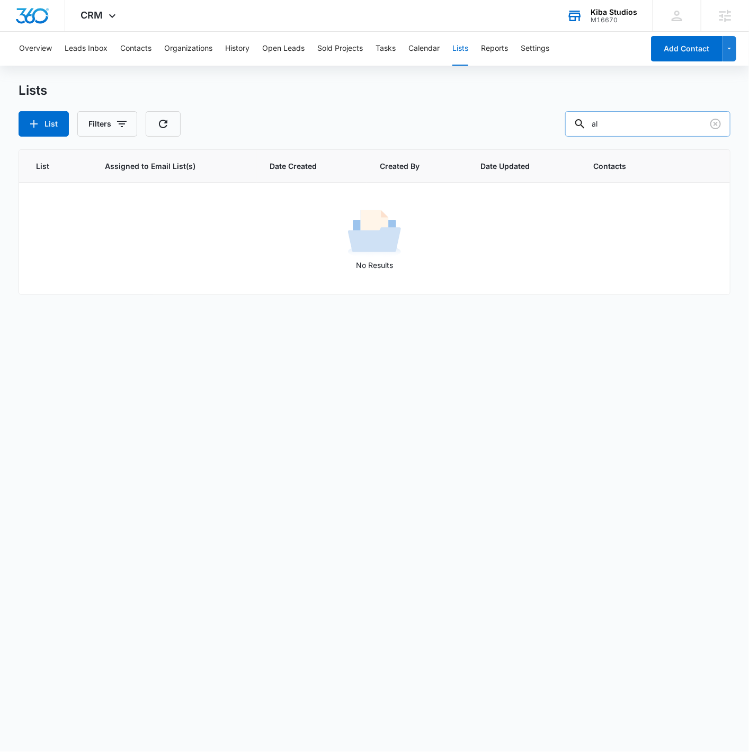
type input "a"
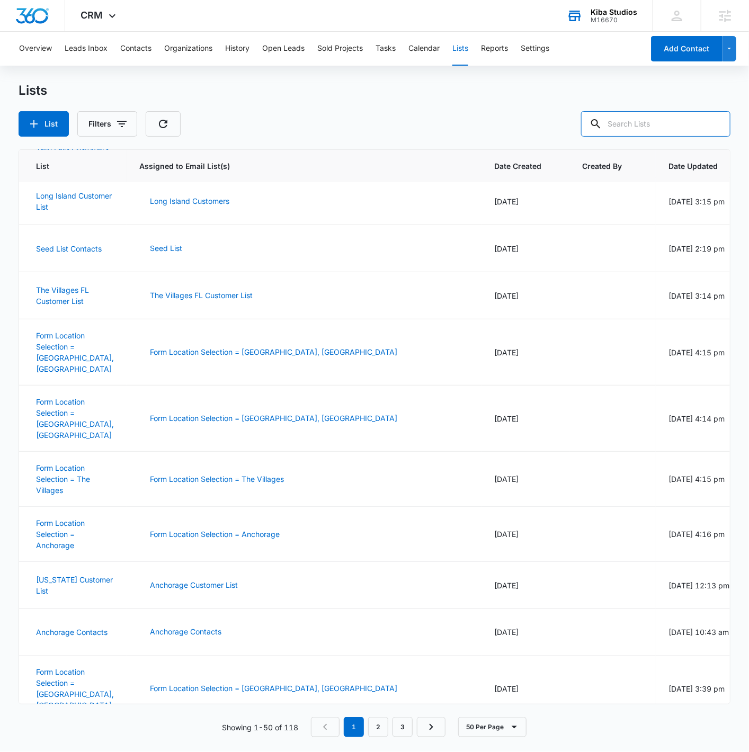
scroll to position [418, 0]
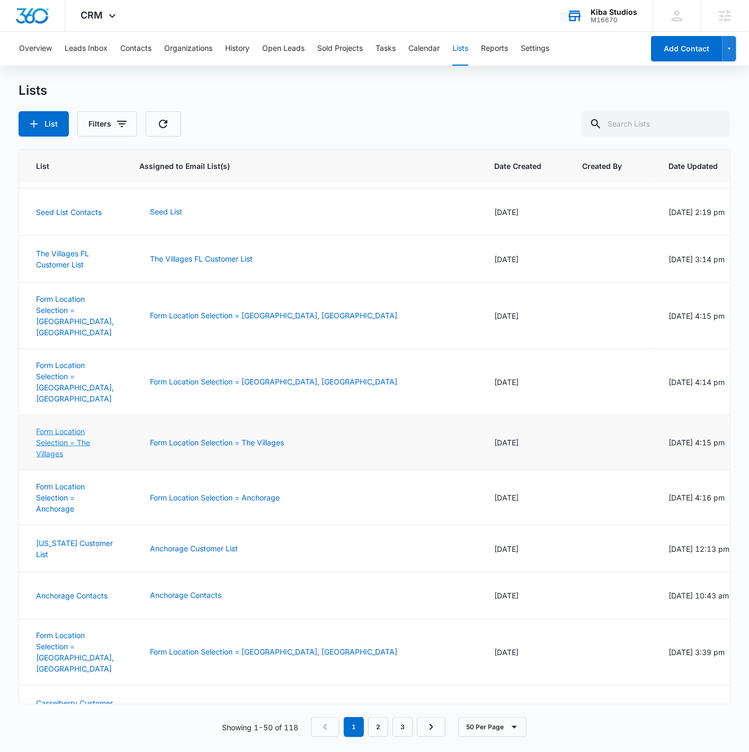
click at [70, 434] on link "Form Location Selection = The Villages" at bounding box center [63, 442] width 54 height 31
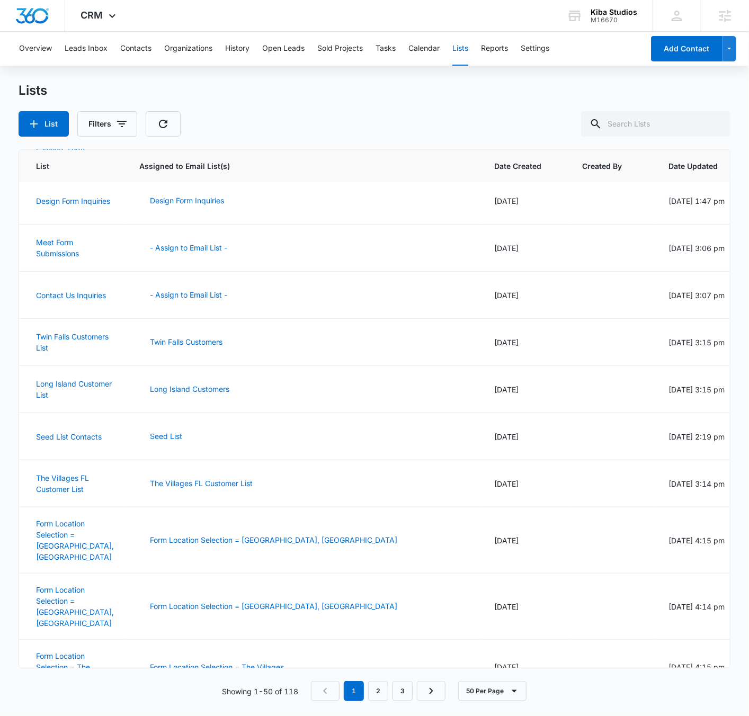
scroll to position [194, 0]
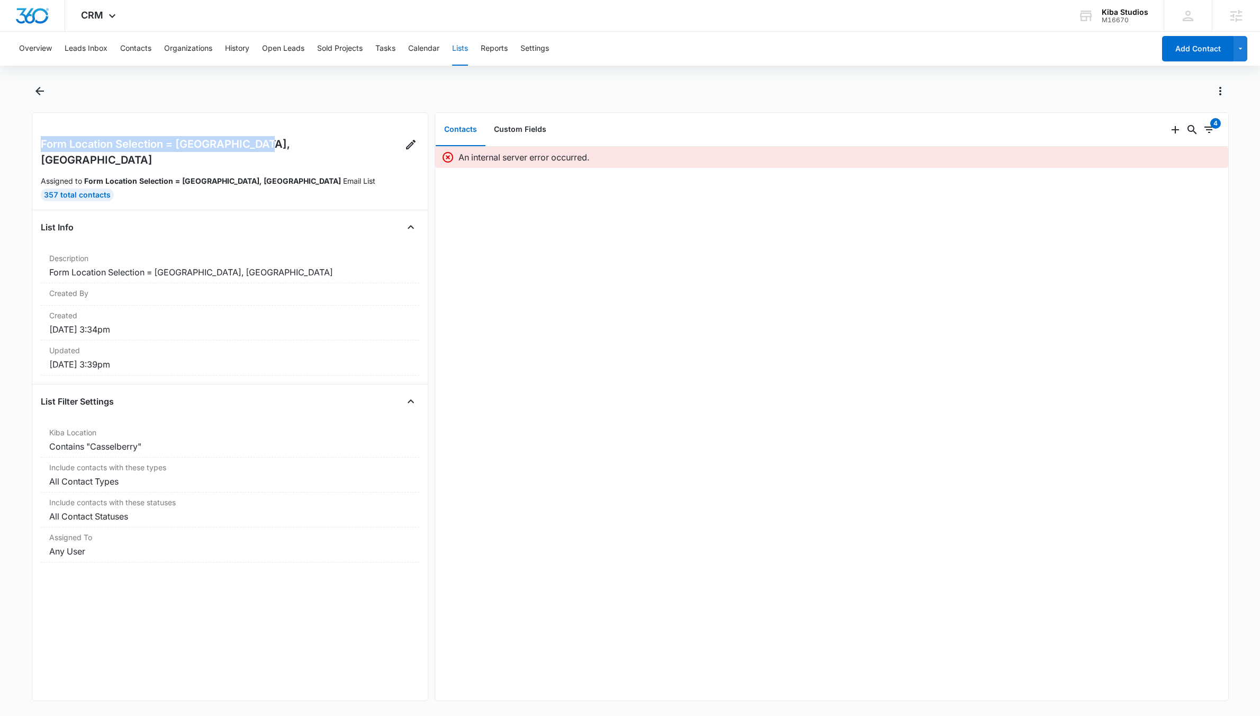
drag, startPoint x: 40, startPoint y: 144, endPoint x: 256, endPoint y: 145, distance: 216.6
click at [256, 145] on h2 "Form Location Selection = [GEOGRAPHIC_DATA], [GEOGRAPHIC_DATA]" at bounding box center [222, 152] width 362 height 32
copy h2 "Form Location Selection = [GEOGRAPHIC_DATA], [GEOGRAPHIC_DATA]"
click at [41, 85] on icon "Back" at bounding box center [39, 91] width 13 height 13
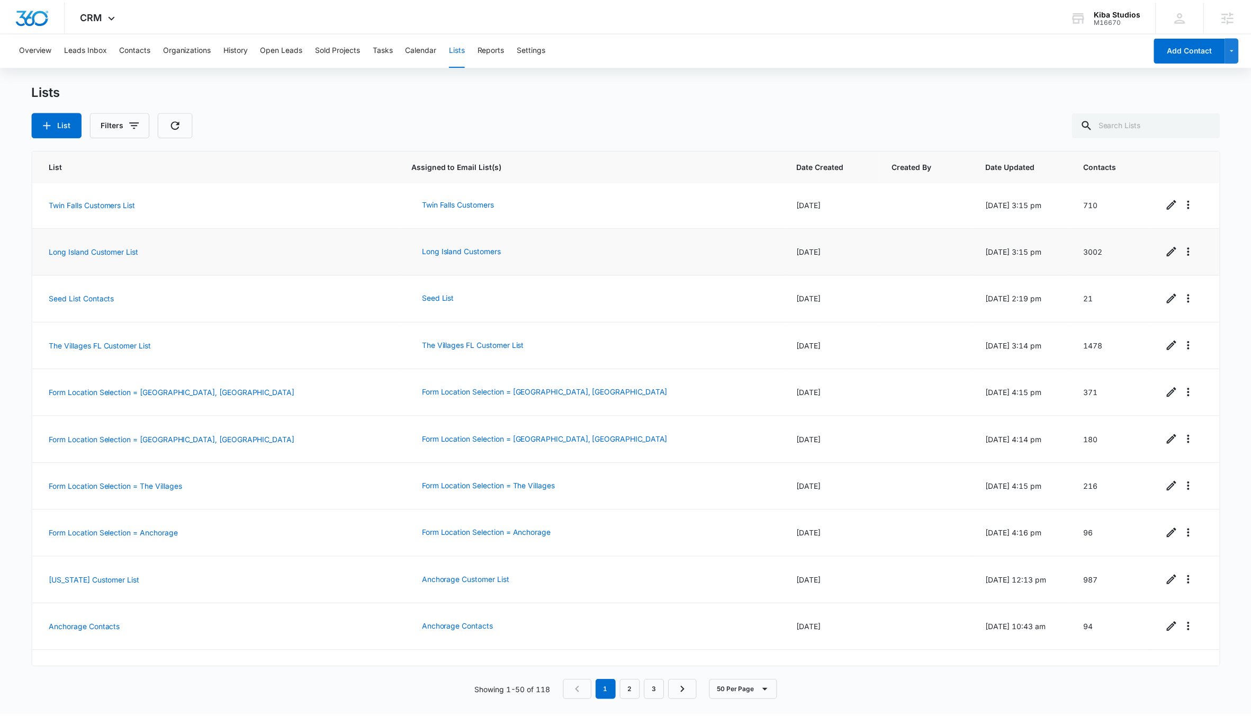
scroll to position [398, 0]
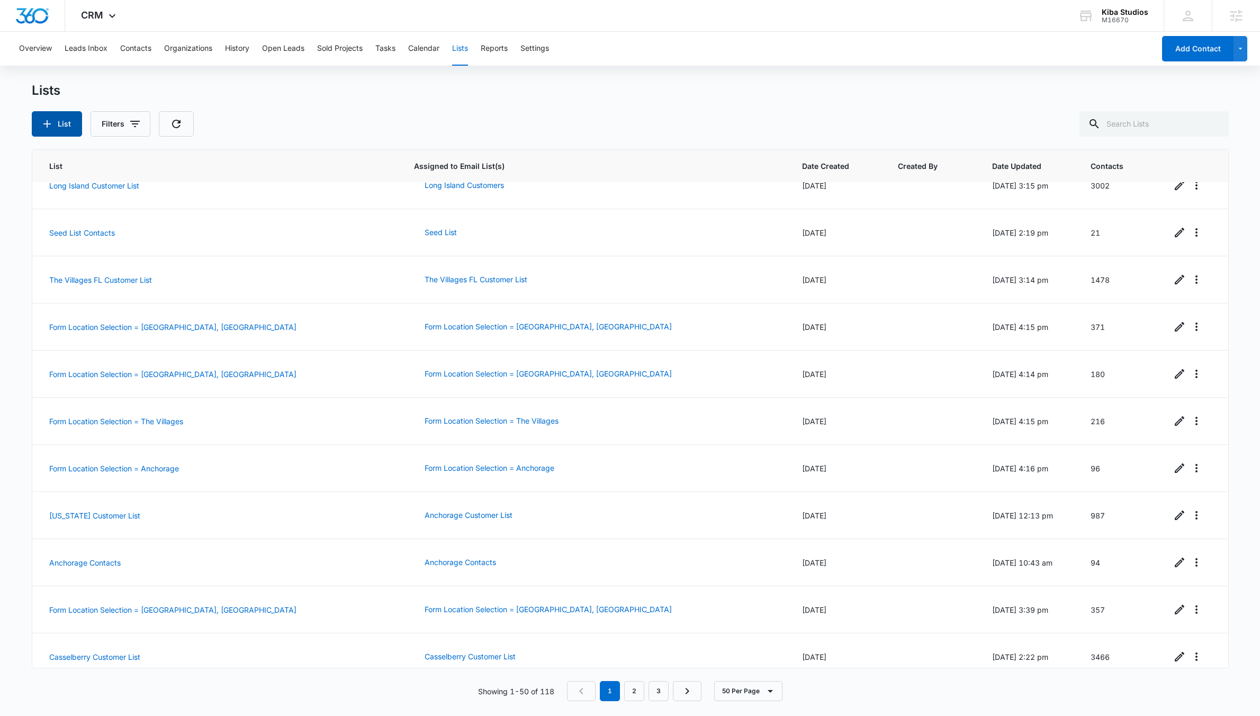
click at [67, 118] on button "List" at bounding box center [57, 123] width 50 height 25
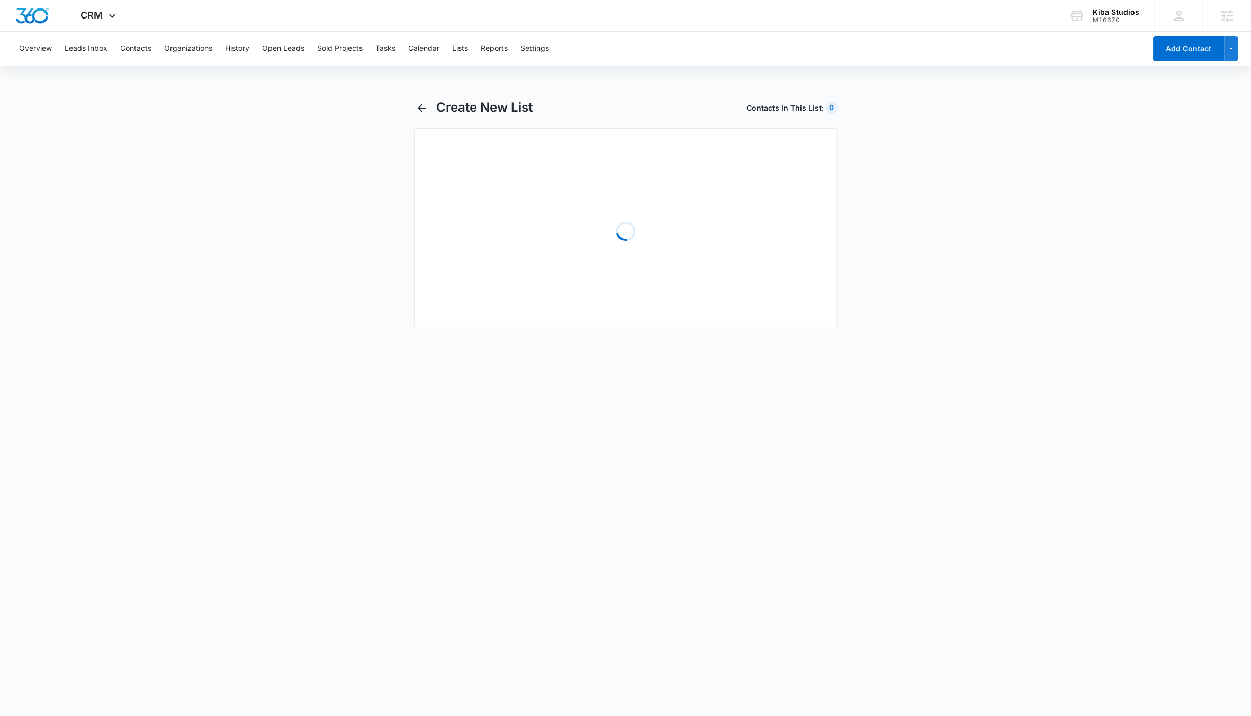
select select "31"
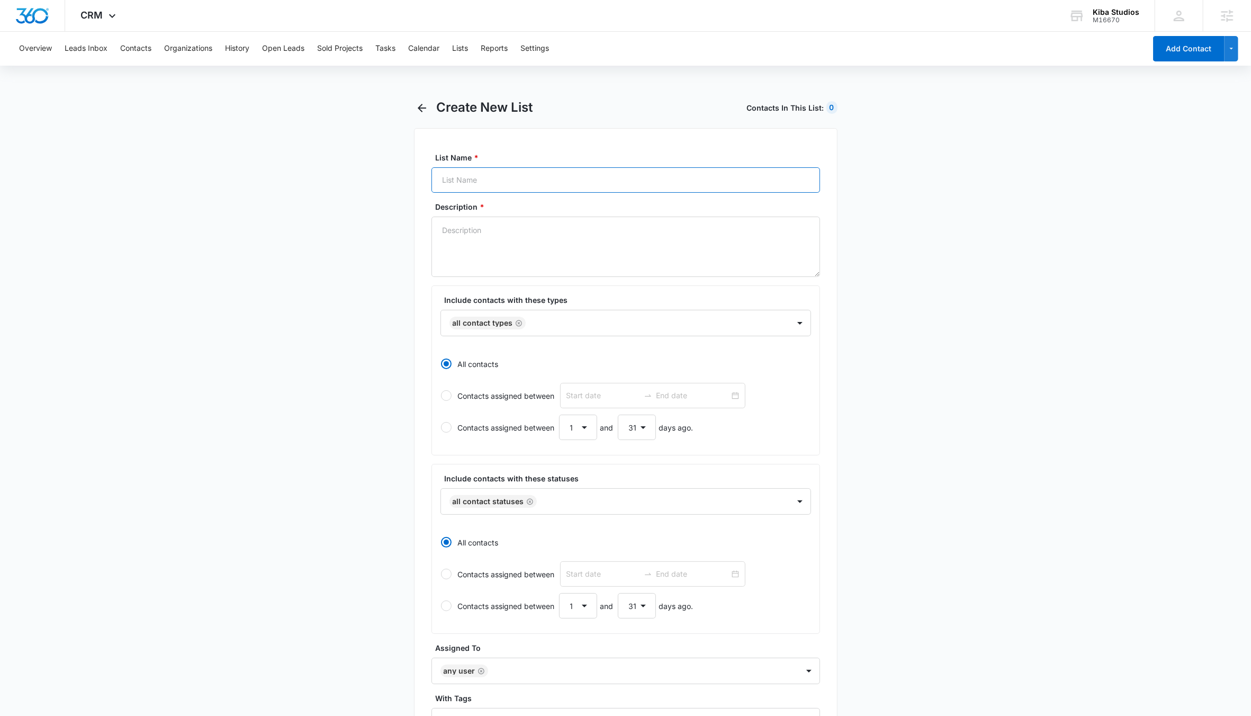
click at [479, 178] on input "List Name *" at bounding box center [626, 179] width 389 height 25
paste input "Form Location Selection = [GEOGRAPHIC_DATA], [GEOGRAPHIC_DATA]"
drag, startPoint x: 601, startPoint y: 180, endPoint x: 536, endPoint y: 180, distance: 64.6
click at [536, 180] on input "Form Location Selection = [GEOGRAPHIC_DATA], [GEOGRAPHIC_DATA]" at bounding box center [626, 179] width 389 height 25
type input "Form Location Selection = [GEOGRAPHIC_DATA], [GEOGRAPHIC_DATA]"
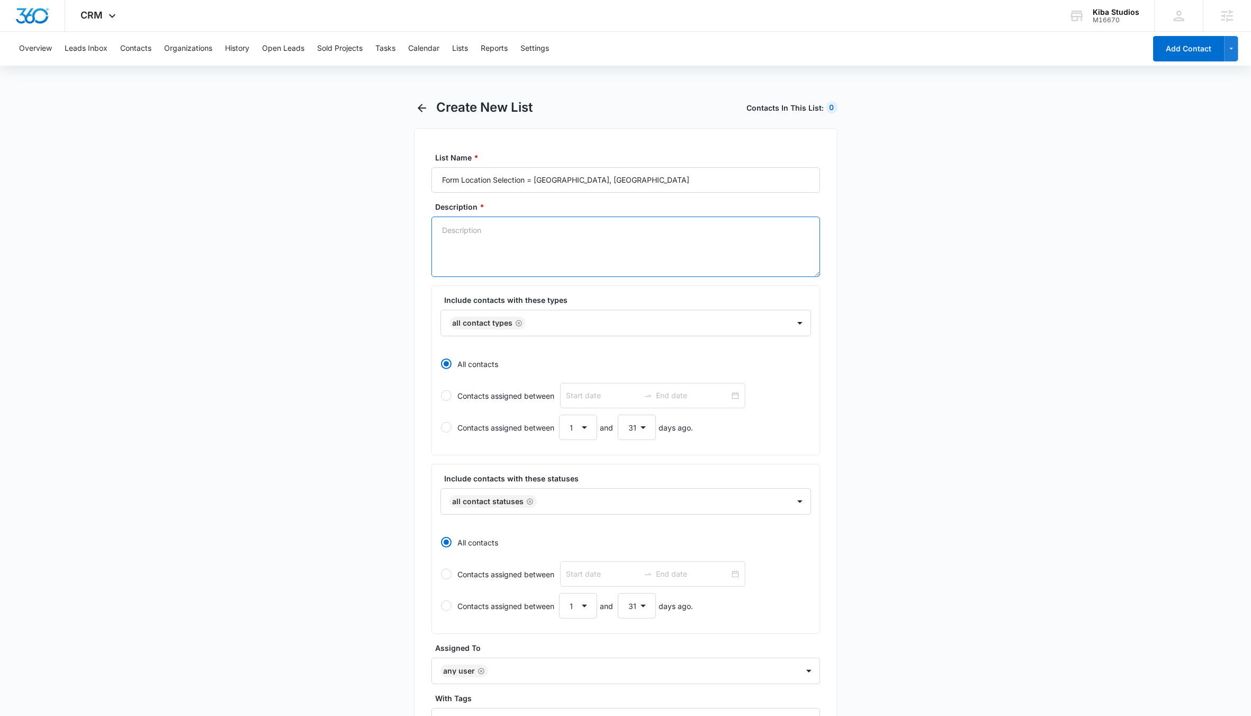
click at [669, 260] on textarea "Description *" at bounding box center [626, 247] width 389 height 60
type textarea "A"
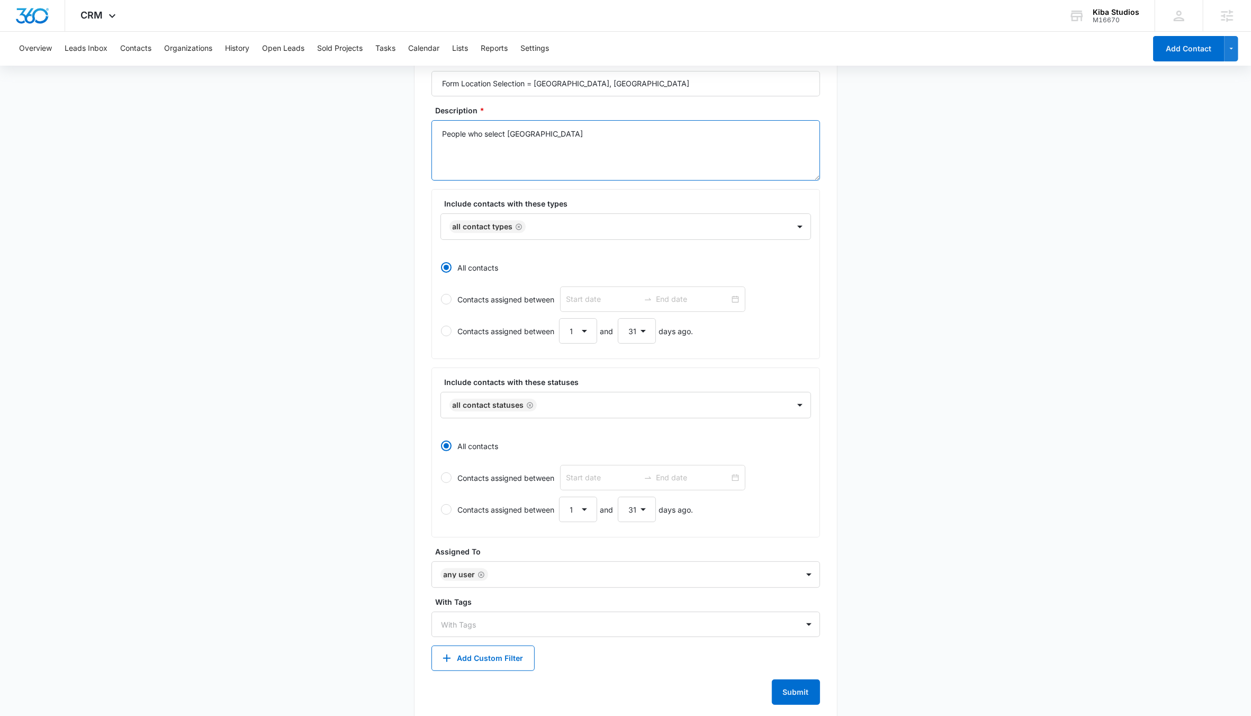
scroll to position [115, 0]
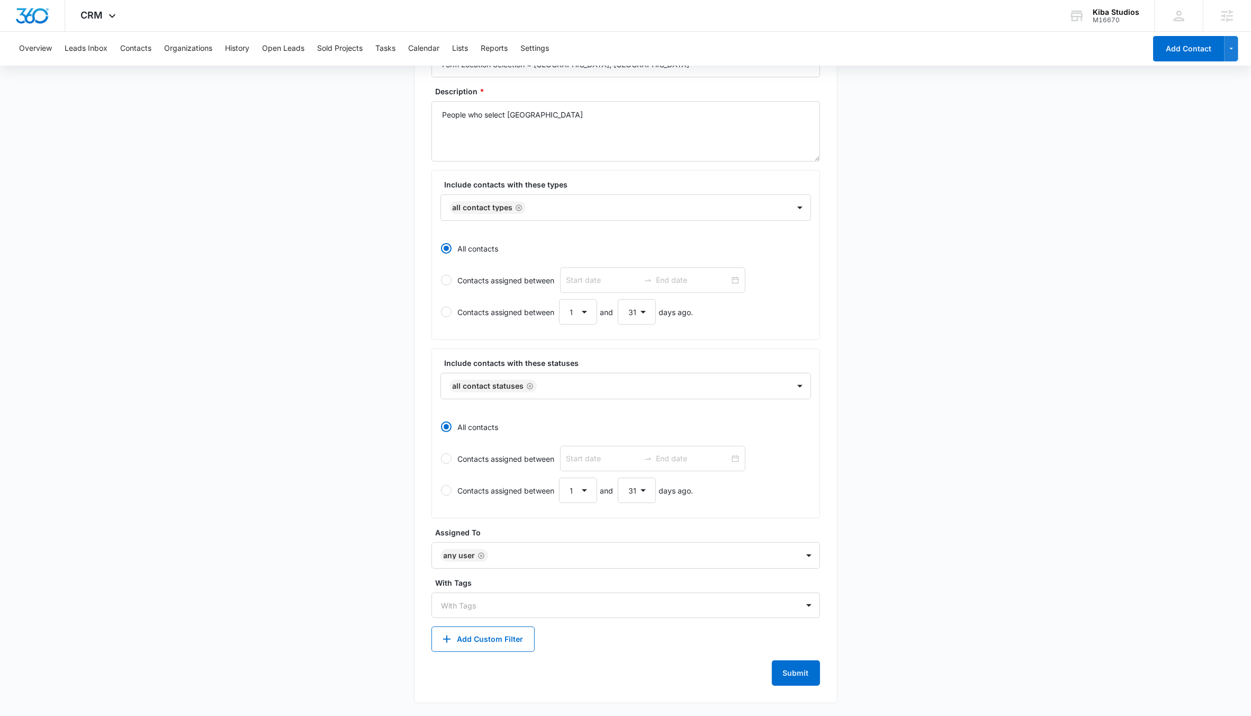
click at [482, 652] on form "List Name * Form Location Selection = Albany, NY Description * People who selec…" at bounding box center [626, 361] width 389 height 649
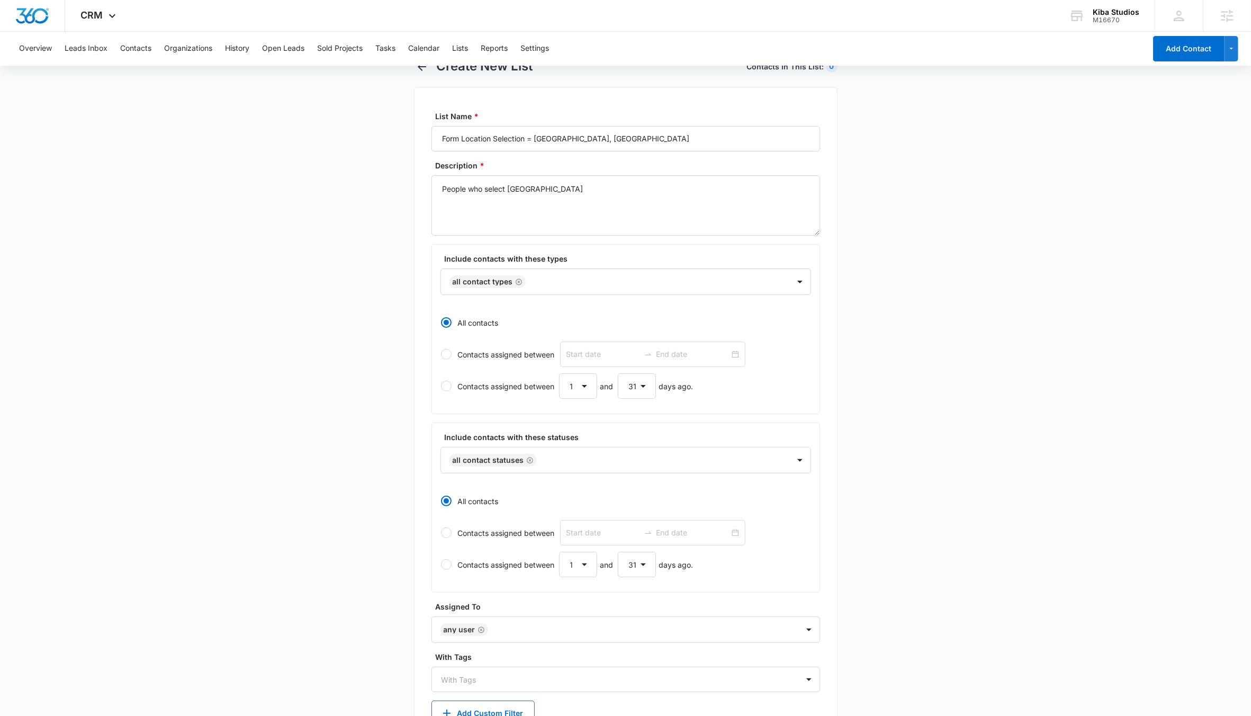
scroll to position [0, 0]
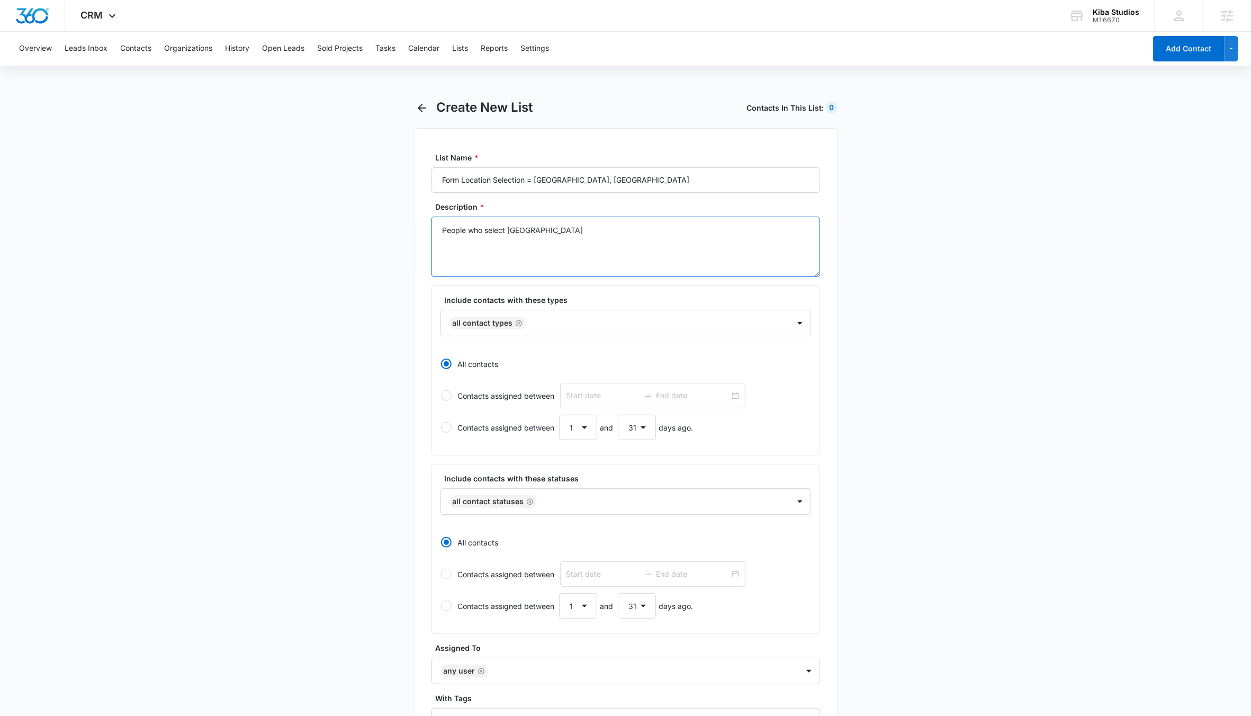
click at [606, 261] on textarea "People who select Albany" at bounding box center [626, 247] width 389 height 60
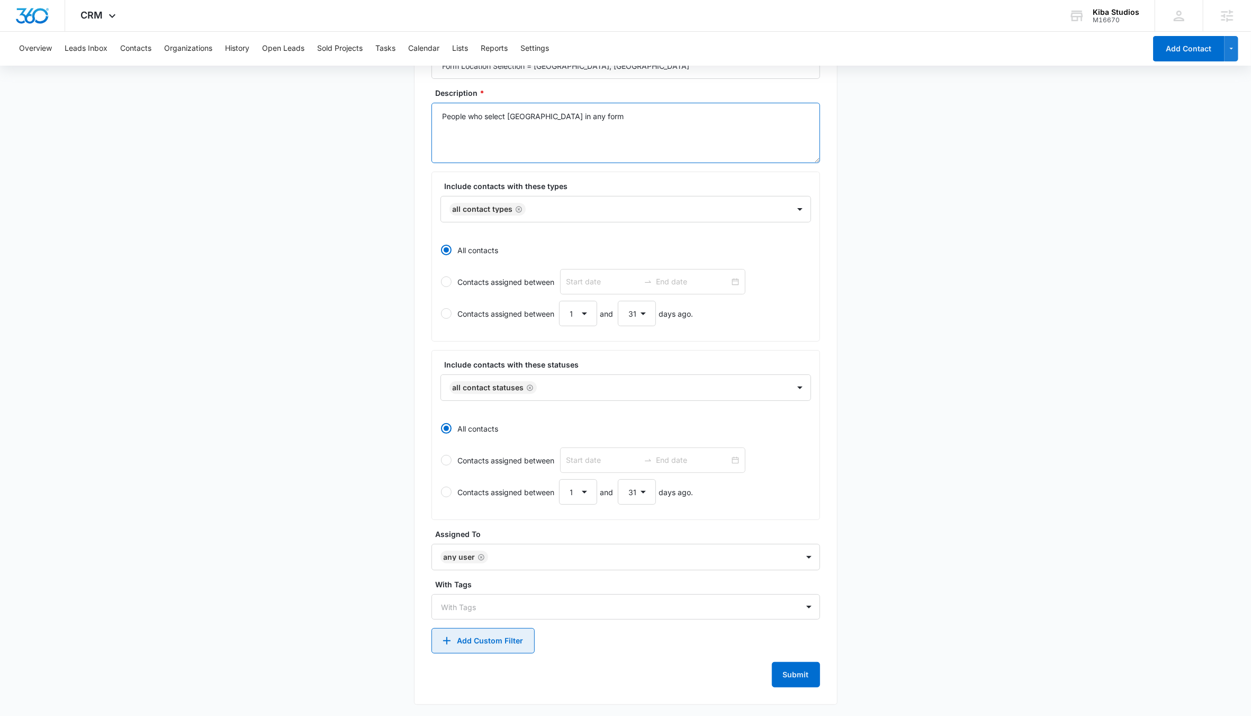
scroll to position [115, 0]
type textarea "People who select [GEOGRAPHIC_DATA] in any form"
click at [510, 643] on button "Add Custom Filter" at bounding box center [483, 638] width 103 height 25
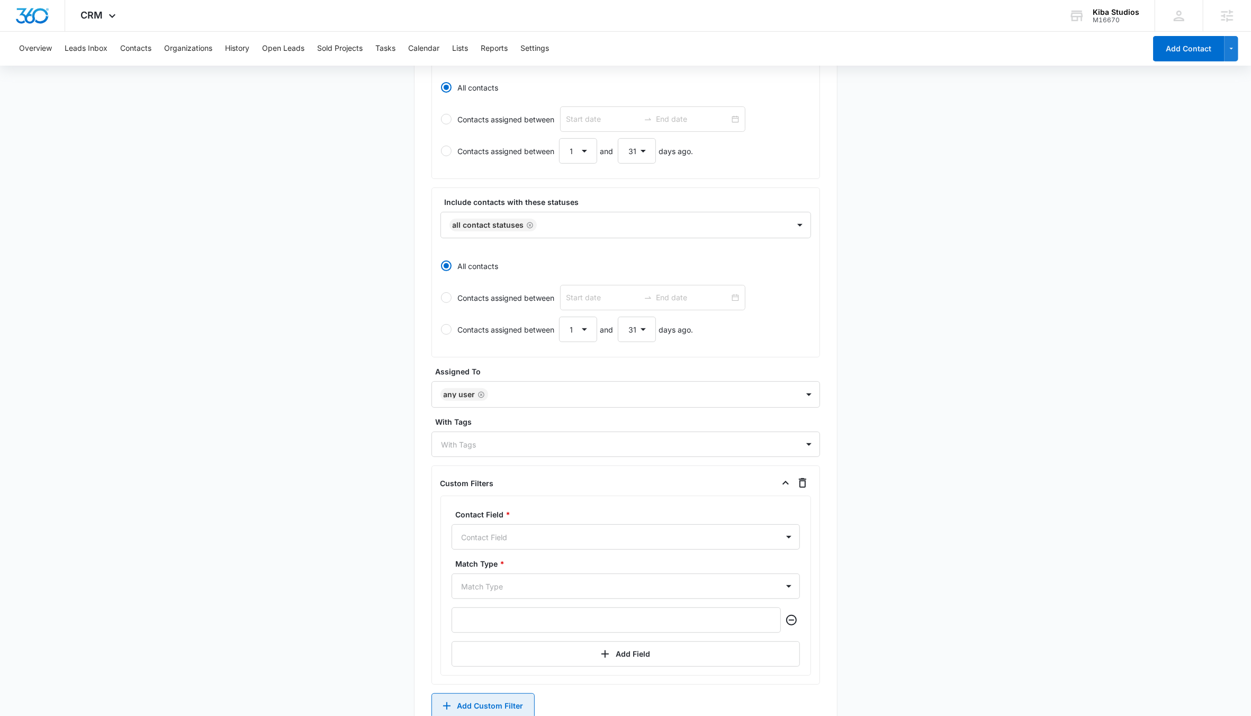
scroll to position [343, 0]
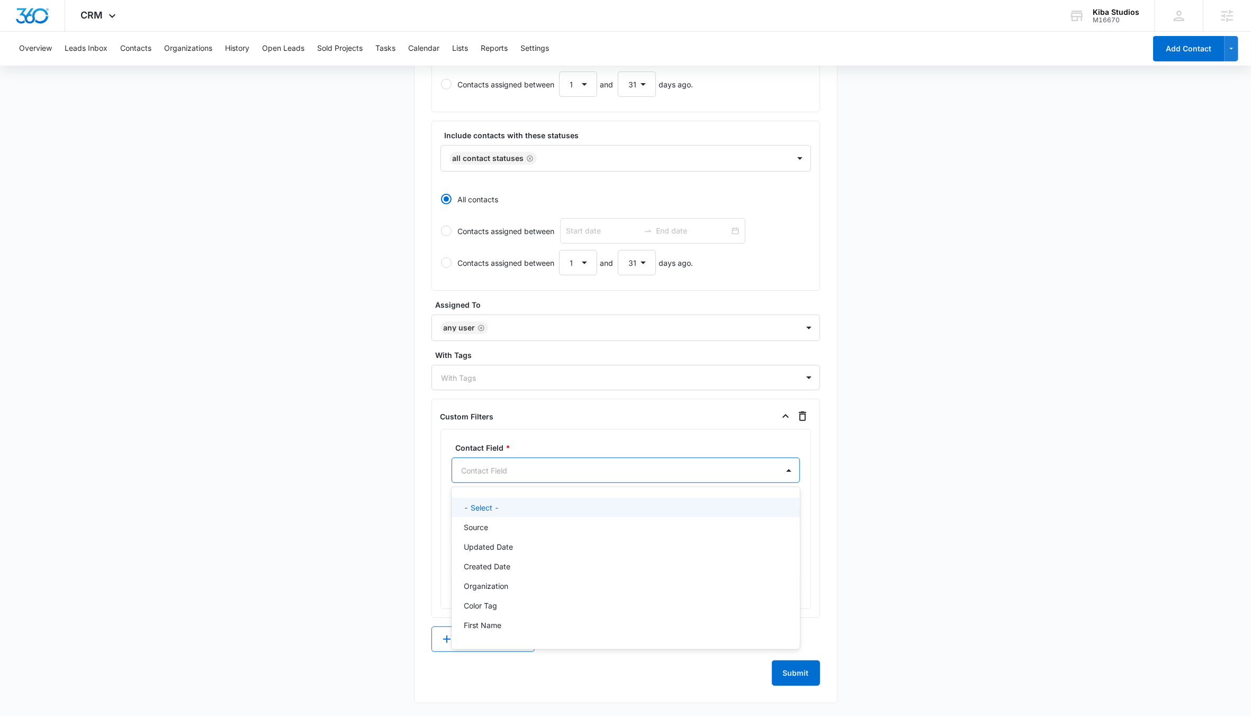
click at [553, 472] on div at bounding box center [613, 470] width 303 height 13
click at [553, 474] on div at bounding box center [613, 470] width 303 height 13
click at [539, 462] on div "Contact Field" at bounding box center [615, 471] width 326 height 24
type input "kiba"
click at [509, 502] on p "Kiba Location" at bounding box center [487, 507] width 47 height 11
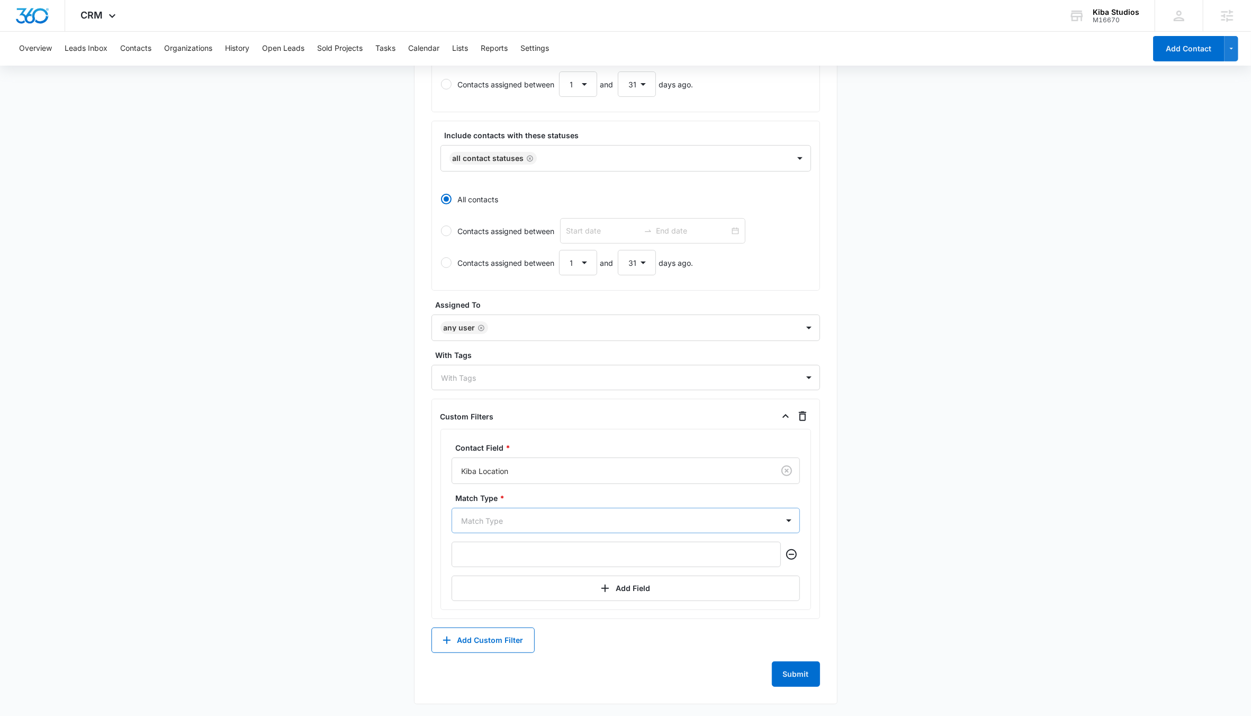
click at [533, 522] on div at bounding box center [613, 520] width 303 height 13
click at [517, 608] on div "Contains" at bounding box center [626, 617] width 348 height 20
click at [526, 558] on input "text" at bounding box center [616, 555] width 329 height 25
type input "Albany"
click at [647, 635] on div "Add Custom Filter" at bounding box center [626, 641] width 389 height 25
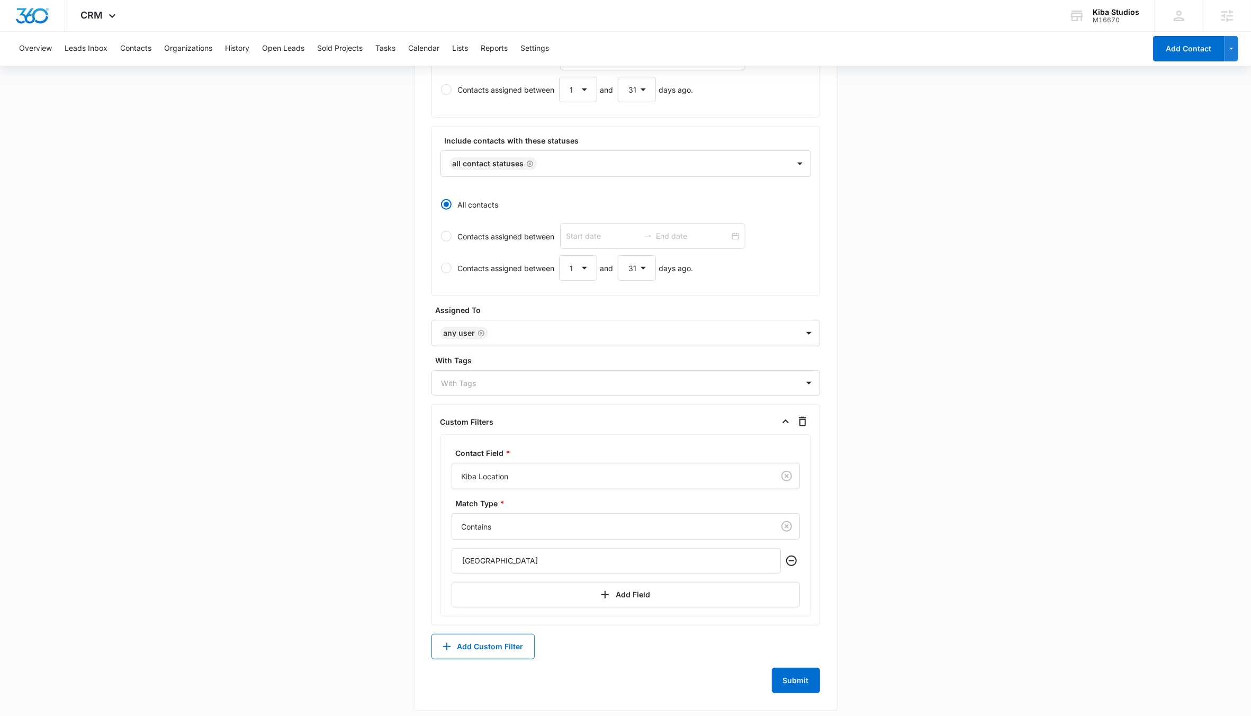
scroll to position [346, 0]
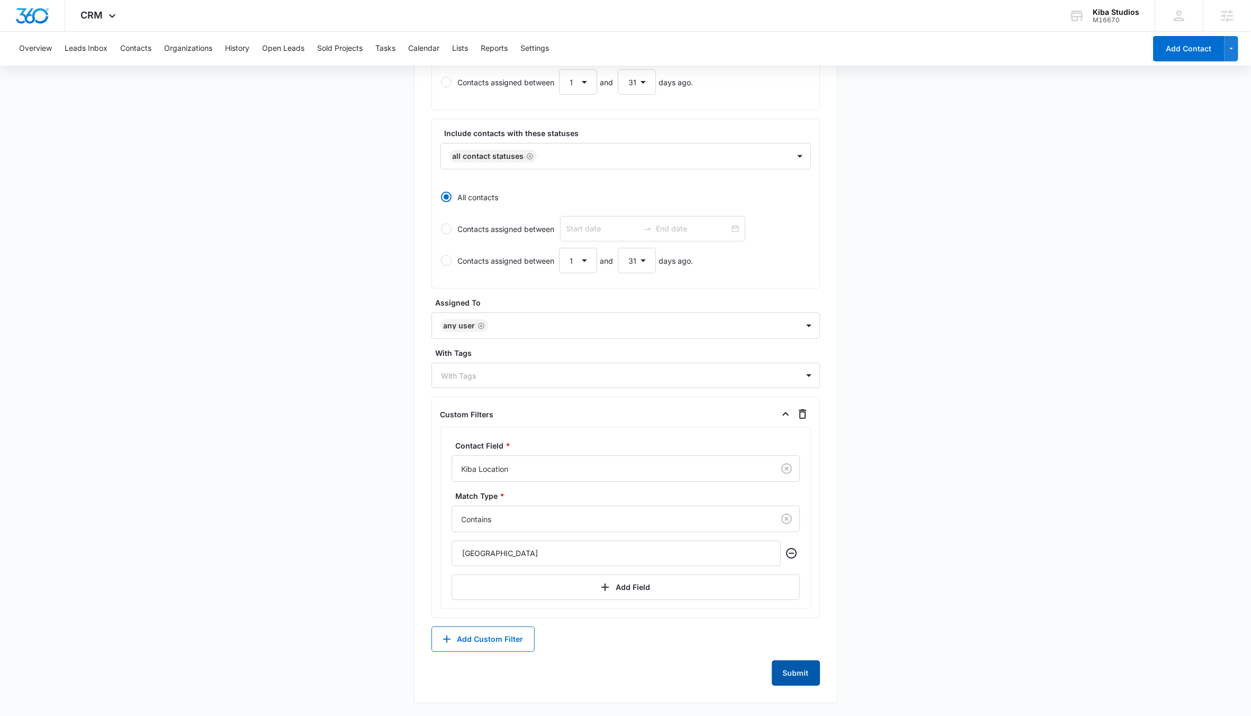
click at [800, 673] on button "Submit" at bounding box center [796, 672] width 48 height 25
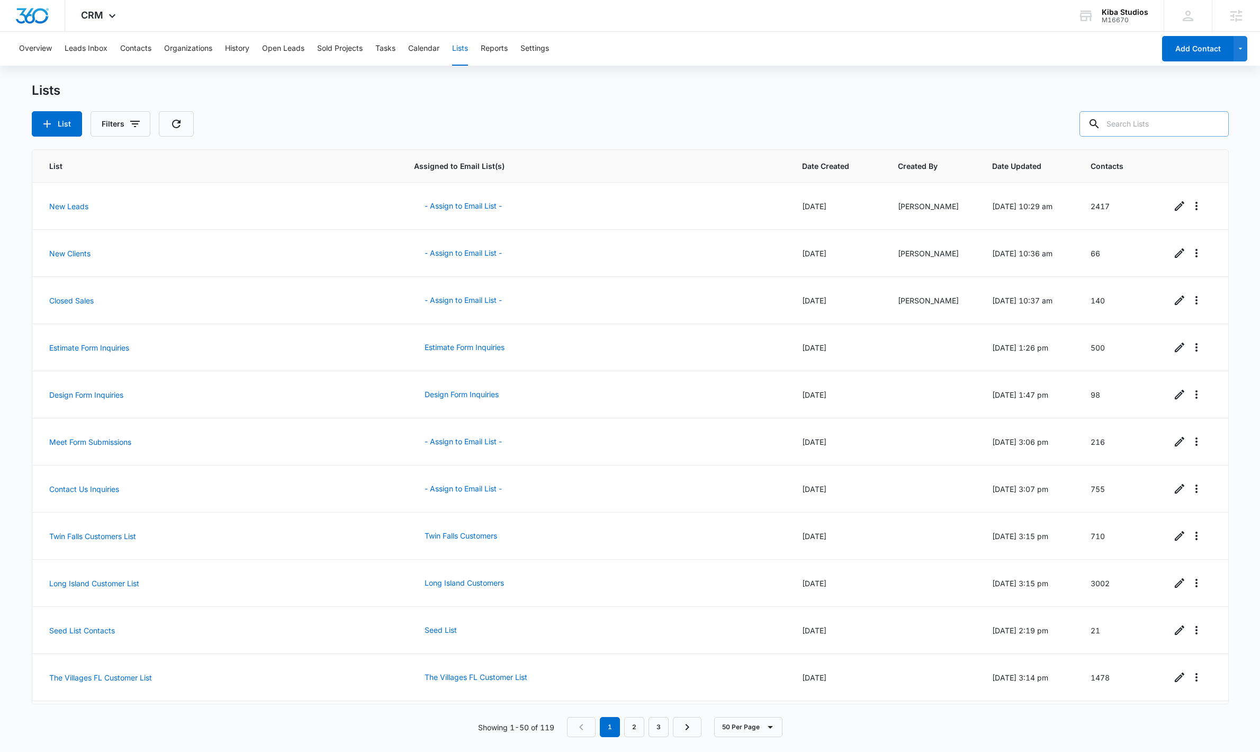
click at [1135, 124] on input "text" at bounding box center [1154, 123] width 149 height 25
type input "[GEOGRAPHIC_DATA]"
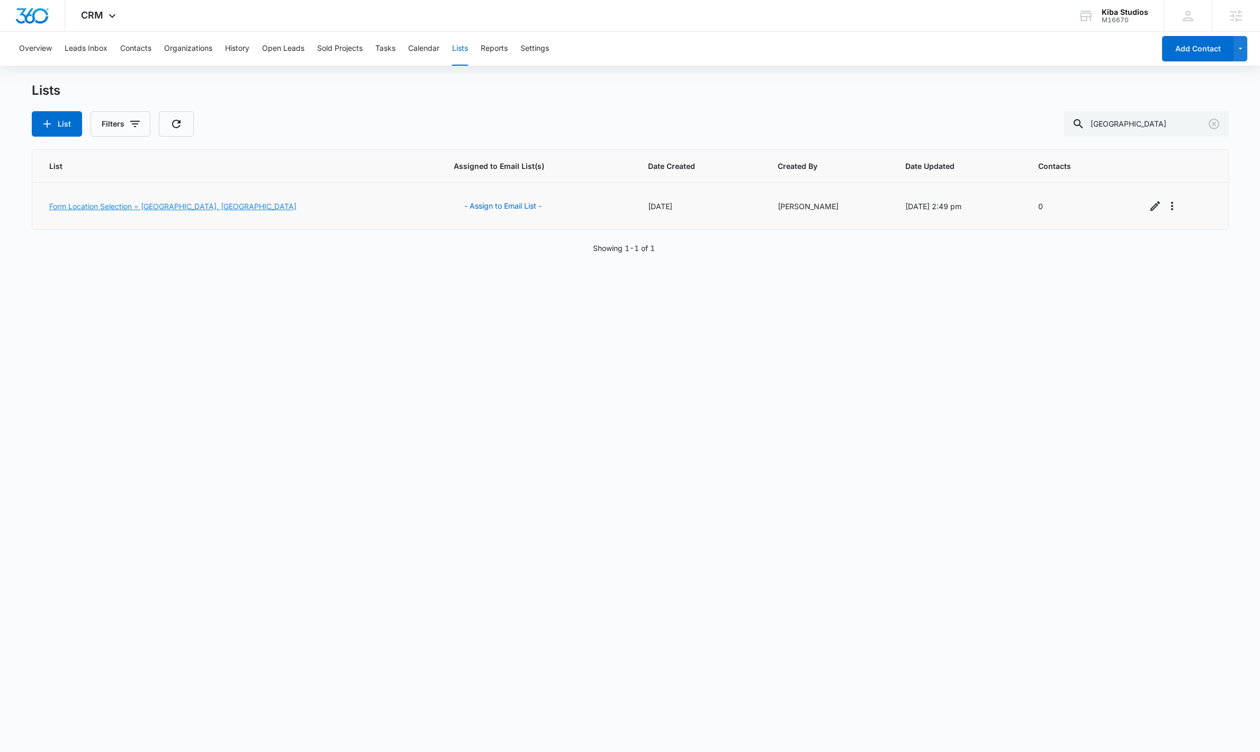
click at [117, 205] on link "Form Location Selection = [GEOGRAPHIC_DATA], [GEOGRAPHIC_DATA]" at bounding box center [172, 206] width 247 height 9
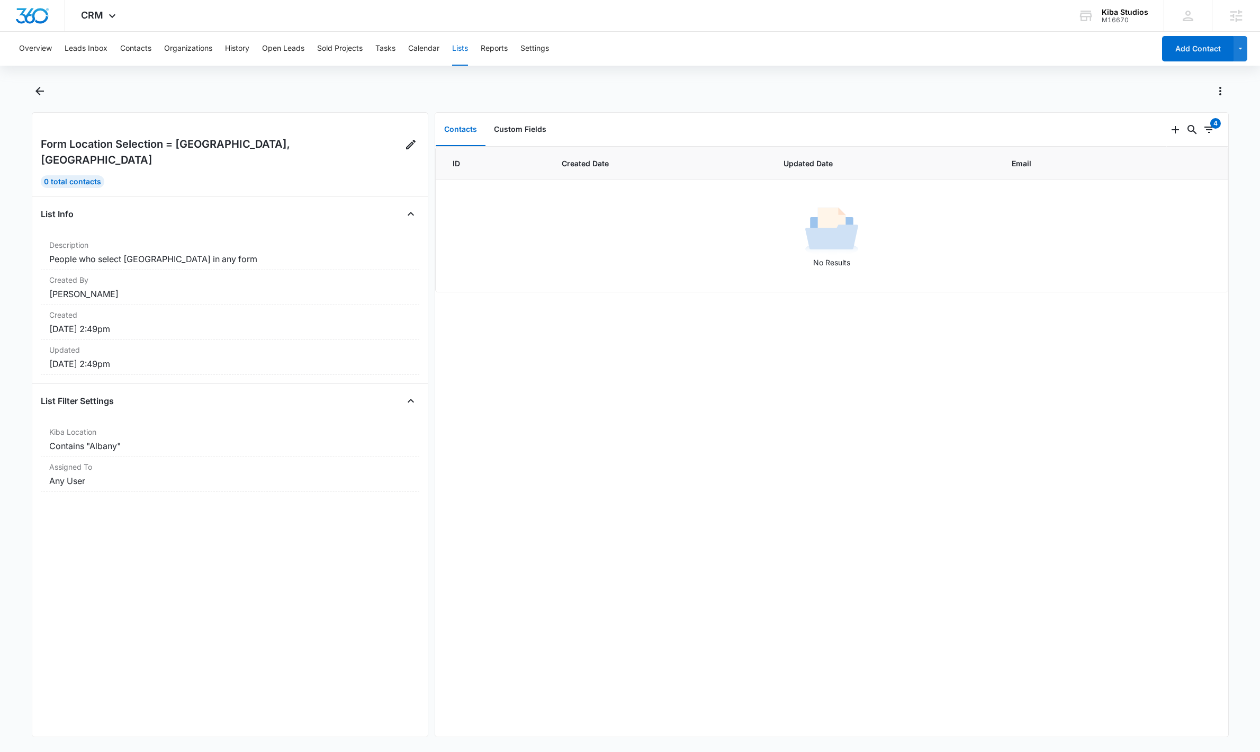
click at [646, 441] on div "ID Created Date Updated Date Email No Results" at bounding box center [831, 442] width 793 height 590
click at [38, 97] on button "Back" at bounding box center [40, 91] width 17 height 17
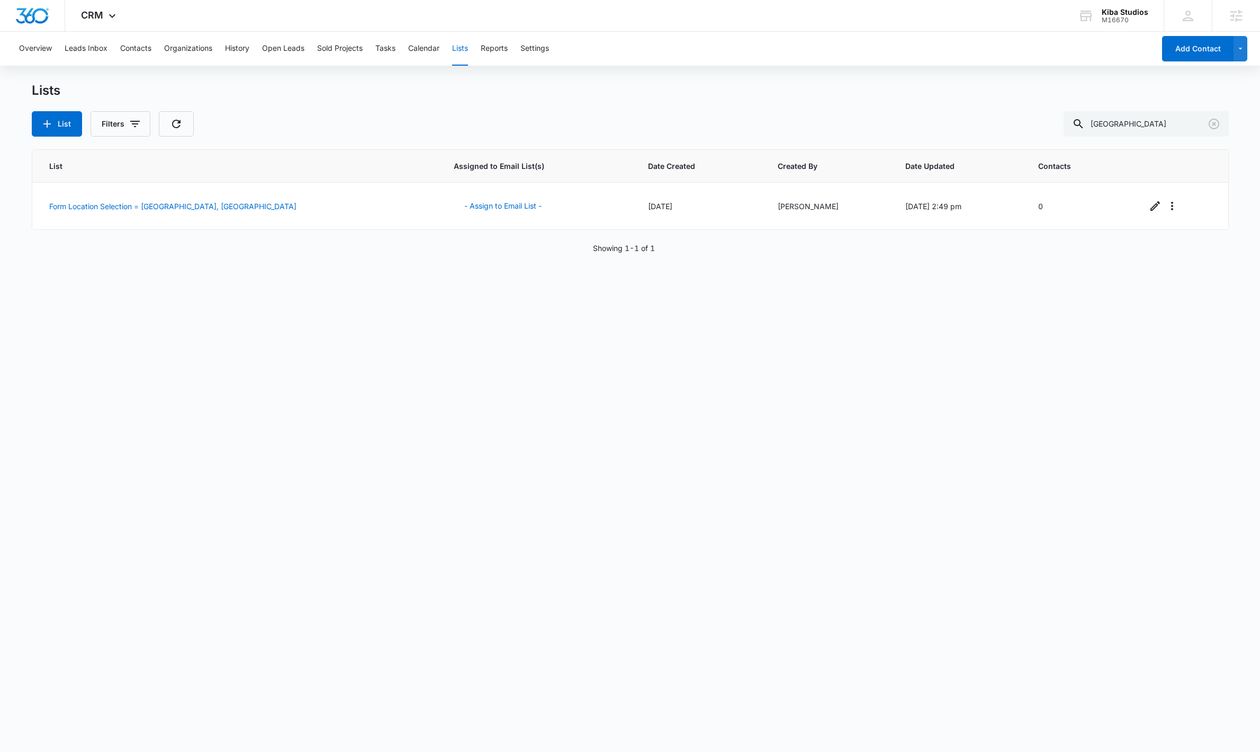
click at [429, 386] on div "List Assigned to Email List(s) Date Created Created By Date Updated Contacts Fo…" at bounding box center [630, 443] width 1197 height 588
click at [123, 209] on link "Form Location Selection = [GEOGRAPHIC_DATA], [GEOGRAPHIC_DATA]" at bounding box center [172, 206] width 247 height 9
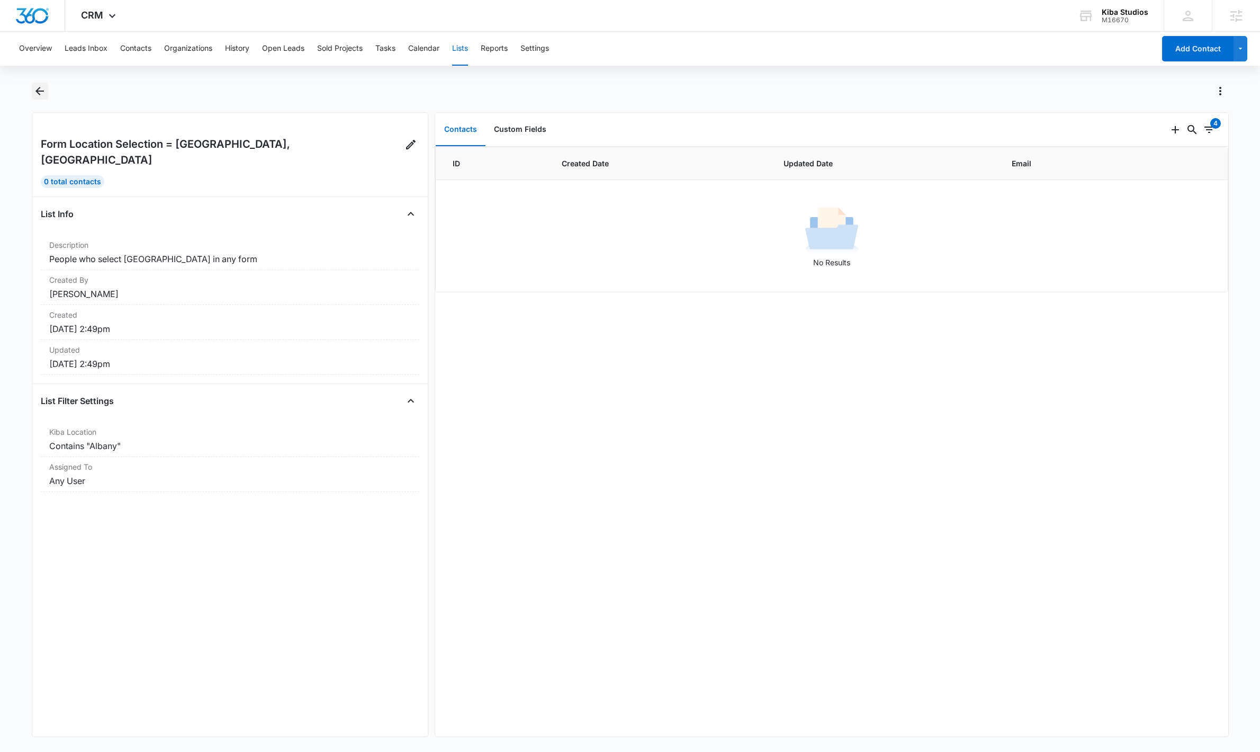
click at [39, 91] on icon "Back" at bounding box center [39, 91] width 8 height 8
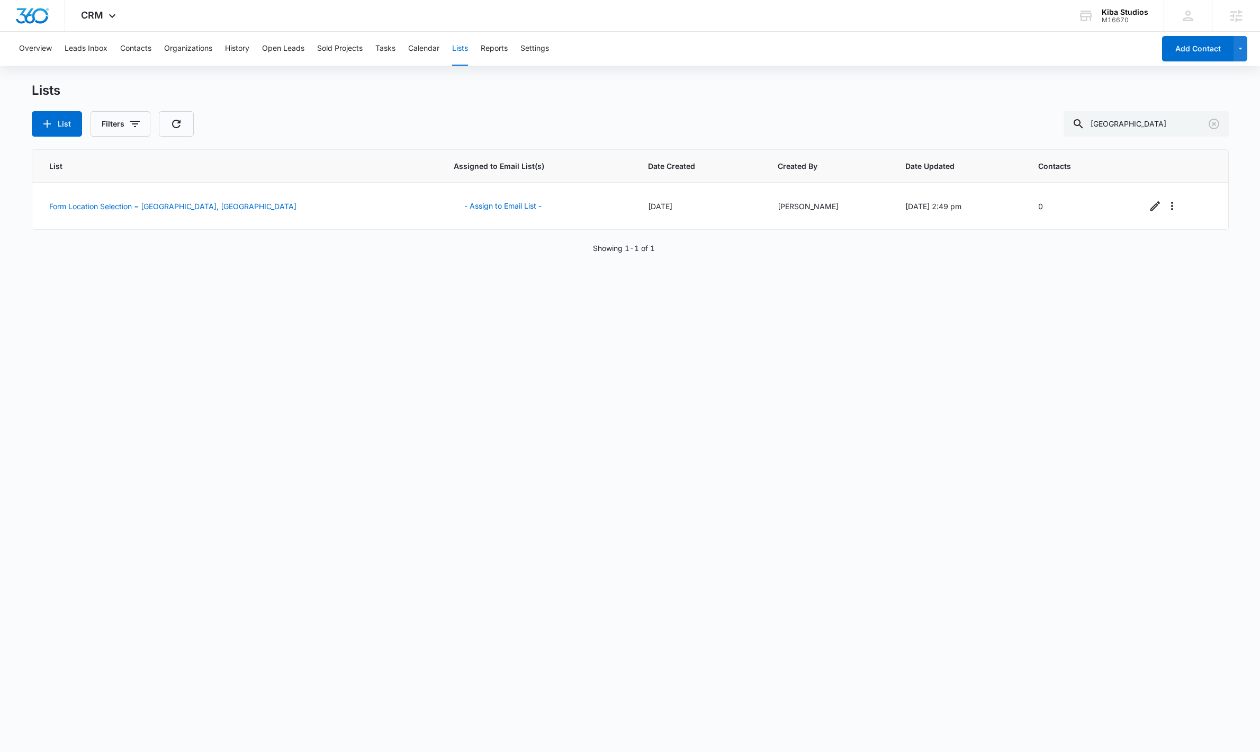
click at [136, 514] on div "List Assigned to Email List(s) Date Created Created By Date Updated Contacts Fo…" at bounding box center [630, 443] width 1197 height 588
click at [1219, 126] on icon "Clear" at bounding box center [1214, 124] width 13 height 13
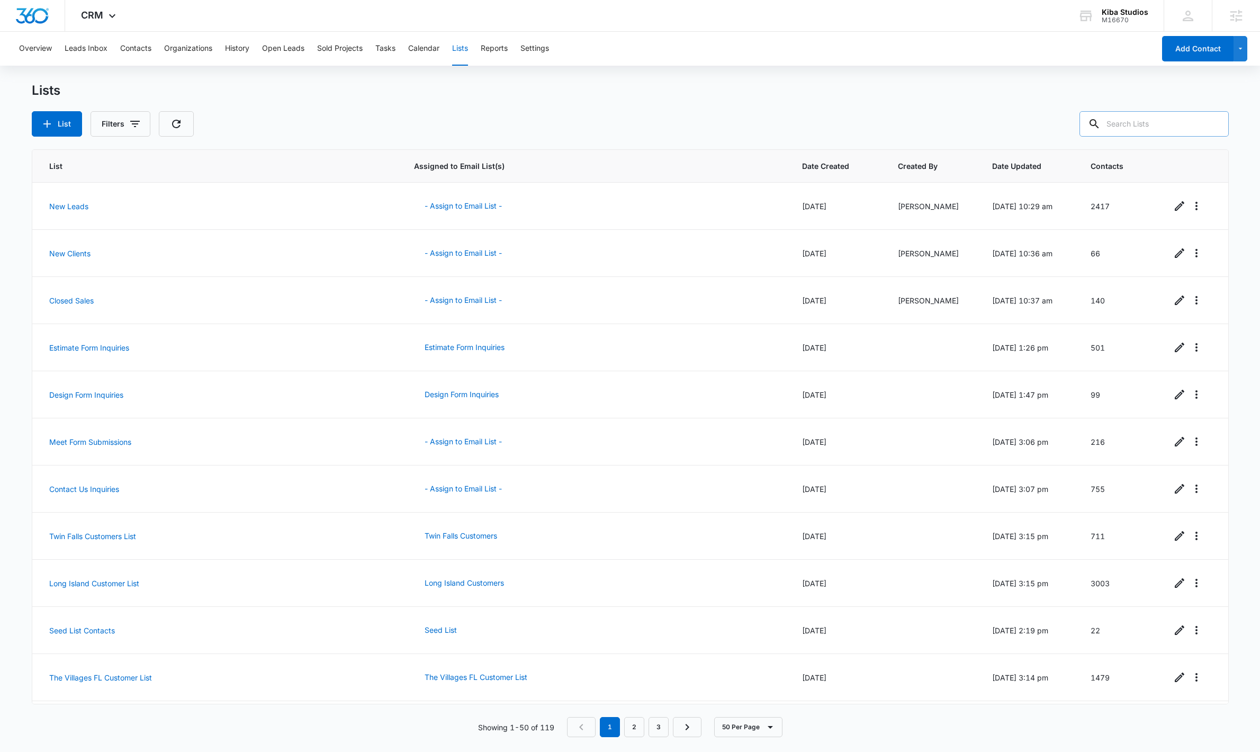
click at [553, 52] on div "Overview Leads Inbox Contacts Organizations History Open Leads Sold Projects Ta…" at bounding box center [584, 49] width 1142 height 34
click at [543, 50] on button "Settings" at bounding box center [535, 49] width 29 height 34
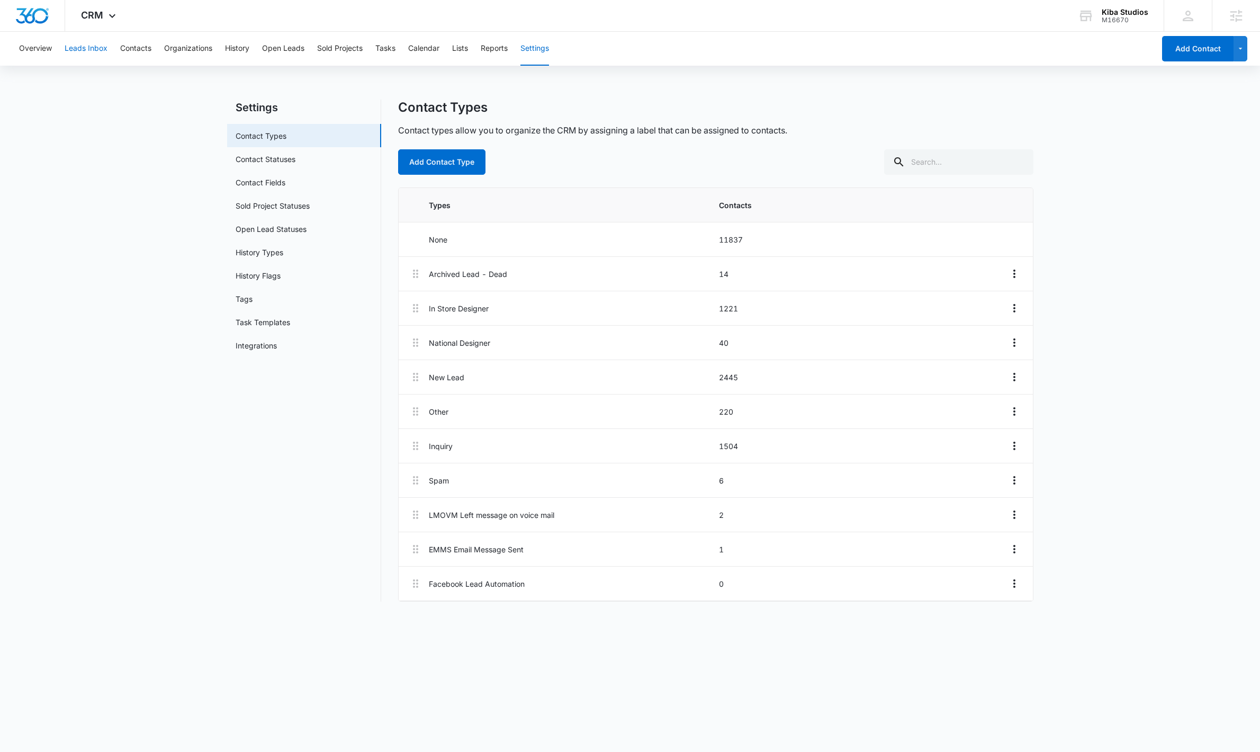
click at [84, 51] on button "Leads Inbox" at bounding box center [86, 49] width 43 height 34
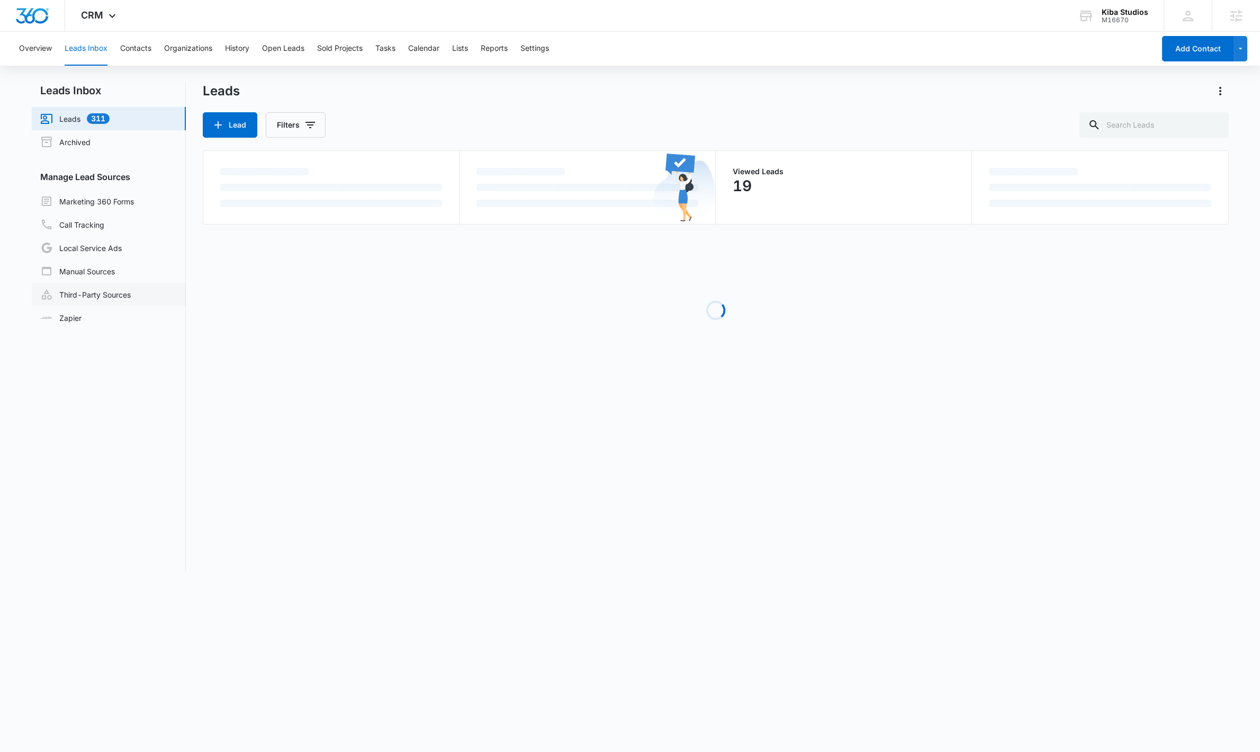
click at [102, 288] on link "Third-Party Sources" at bounding box center [85, 294] width 91 height 13
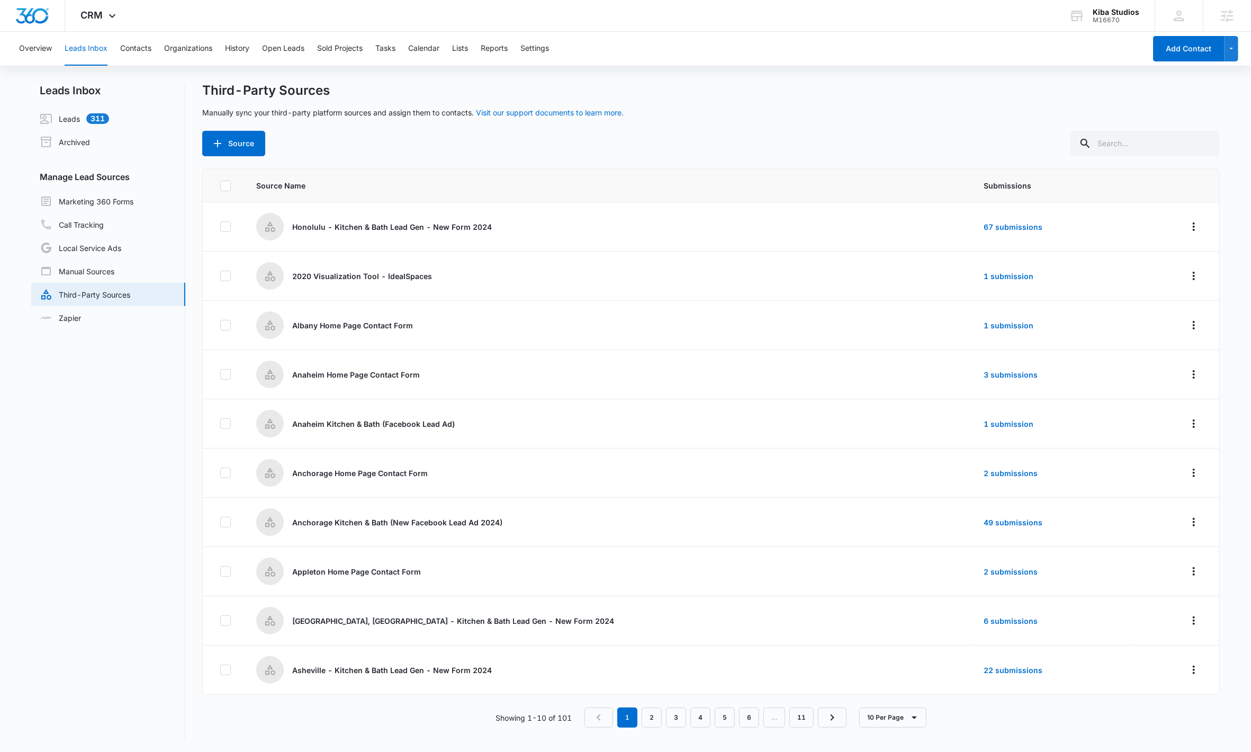
scroll to position [2, 0]
click at [1190, 320] on icon "Overflow Menu" at bounding box center [1194, 323] width 13 height 13
click at [1148, 387] on div "Submission Rules" at bounding box center [1138, 384] width 60 height 7
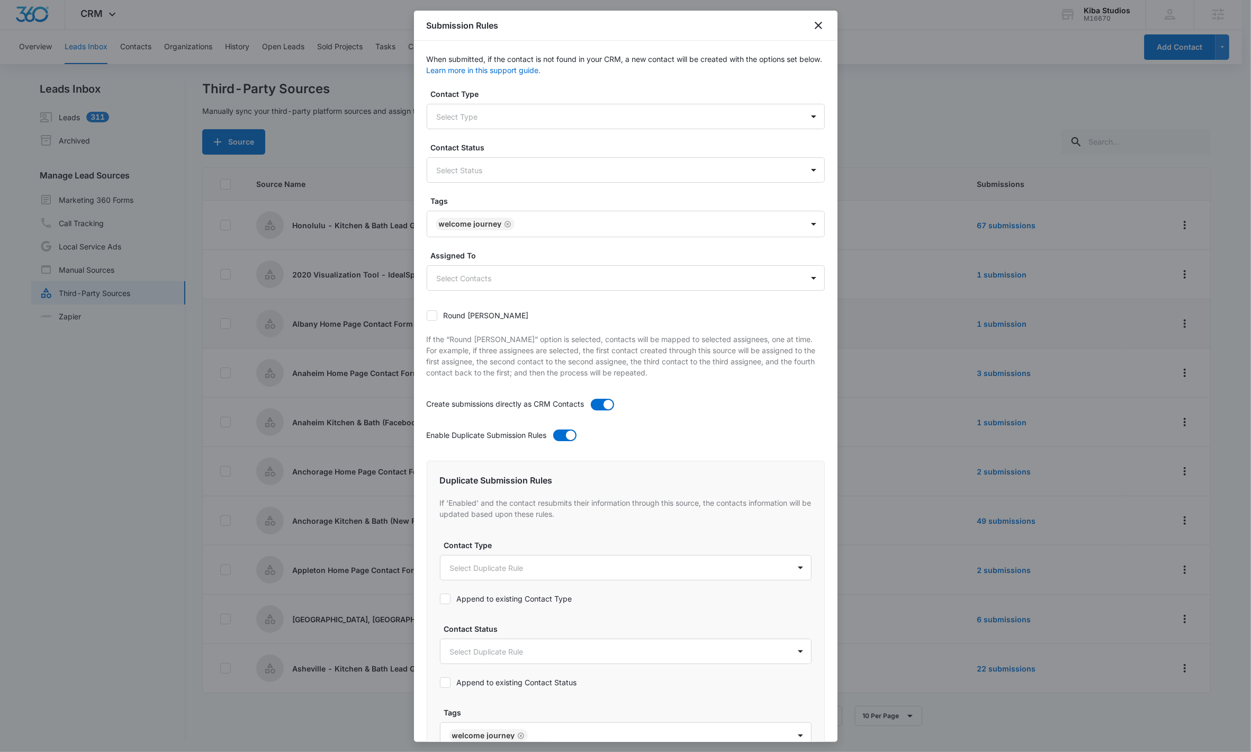
click at [307, 274] on div at bounding box center [625, 376] width 1251 height 752
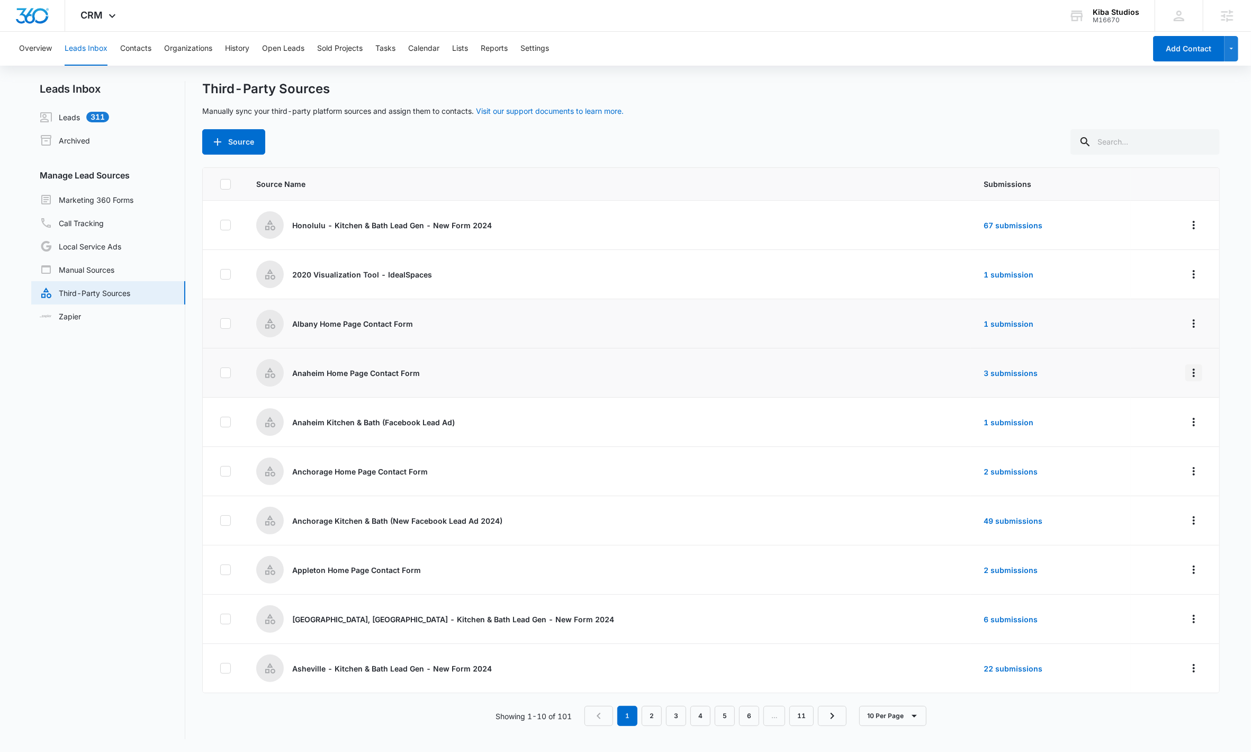
click at [1192, 375] on button "Overflow Menu" at bounding box center [1194, 372] width 17 height 17
click at [1141, 434] on div "Submission Rules" at bounding box center [1138, 433] width 60 height 7
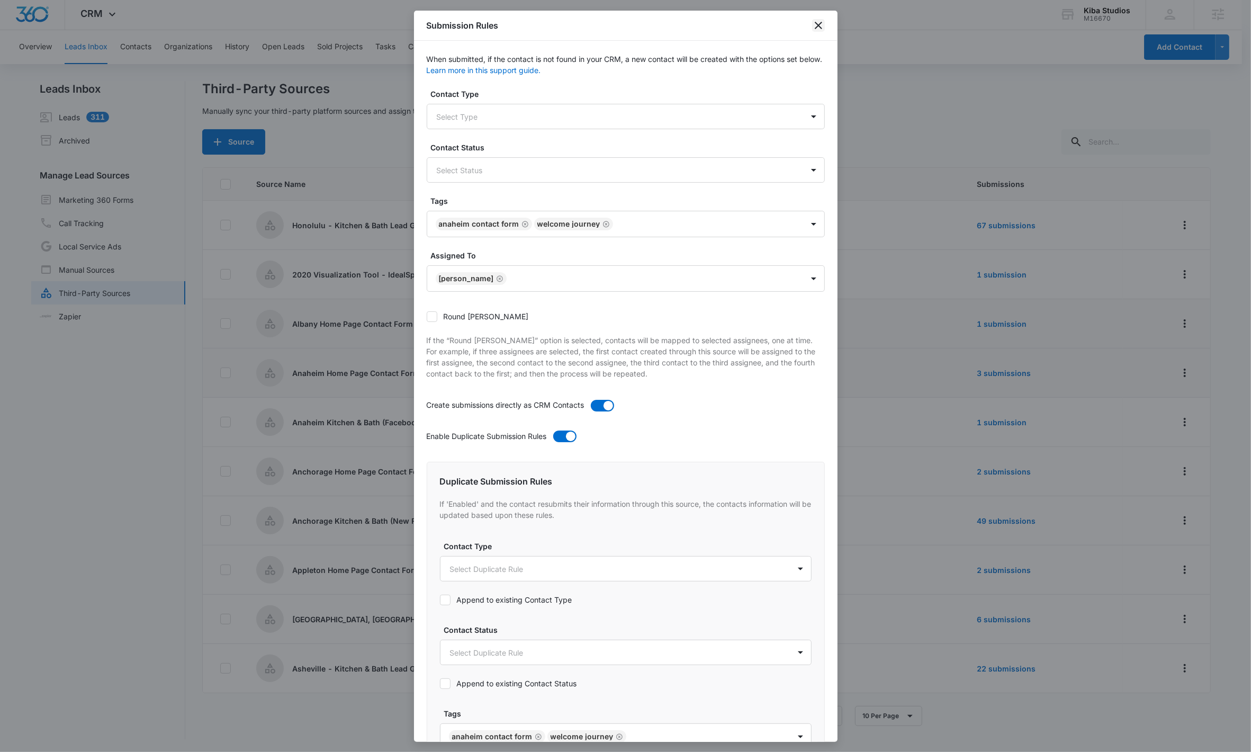
click at [813, 21] on icon "close" at bounding box center [818, 25] width 13 height 13
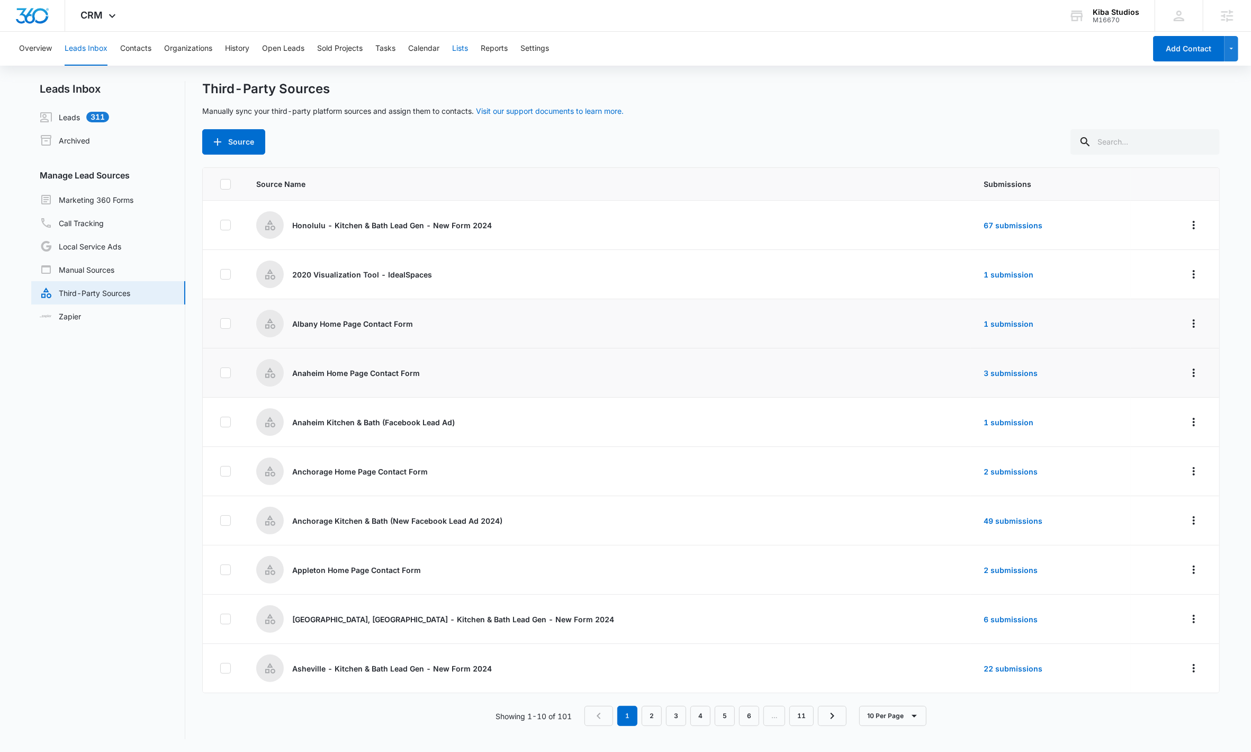
click at [465, 48] on button "Lists" at bounding box center [460, 49] width 16 height 34
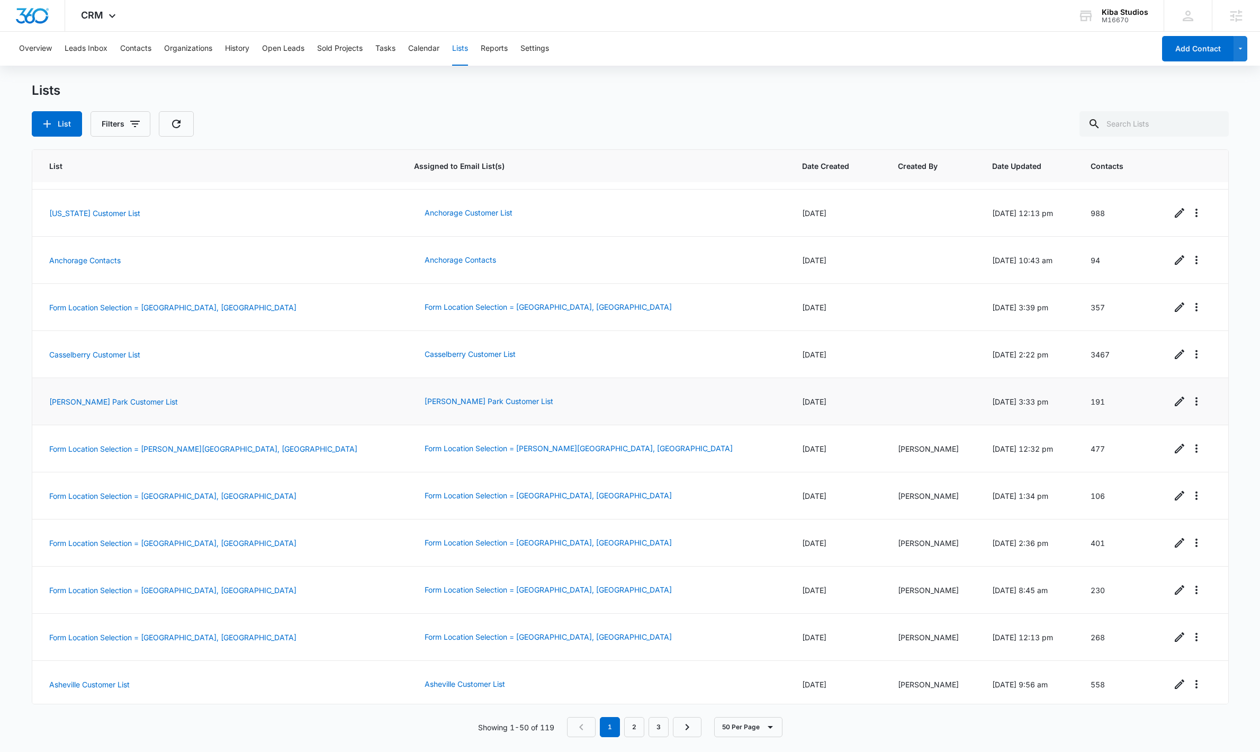
scroll to position [1013, 0]
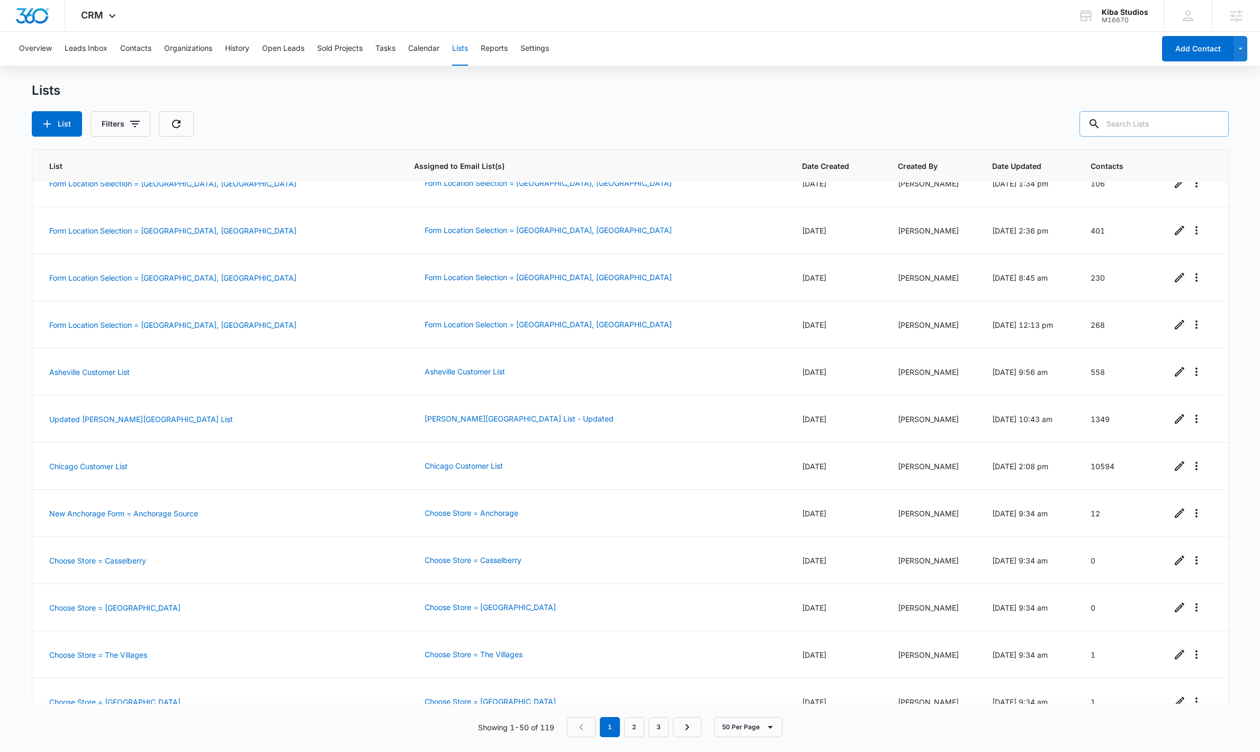
click at [1182, 124] on input "text" at bounding box center [1154, 123] width 149 height 25
type input "albany"
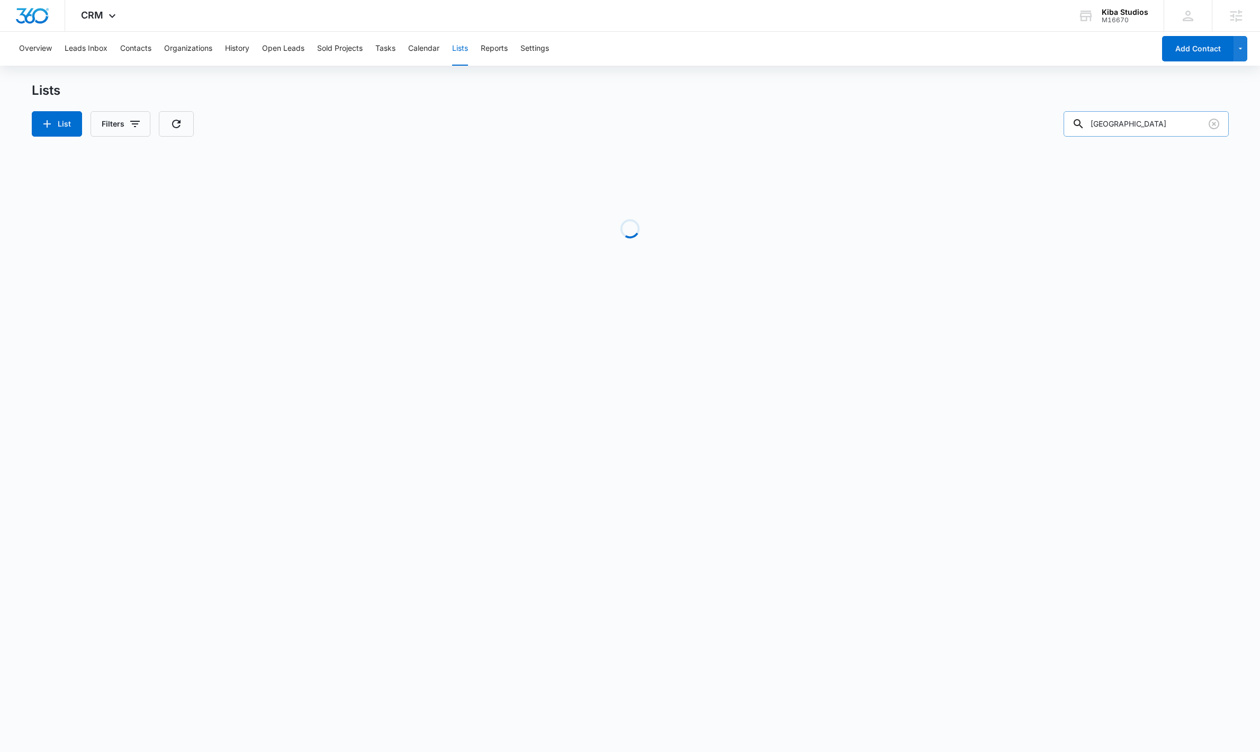
scroll to position [0, 0]
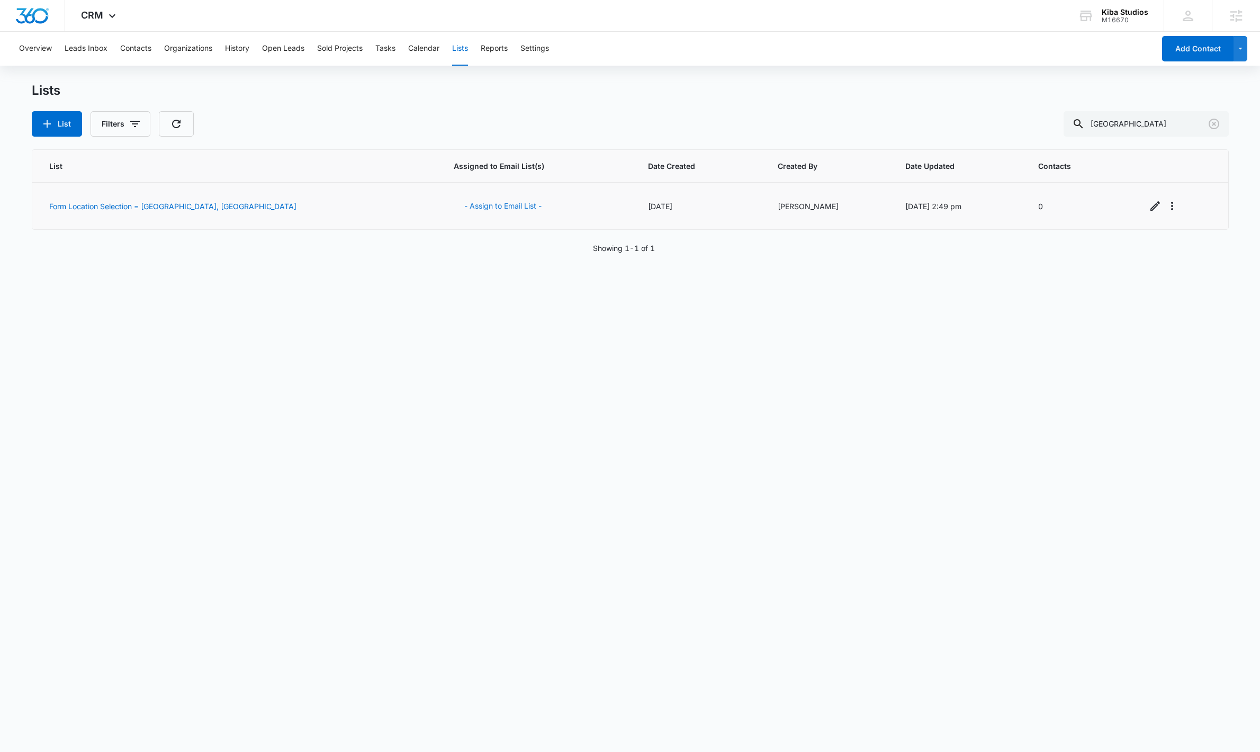
click at [454, 205] on button "- Assign to Email List -" at bounding box center [503, 205] width 98 height 25
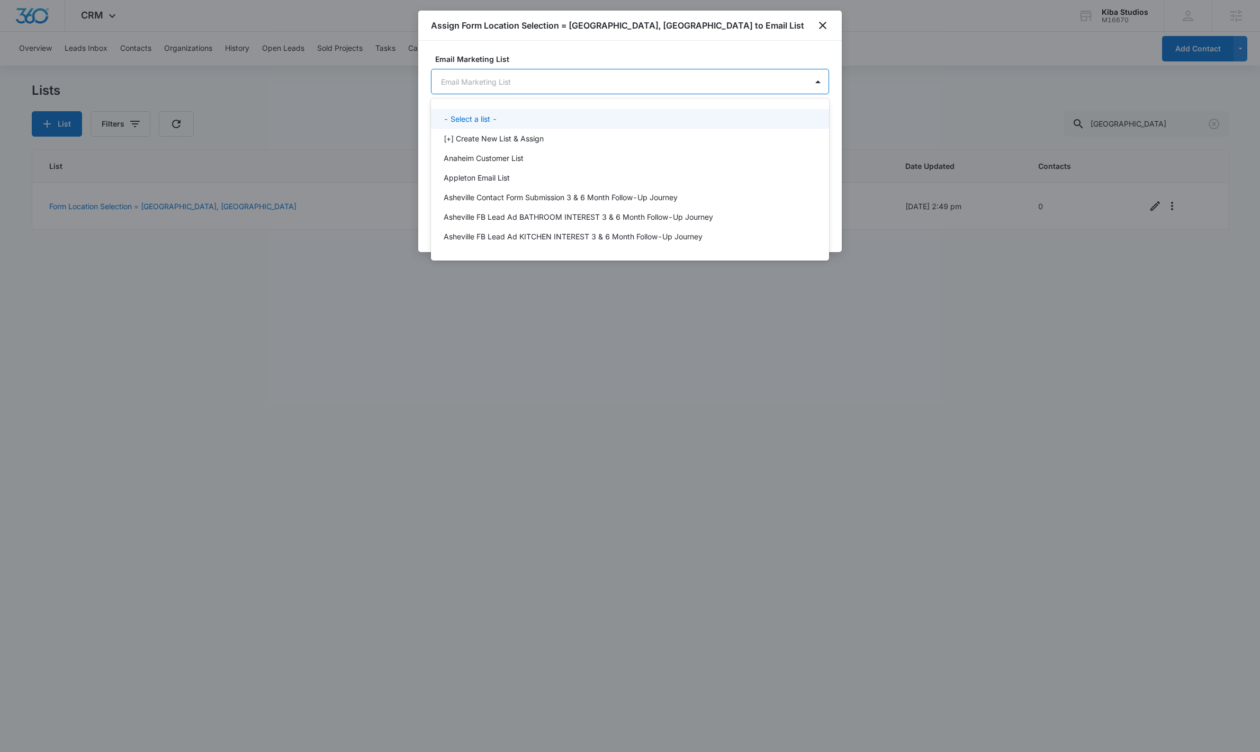
click at [608, 80] on body "CRM Apps Reputation Websites Forms CRM Email Social Shop Scheduling Payments PO…" at bounding box center [630, 376] width 1260 height 752
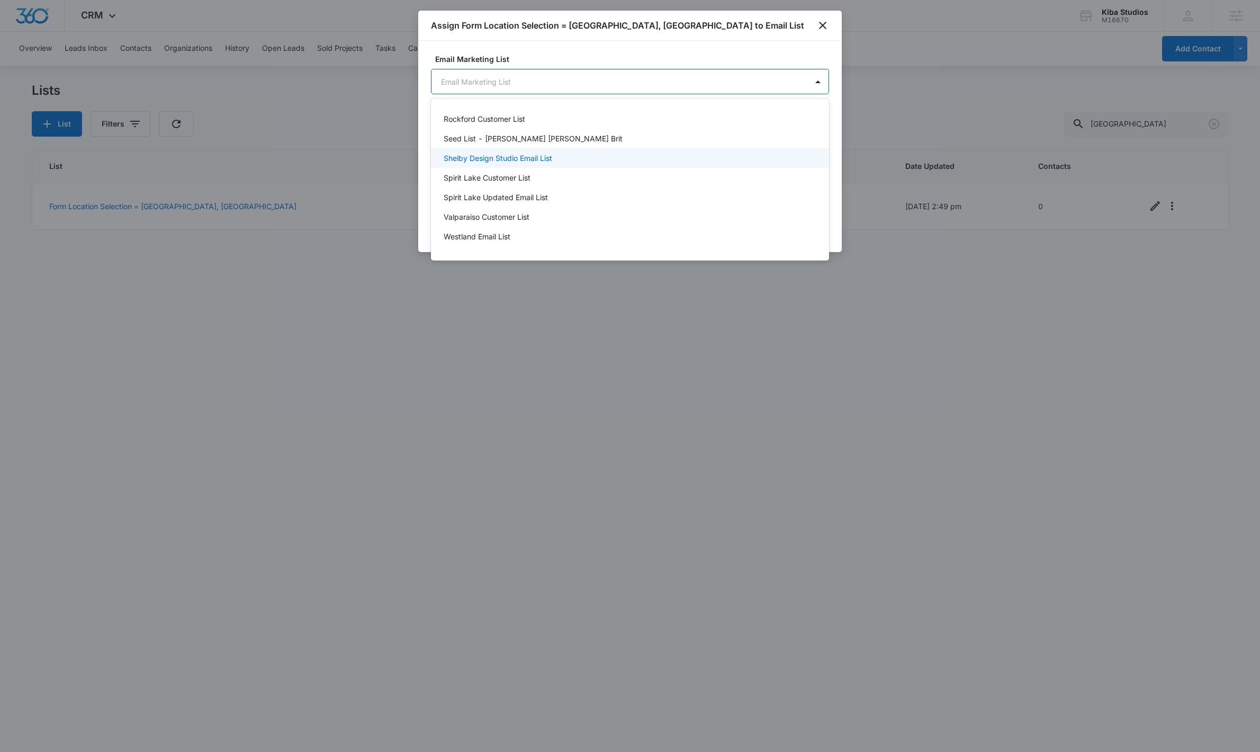
scroll to position [583, 0]
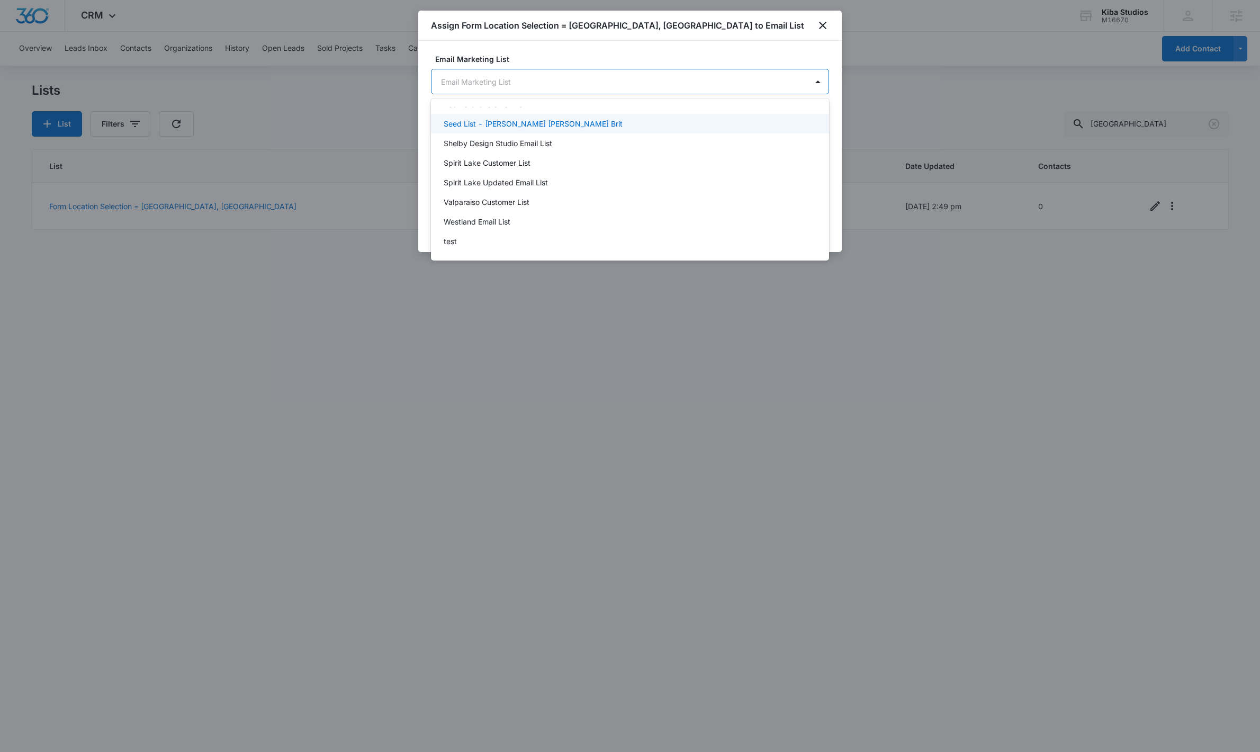
click at [820, 27] on div at bounding box center [630, 376] width 1260 height 752
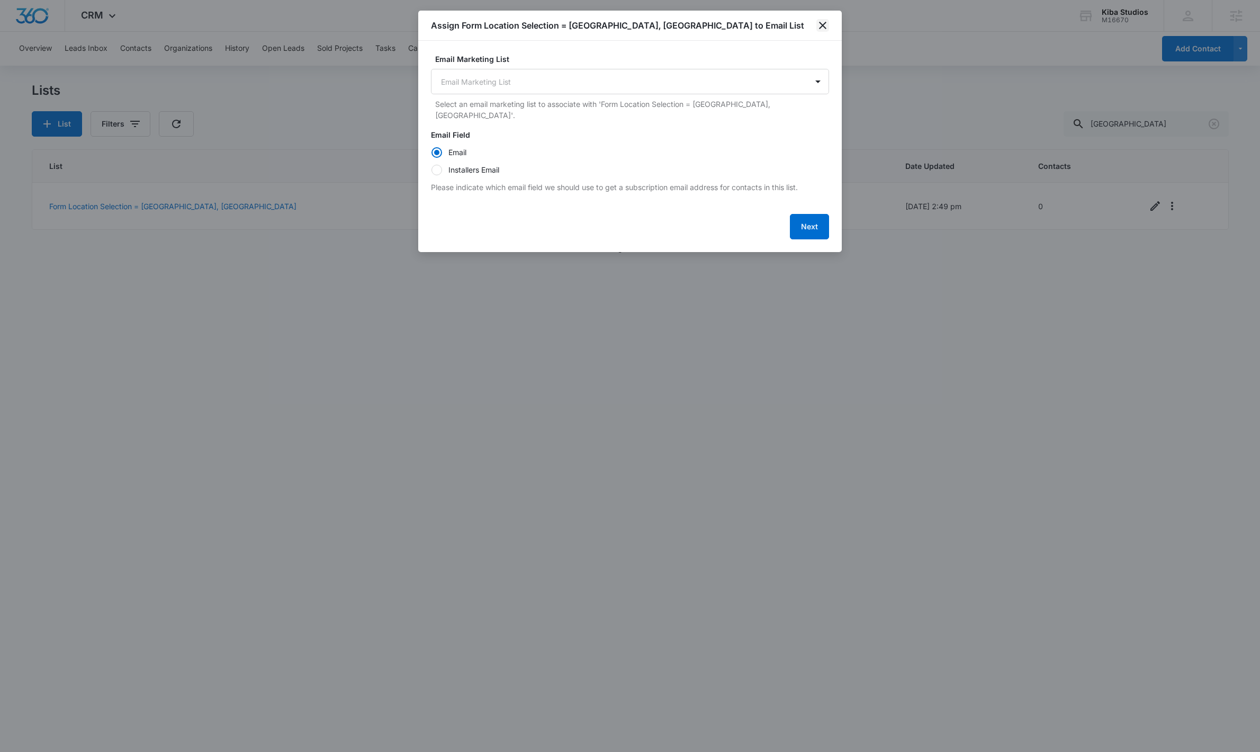
click at [821, 25] on icon "close" at bounding box center [823, 25] width 13 height 13
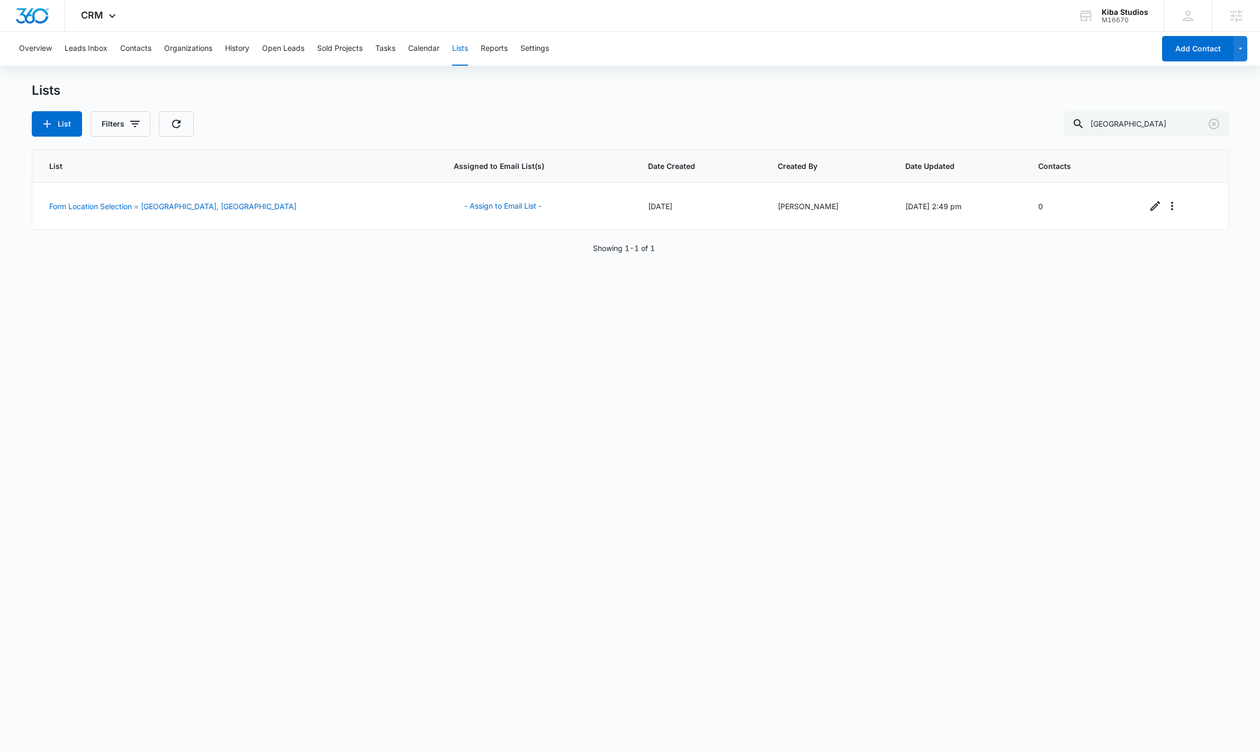
click at [542, 451] on div "List Assigned to Email List(s) Date Created Created By Date Updated Contacts Fo…" at bounding box center [630, 443] width 1197 height 588
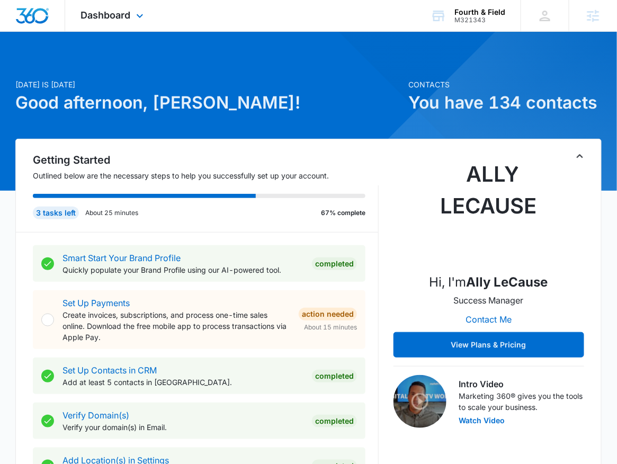
click at [118, 23] on div "Dashboard Apps Reputation Websites Forms CRM Email Social Shop Payments POS Con…" at bounding box center [113, 15] width 97 height 31
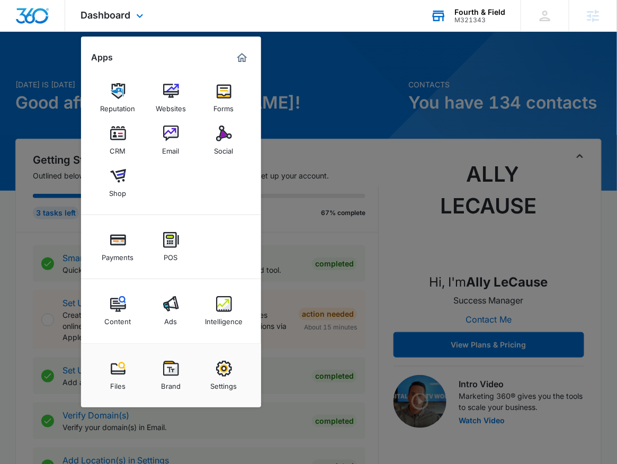
click at [499, 13] on div "Fourth & Field" at bounding box center [479, 12] width 51 height 8
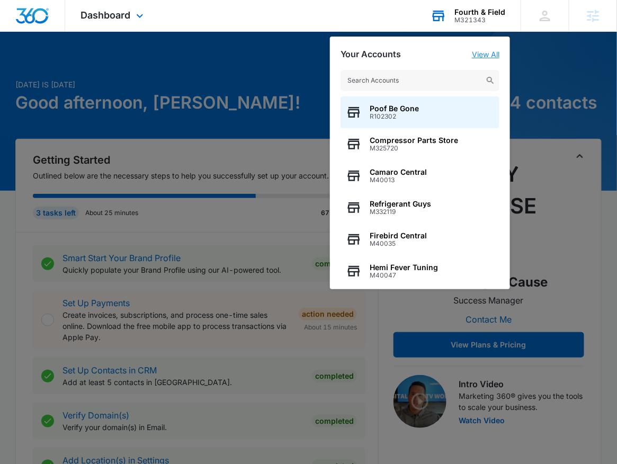
click at [490, 51] on link "View All" at bounding box center [486, 54] width 28 height 9
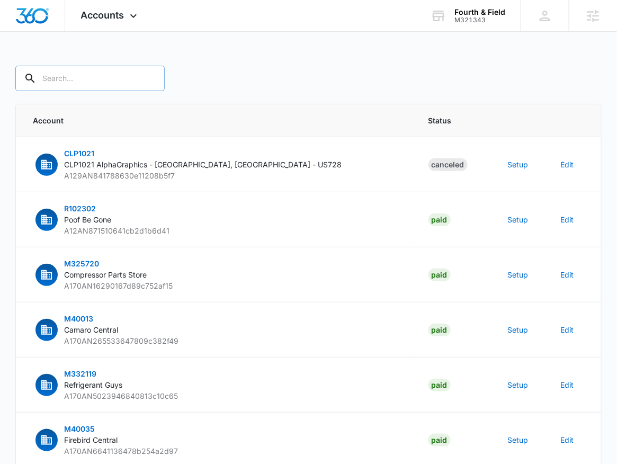
click at [57, 83] on input "text" at bounding box center [89, 78] width 149 height 25
type input "M321343"
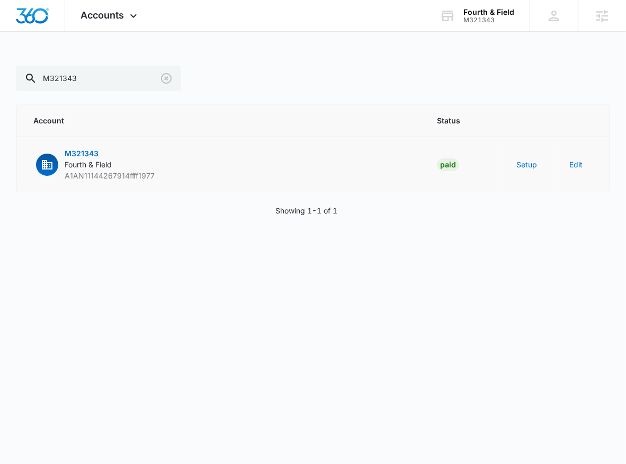
click at [513, 165] on td "Setup" at bounding box center [530, 164] width 53 height 55
click at [527, 167] on button "Setup" at bounding box center [526, 164] width 21 height 11
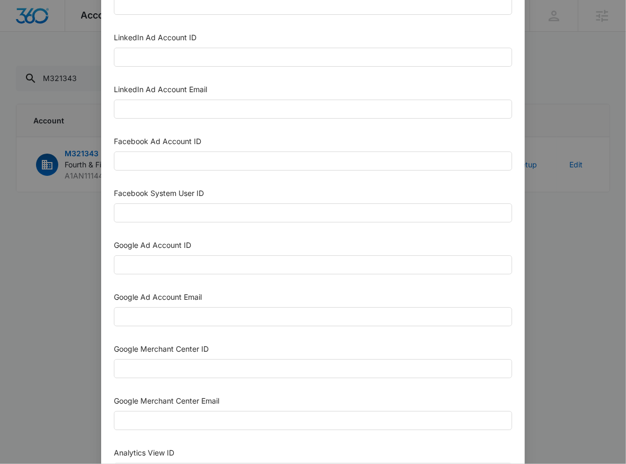
scroll to position [481, 0]
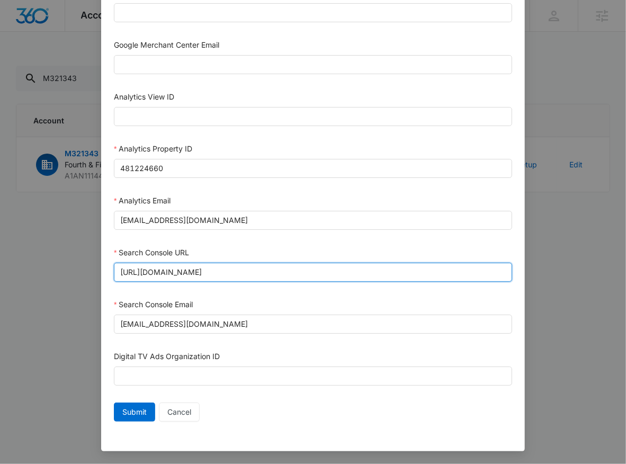
click at [260, 264] on input "[URL][DOMAIN_NAME]" at bounding box center [313, 272] width 398 height 19
click at [272, 276] on input "[URL][DOMAIN_NAME]" at bounding box center [313, 272] width 398 height 19
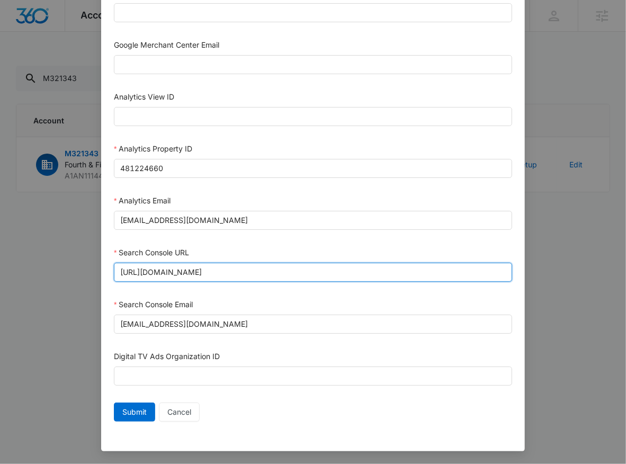
click at [272, 276] on input "[URL][DOMAIN_NAME]" at bounding box center [313, 272] width 398 height 19
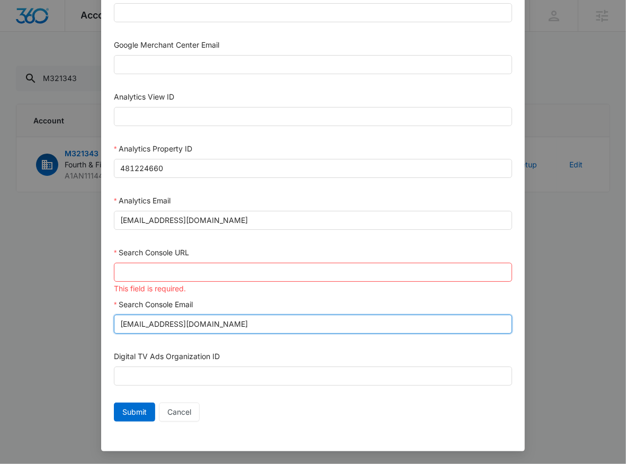
drag, startPoint x: 286, startPoint y: 327, endPoint x: 36, endPoint y: 309, distance: 250.6
click at [36, 309] on div "Setup Account Bing Ad Account ID Bing Ad Account Email LinkedIn Ad Account ID L…" at bounding box center [313, 232] width 626 height 464
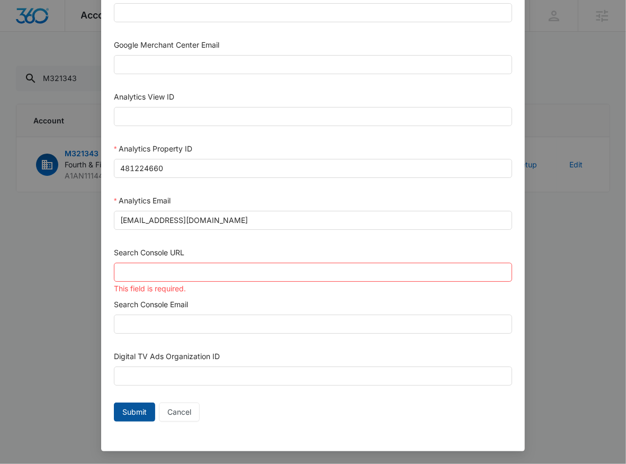
click at [135, 413] on span "Submit" at bounding box center [134, 412] width 24 height 12
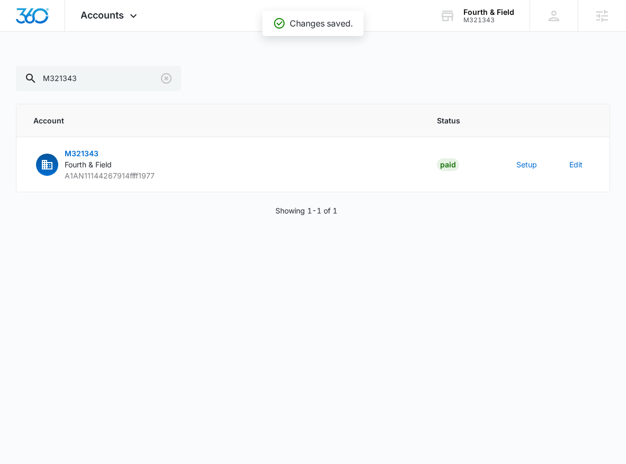
scroll to position [470, 0]
click at [530, 162] on button "Setup" at bounding box center [526, 164] width 21 height 11
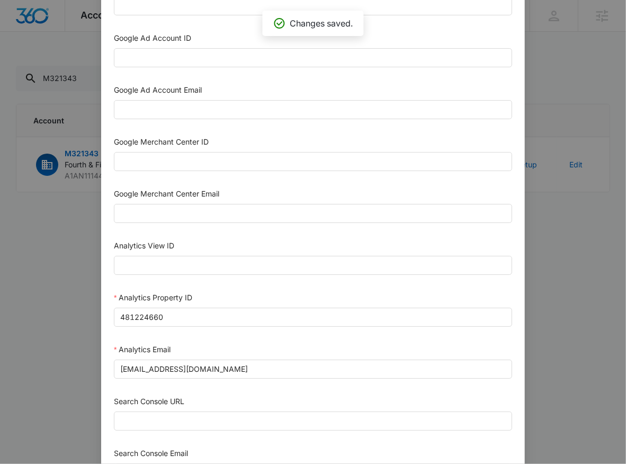
scroll to position [481, 0]
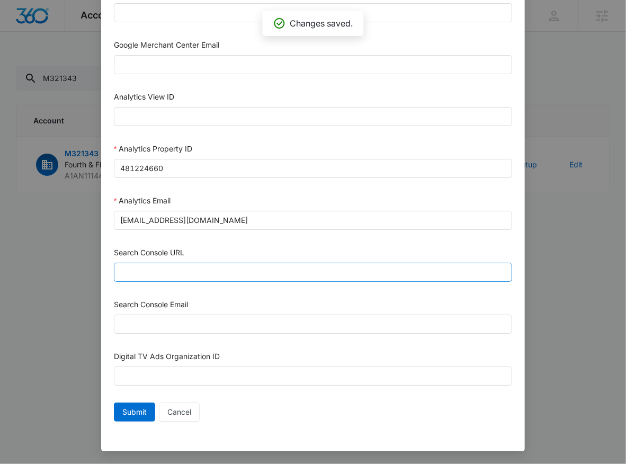
drag, startPoint x: 176, startPoint y: 293, endPoint x: 177, endPoint y: 277, distance: 15.4
click at [176, 271] on input "Search Console URL" at bounding box center [313, 272] width 398 height 19
paste input "[URL][DOMAIN_NAME]"
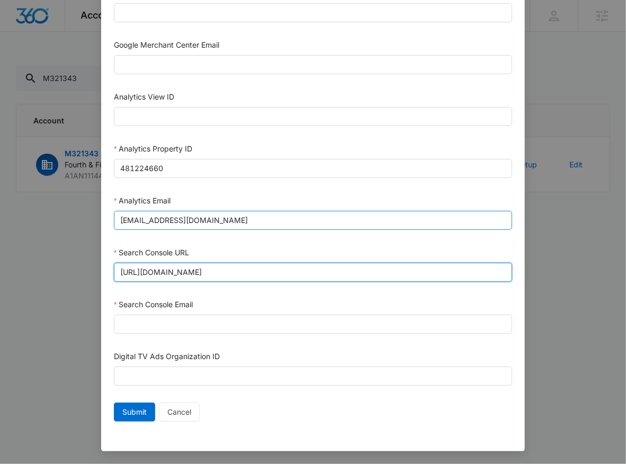
type input "[URL][DOMAIN_NAME]"
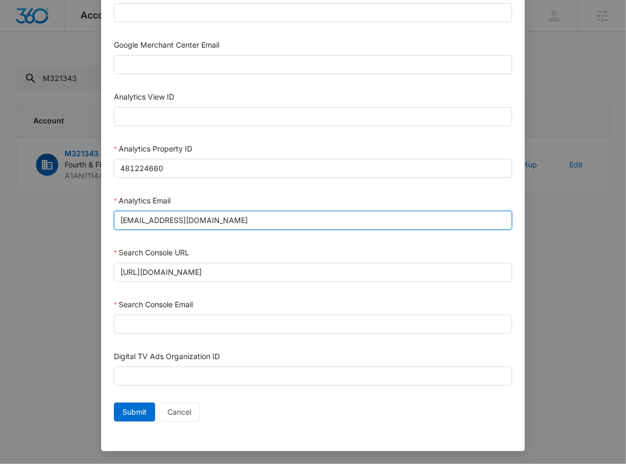
click at [252, 222] on input "[EMAIL_ADDRESS][DOMAIN_NAME]" at bounding box center [313, 220] width 398 height 19
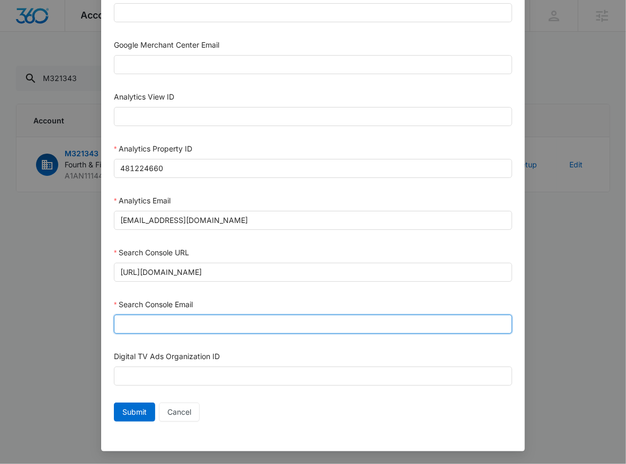
click at [239, 328] on input "Search Console Email" at bounding box center [313, 324] width 398 height 19
paste input "[EMAIL_ADDRESS][DOMAIN_NAME]"
type input "[EMAIL_ADDRESS][DOMAIN_NAME]"
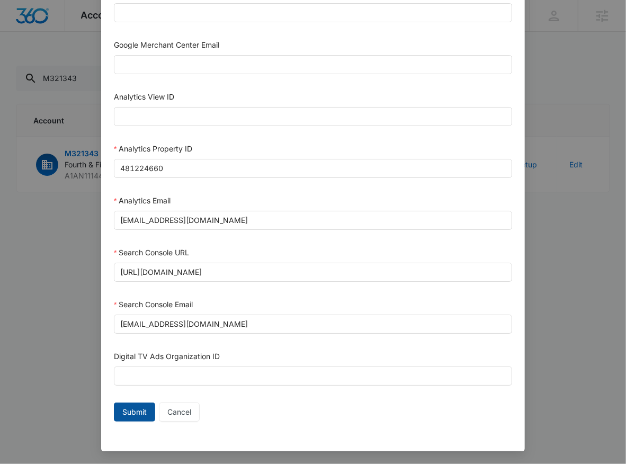
click at [126, 411] on span "Submit" at bounding box center [134, 412] width 24 height 12
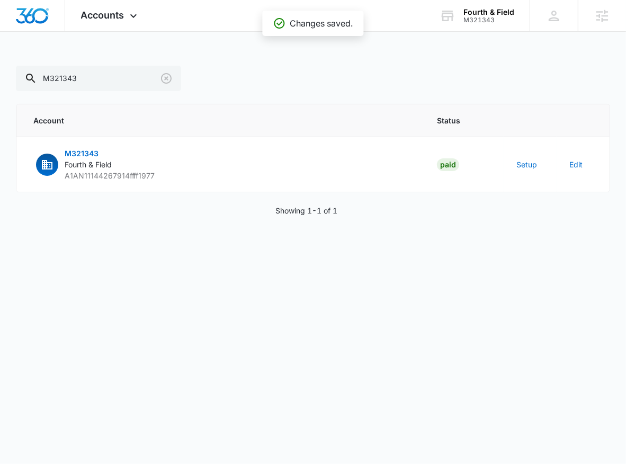
scroll to position [470, 0]
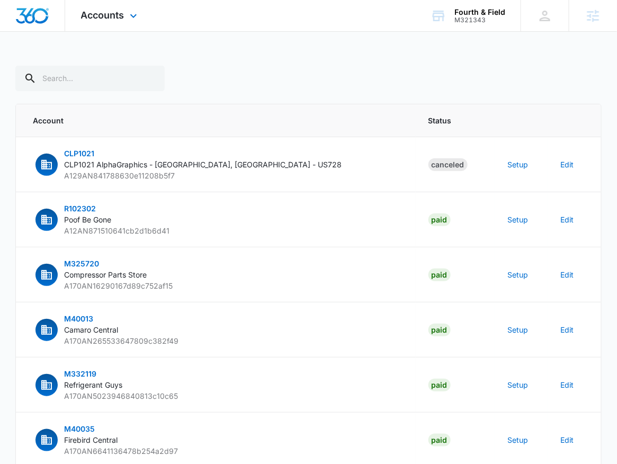
click at [94, 22] on div "Accounts Apps Reputation Websites Forms CRM Email Social Shop Payments POS Cont…" at bounding box center [110, 15] width 91 height 31
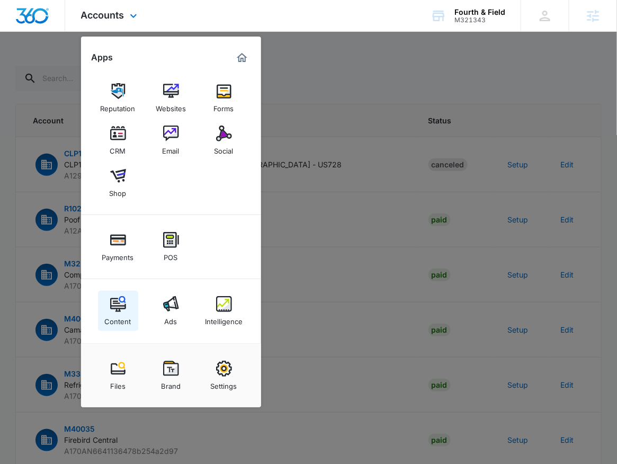
click at [117, 308] on img at bounding box center [118, 304] width 16 height 16
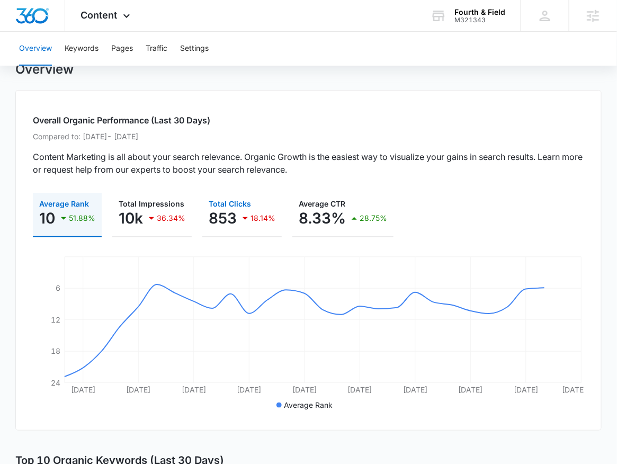
scroll to position [53, 0]
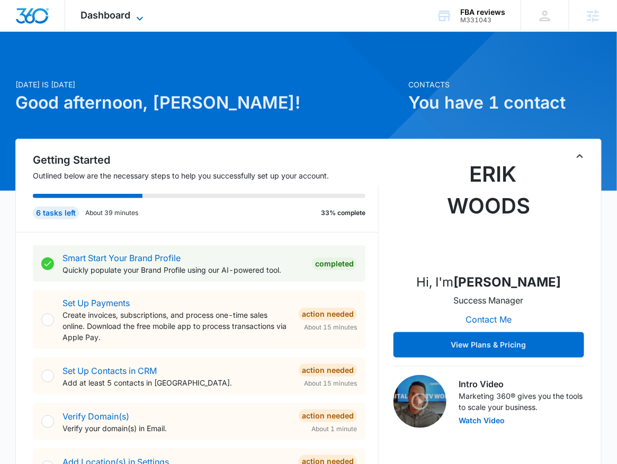
click at [128, 17] on span "Dashboard" at bounding box center [106, 15] width 50 height 11
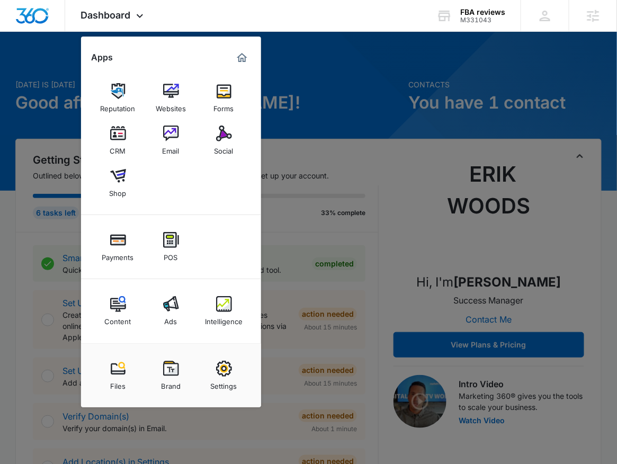
click at [361, 261] on div at bounding box center [308, 232] width 617 height 464
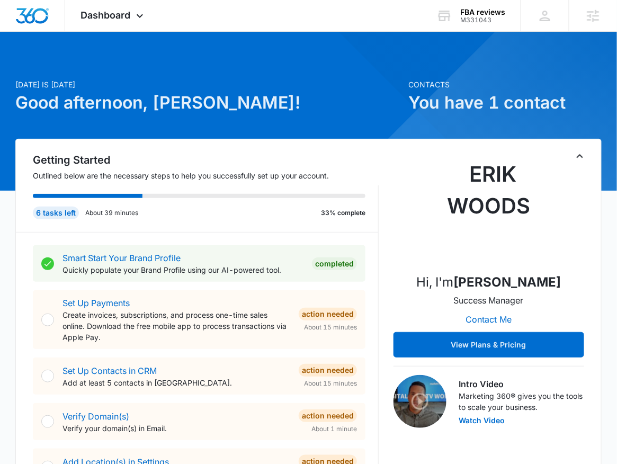
click at [208, 105] on h1 "Good afternoon, [PERSON_NAME]!" at bounding box center [208, 102] width 387 height 25
click at [208, 106] on h1 "Good afternoon, [PERSON_NAME]!" at bounding box center [208, 102] width 387 height 25
click at [192, 104] on h1 "Good afternoon, [PERSON_NAME]!" at bounding box center [208, 102] width 387 height 25
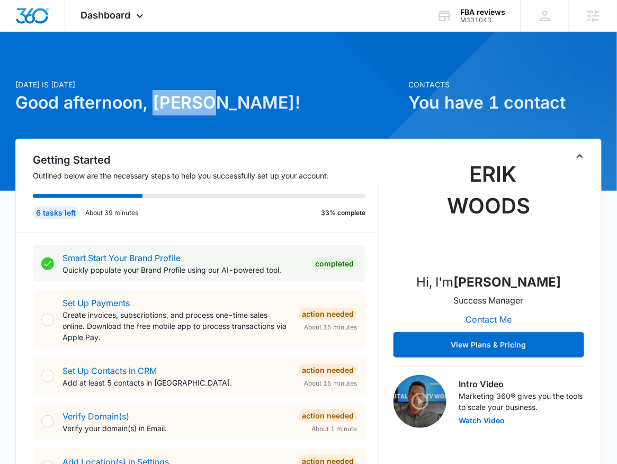
click at [192, 104] on h1 "Good afternoon, [PERSON_NAME]!" at bounding box center [208, 102] width 387 height 25
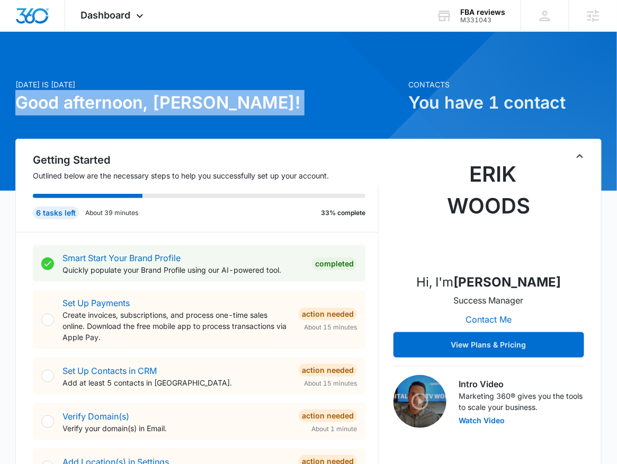
click at [192, 104] on h1 "Good afternoon, [PERSON_NAME]!" at bounding box center [208, 102] width 387 height 25
click at [239, 105] on h1 "Good afternoon, [PERSON_NAME]!" at bounding box center [208, 102] width 387 height 25
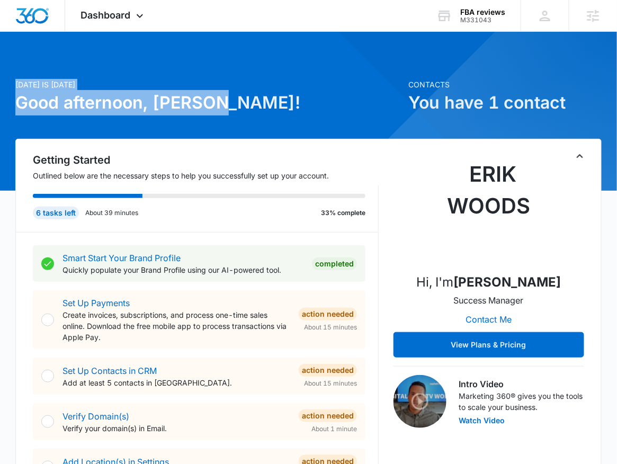
drag, startPoint x: 240, startPoint y: 105, endPoint x: -5, endPoint y: 98, distance: 244.8
click at [0, 98] on html "Dashboard Apps Reputation Websites Forms CRM Email Social Shop Payments POS Con…" at bounding box center [308, 232] width 617 height 464
click at [117, 93] on h1 "Good afternoon, [PERSON_NAME]!" at bounding box center [208, 102] width 387 height 25
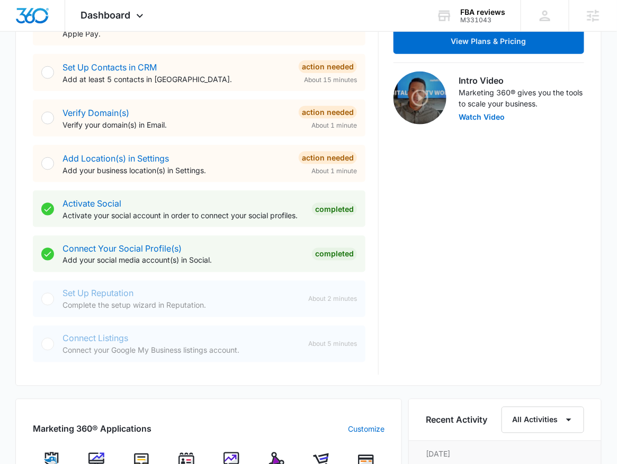
scroll to position [257, 0]
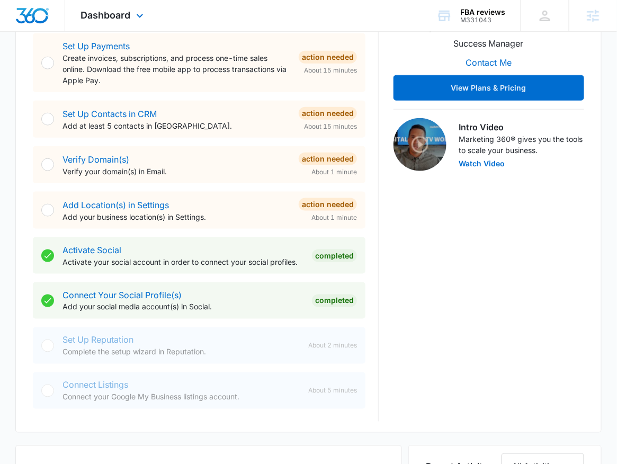
click at [121, 25] on div "Dashboard Apps Reputation Websites Forms CRM Email Social Shop Payments POS Con…" at bounding box center [113, 15] width 97 height 31
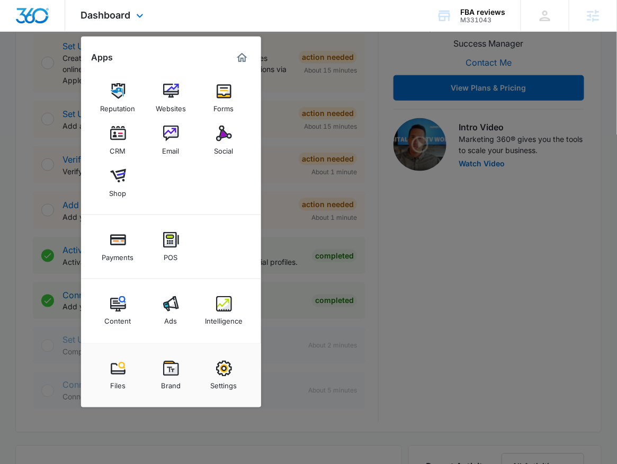
click at [121, 25] on div "Dashboard Apps Reputation Websites Forms CRM Email Social Shop Payments POS Con…" at bounding box center [113, 15] width 97 height 31
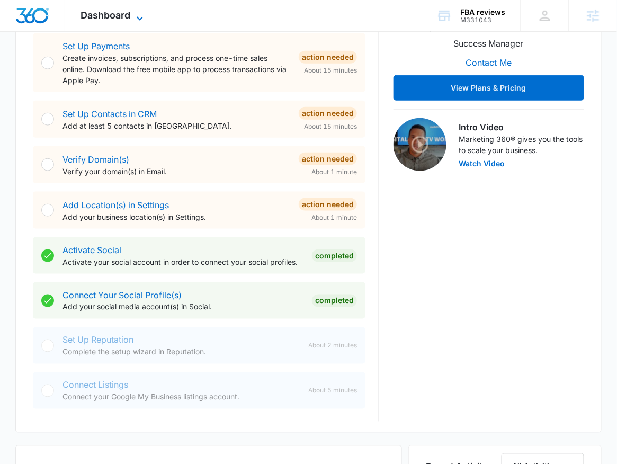
click at [121, 18] on span "Dashboard" at bounding box center [106, 15] width 50 height 11
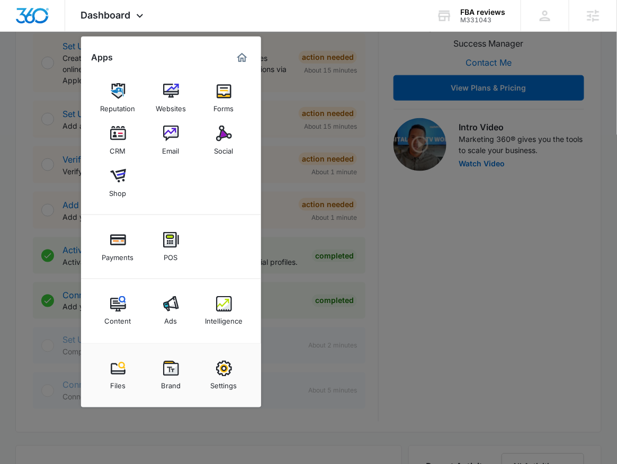
click at [520, 286] on div at bounding box center [308, 232] width 617 height 464
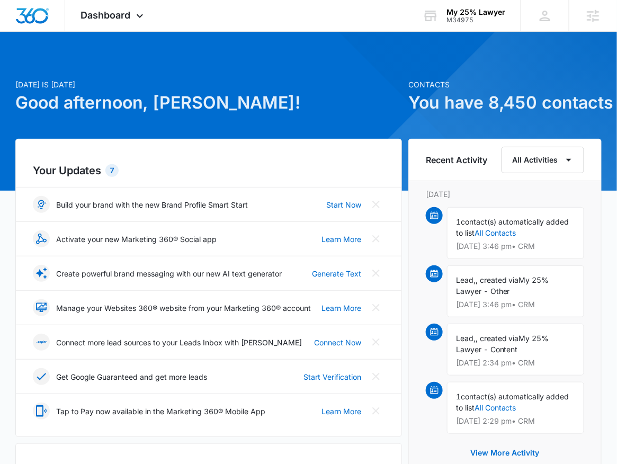
scroll to position [128, 0]
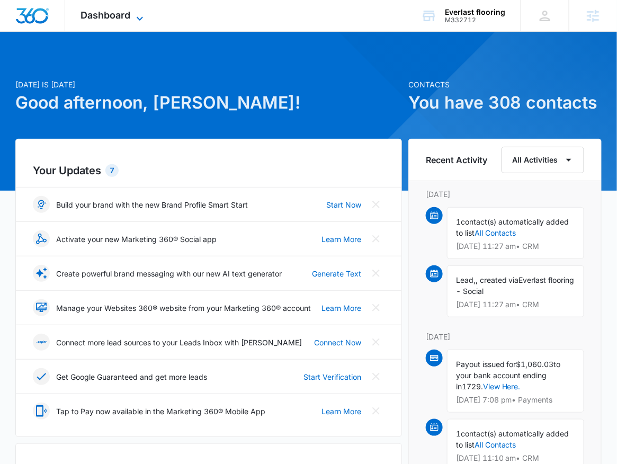
click at [138, 21] on icon at bounding box center [139, 18] width 13 height 13
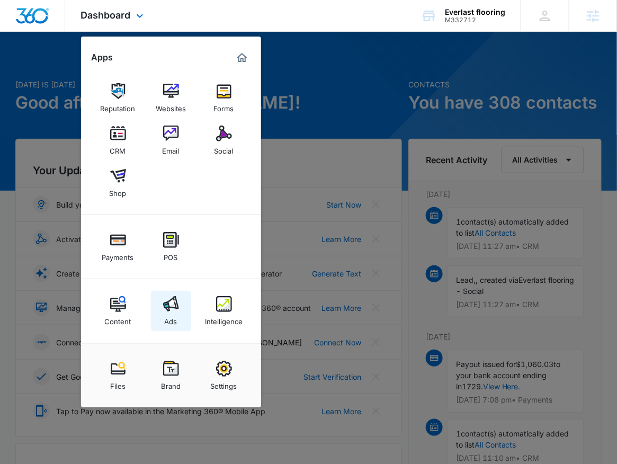
click at [182, 319] on link "Ads" at bounding box center [171, 311] width 40 height 40
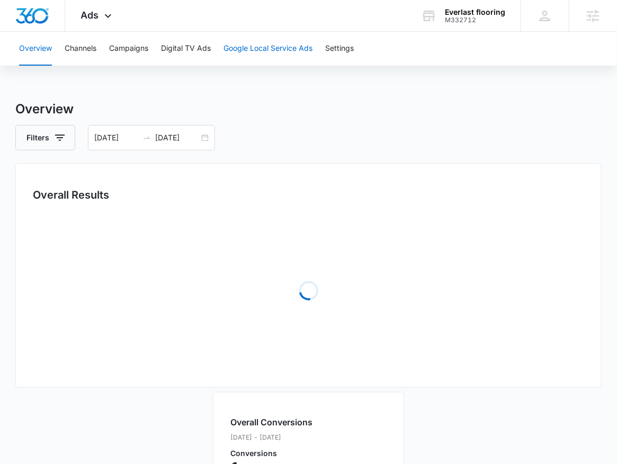
click at [288, 51] on button "Google Local Service Ads" at bounding box center [267, 49] width 89 height 34
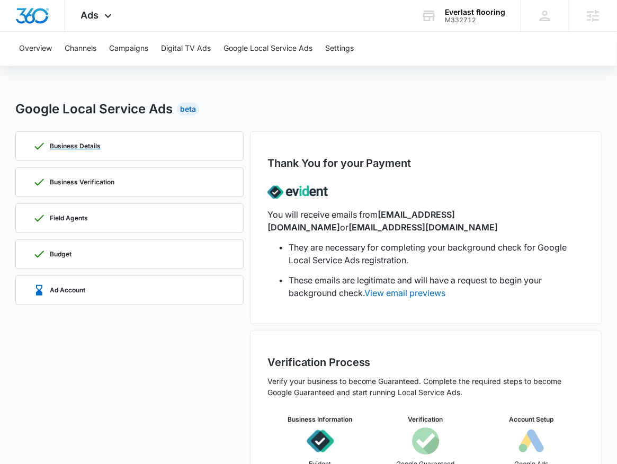
click at [114, 156] on div "Business Details" at bounding box center [129, 146] width 193 height 29
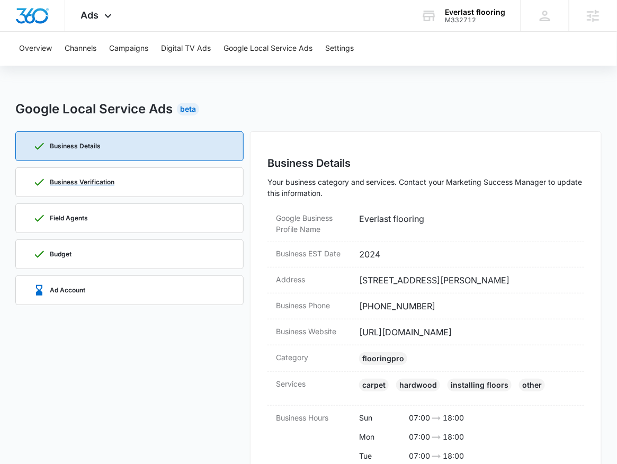
click at [103, 182] on p "Business Verification" at bounding box center [82, 182] width 65 height 6
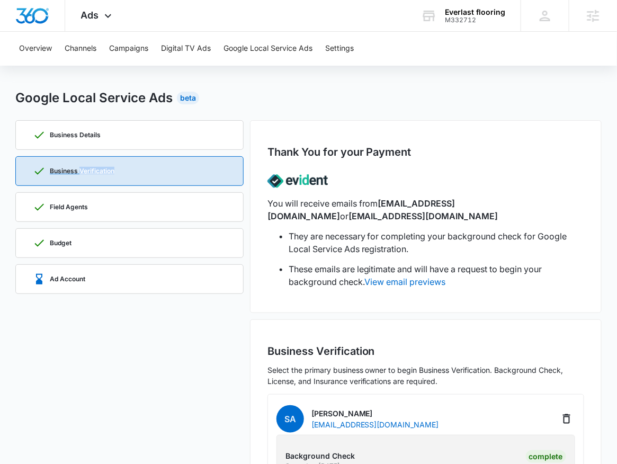
scroll to position [12, 0]
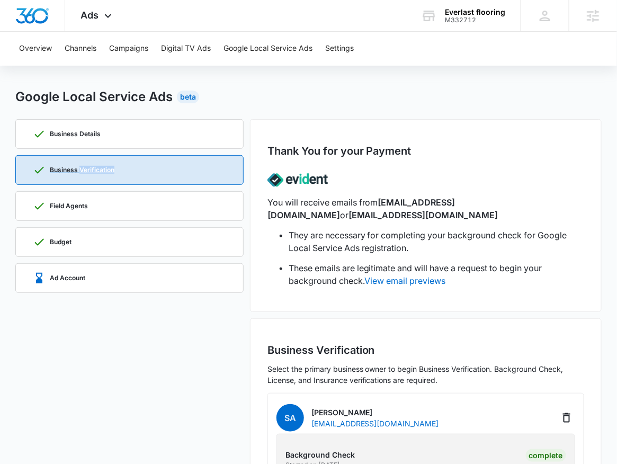
click at [101, 213] on div "Field Agents" at bounding box center [129, 206] width 193 height 29
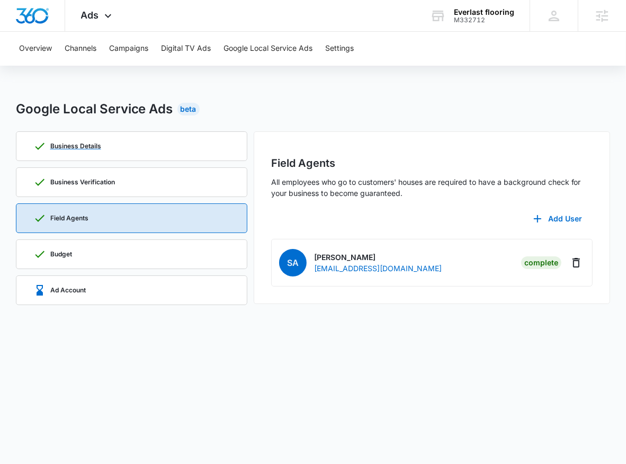
click at [147, 133] on div "Business Details" at bounding box center [131, 146] width 196 height 29
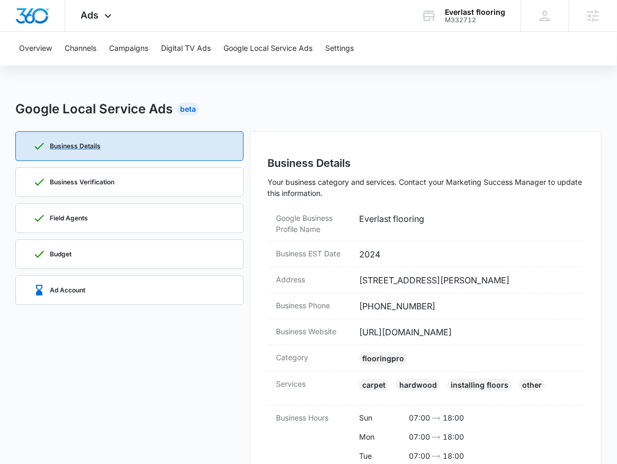
click at [138, 139] on div "Business Details" at bounding box center [129, 146] width 193 height 29
click at [368, 283] on dd "628 Pimlico Dr, Henderson, NV 89015" at bounding box center [467, 280] width 217 height 13
copy dd "628 Pimlico Dr, Henderson, NV 89015"
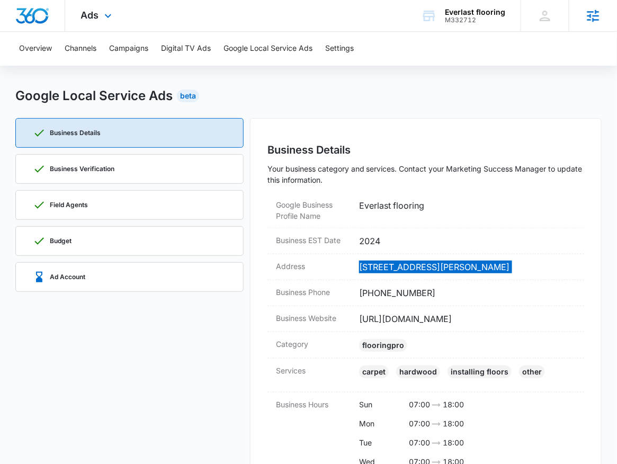
scroll to position [30, 0]
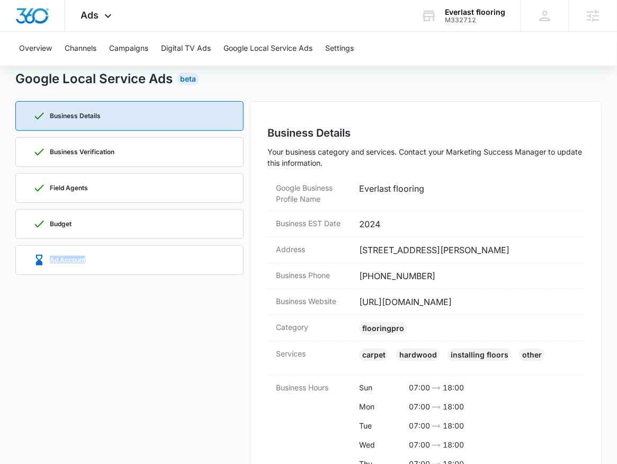
click at [100, 257] on div "Ad Account" at bounding box center [129, 260] width 193 height 29
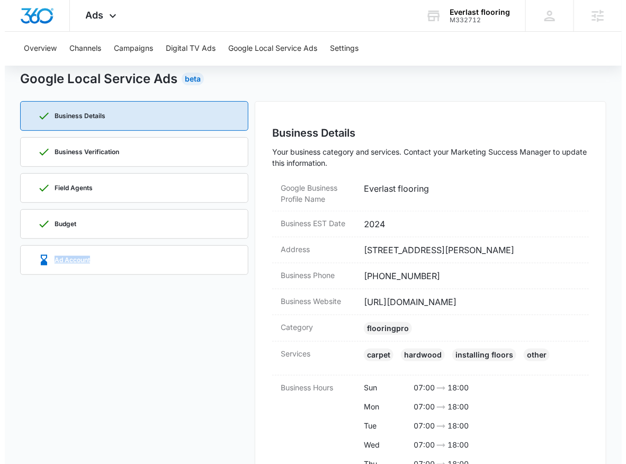
scroll to position [0, 0]
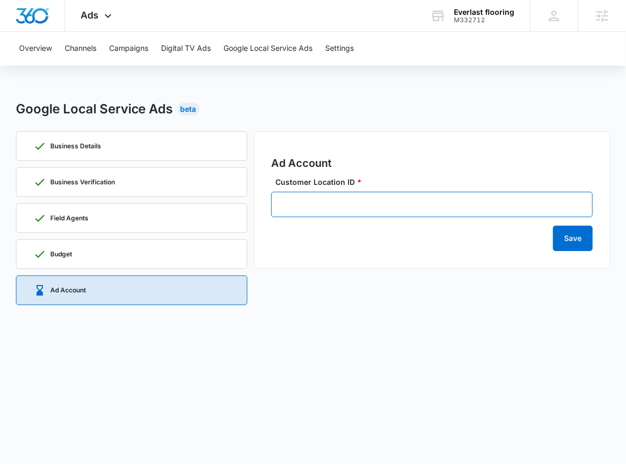
click at [330, 202] on input "Customer Location ID *" at bounding box center [432, 204] width 322 height 25
paste input "745-641-6001"
drag, startPoint x: 299, startPoint y: 209, endPoint x: 230, endPoint y: 198, distance: 69.1
click at [230, 198] on div "Business Details Business Verification Field Agents Budget Ad Account Ad Accoun…" at bounding box center [313, 221] width 595 height 180
click at [276, 207] on input "745-641-6001" at bounding box center [432, 204] width 322 height 25
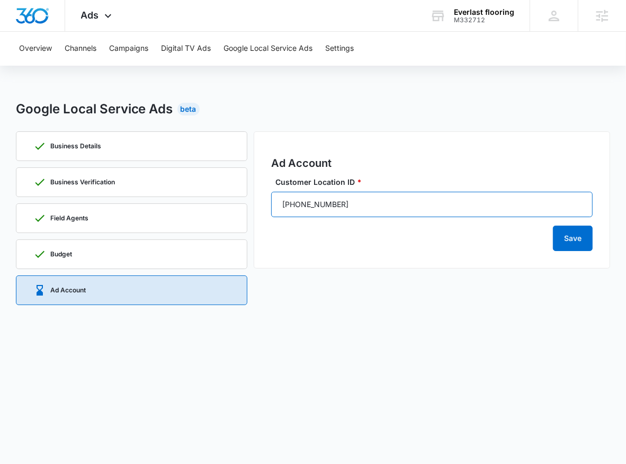
click at [298, 207] on input "745-641-6001" at bounding box center [432, 204] width 322 height 25
type input "745-641-6001"
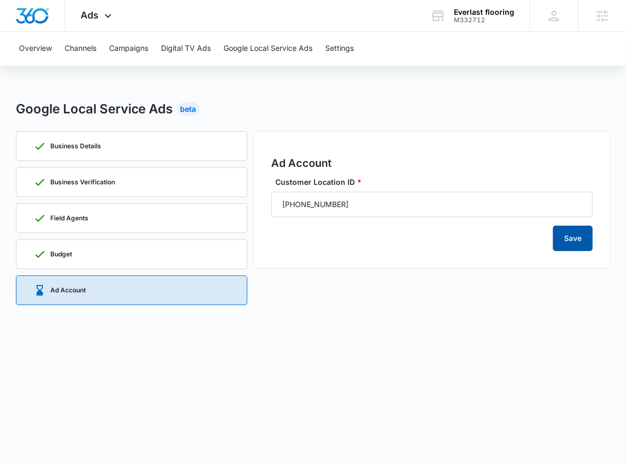
click at [580, 238] on button "Save" at bounding box center [573, 238] width 40 height 25
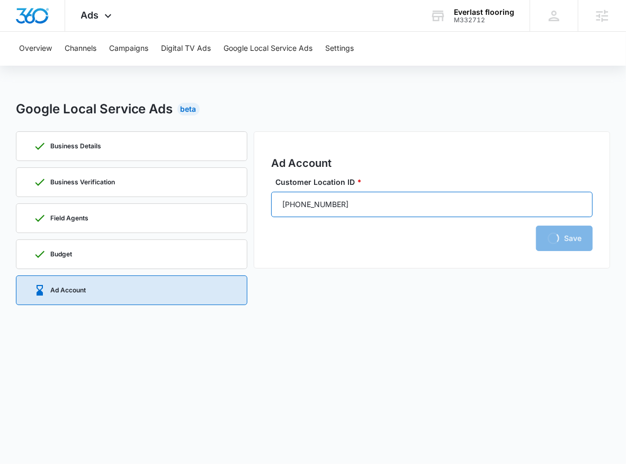
click at [345, 204] on input "745-641-6001" at bounding box center [432, 204] width 322 height 25
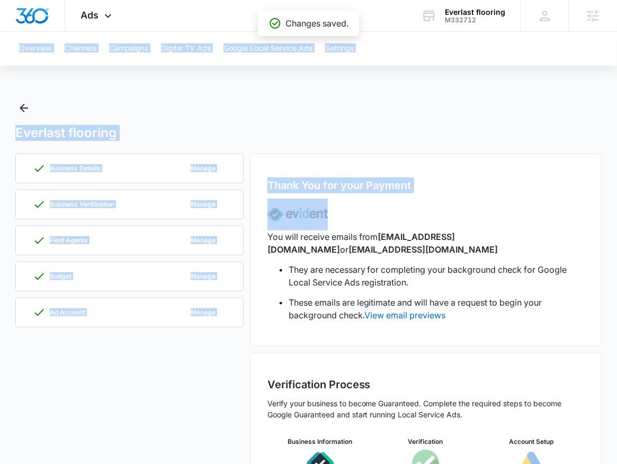
drag, startPoint x: 342, startPoint y: 204, endPoint x: 287, endPoint y: 209, distance: 55.3
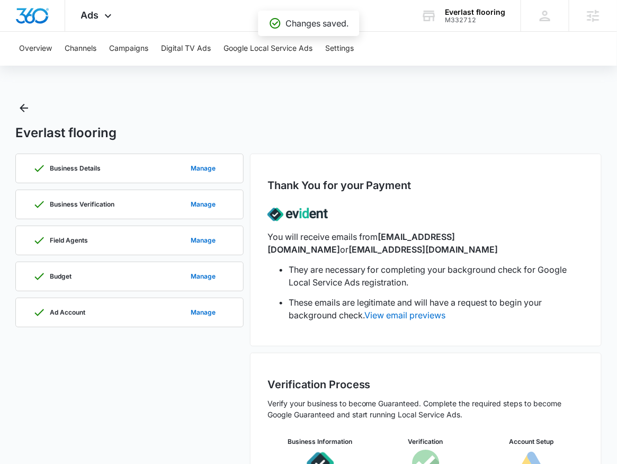
click at [414, 266] on li "They are necessary for completing your background check for Google Local Servic…" at bounding box center [436, 275] width 295 height 25
click at [65, 317] on div "Ad Account" at bounding box center [59, 312] width 52 height 13
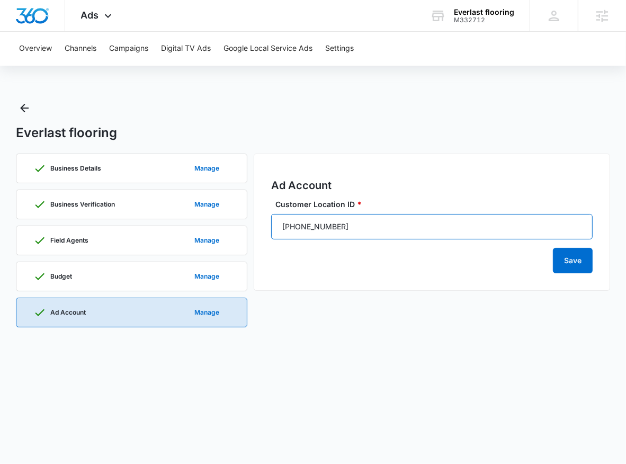
drag, startPoint x: 351, startPoint y: 231, endPoint x: 266, endPoint y: 225, distance: 84.9
click at [266, 225] on div "Ad Account Customer Location ID * 745-641-6001 Save" at bounding box center [432, 222] width 357 height 137
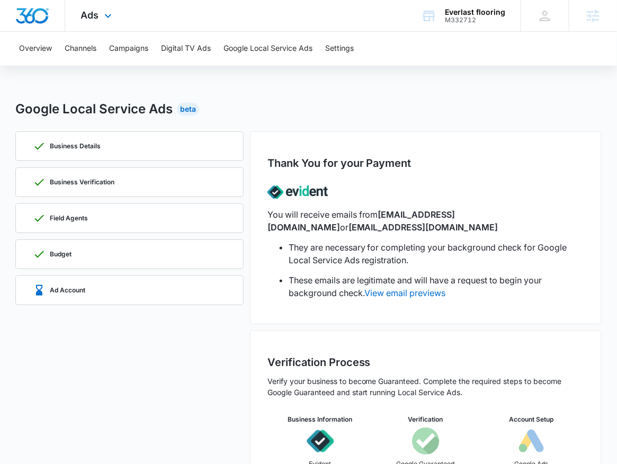
click at [98, 14] on div "Ads Apps Reputation Websites Forms CRM Email Social Shop Payments POS Content A…" at bounding box center [97, 15] width 65 height 31
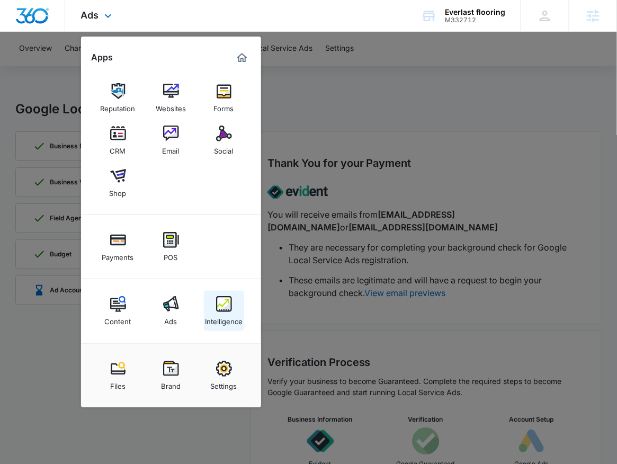
click at [242, 302] on link "Intelligence" at bounding box center [224, 311] width 40 height 40
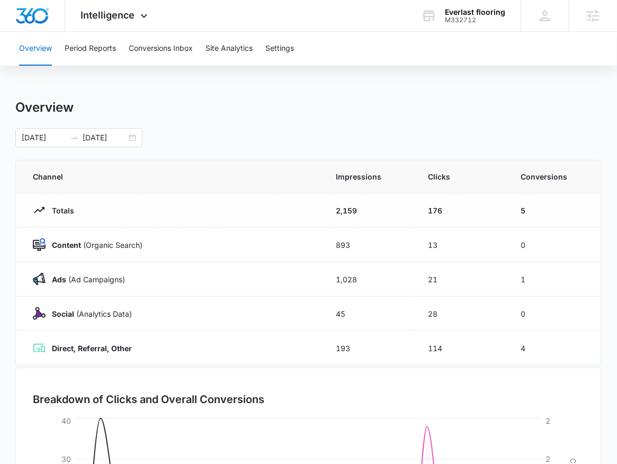
click at [303, 55] on div "Overview Period Reports Conversions Inbox Site Analytics Settings" at bounding box center [309, 49] width 592 height 34
click at [294, 53] on button "Settings" at bounding box center [279, 49] width 29 height 34
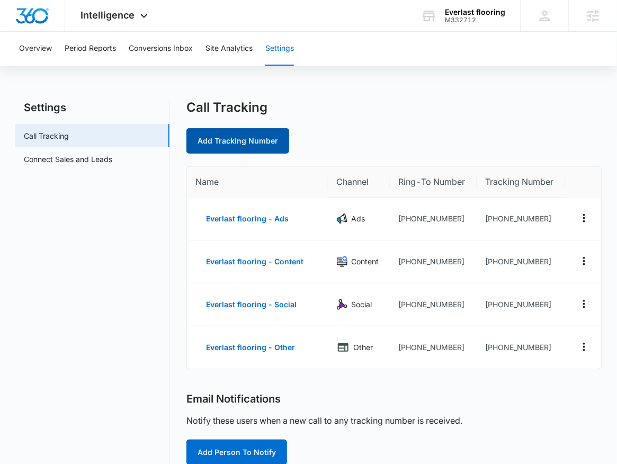
click at [272, 138] on link "Add Tracking Number" at bounding box center [237, 140] width 103 height 25
select select "by_area_code"
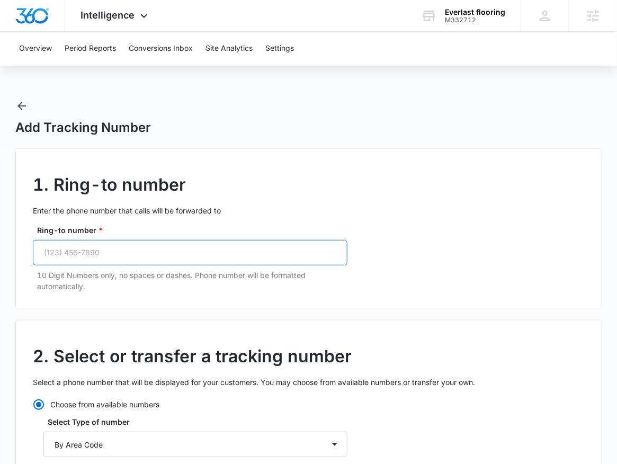
click at [189, 258] on input "Ring-to number *" at bounding box center [190, 252] width 315 height 25
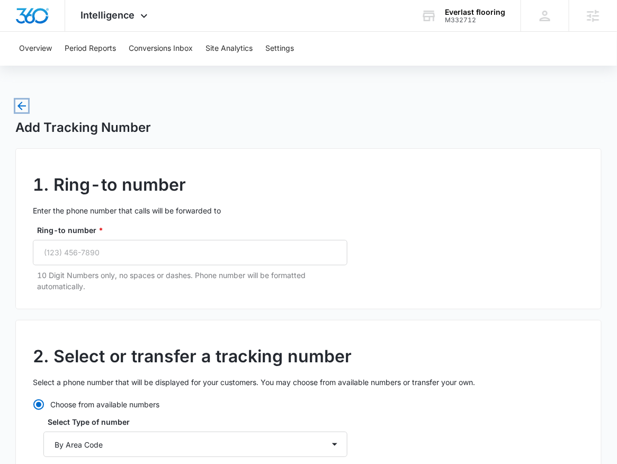
click at [23, 105] on icon "button" at bounding box center [21, 106] width 13 height 13
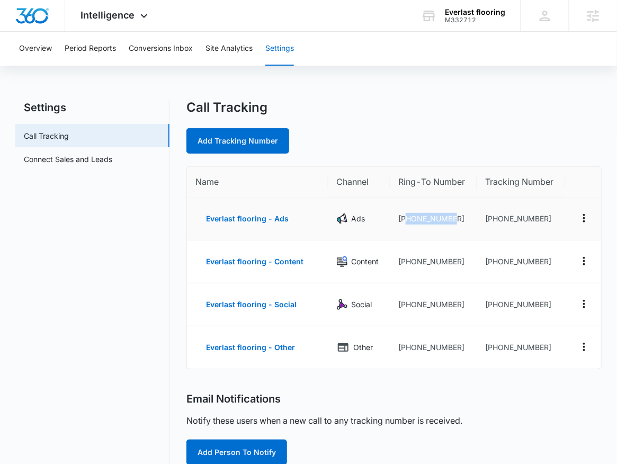
drag, startPoint x: 458, startPoint y: 220, endPoint x: 405, endPoint y: 220, distance: 53.0
click at [405, 220] on td "[PHONE_NUMBER]" at bounding box center [433, 219] width 87 height 43
click at [242, 132] on link "Add Tracking Number" at bounding box center [237, 140] width 103 height 25
select select "by_area_code"
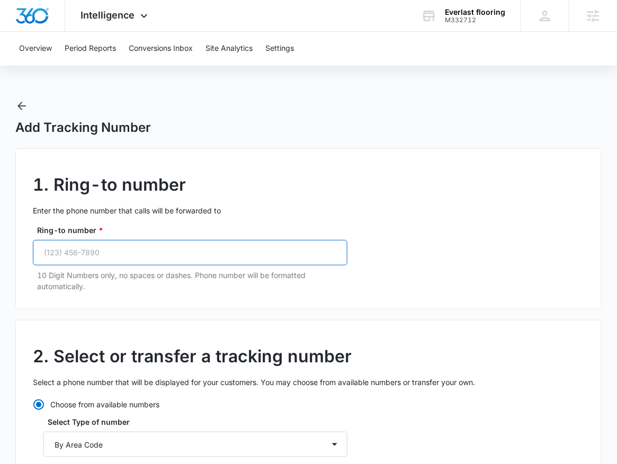
click at [204, 256] on input "Ring-to number *" at bounding box center [190, 252] width 315 height 25
paste input "[PHONE_NUMBER]"
type input "[PHONE_NUMBER]"
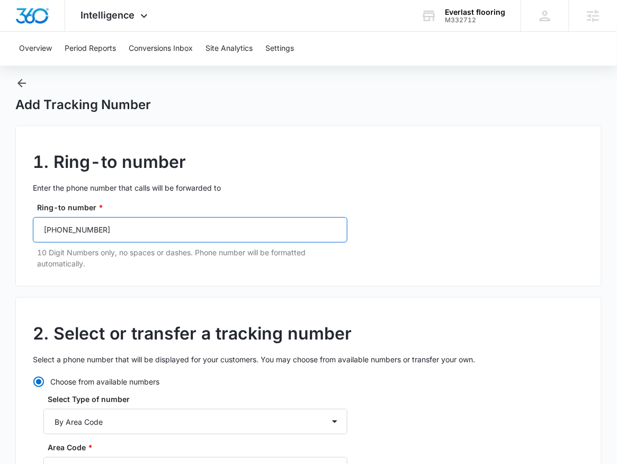
scroll to position [24, 0]
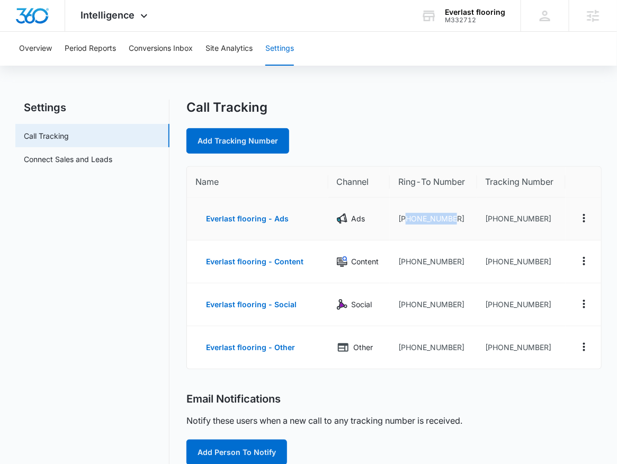
drag, startPoint x: 453, startPoint y: 219, endPoint x: 406, endPoint y: 216, distance: 47.3
click at [406, 216] on td "[PHONE_NUMBER]" at bounding box center [433, 219] width 87 height 43
copy td "7025590496"
click at [247, 143] on link "Add Tracking Number" at bounding box center [237, 140] width 103 height 25
select select "by_area_code"
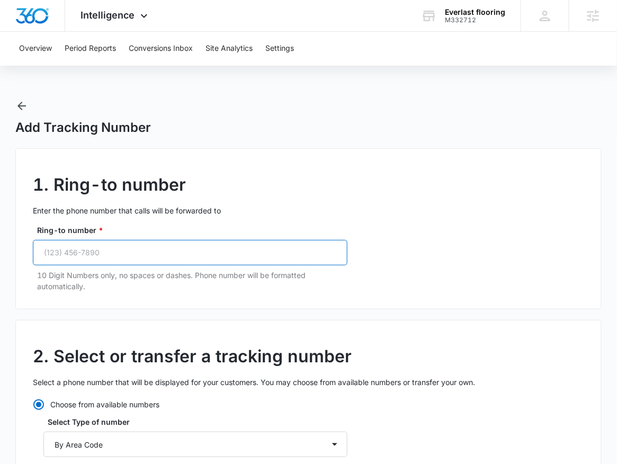
click at [107, 261] on input "Ring-to number *" at bounding box center [190, 252] width 315 height 25
paste input "[PHONE_NUMBER]"
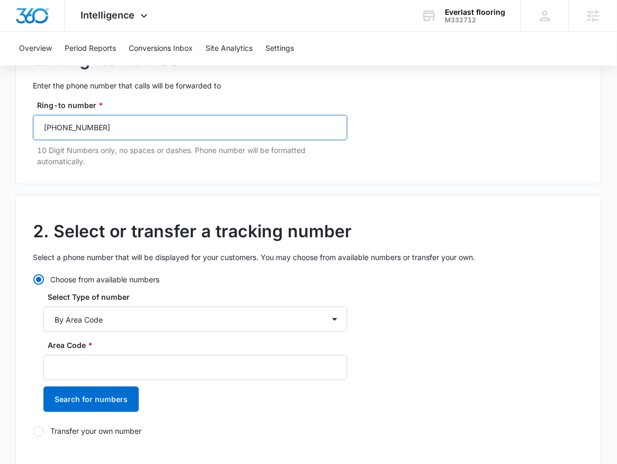
scroll to position [128, 0]
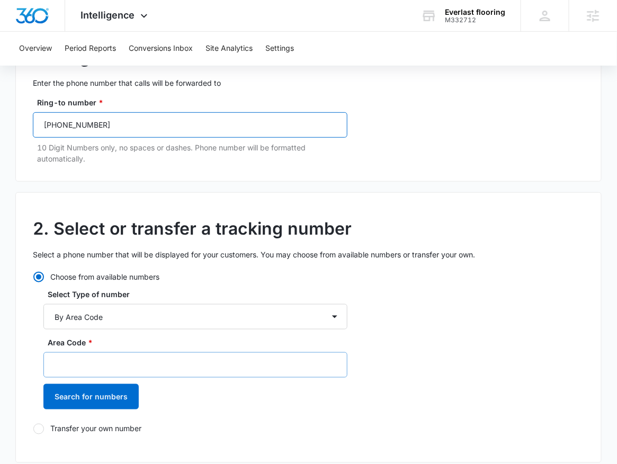
type input "[PHONE_NUMBER]"
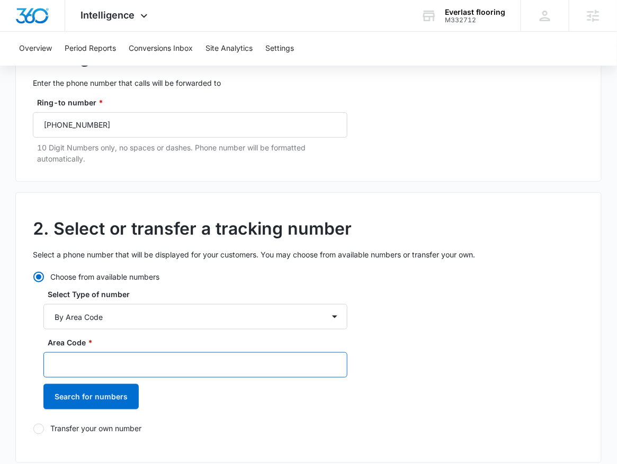
click at [107, 357] on input "Area Code *" at bounding box center [195, 364] width 304 height 25
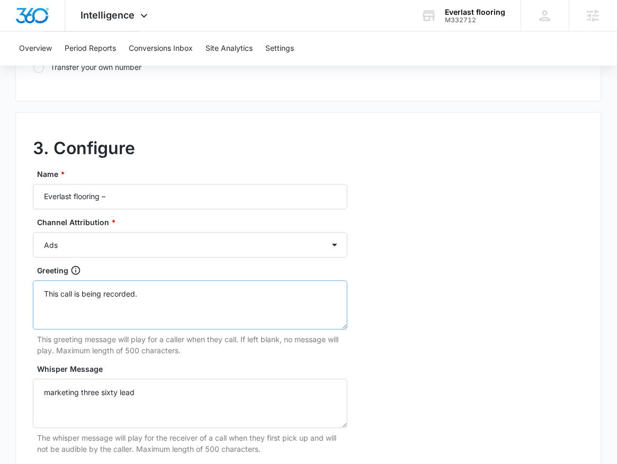
scroll to position [521, 0]
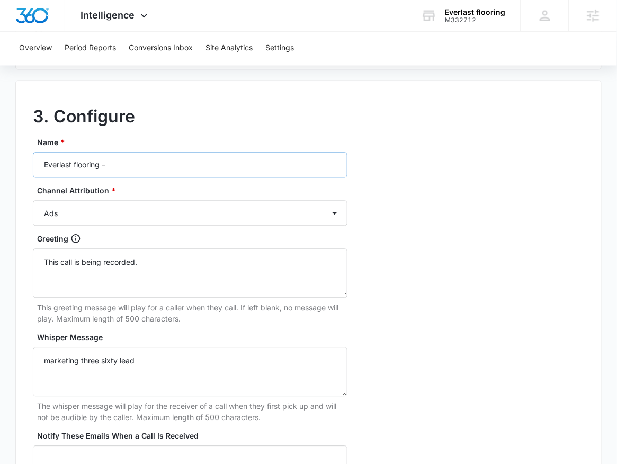
type input "702"
click at [194, 166] on input "Everlast flooring –" at bounding box center [190, 165] width 315 height 25
type input "Everlast flooring – LSA"
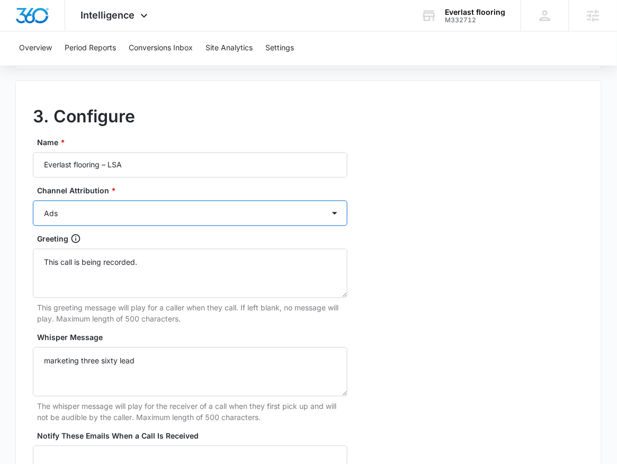
click at [167, 210] on select "Ads Local Service Ads Content Social Other" at bounding box center [190, 213] width 315 height 25
select select "LSA"
click at [33, 201] on select "Ads Local Service Ads Content Social Other" at bounding box center [190, 213] width 315 height 25
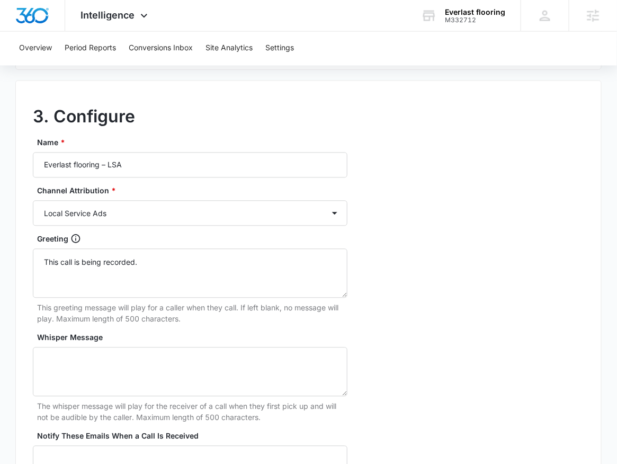
click at [408, 231] on div "3. Configure Name * Everlast flooring – LSA Channel Attribution * Ads Local Ser…" at bounding box center [308, 315] width 586 height 470
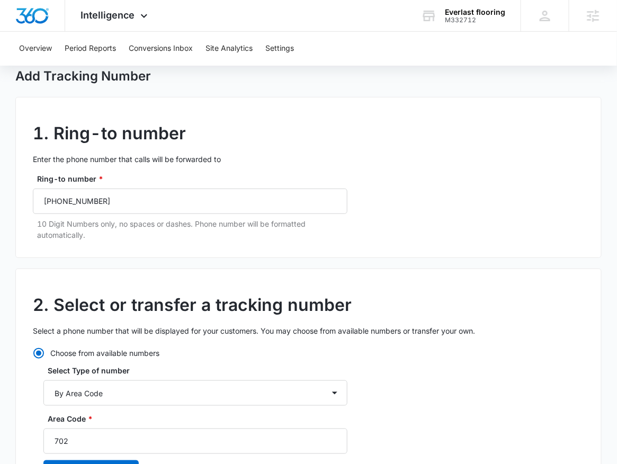
scroll to position [139, 0]
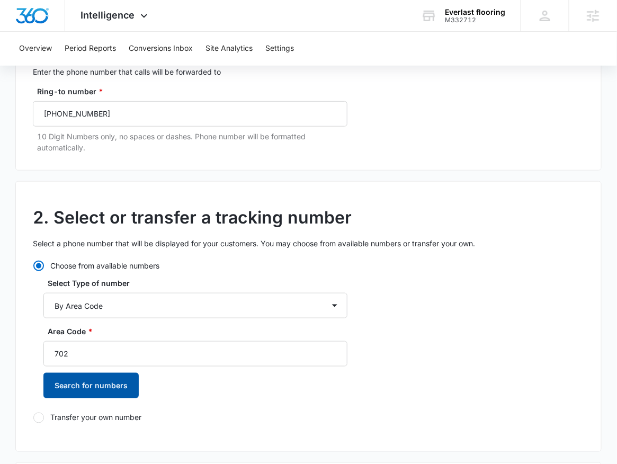
click at [88, 390] on button "Search for numbers" at bounding box center [90, 385] width 95 height 25
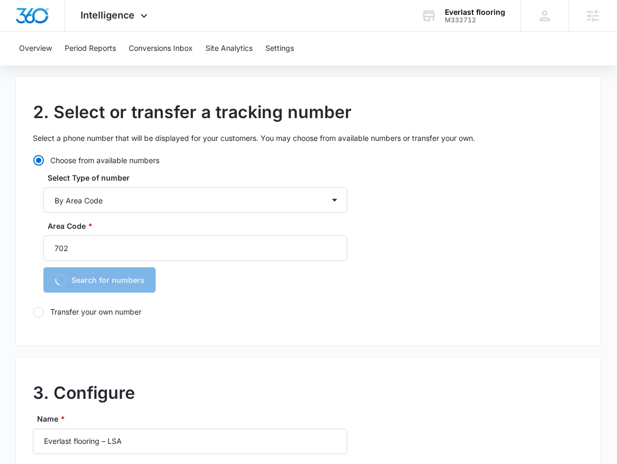
scroll to position [381, 0]
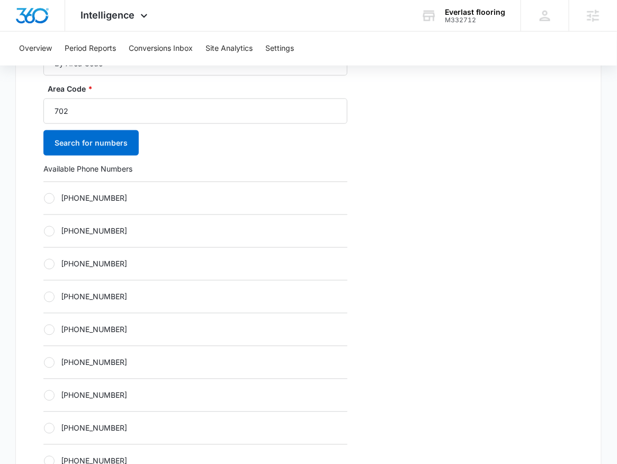
click at [138, 193] on label "[PHONE_NUMBER]" at bounding box center [195, 198] width 304 height 11
click at [44, 198] on input "[PHONE_NUMBER]" at bounding box center [43, 198] width 1 height 1
radio input "true"
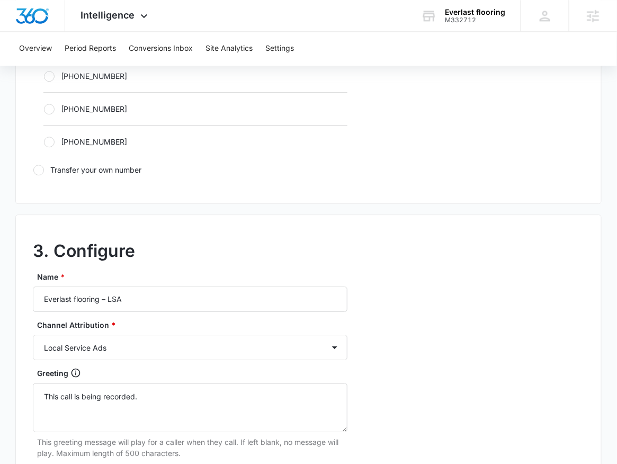
scroll to position [1010, 0]
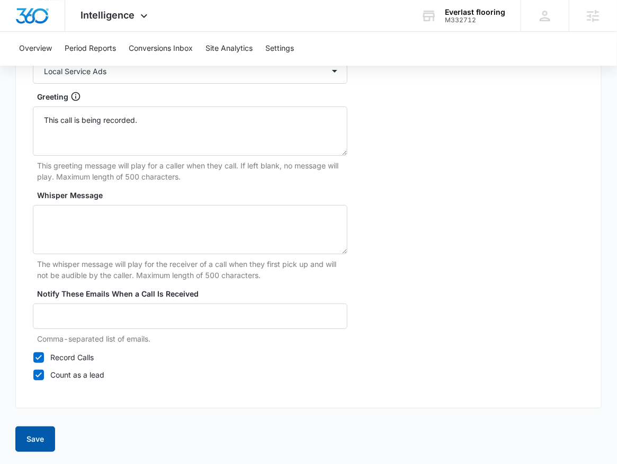
click at [39, 433] on button "Save" at bounding box center [35, 438] width 40 height 25
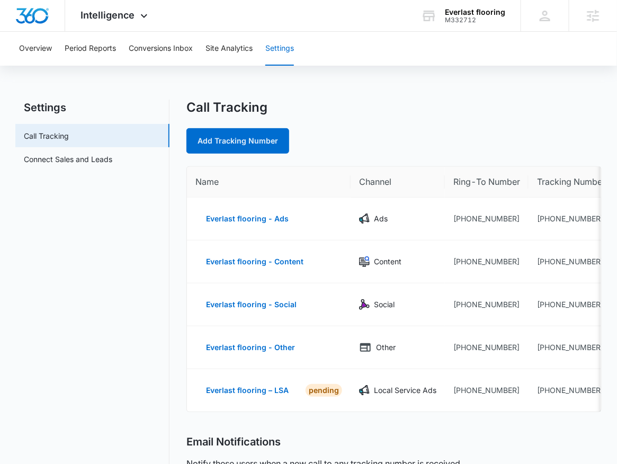
scroll to position [0, 45]
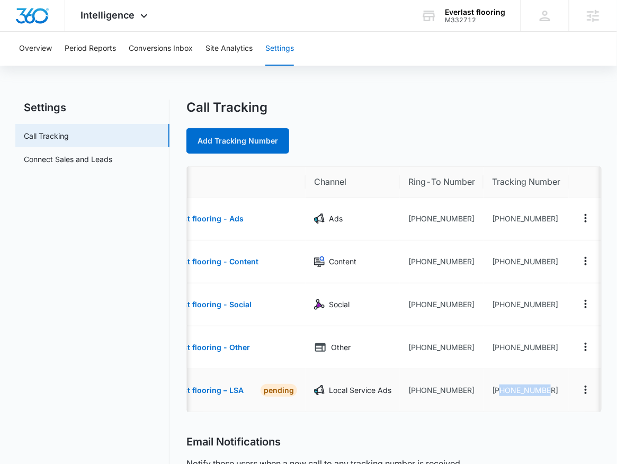
drag, startPoint x: 548, startPoint y: 392, endPoint x: 498, endPoint y: 389, distance: 50.4
click at [498, 389] on td "[PHONE_NUMBER]" at bounding box center [525, 390] width 85 height 42
copy td "7025097594"
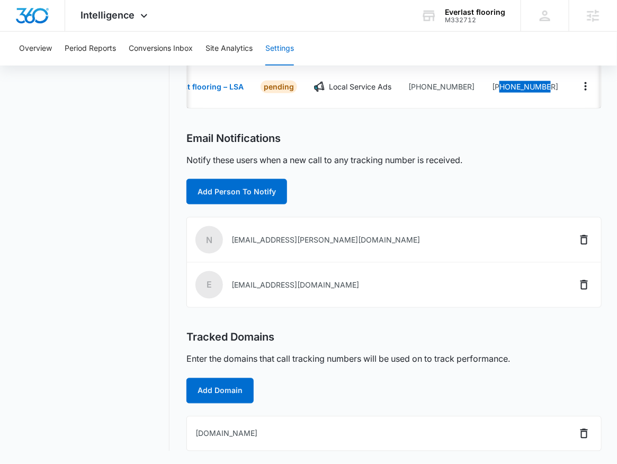
scroll to position [7, 0]
